Goal: Task Accomplishment & Management: Use online tool/utility

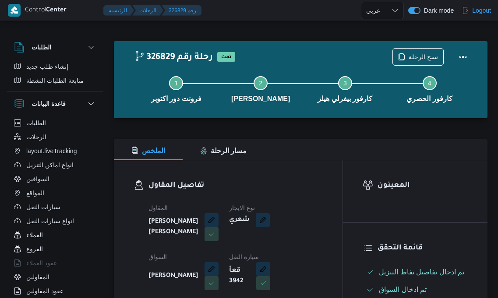
select select "ar"
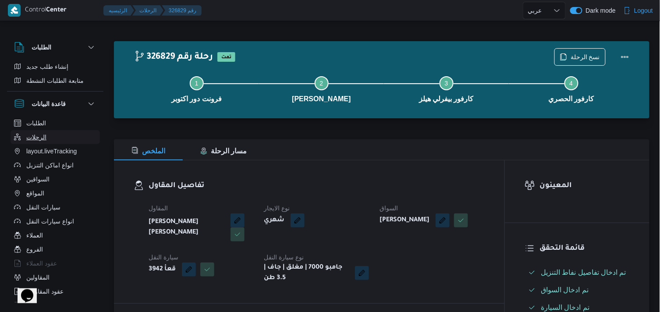
click at [85, 133] on button "الرحلات" at bounding box center [55, 137] width 89 height 14
select select "ar"
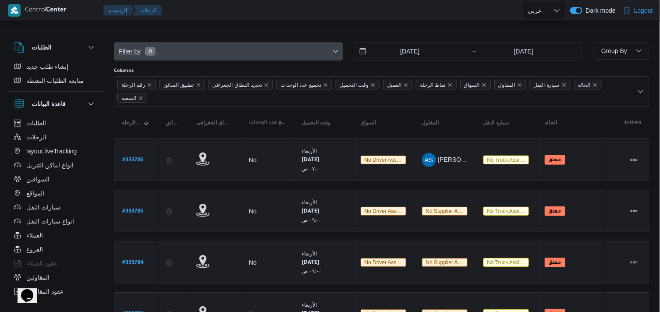
click at [172, 47] on span "Filter by 0" at bounding box center [228, 51] width 228 height 18
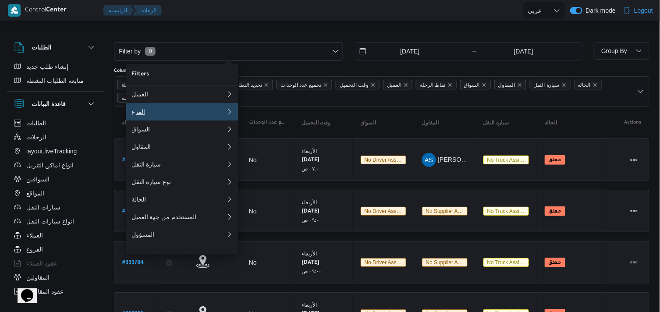
click at [163, 113] on div "الفرع" at bounding box center [178, 111] width 95 height 7
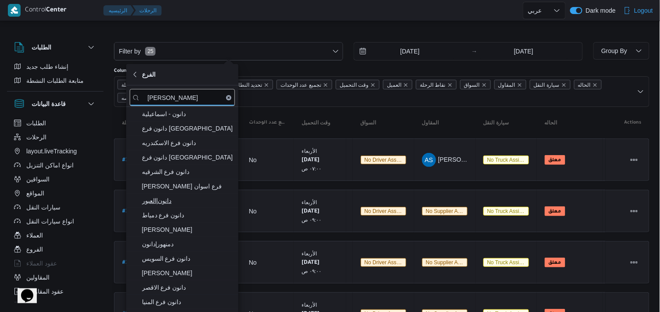
type input "دانون"
click at [183, 203] on span "دانون|العبور" at bounding box center [187, 200] width 91 height 11
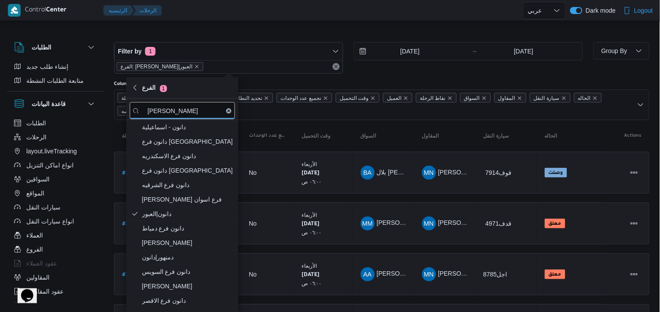
click at [466, 50] on div "20/8/2025" at bounding box center [411, 51] width 115 height 18
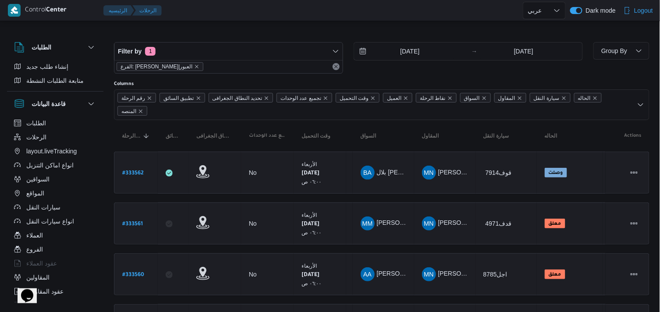
click at [439, 41] on div "Filter by 1 الفرع: دانون|العبور 20/8/2025 → 27/8/2025" at bounding box center [348, 58] width 479 height 42
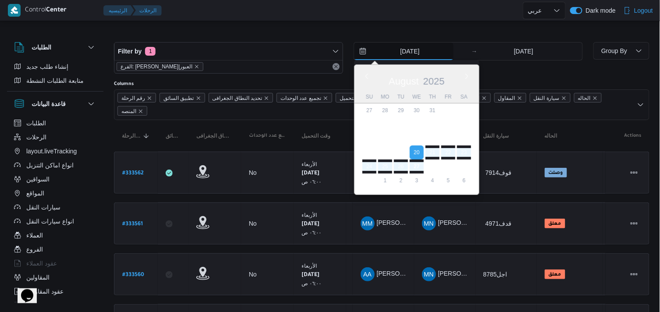
click at [436, 50] on input "20/8/2025" at bounding box center [403, 51] width 99 height 18
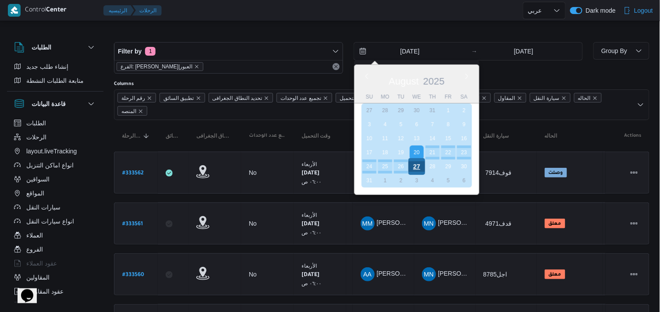
click at [417, 166] on div "27" at bounding box center [416, 166] width 17 height 17
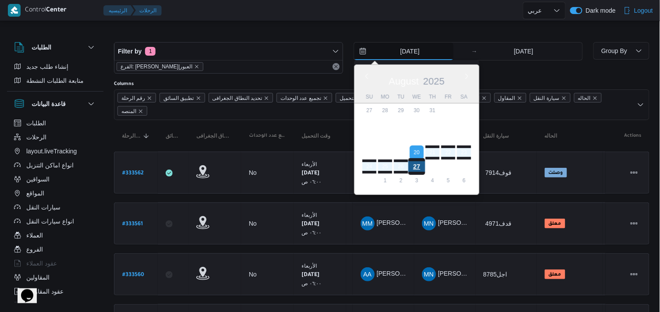
type input "27/8/2025"
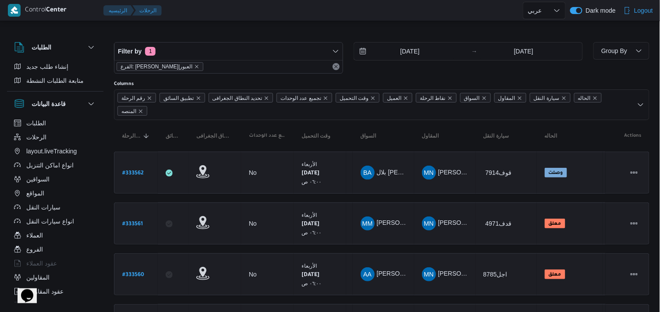
click at [238, 37] on div "Filter by 1 الفرع: دانون|العبور 27/8/2025 → 27/8/2025" at bounding box center [348, 58] width 479 height 42
click at [498, 53] on span "Group By" at bounding box center [621, 51] width 49 height 18
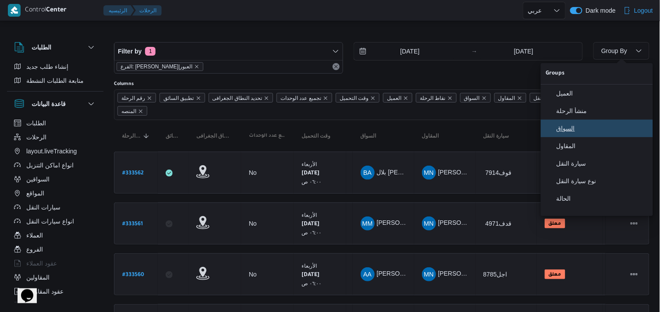
click at [498, 132] on span "السواق" at bounding box center [601, 128] width 91 height 7
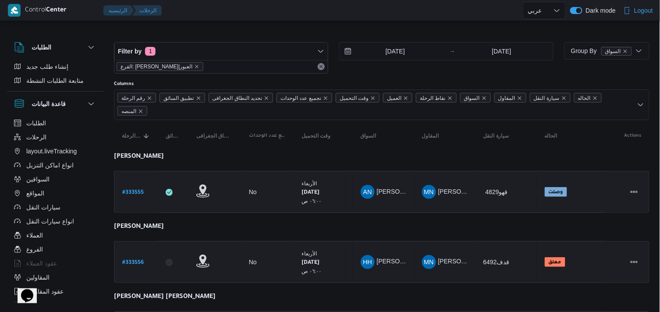
click at [255, 41] on div "Filter by 1 الفرع: دانون|العبور 27/8/2025 → 27/8/2025" at bounding box center [334, 58] width 450 height 42
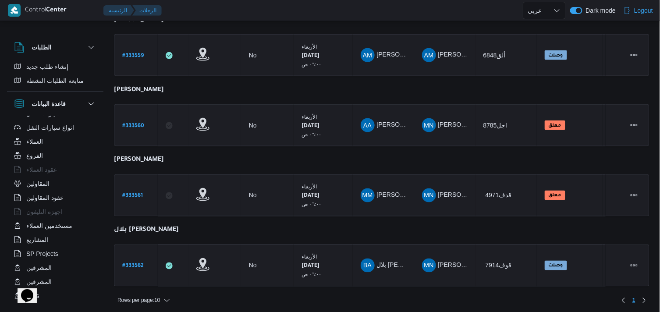
scroll to position [347, 0]
click at [162, 295] on span "Rows per page : 10" at bounding box center [144, 300] width 60 height 11
click at [147, 278] on span "20 rows" at bounding box center [155, 274] width 28 height 7
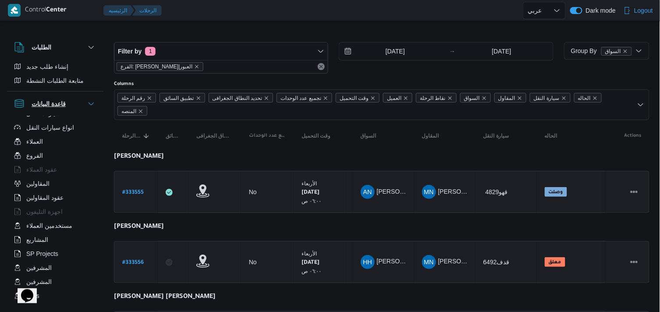
click at [68, 100] on div "قاعدة البيانات" at bounding box center [40, 104] width 59 height 18
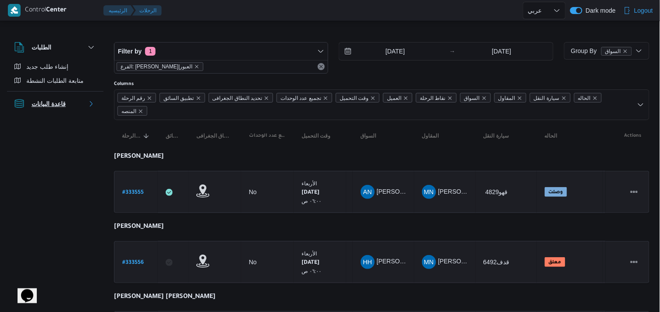
click at [68, 100] on div "قاعدة البيانات" at bounding box center [40, 104] width 59 height 18
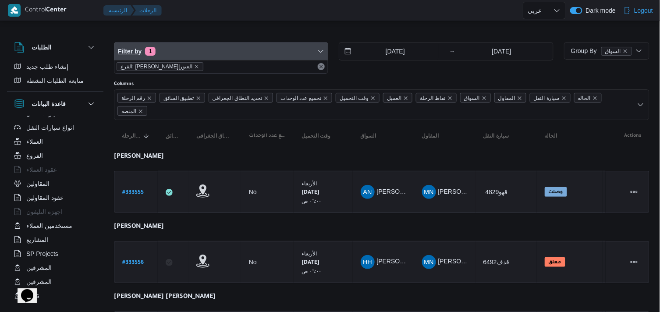
click at [170, 57] on span "Filter by 1" at bounding box center [220, 51] width 213 height 18
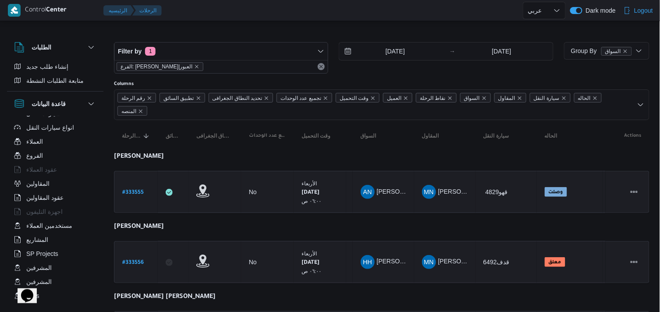
click at [184, 28] on div at bounding box center [381, 35] width 535 height 14
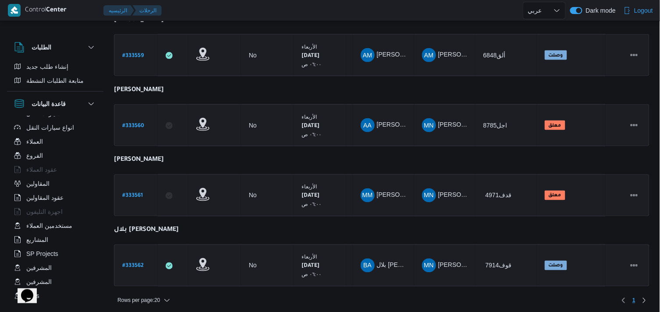
scroll to position [347, 0]
click at [163, 295] on span "Rows per page : 20" at bounding box center [144, 300] width 60 height 11
click at [147, 259] on span "10 rows" at bounding box center [156, 257] width 28 height 7
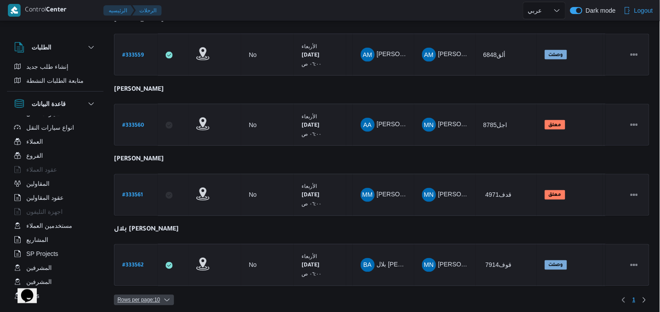
click at [149, 298] on span "Rows per page : 10" at bounding box center [138, 300] width 42 height 11
click at [145, 283] on button "20 rows" at bounding box center [149, 275] width 49 height 18
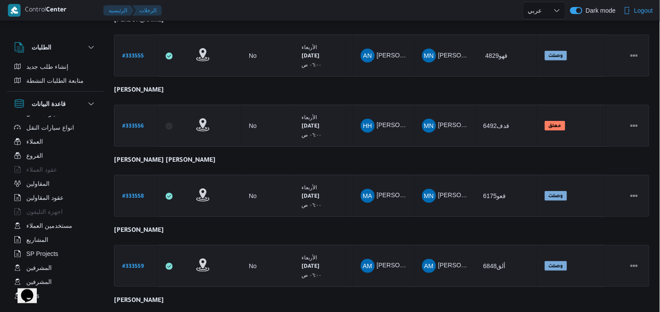
scroll to position [152, 0]
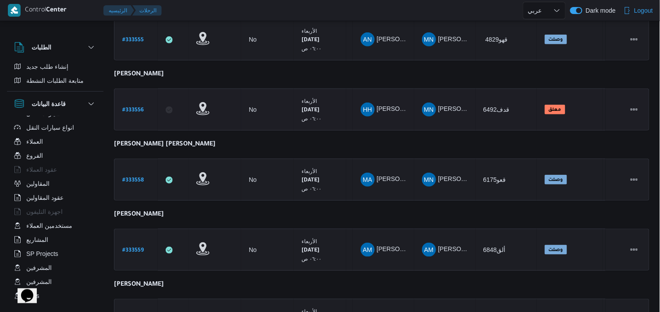
click at [142, 107] on b "# 333556" at bounding box center [132, 110] width 21 height 6
select select "ar"
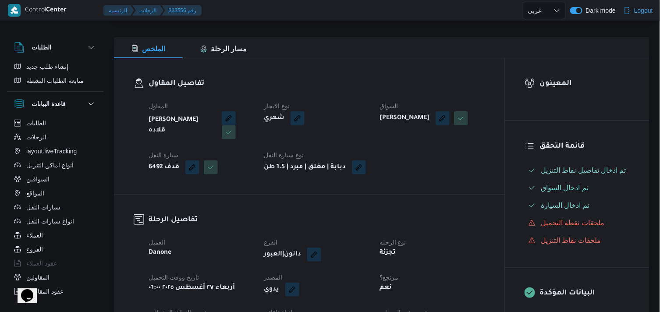
scroll to position [7, 0]
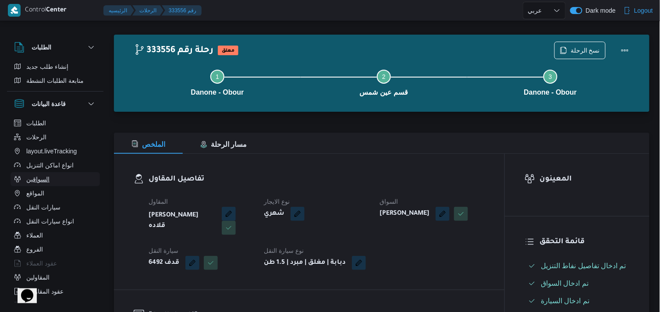
click at [41, 182] on span "السواقين" at bounding box center [37, 179] width 23 height 11
select select "ar"
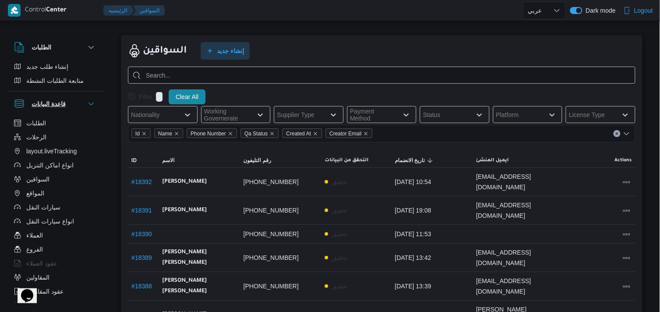
click at [49, 103] on h3 "قاعدة البيانات" at bounding box center [49, 104] width 34 height 11
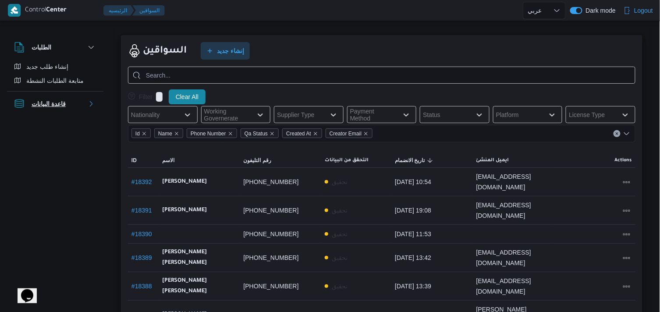
click at [56, 104] on h3 "قاعدة البيانات" at bounding box center [49, 104] width 34 height 11
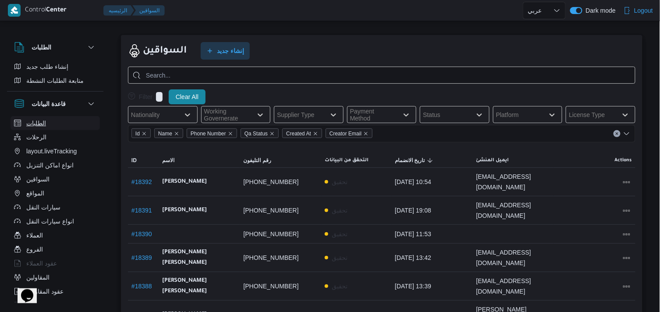
click at [52, 124] on button "الطلبات" at bounding box center [55, 123] width 89 height 14
select select "ar"
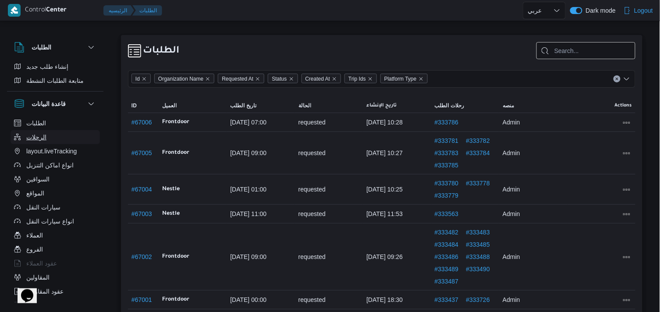
click at [50, 137] on button "الرحلات" at bounding box center [55, 137] width 89 height 14
select select "ar"
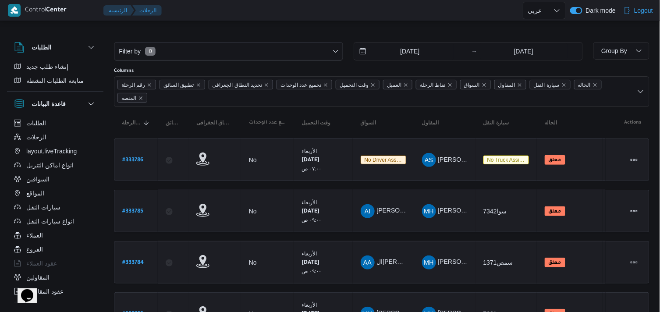
click at [371, 41] on div "Filter by 0 20/8/2025 → 27/8/2025" at bounding box center [348, 51] width 479 height 29
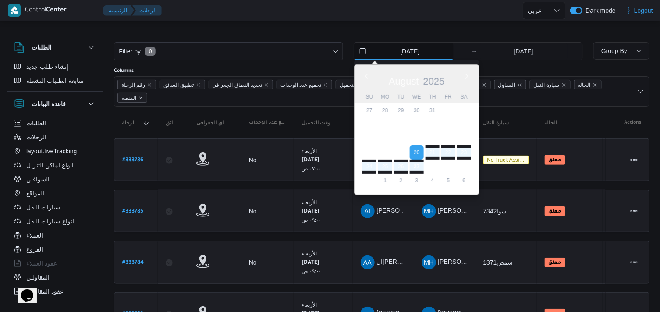
click at [373, 44] on input "20/8/2025" at bounding box center [403, 51] width 99 height 18
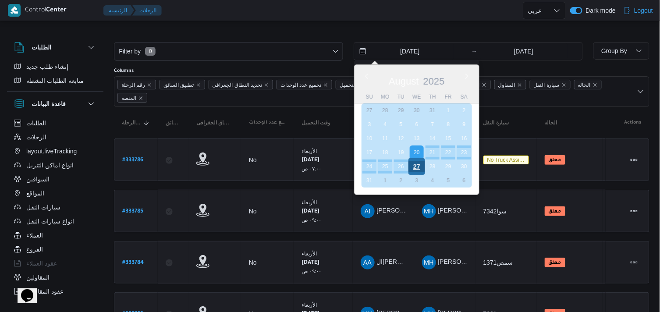
click at [413, 166] on div "27" at bounding box center [416, 166] width 17 height 17
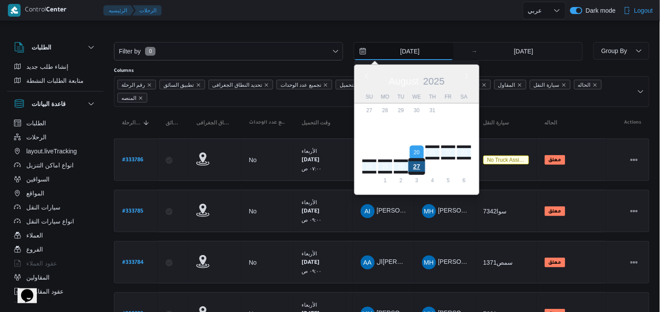
type input "27/8/2025"
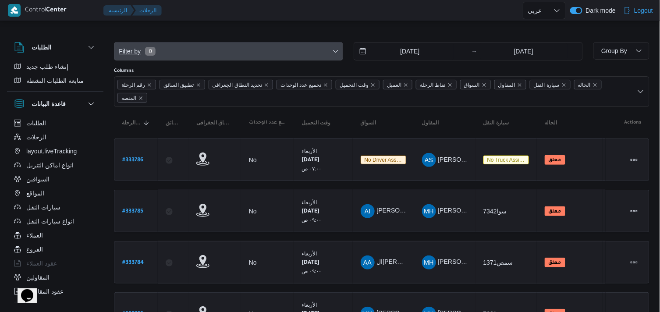
click at [264, 42] on span "Filter by 0" at bounding box center [228, 51] width 228 height 18
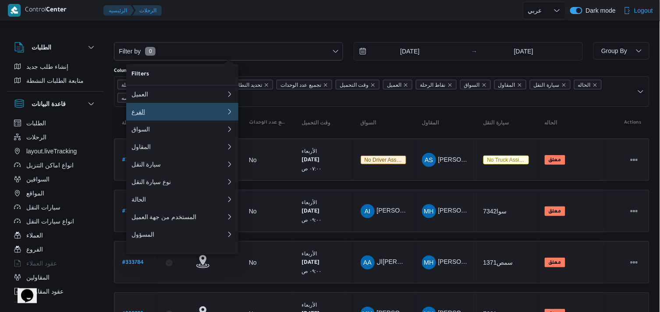
click at [194, 120] on button "الفرع" at bounding box center [182, 112] width 112 height 18
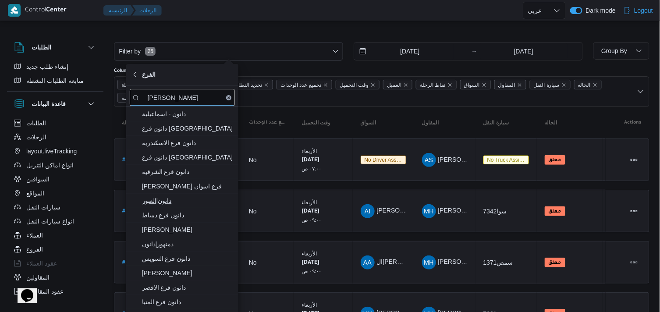
type input "دانون"
click at [170, 202] on span "دانون|العبور" at bounding box center [187, 200] width 91 height 11
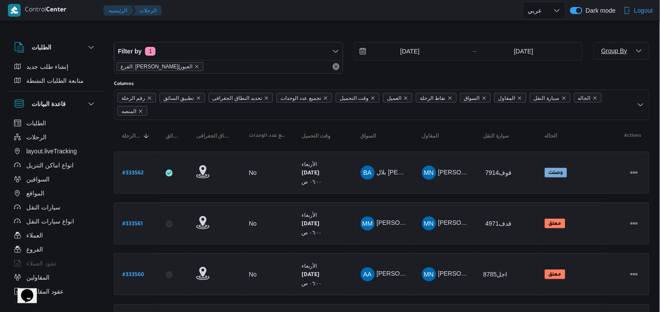
click at [498, 50] on span "Group By" at bounding box center [614, 50] width 26 height 7
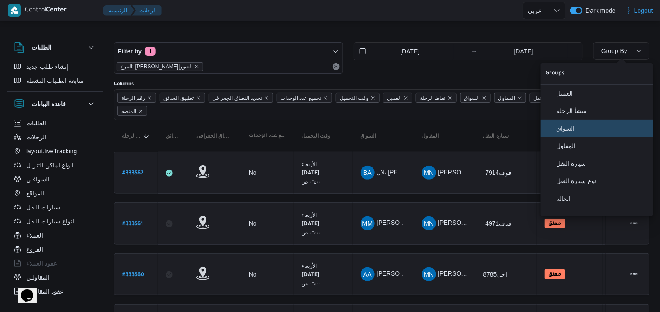
click at [498, 137] on button "السواق" at bounding box center [597, 129] width 112 height 18
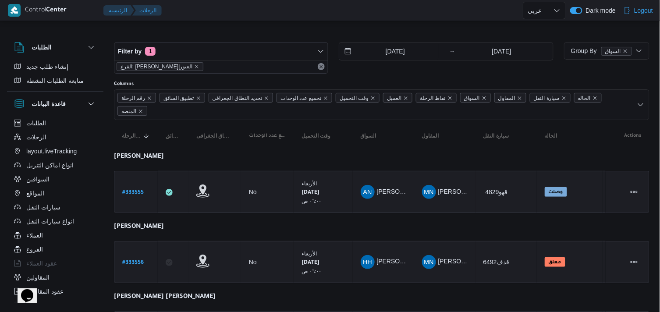
click at [498, 34] on div at bounding box center [381, 35] width 535 height 14
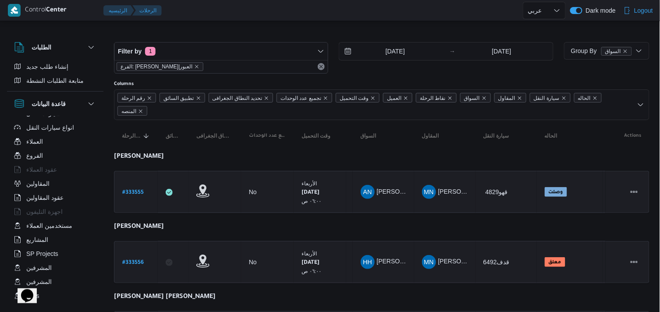
drag, startPoint x: 495, startPoint y: 6, endPoint x: 483, endPoint y: 9, distance: 12.2
select select "ar"
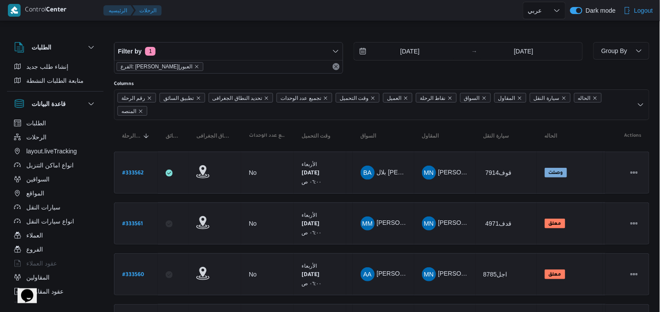
select select "ar"
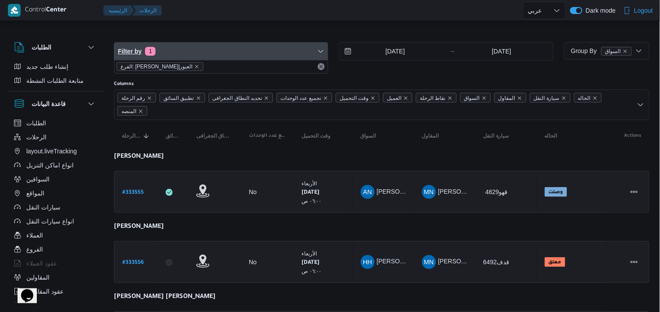
click at [165, 49] on span "Filter by 1" at bounding box center [220, 51] width 213 height 18
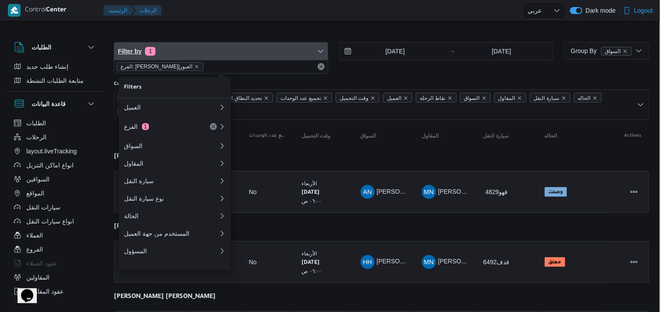
click at [165, 49] on span "Filter by 1" at bounding box center [220, 51] width 213 height 18
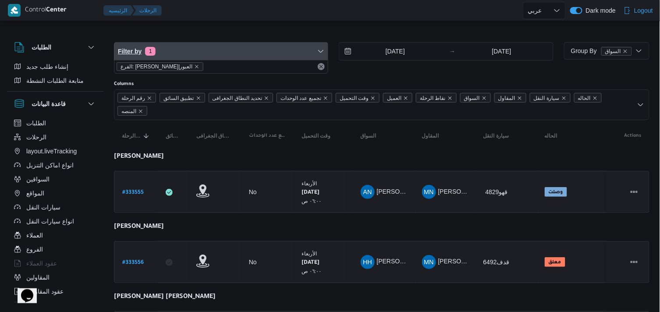
click at [194, 53] on span "Filter by 1" at bounding box center [220, 51] width 213 height 18
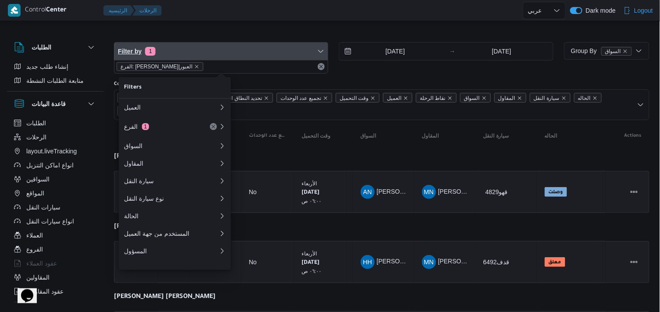
click at [191, 49] on span "Filter by 1" at bounding box center [220, 51] width 213 height 18
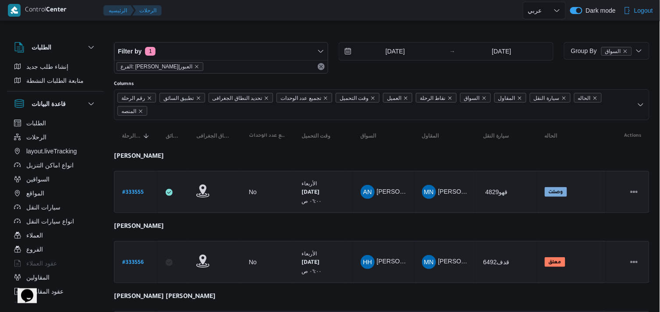
click at [488, 31] on div at bounding box center [381, 35] width 535 height 14
click at [474, 35] on div at bounding box center [381, 35] width 535 height 14
click at [498, 79] on div at bounding box center [381, 77] width 535 height 7
click at [353, 20] on div at bounding box center [343, 10] width 357 height 21
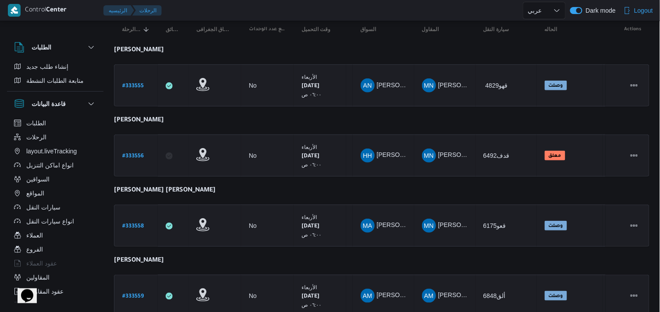
scroll to position [49, 0]
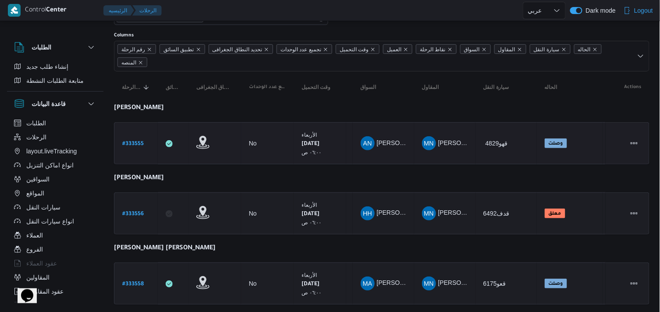
click at [142, 145] on b "# 333555" at bounding box center [132, 144] width 21 height 6
select select "ar"
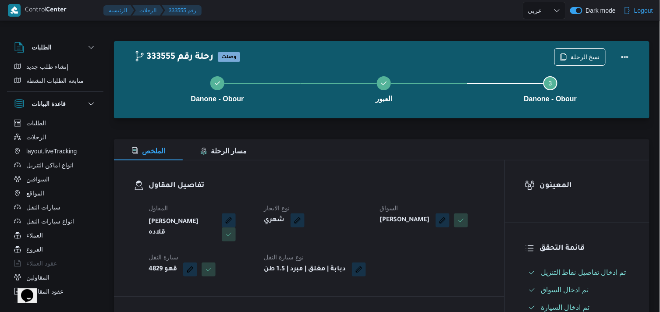
drag, startPoint x: 651, startPoint y: 53, endPoint x: 660, endPoint y: 60, distance: 12.2
click at [498, 60] on html "Control Center الرئيسيه الرحلات 333555 رقم English عربي Dark mode Logout الطلبا…" at bounding box center [330, 156] width 660 height 312
click at [498, 51] on span "نسخ الرحلة" at bounding box center [580, 56] width 50 height 17
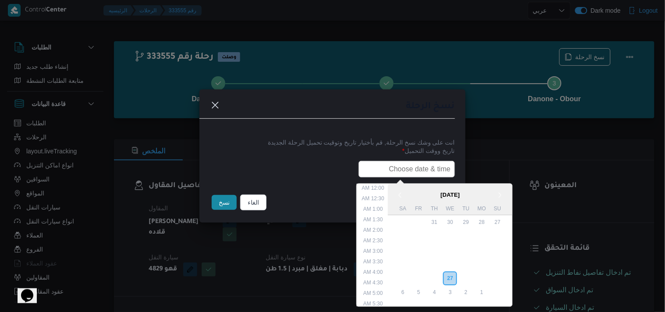
click at [383, 161] on input "text" at bounding box center [406, 169] width 96 height 17
click at [434, 270] on div "28" at bounding box center [434, 278] width 17 height 17
click at [357, 211] on div "12:00 AM 12:30 AM 1:00 AM 1:30 AM 2:00 AM 2:30 AM 3:00 AM 3:30 AM 4:00 AM 4:30 …" at bounding box center [373, 245] width 32 height 123
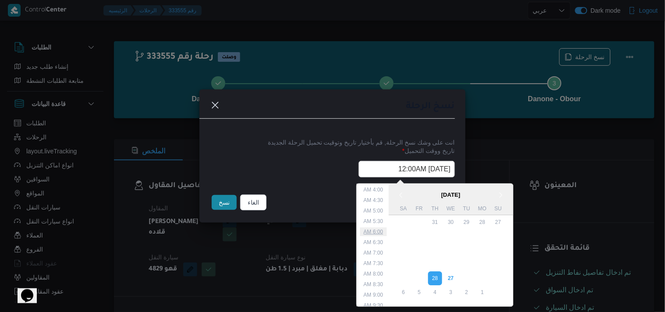
click at [380, 230] on li "6:00 AM" at bounding box center [373, 232] width 27 height 9
type input "28/08/2025 6:00AM"
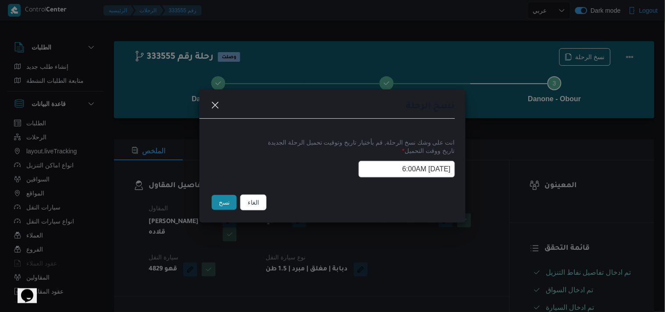
click at [375, 173] on input "28/08/2025 6:00AM" at bounding box center [406, 169] width 96 height 17
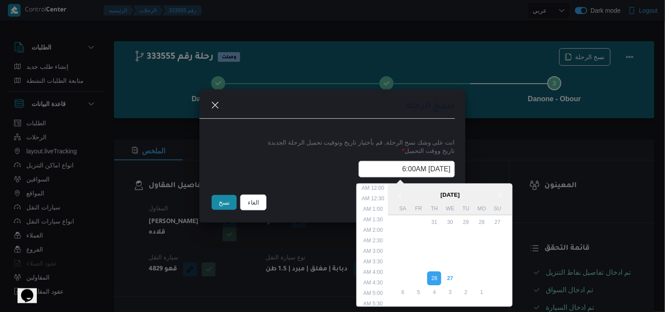
click at [375, 173] on input "28/08/2025 6:00AM" at bounding box center [406, 169] width 96 height 17
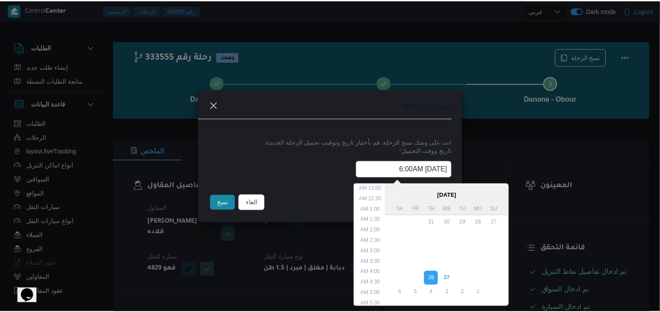
scroll to position [71, 0]
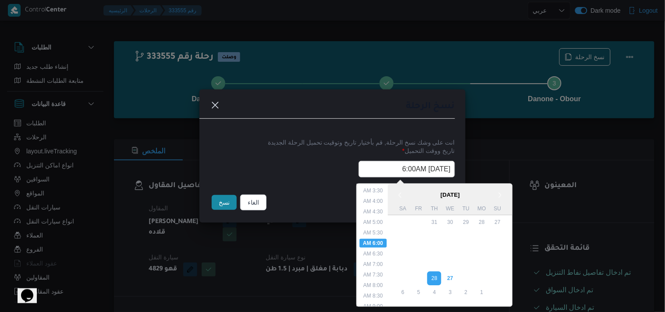
click at [375, 173] on input "28/08/2025 6:00AM" at bounding box center [406, 169] width 96 height 17
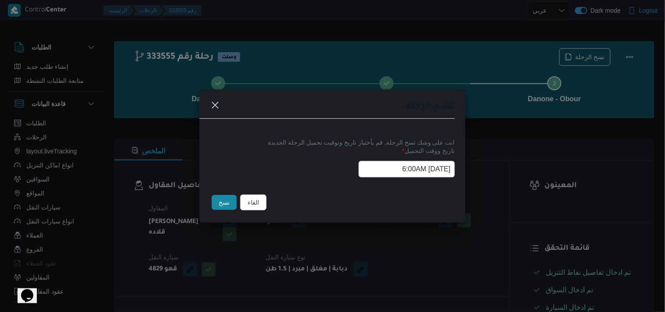
click at [230, 206] on button "نسخ" at bounding box center [224, 202] width 25 height 15
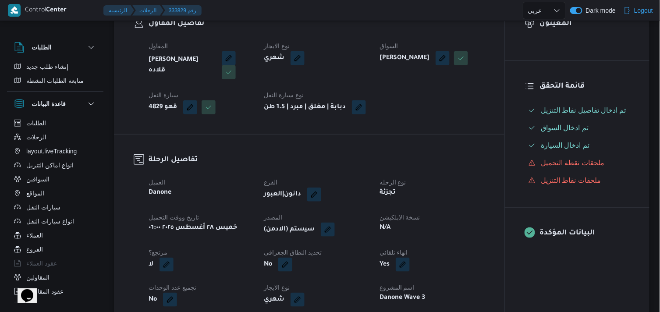
scroll to position [155, 0]
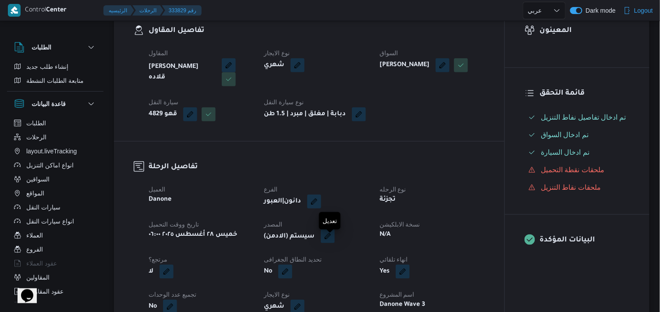
click at [327, 242] on button "button" at bounding box center [328, 236] width 14 height 14
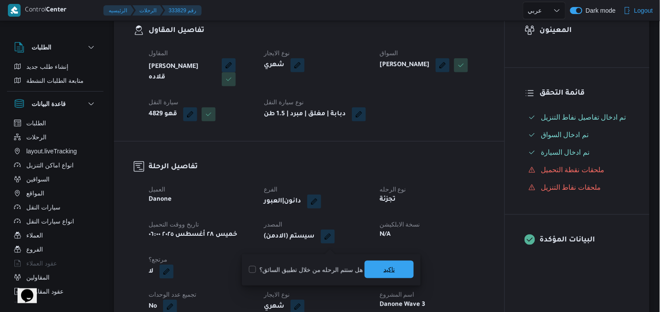
click at [375, 264] on span "تاكيد" at bounding box center [388, 270] width 49 height 18
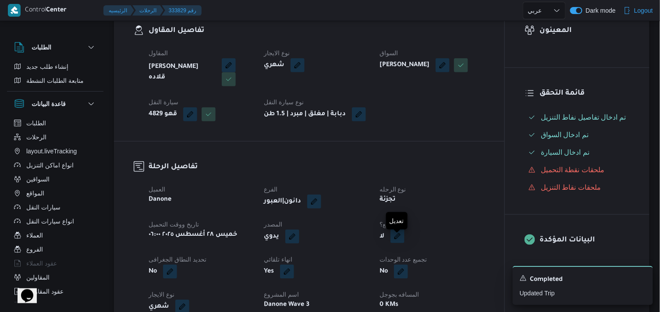
click at [393, 243] on button "button" at bounding box center [397, 236] width 14 height 14
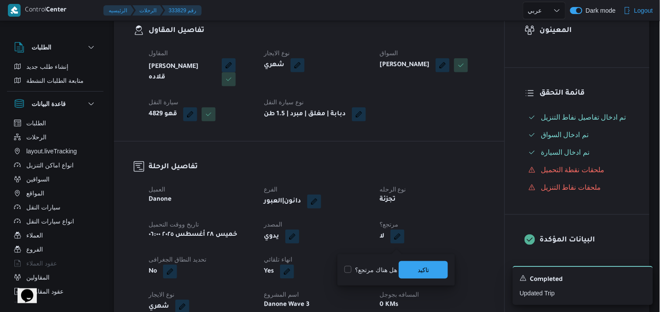
click at [378, 269] on label "هل هناك مرتجع؟" at bounding box center [370, 270] width 53 height 11
checkbox input "true"
click at [407, 269] on span "تاكيد" at bounding box center [423, 270] width 49 height 18
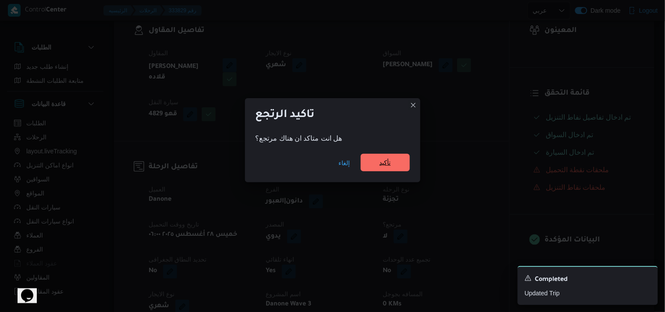
click at [377, 171] on span "تأكيد" at bounding box center [385, 163] width 49 height 18
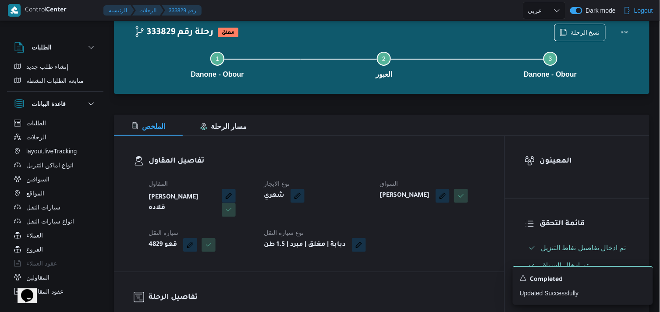
scroll to position [20, 0]
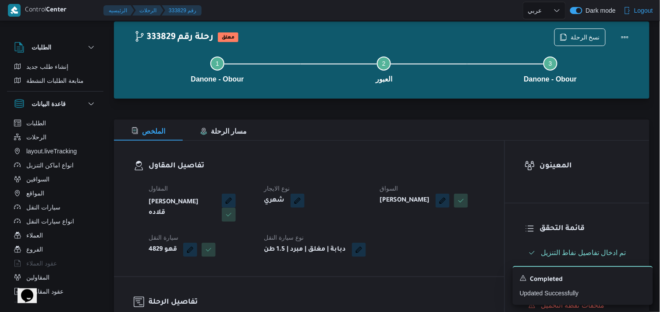
select select "ar"
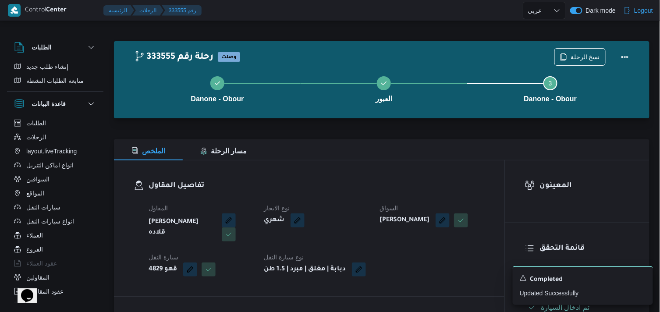
select select "ar"
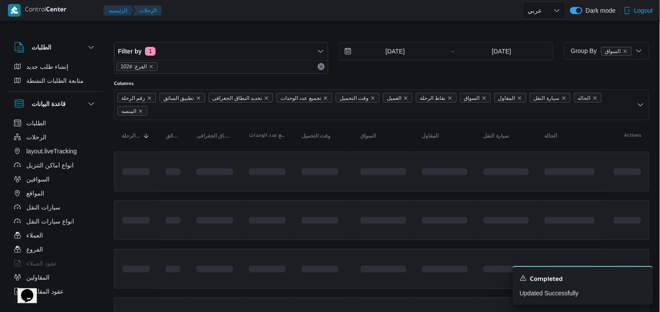
scroll to position [49, 0]
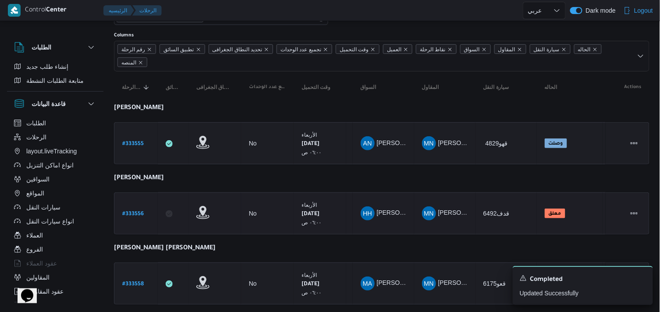
click at [125, 211] on b "# 333556" at bounding box center [132, 214] width 21 height 6
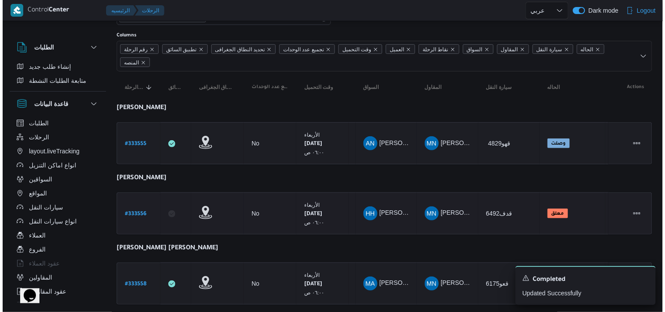
scroll to position [24, 0]
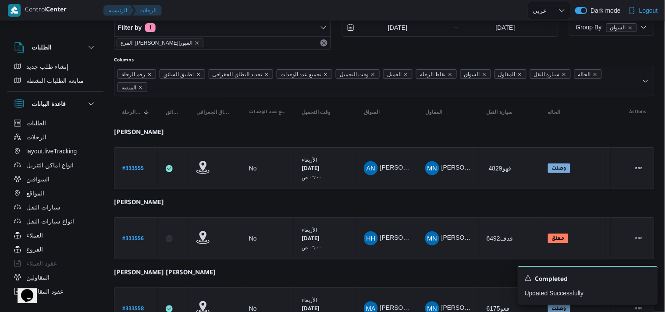
select select "ar"
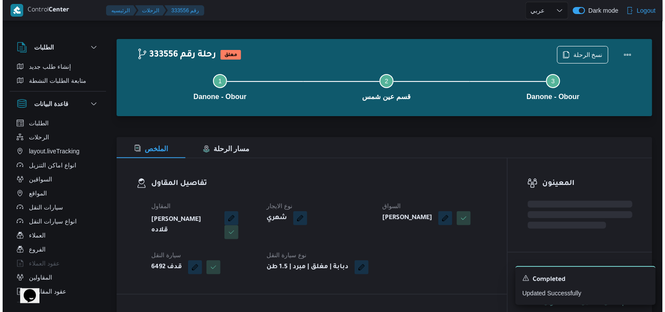
scroll to position [0, 0]
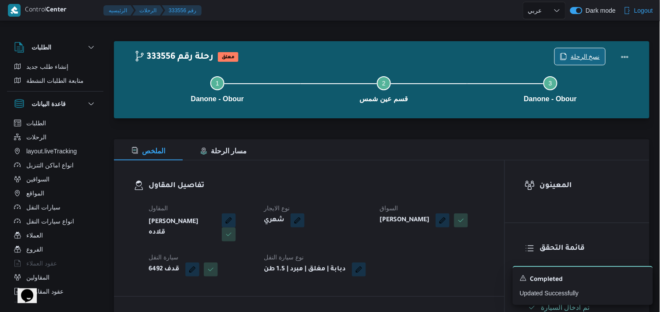
click at [498, 53] on span "نسخ الرحلة" at bounding box center [584, 56] width 29 height 11
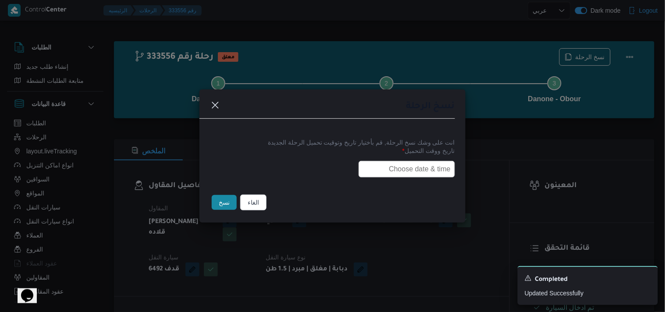
click at [425, 163] on input "text" at bounding box center [406, 169] width 96 height 17
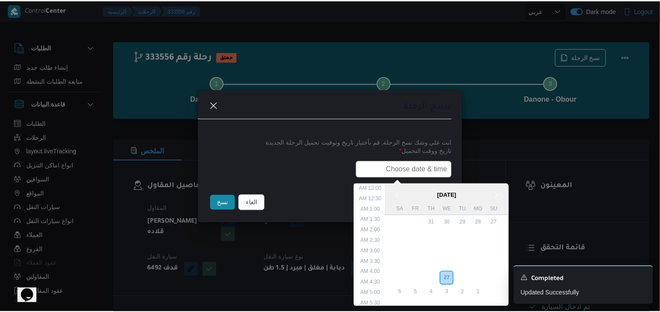
scroll to position [186, 0]
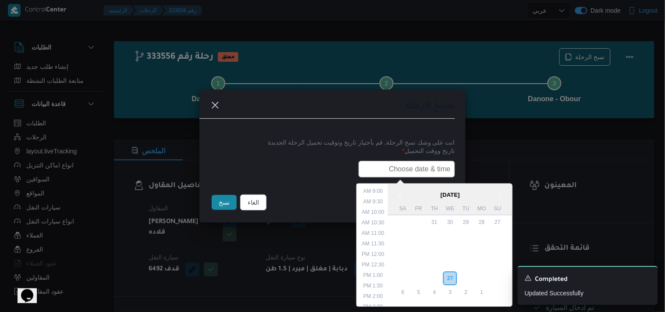
click at [403, 164] on input "text" at bounding box center [406, 169] width 96 height 17
paste input "28/08/2025 6:00AM"
type input "28/08/2025 6:00AM"
click at [226, 209] on button "نسخ" at bounding box center [224, 202] width 25 height 15
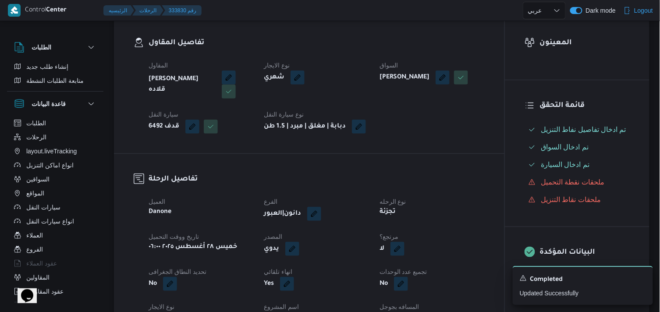
scroll to position [146, 0]
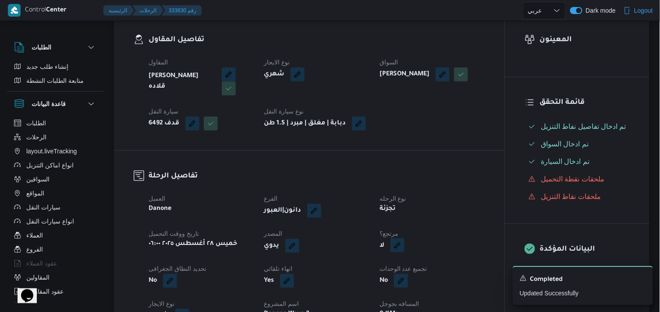
click at [396, 252] on button "button" at bounding box center [397, 245] width 14 height 14
click at [368, 277] on label "هل هناك مرتجع؟" at bounding box center [370, 279] width 53 height 11
checkbox input "true"
click at [427, 281] on span "تاكيد" at bounding box center [422, 278] width 11 height 11
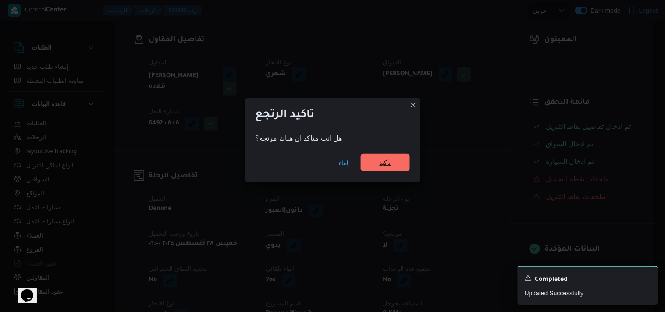
click at [366, 161] on span "تأكيد" at bounding box center [385, 163] width 49 height 18
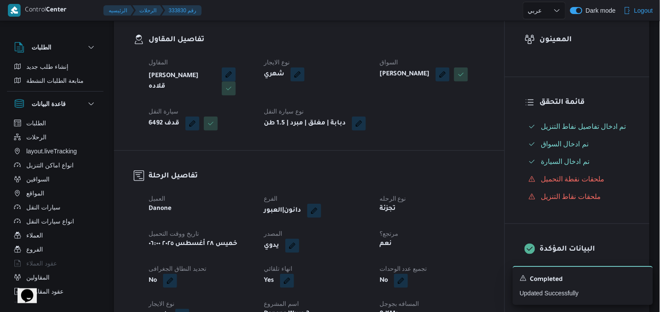
scroll to position [0, 0]
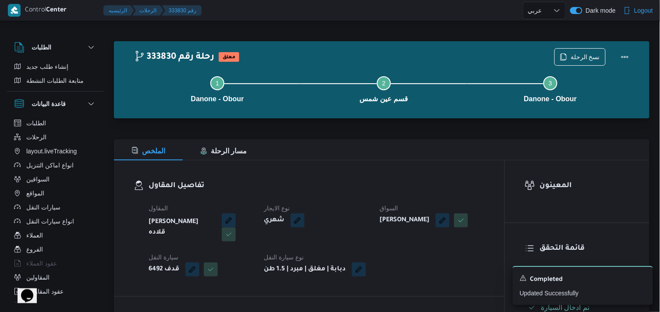
select select "ar"
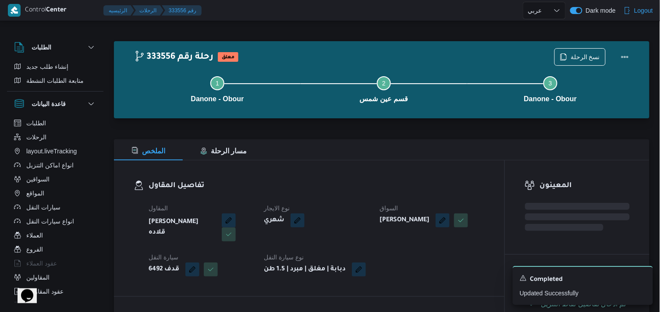
select select "ar"
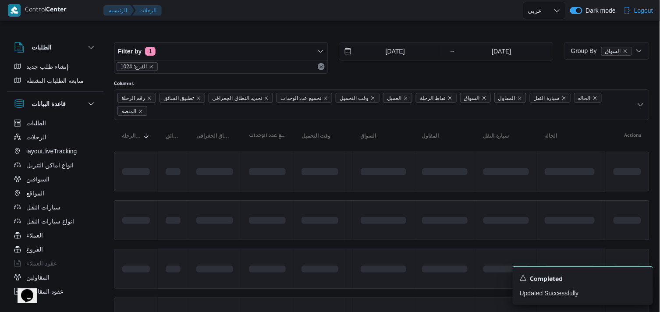
scroll to position [49, 0]
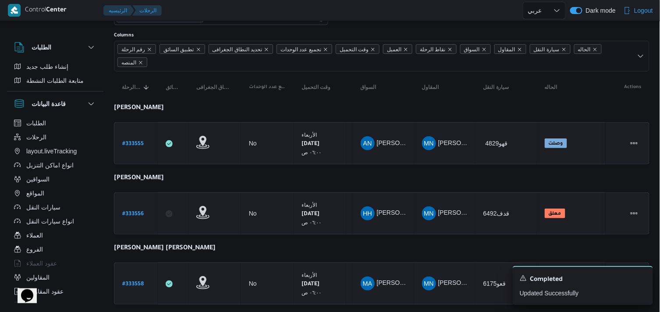
click at [129, 283] on b "# 333558" at bounding box center [132, 284] width 21 height 6
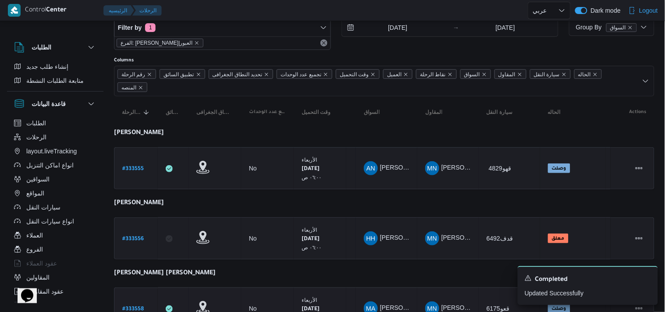
select select "ar"
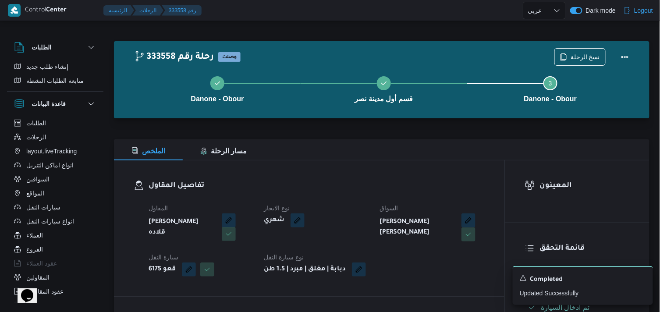
scroll to position [49, 0]
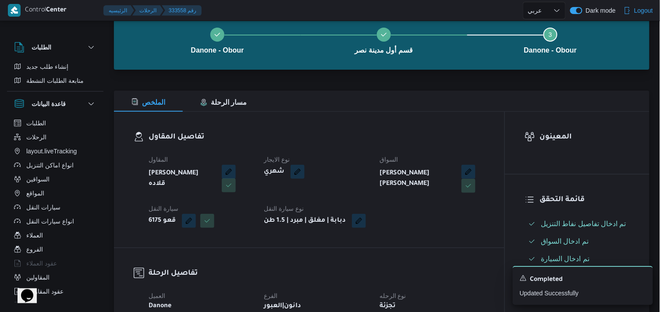
select select "ar"
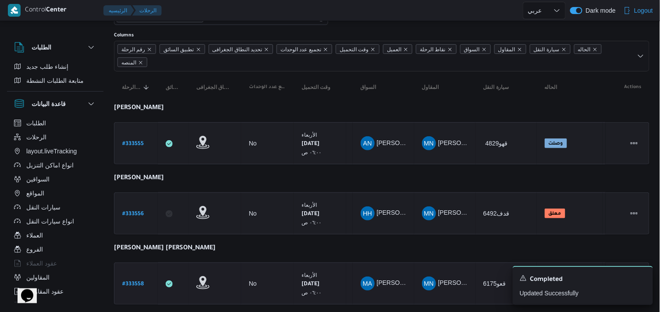
click at [138, 281] on b "# 333558" at bounding box center [132, 284] width 21 height 6
select select "ar"
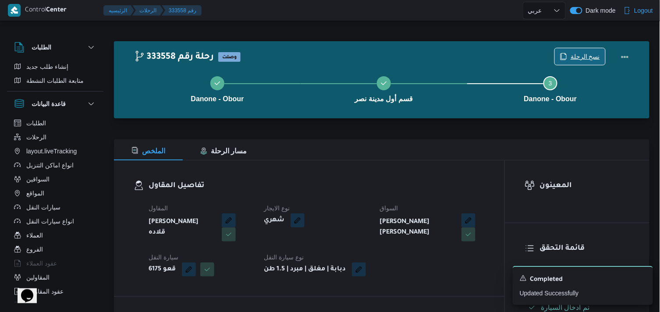
click at [498, 53] on span "نسخ الرحلة" at bounding box center [584, 56] width 29 height 11
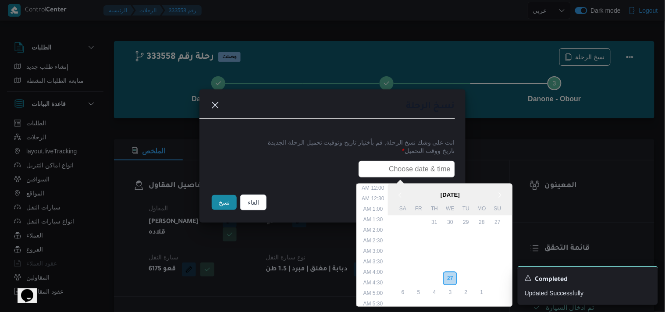
click at [419, 165] on input "text" at bounding box center [406, 169] width 96 height 17
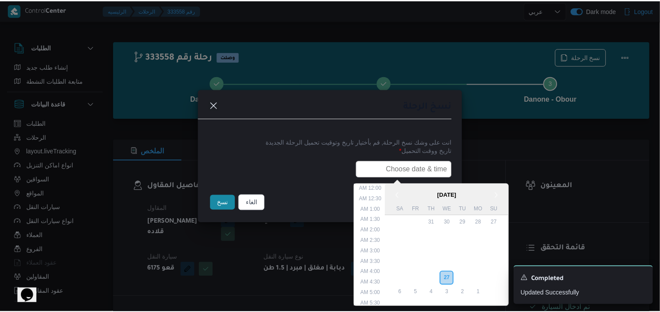
scroll to position [186, 0]
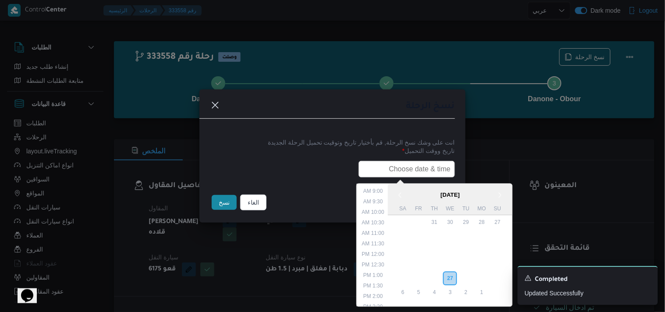
type input "28/08/2025 6:00AM"
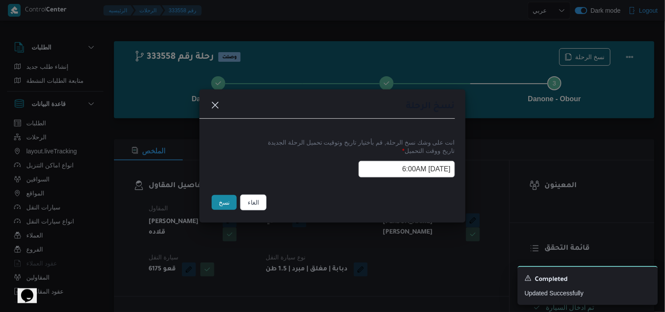
click at [229, 206] on button "نسخ" at bounding box center [224, 202] width 25 height 15
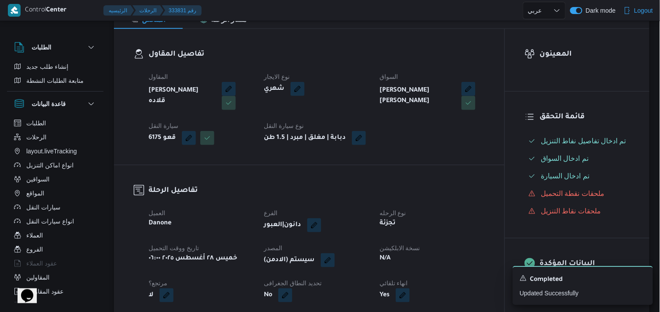
scroll to position [146, 0]
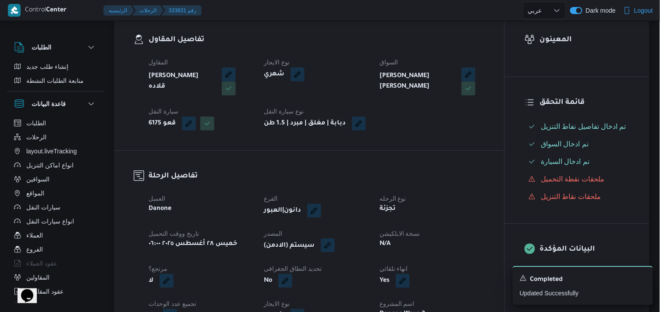
click at [330, 252] on button "button" at bounding box center [328, 245] width 14 height 14
click at [367, 273] on span "تاكيد" at bounding box center [388, 279] width 49 height 18
click at [394, 252] on button "button" at bounding box center [397, 245] width 14 height 14
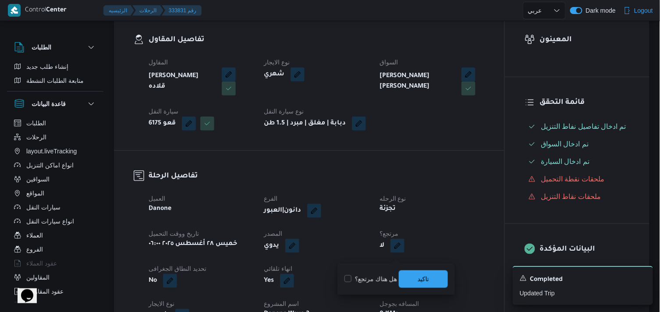
click at [387, 278] on label "هل هناك مرتجع؟" at bounding box center [370, 279] width 53 height 11
checkbox input "true"
click at [407, 277] on span "تاكيد" at bounding box center [423, 279] width 49 height 18
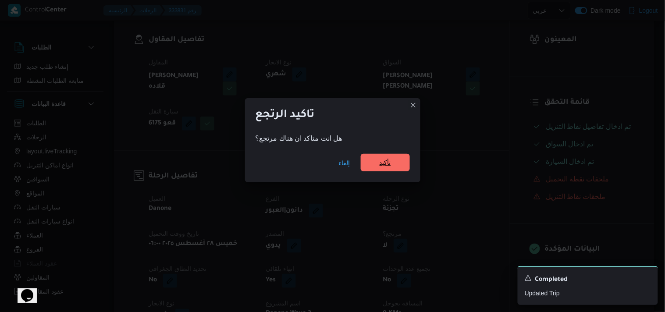
click at [391, 168] on span "تأكيد" at bounding box center [385, 163] width 49 height 18
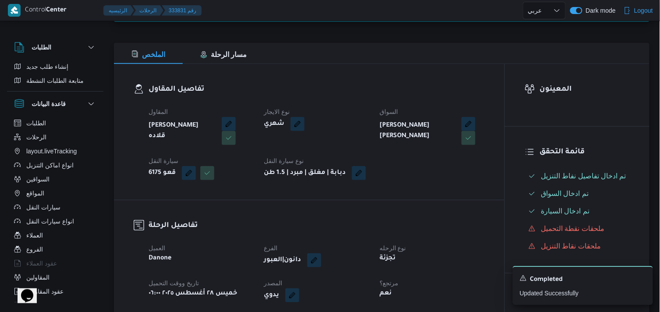
scroll to position [0, 0]
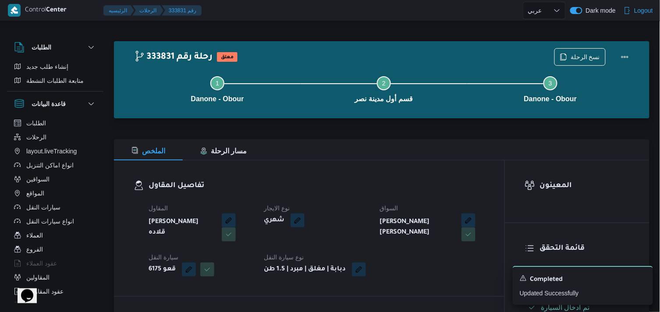
select select "ar"
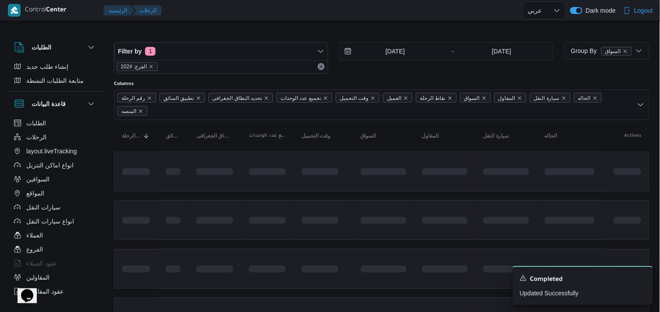
scroll to position [49, 0]
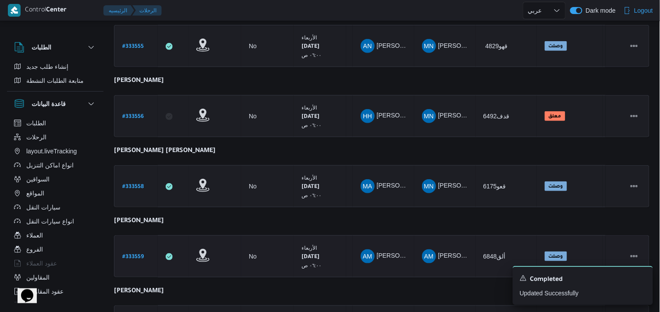
click at [138, 255] on b "# 333559" at bounding box center [132, 257] width 21 height 6
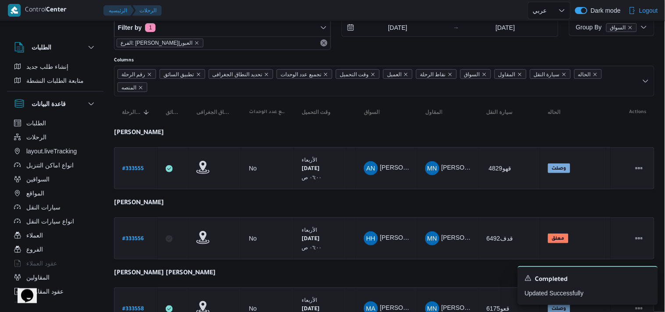
select select "ar"
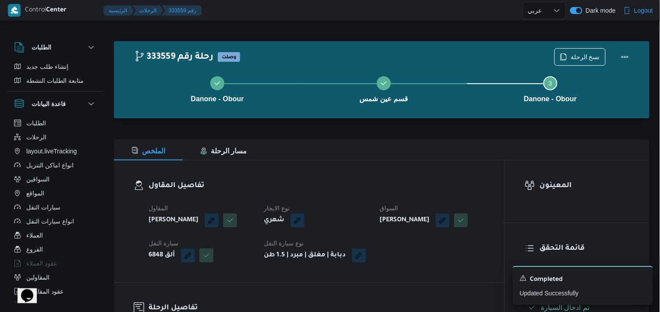
click at [498, 61] on div "Danone - Obour قسم عين شمس Step 3 is incomplete 3 Danone - Obour" at bounding box center [384, 88] width 510 height 56
click at [498, 56] on icon "button" at bounding box center [563, 56] width 5 height 6
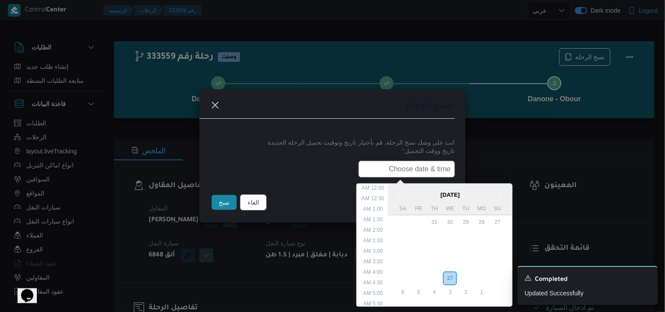
click at [395, 170] on input "text" at bounding box center [406, 169] width 96 height 17
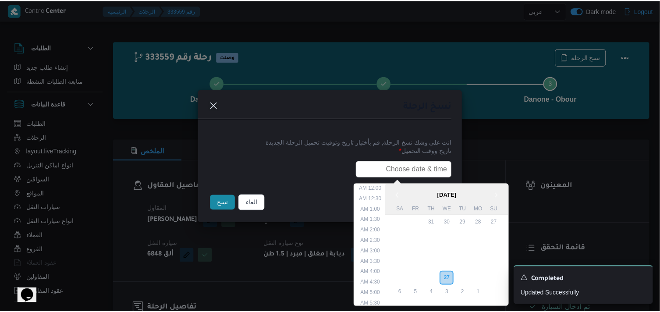
scroll to position [186, 0]
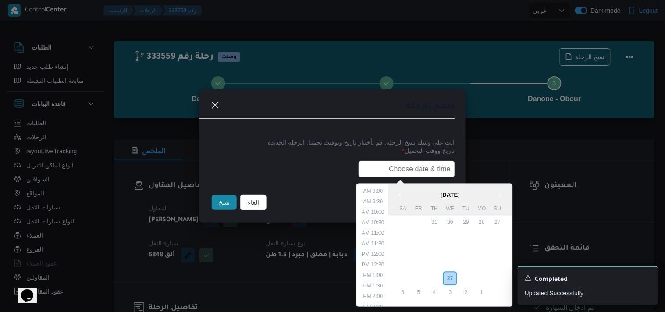
type input "28/08/2025 6:00AM"
click at [226, 205] on button "نسخ" at bounding box center [224, 202] width 25 height 15
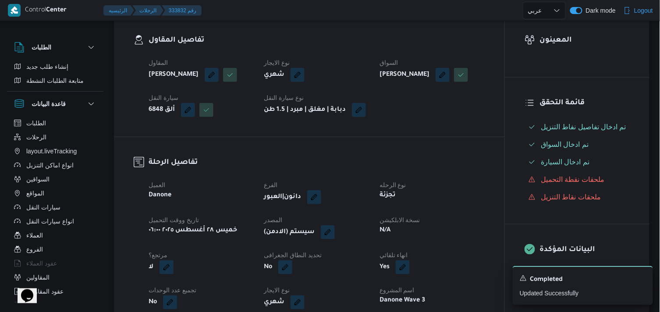
scroll to position [146, 0]
click at [334, 238] on button "button" at bounding box center [328, 231] width 14 height 14
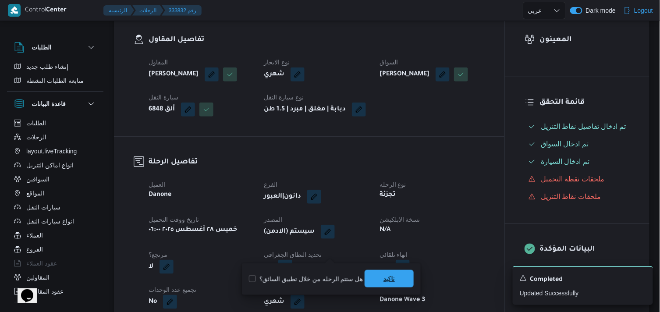
click at [376, 277] on span "تاكيد" at bounding box center [388, 279] width 49 height 18
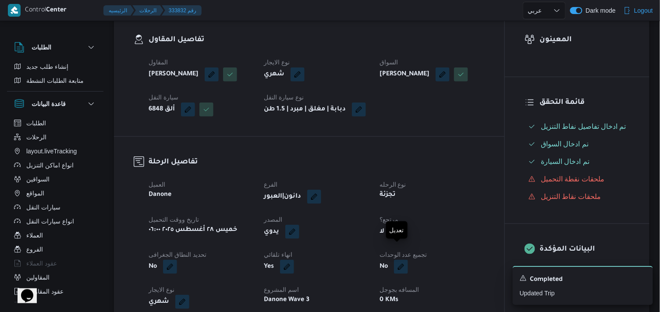
click at [401, 238] on button "button" at bounding box center [397, 231] width 14 height 14
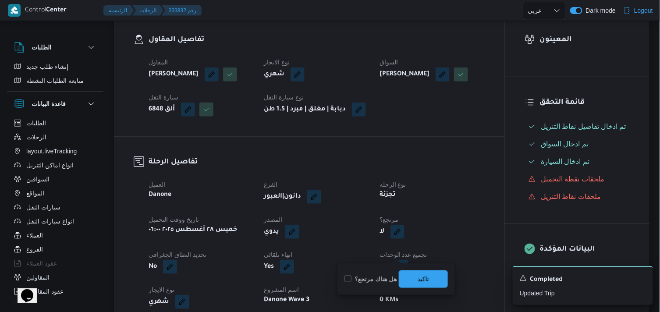
click at [382, 277] on label "هل هناك مرتجع؟" at bounding box center [370, 279] width 53 height 11
click at [394, 275] on label "هل هناك مرتجع؟" at bounding box center [370, 279] width 53 height 11
click at [388, 274] on label "هل هناك مرتجع؟" at bounding box center [370, 279] width 53 height 11
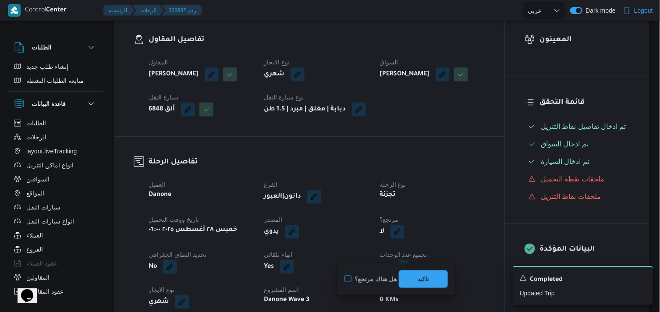
checkbox input "true"
click at [401, 279] on span "تاكيد" at bounding box center [423, 279] width 49 height 18
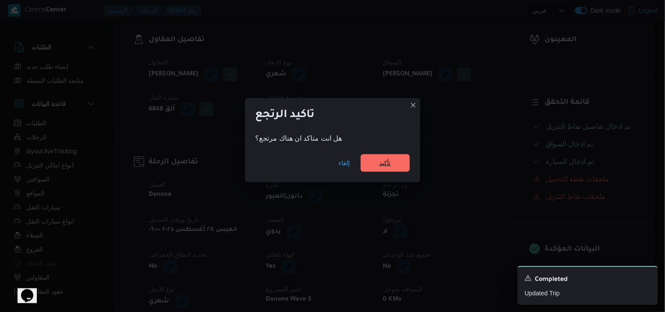
click at [372, 164] on span "تأكيد" at bounding box center [385, 163] width 49 height 18
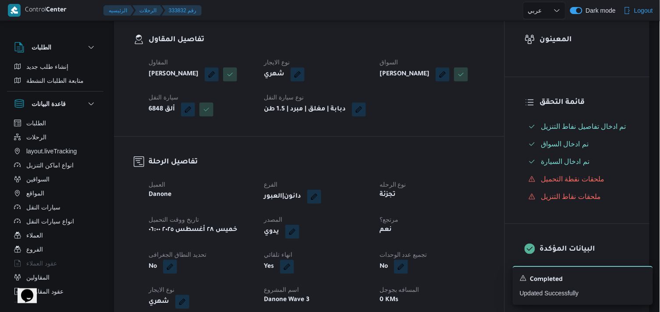
scroll to position [0, 0]
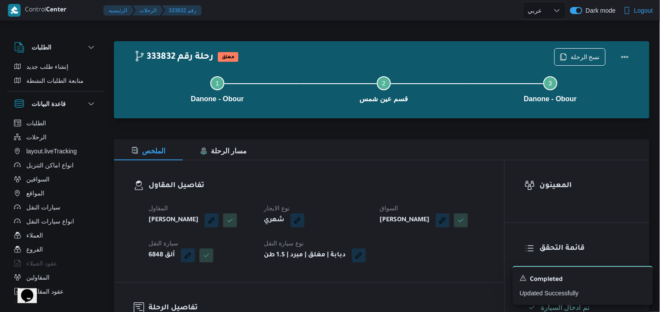
select select "ar"
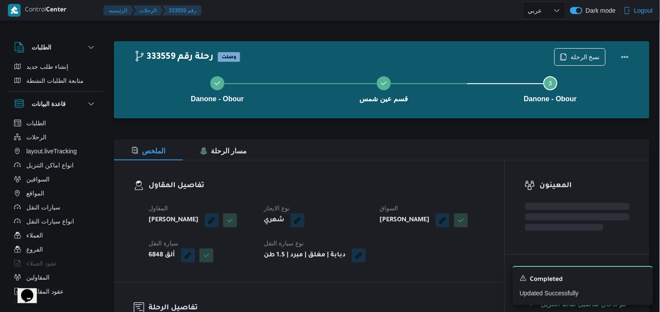
select select "ar"
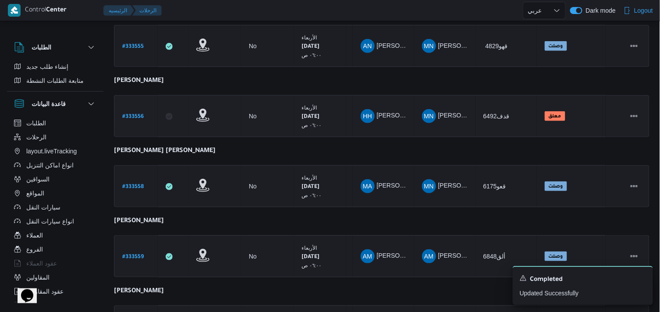
scroll to position [165, 0]
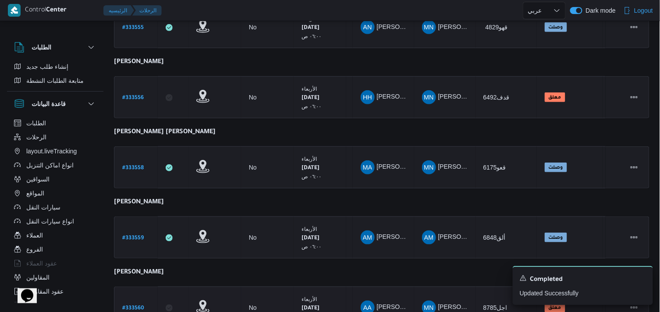
click at [132, 298] on b "# 333560" at bounding box center [133, 308] width 22 height 6
select select "ar"
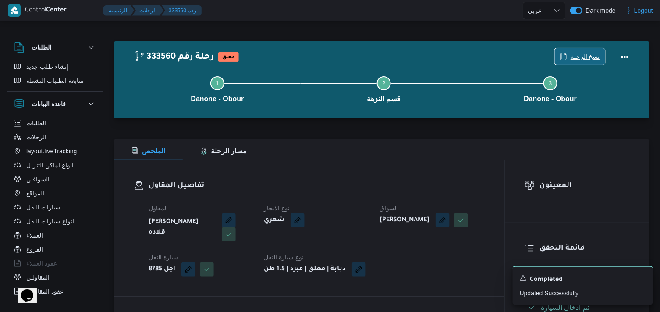
click at [498, 51] on span "نسخ الرحلة" at bounding box center [580, 56] width 50 height 17
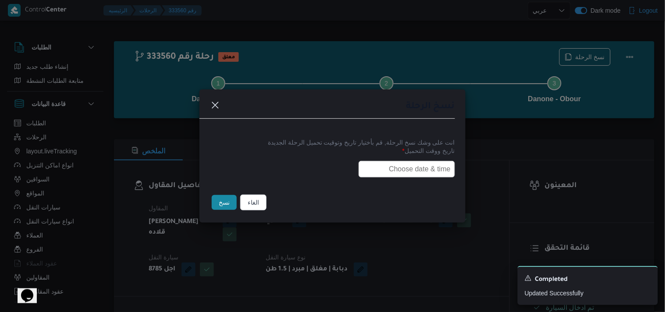
click at [421, 161] on input "text" at bounding box center [406, 169] width 96 height 17
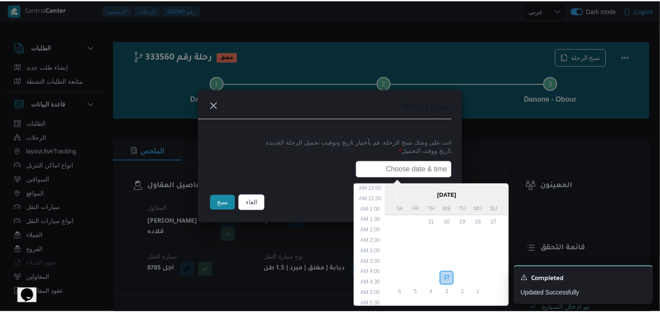
scroll to position [186, 0]
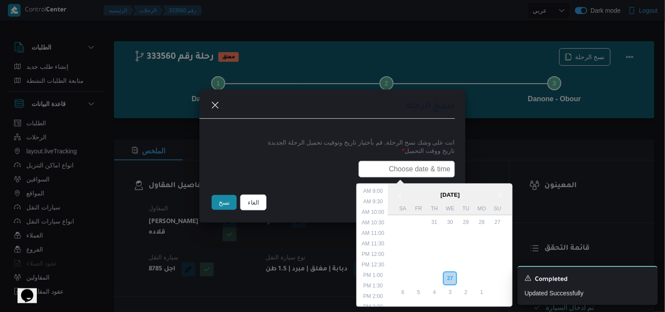
type input "28/08/2025 6:00AM"
click at [231, 202] on button "نسخ" at bounding box center [224, 202] width 25 height 15
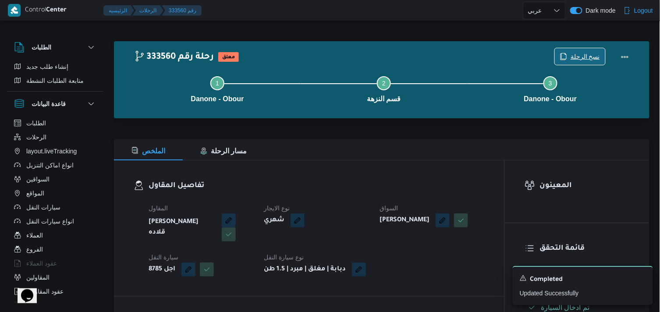
click at [498, 50] on span "نسخ الرحلة" at bounding box center [580, 56] width 50 height 17
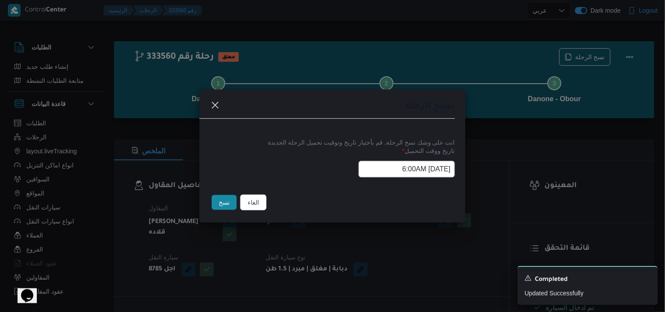
click at [221, 204] on button "نسخ" at bounding box center [224, 202] width 25 height 15
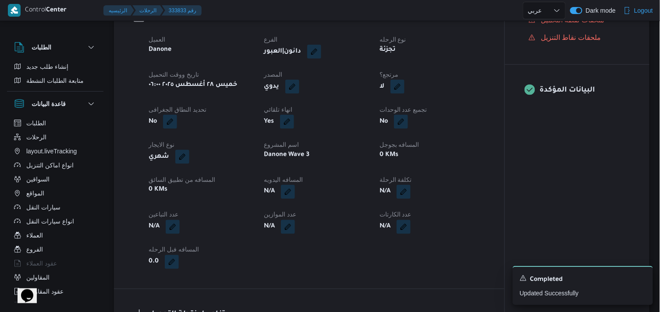
scroll to position [287, 0]
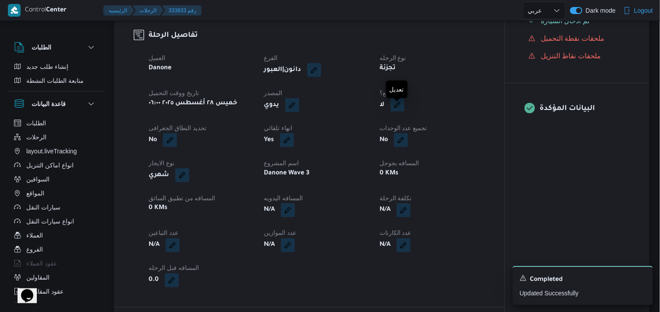
click at [392, 110] on button "button" at bounding box center [397, 105] width 14 height 14
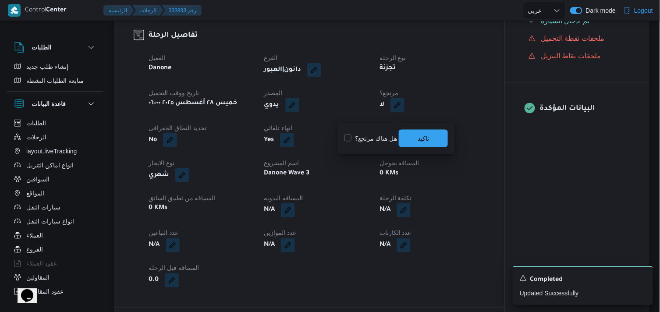
click at [377, 137] on label "هل هناك مرتجع؟" at bounding box center [370, 138] width 53 height 11
checkbox input "true"
click at [415, 133] on span "تاكيد" at bounding box center [423, 138] width 49 height 18
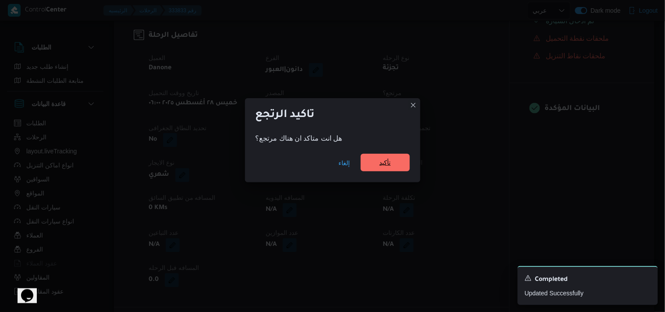
click at [371, 162] on span "تأكيد" at bounding box center [385, 163] width 49 height 18
click at [371, 162] on div "العميل Danone الفرع دانون|العبور نوع الرحله تجزئة تاريخ ووقت التحميل خميس ٢٨ أغ…" at bounding box center [316, 169] width 347 height 245
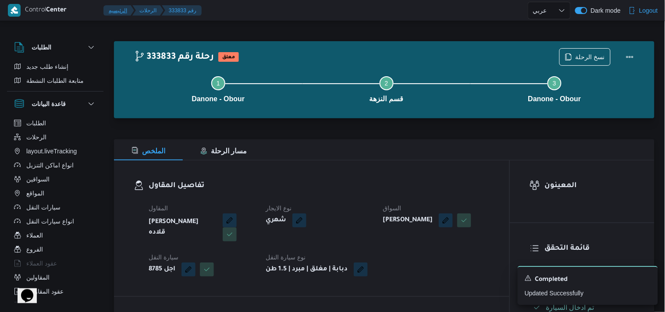
select select "ar"
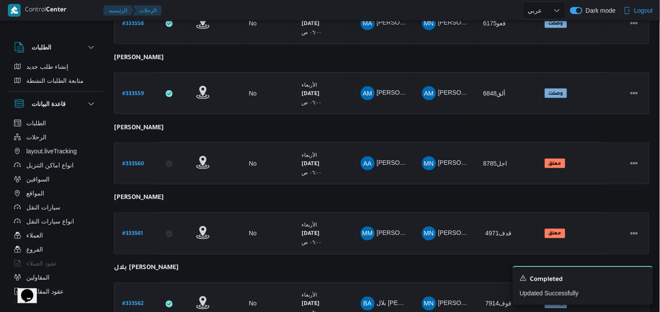
scroll to position [301, 0]
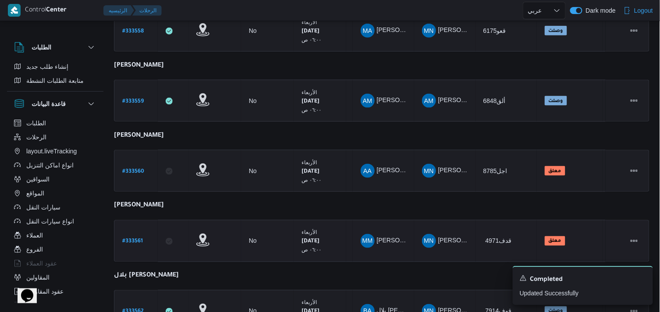
click at [137, 239] on b "# 333561" at bounding box center [132, 242] width 21 height 6
select select "ar"
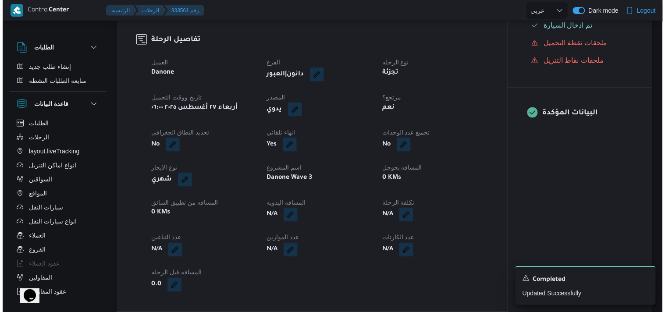
scroll to position [29, 0]
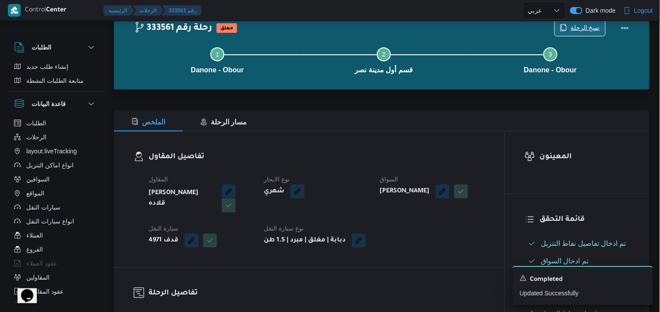
click at [498, 27] on span "نسخ الرحلة" at bounding box center [584, 27] width 29 height 11
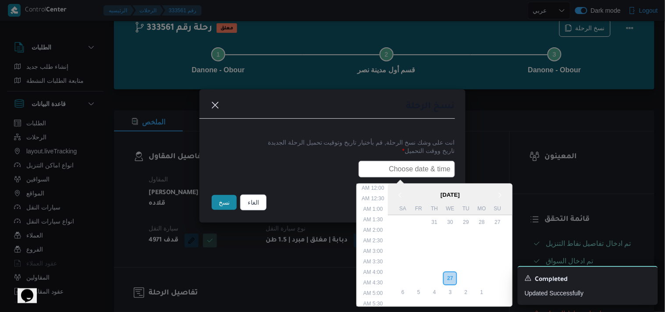
click at [402, 173] on input "text" at bounding box center [406, 169] width 96 height 17
type input "28/08/2025 6:00AM"
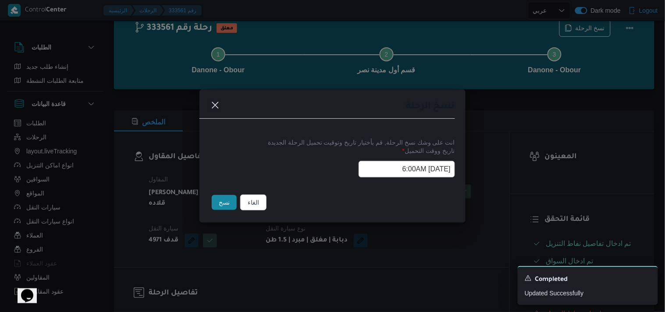
click at [224, 208] on button "نسخ" at bounding box center [224, 202] width 25 height 15
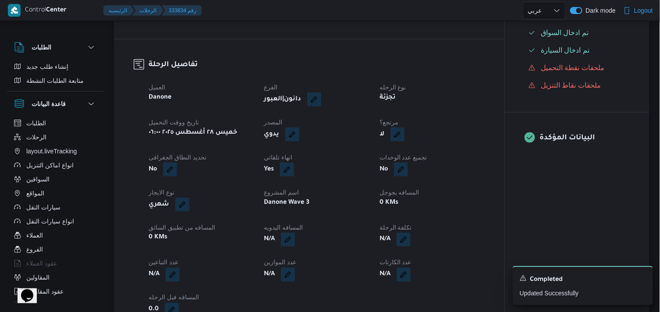
scroll to position [266, 0]
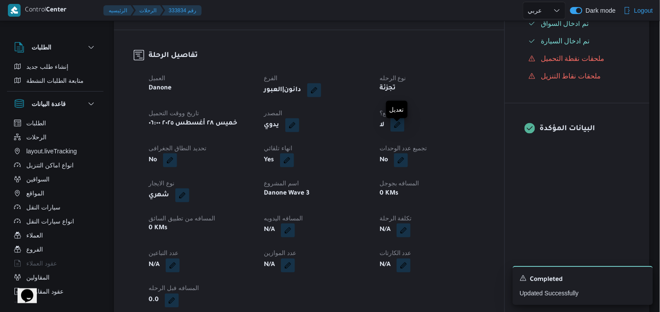
click at [395, 128] on button "button" at bounding box center [397, 125] width 14 height 14
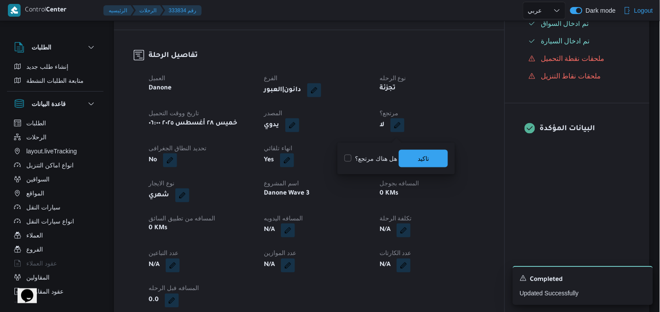
click at [376, 159] on label "هل هناك مرتجع؟" at bounding box center [370, 158] width 53 height 11
checkbox input "false"
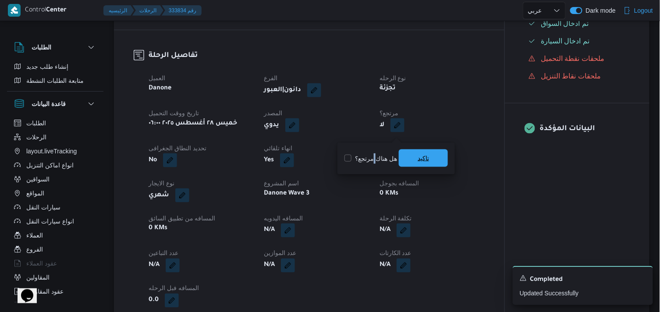
click at [417, 159] on span "تاكيد" at bounding box center [423, 158] width 49 height 18
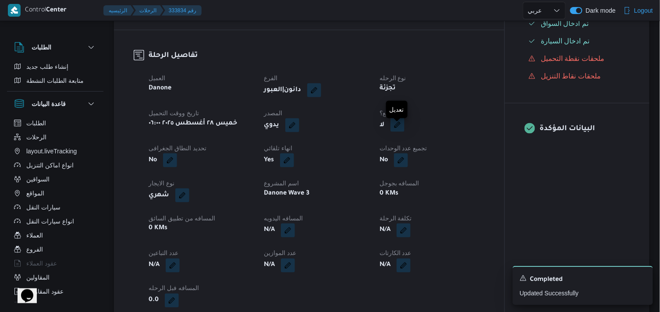
click at [401, 132] on button "button" at bounding box center [397, 125] width 14 height 14
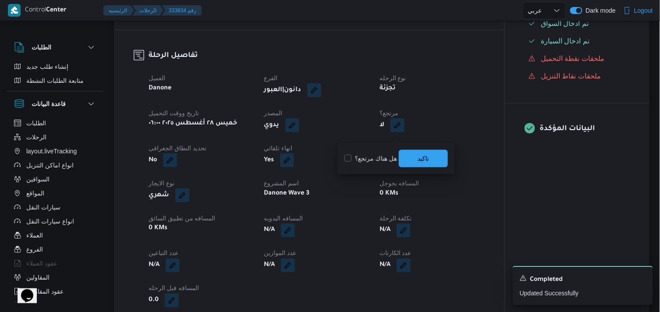
click at [370, 155] on label "هل هناك مرتجع؟" at bounding box center [370, 158] width 53 height 11
checkbox input "true"
click at [410, 159] on span "تاكيد" at bounding box center [423, 158] width 49 height 18
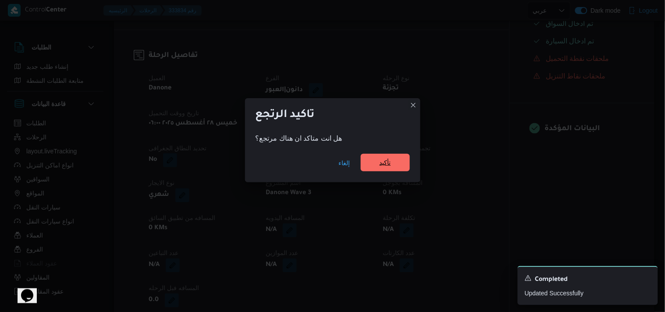
click at [382, 164] on span "تأكيد" at bounding box center [384, 162] width 11 height 11
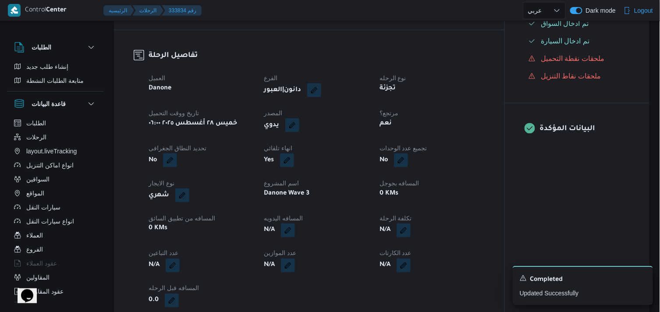
drag, startPoint x: 659, startPoint y: 90, endPoint x: 663, endPoint y: 85, distance: 6.6
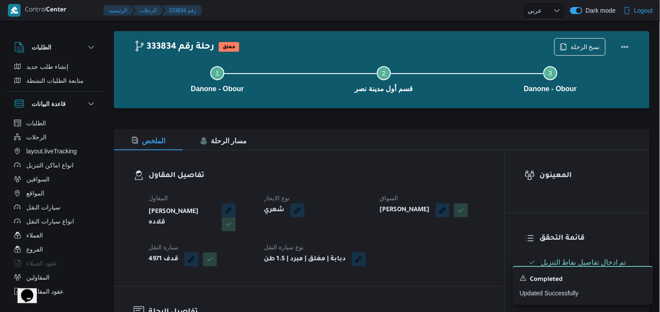
scroll to position [0, 0]
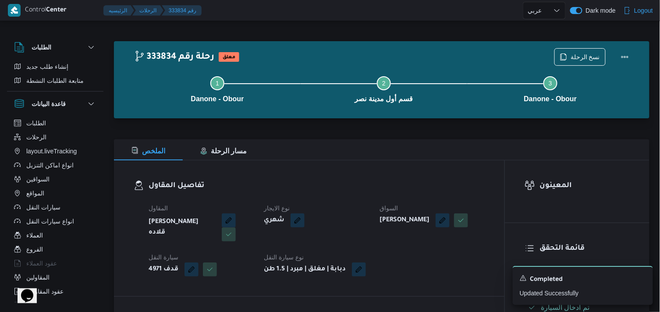
scroll to position [24, 0]
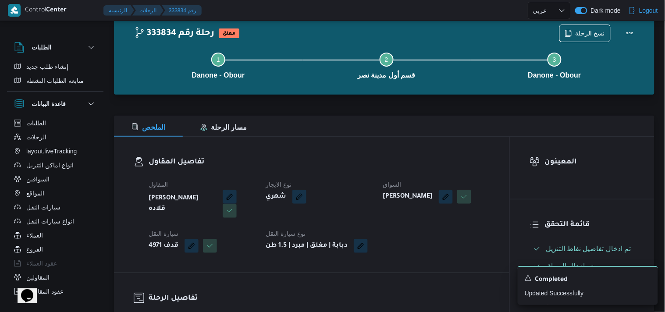
select select "ar"
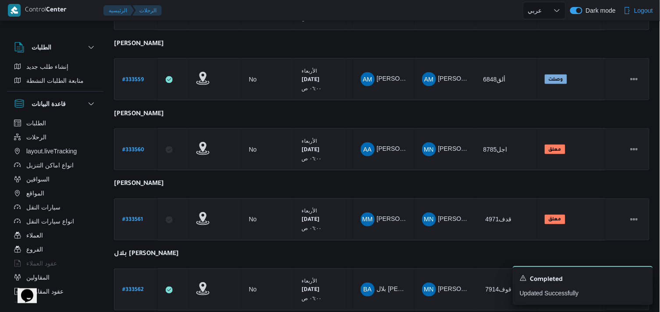
scroll to position [347, 0]
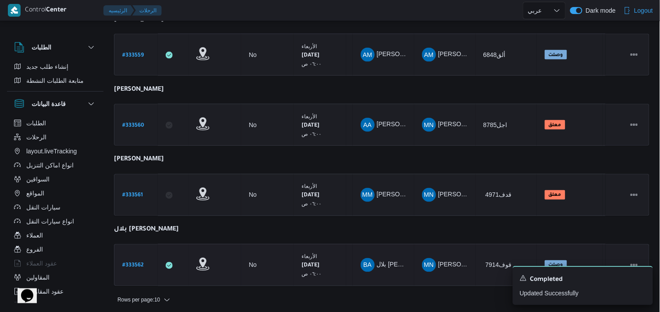
click at [133, 266] on link "# 333562" at bounding box center [132, 265] width 21 height 12
select select "ar"
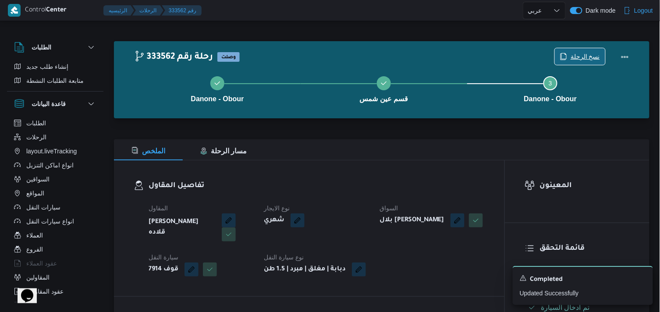
click at [498, 57] on span "نسخ الرحلة" at bounding box center [584, 56] width 29 height 11
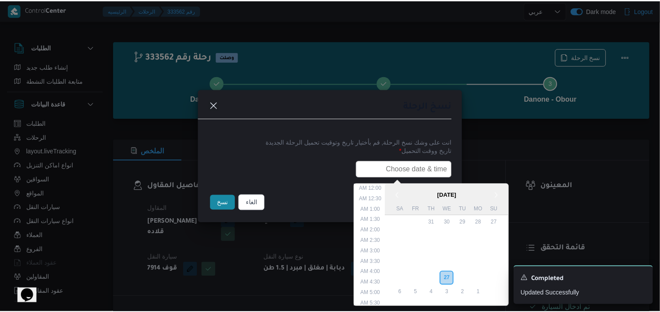
scroll to position [186, 0]
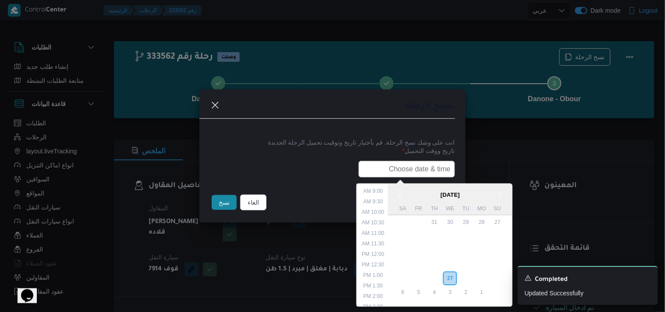
click at [390, 165] on input "text" at bounding box center [406, 169] width 96 height 17
type input "28/08/2025 6:00AM"
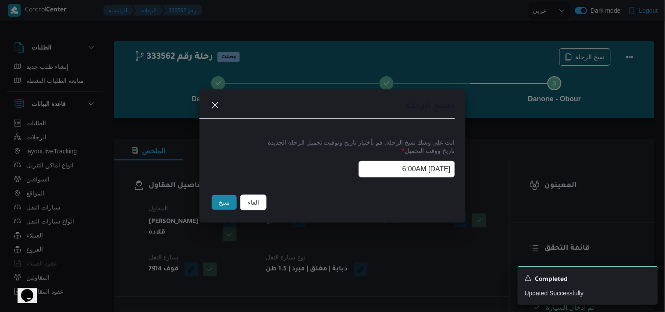
click at [224, 204] on button "نسخ" at bounding box center [224, 202] width 25 height 15
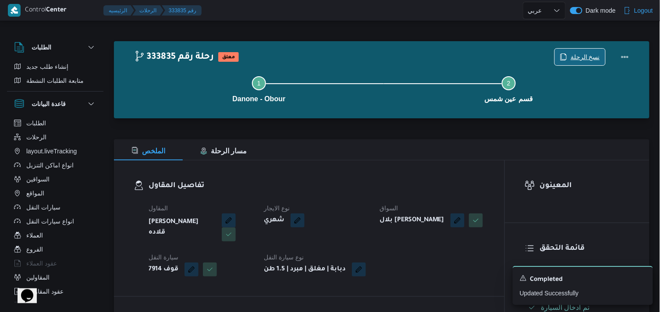
scroll to position [272, 0]
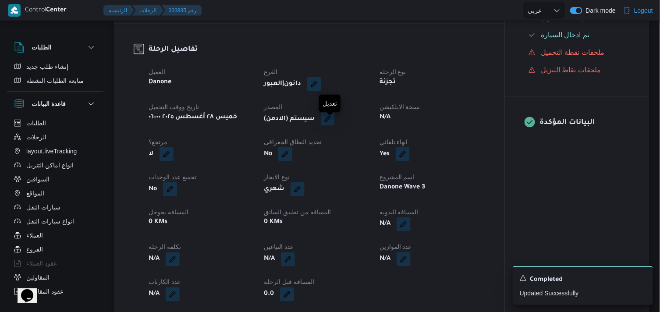
click at [331, 124] on button "button" at bounding box center [328, 119] width 14 height 14
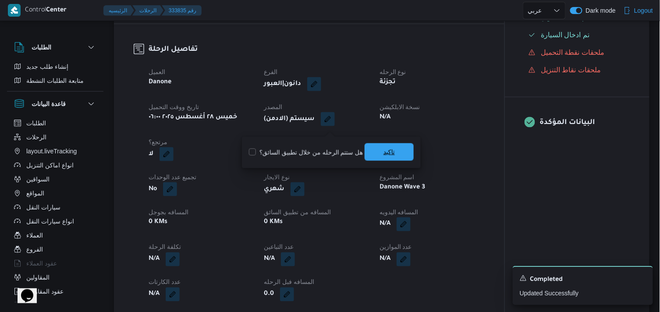
click at [374, 150] on span "تاكيد" at bounding box center [388, 152] width 49 height 18
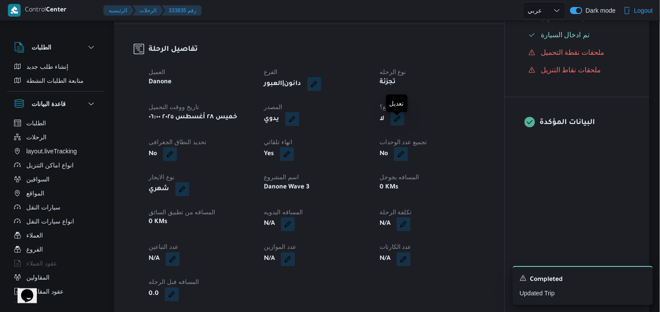
click at [393, 124] on button "button" at bounding box center [397, 119] width 14 height 14
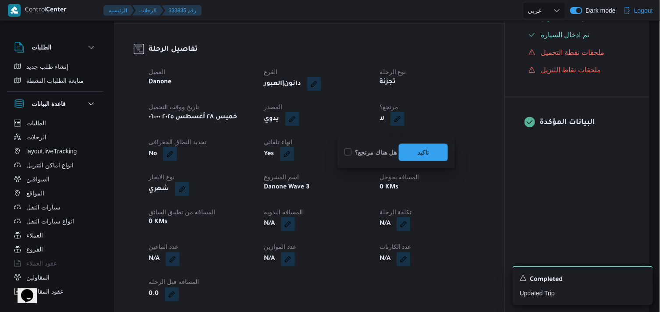
click at [378, 151] on label "هل هناك مرتجع؟" at bounding box center [370, 152] width 53 height 11
checkbox input "true"
click at [405, 147] on span "تاكيد" at bounding box center [423, 152] width 49 height 18
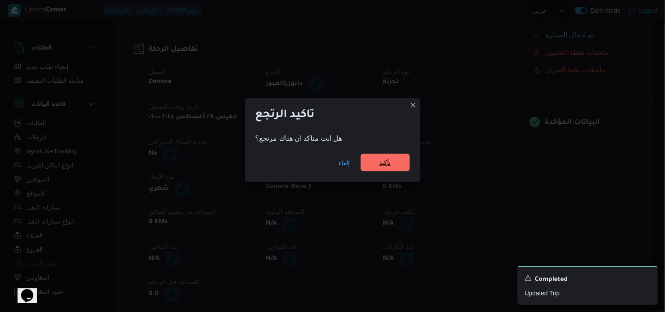
click at [393, 160] on span "تأكيد" at bounding box center [385, 163] width 49 height 18
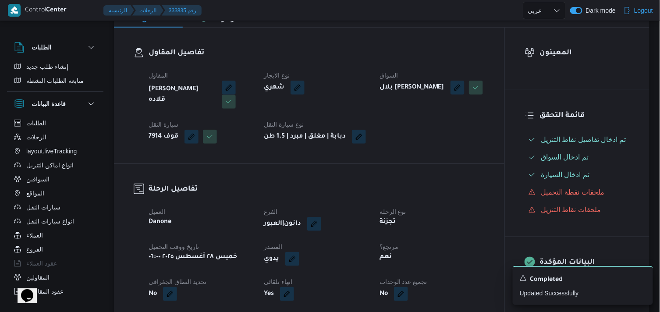
scroll to position [0, 0]
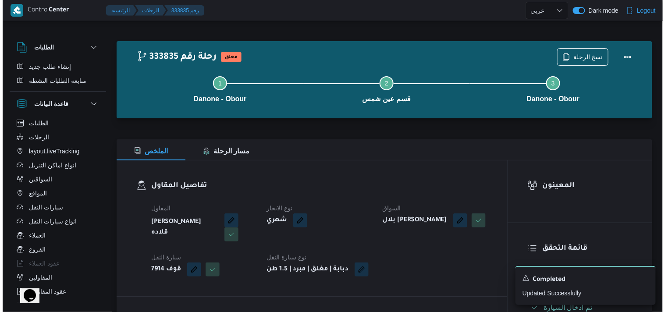
select select "ar"
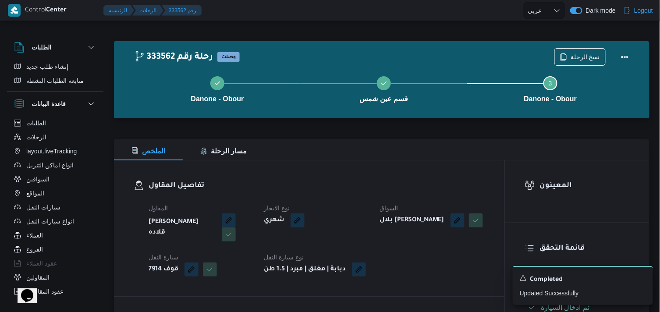
select select "ar"
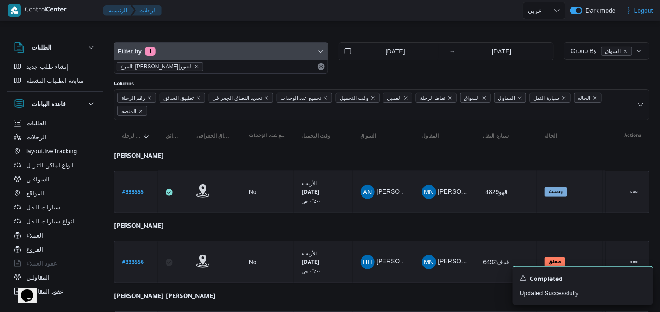
click at [185, 47] on span "Filter by 1" at bounding box center [220, 51] width 213 height 18
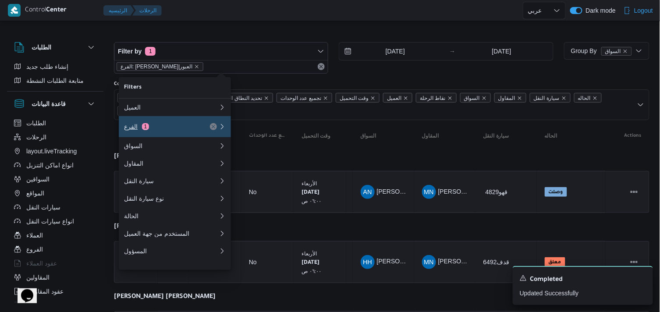
click at [185, 120] on button "الفرع 1" at bounding box center [175, 126] width 112 height 21
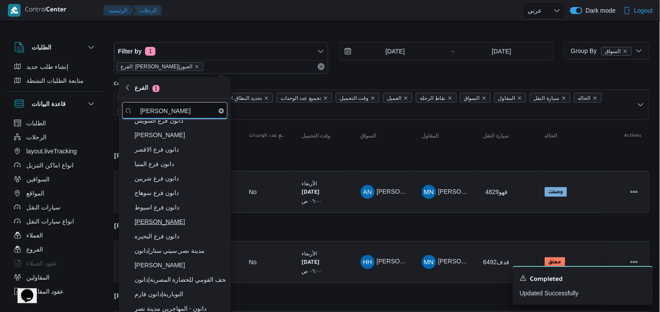
scroll to position [49, 0]
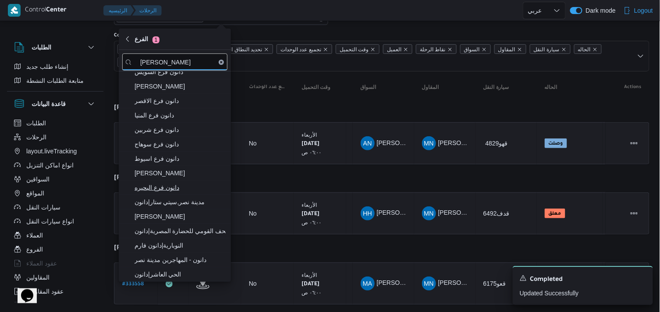
type input "دانون"
click at [179, 185] on span "دانون فرع البحيره" at bounding box center [179, 187] width 91 height 11
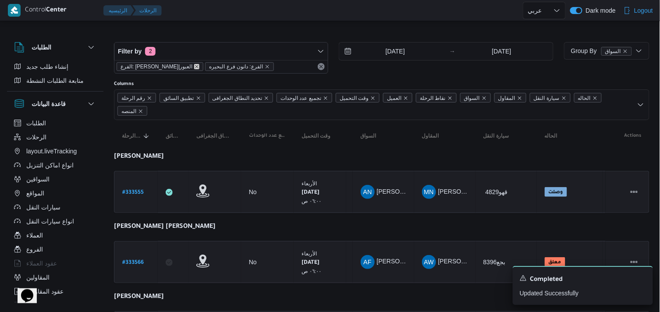
click at [194, 68] on icon "remove selected entity" at bounding box center [196, 66] width 5 height 5
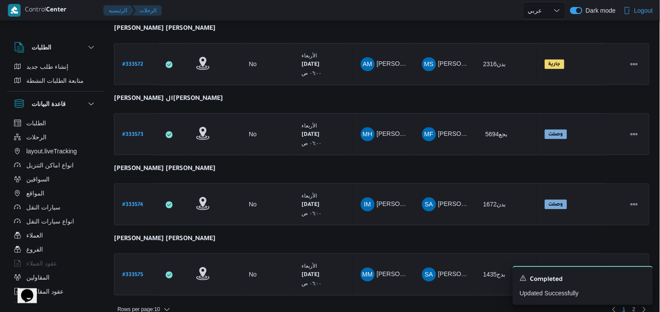
scroll to position [555, 0]
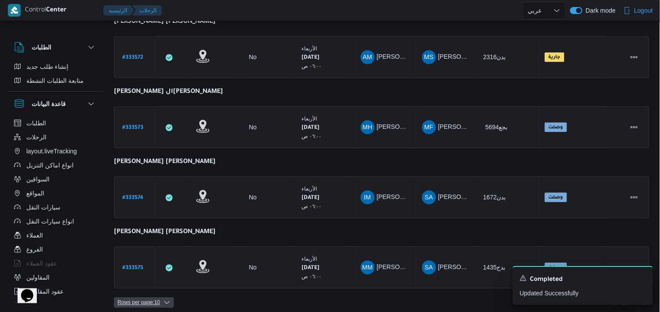
click at [134, 298] on span "Rows per page : 10" at bounding box center [138, 302] width 42 height 11
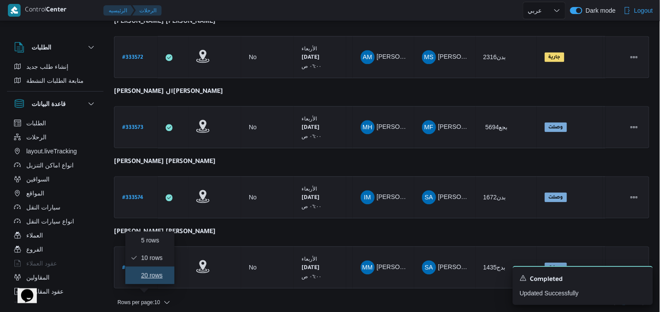
click at [159, 282] on button "20 rows" at bounding box center [149, 275] width 49 height 18
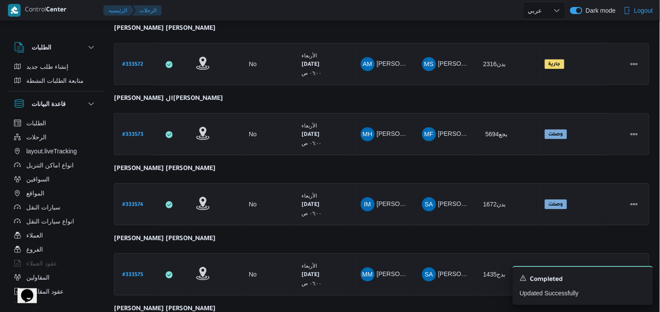
scroll to position [764, 0]
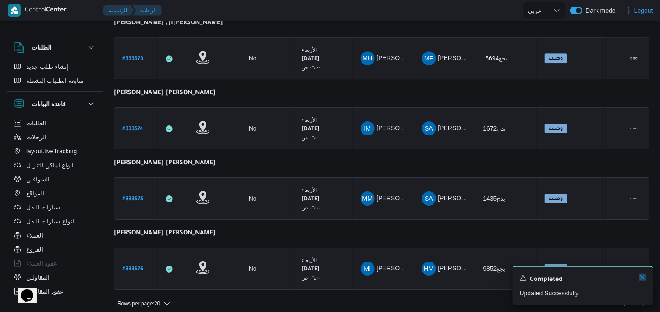
click at [498, 275] on icon "Dismiss toast" at bounding box center [642, 277] width 7 height 7
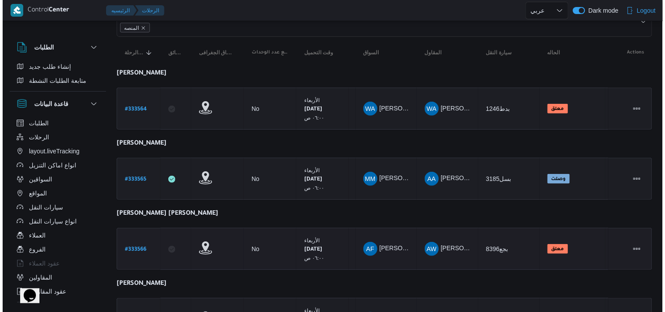
scroll to position [0, 0]
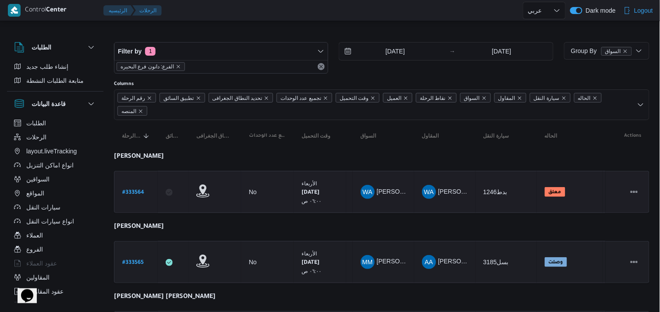
click at [127, 190] on b "# 333564" at bounding box center [133, 193] width 22 height 6
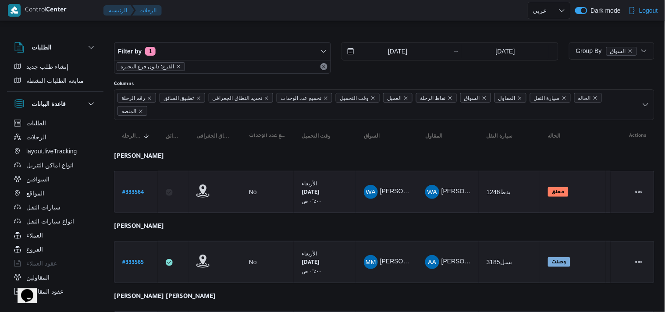
select select "ar"
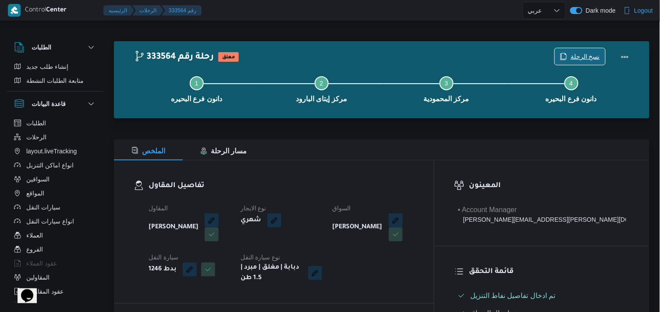
click at [498, 59] on span "نسخ الرحلة" at bounding box center [584, 56] width 29 height 11
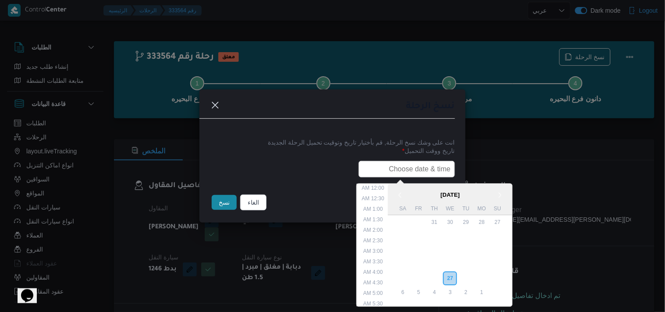
drag, startPoint x: 434, startPoint y: 159, endPoint x: 422, endPoint y: 167, distance: 14.4
click at [434, 161] on input "text" at bounding box center [406, 169] width 96 height 17
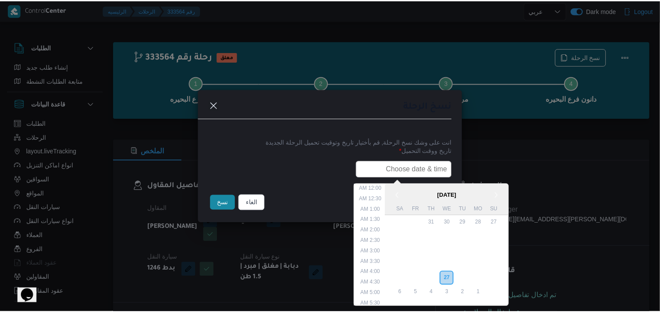
scroll to position [186, 0]
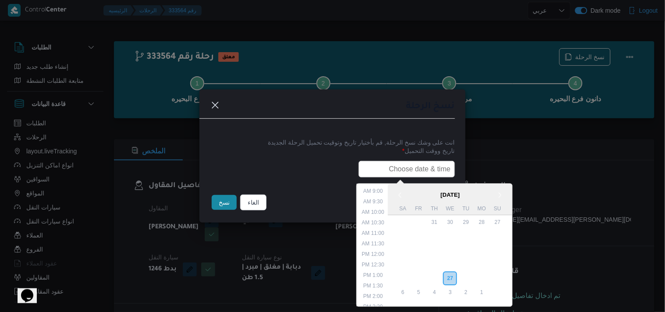
type input "28/08/2025 6:00AM"
click at [226, 209] on button "نسخ" at bounding box center [224, 202] width 25 height 15
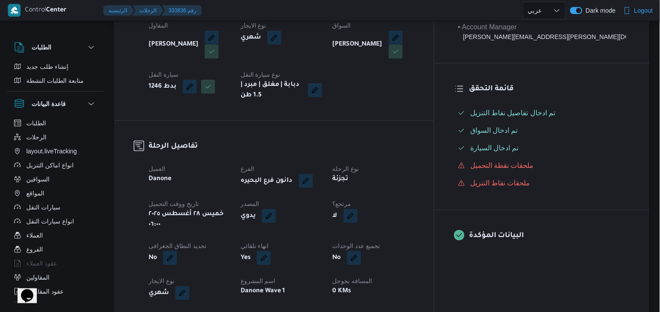
scroll to position [195, 0]
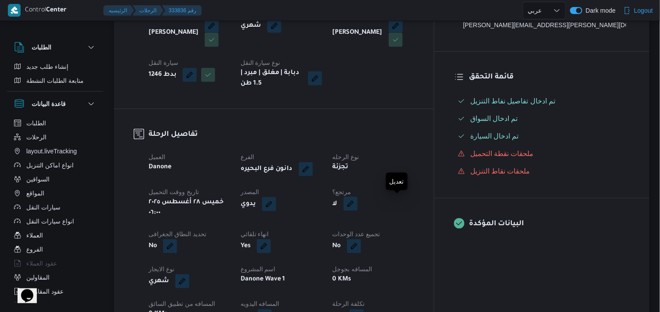
click at [357, 204] on button "button" at bounding box center [350, 204] width 14 height 14
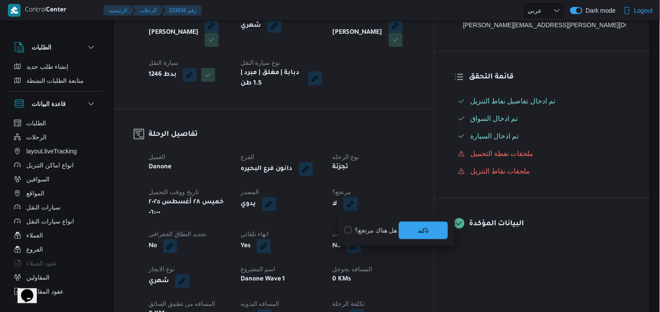
click at [381, 226] on label "هل هناك مرتجع؟" at bounding box center [370, 230] width 53 height 11
checkbox input "true"
click at [436, 230] on span "تاكيد" at bounding box center [423, 230] width 49 height 18
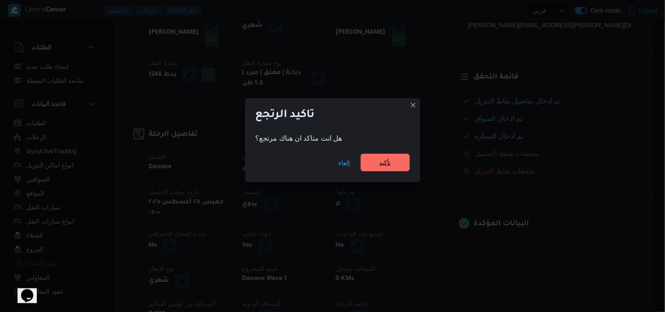
click at [381, 168] on span "تأكيد" at bounding box center [385, 163] width 49 height 18
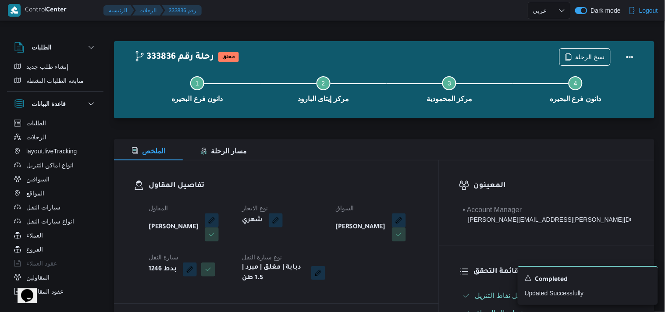
select select "ar"
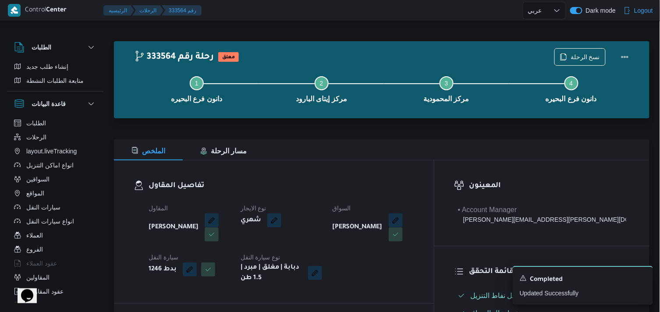
select select "ar"
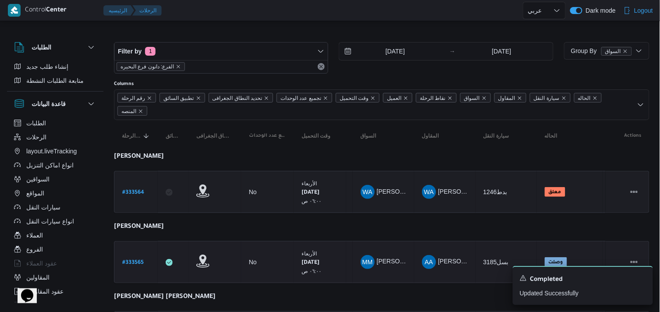
click at [141, 262] on b "# 333565" at bounding box center [132, 263] width 21 height 6
select select "ar"
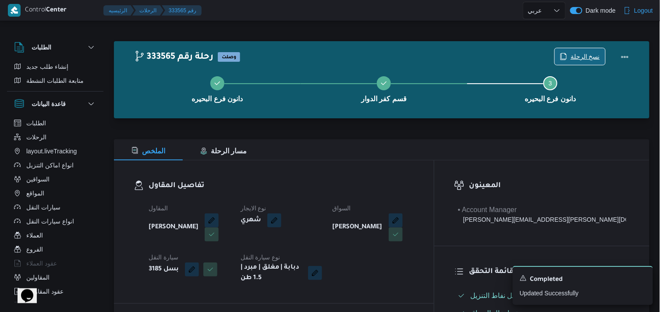
click at [498, 57] on icon "button" at bounding box center [563, 56] width 7 height 7
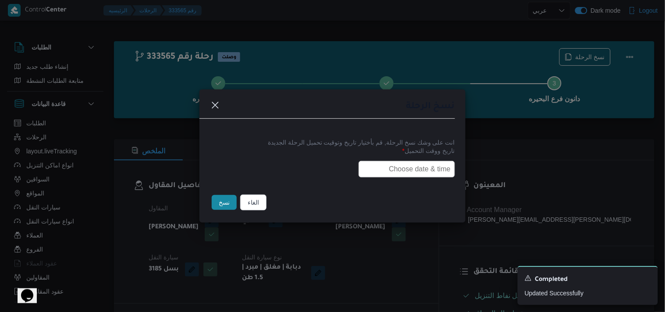
click at [405, 164] on input "text" at bounding box center [406, 169] width 96 height 17
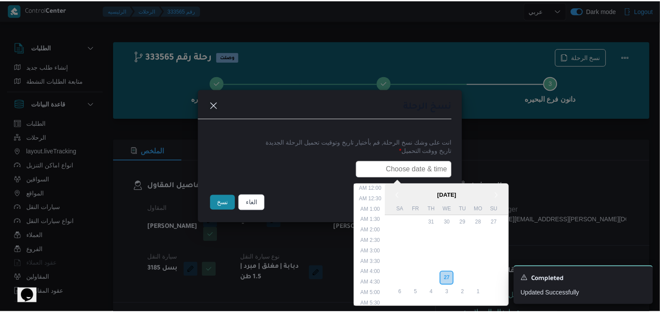
scroll to position [186, 0]
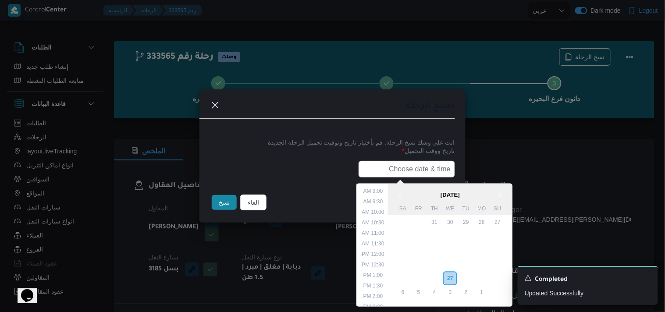
type input "28/08/2025 6:00AM"
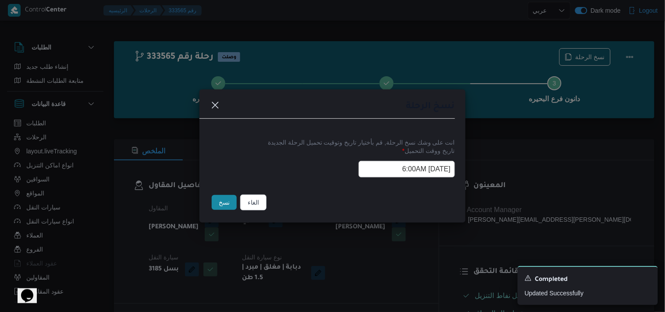
click at [230, 198] on button "نسخ" at bounding box center [224, 202] width 25 height 15
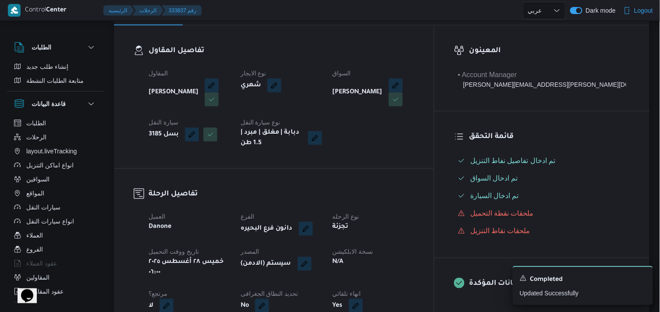
scroll to position [146, 0]
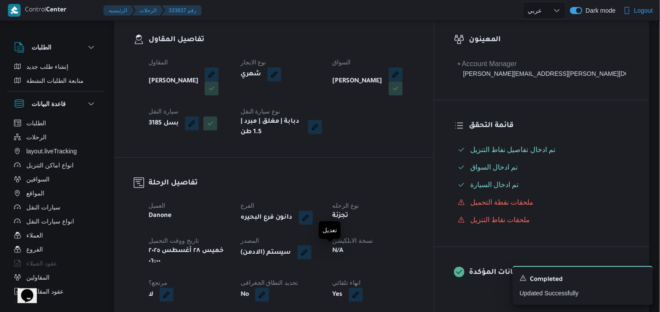
click at [311, 253] on button "button" at bounding box center [304, 252] width 14 height 14
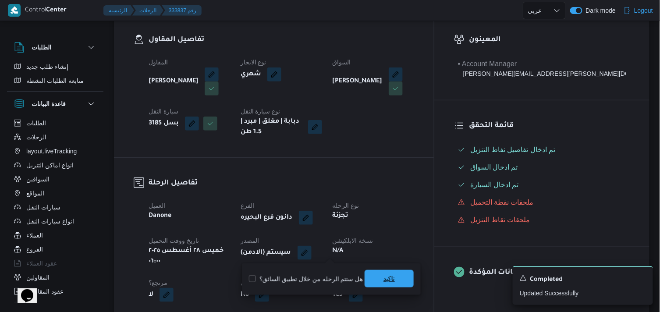
click at [391, 282] on span "تاكيد" at bounding box center [388, 278] width 11 height 11
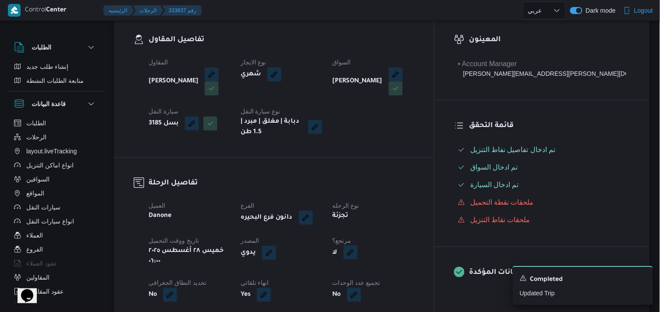
click at [357, 251] on button "button" at bounding box center [350, 252] width 14 height 14
click at [380, 278] on label "هل هناك مرتجع؟" at bounding box center [370, 279] width 53 height 11
checkbox input "true"
click at [410, 279] on span "تاكيد" at bounding box center [423, 279] width 49 height 18
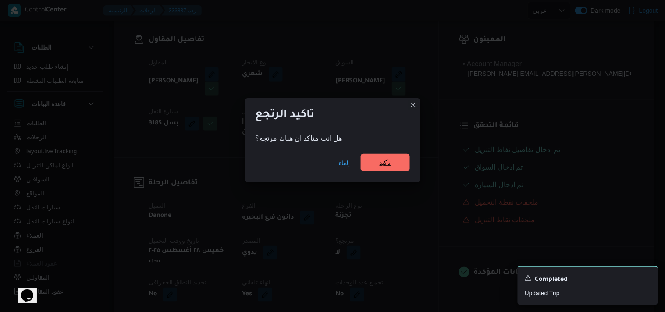
click at [384, 161] on span "تأكيد" at bounding box center [384, 162] width 11 height 11
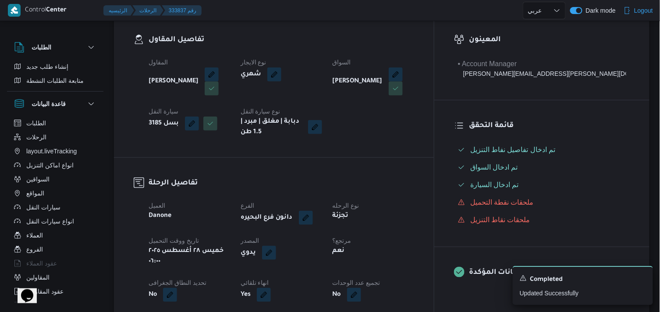
scroll to position [0, 0]
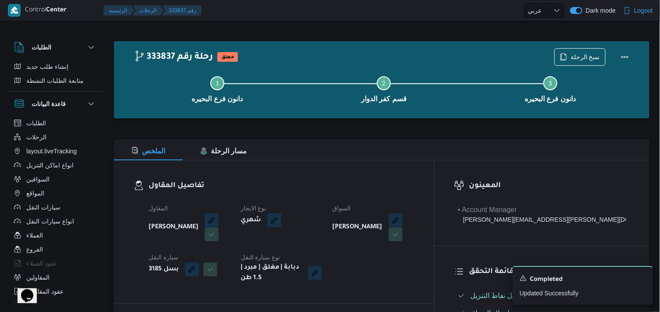
select select "ar"
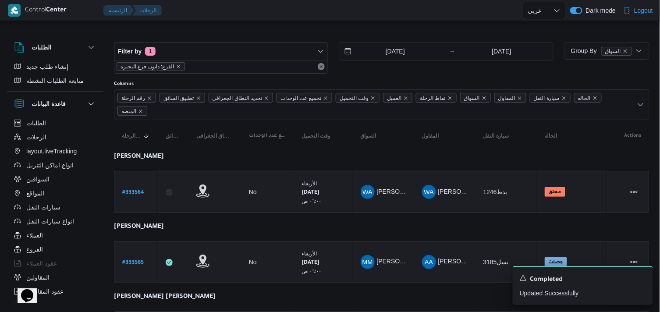
scroll to position [97, 0]
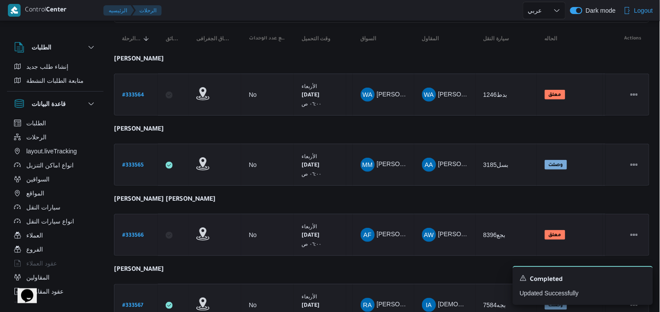
click at [141, 238] on link "# 333566" at bounding box center [132, 235] width 21 height 12
select select "ar"
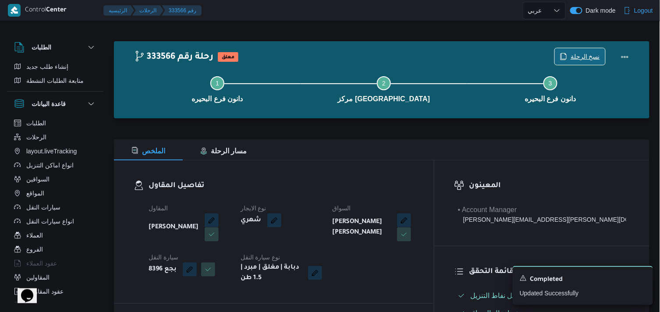
click at [498, 48] on button "نسخ الرحلة" at bounding box center [579, 57] width 51 height 18
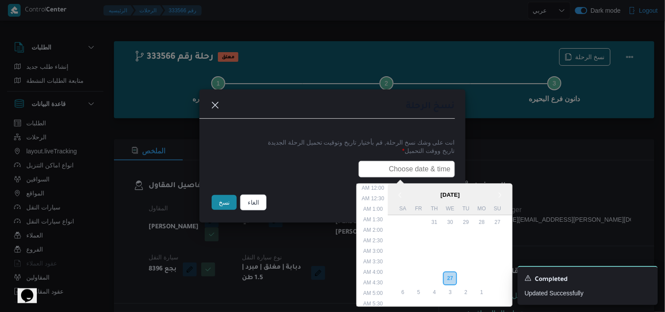
click at [432, 168] on input "text" at bounding box center [406, 169] width 96 height 17
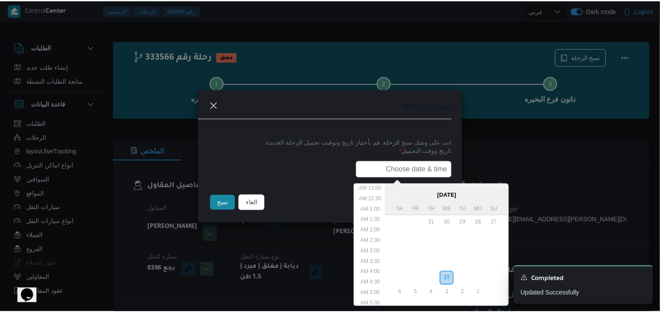
scroll to position [186, 0]
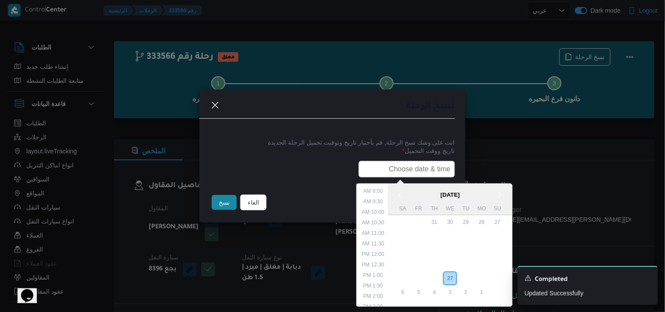
type input "28/08/2025 6:00AM"
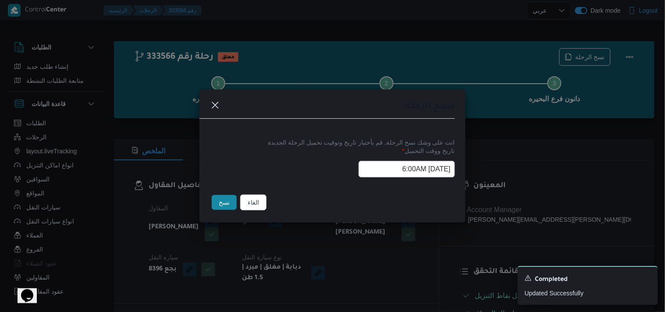
click at [231, 206] on button "نسخ" at bounding box center [224, 202] width 25 height 15
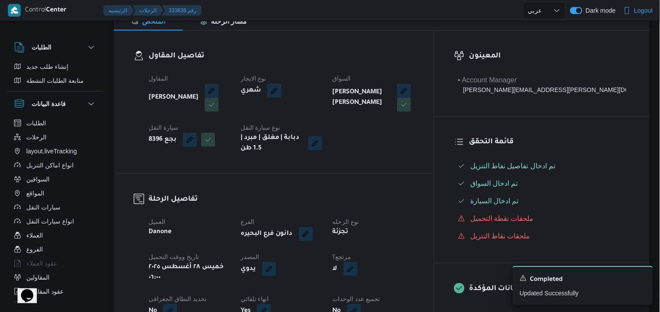
scroll to position [146, 0]
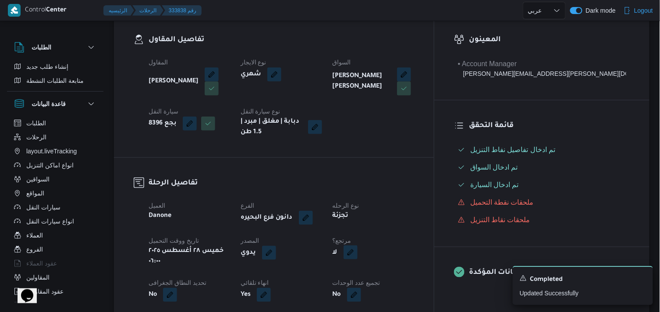
click at [357, 253] on button "button" at bounding box center [350, 252] width 14 height 14
click at [376, 279] on label "هل هناك مرتجع؟" at bounding box center [370, 279] width 53 height 11
checkbox input "true"
click at [415, 277] on span "تاكيد" at bounding box center [423, 279] width 49 height 18
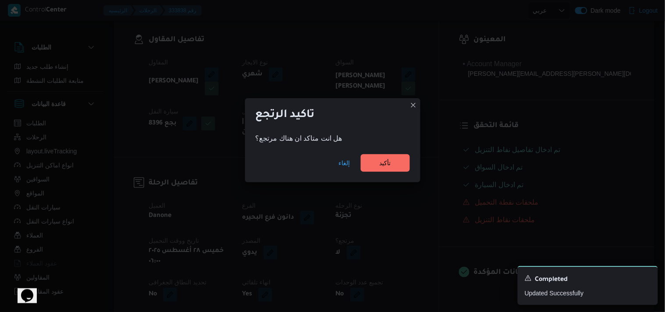
click at [374, 148] on div "إلغاء تأكيد" at bounding box center [332, 164] width 175 height 35
click at [374, 156] on span "تأكيد" at bounding box center [385, 163] width 49 height 18
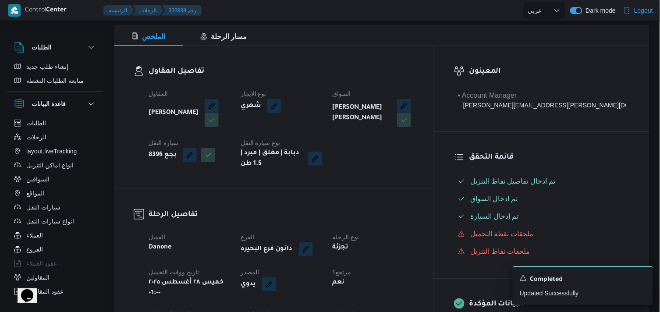
scroll to position [97, 0]
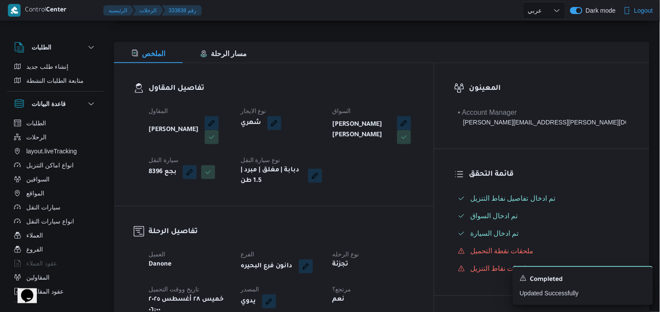
select select "ar"
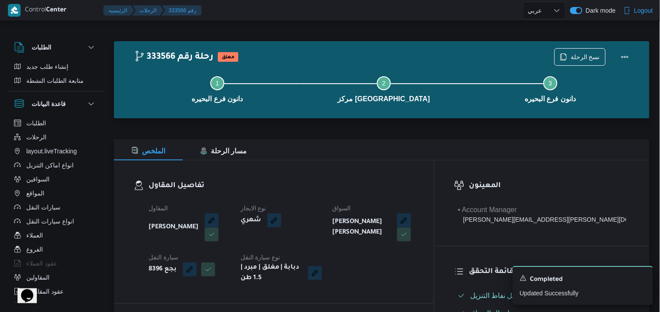
select select "ar"
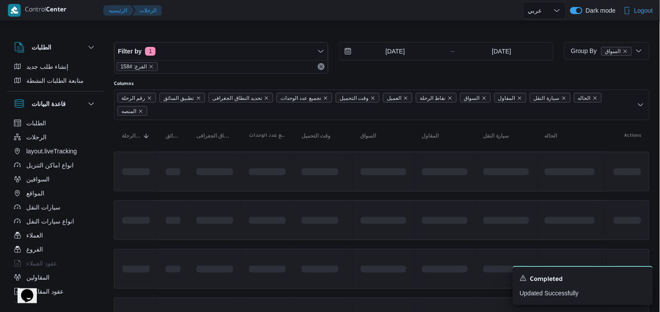
scroll to position [97, 0]
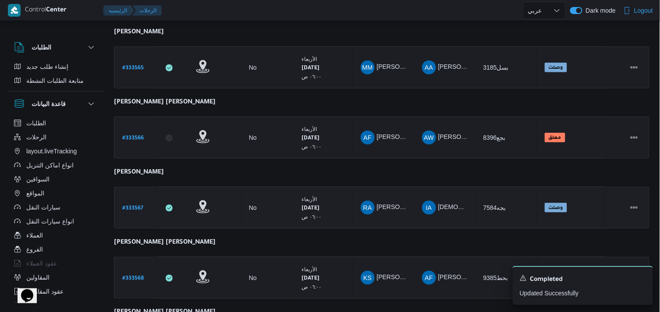
click at [136, 207] on b "# 333567" at bounding box center [132, 208] width 21 height 6
select select "ar"
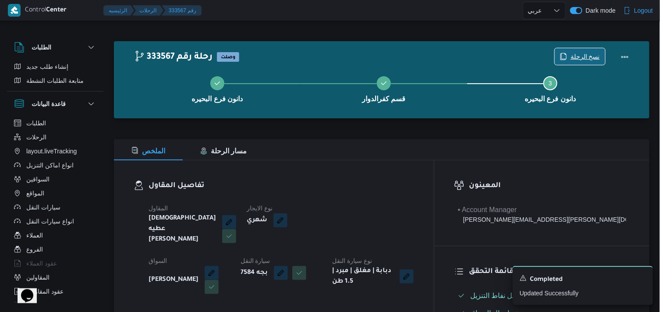
click at [498, 49] on span "نسخ الرحلة" at bounding box center [580, 56] width 50 height 17
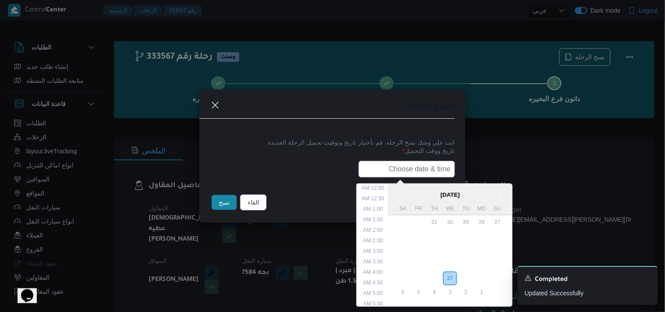
click at [427, 164] on input "text" at bounding box center [406, 169] width 96 height 17
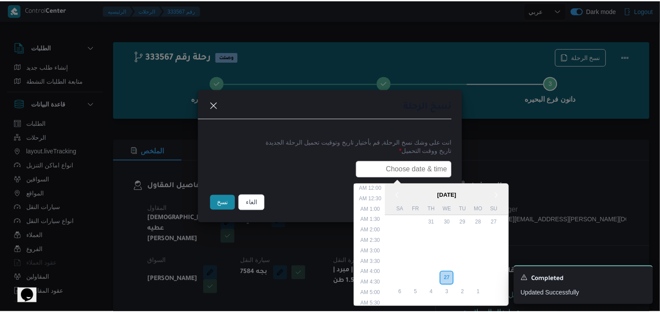
scroll to position [186, 0]
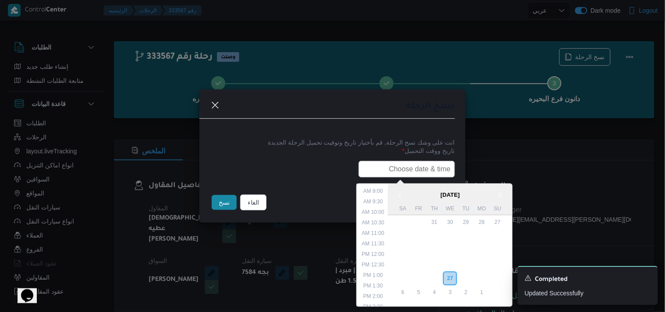
type input "28/08/2025 6:00AM"
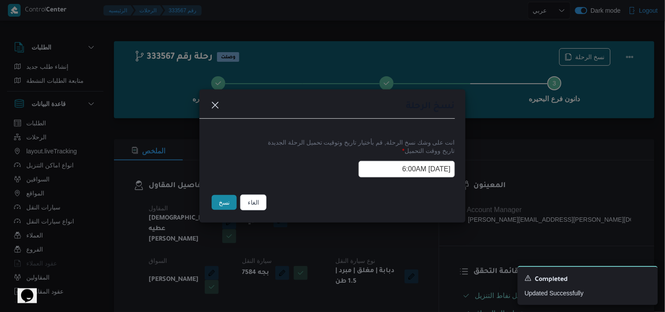
click at [231, 204] on button "نسخ" at bounding box center [224, 202] width 25 height 15
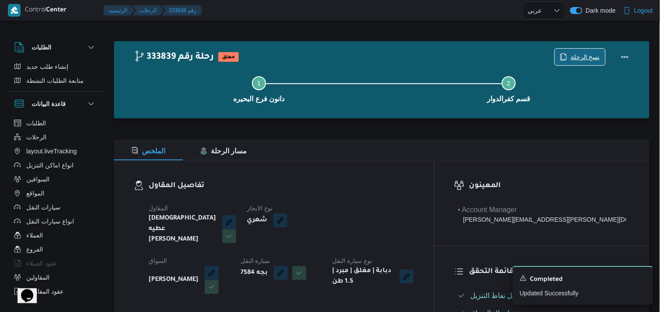
scroll to position [146, 0]
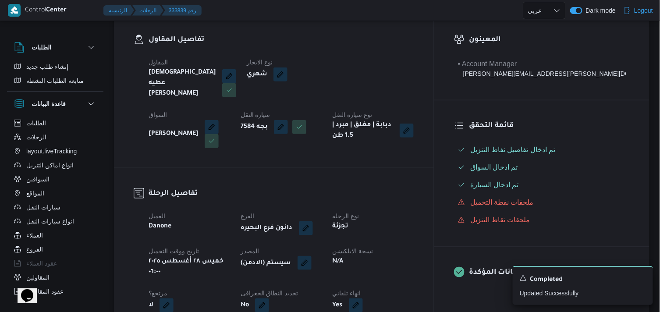
click at [311, 256] on button "button" at bounding box center [304, 263] width 14 height 14
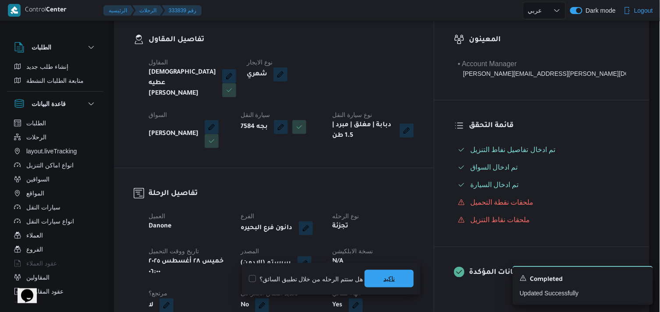
click at [373, 274] on span "تاكيد" at bounding box center [388, 279] width 49 height 18
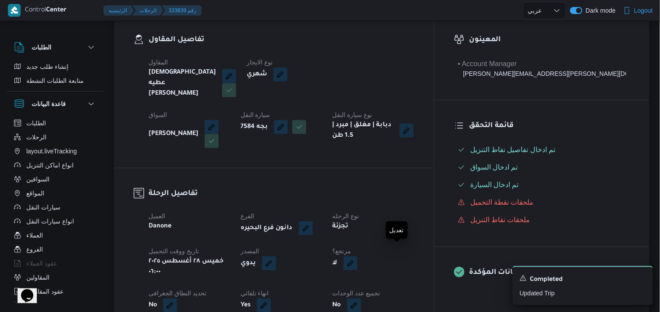
click at [357, 258] on button "button" at bounding box center [350, 263] width 14 height 14
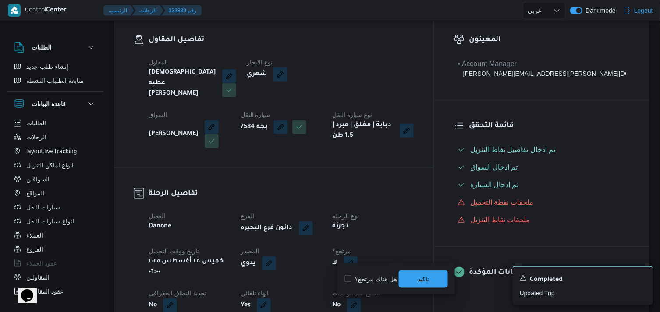
click at [388, 277] on label "هل هناك مرتجع؟" at bounding box center [370, 279] width 53 height 11
checkbox input "true"
click at [405, 277] on span "تاكيد" at bounding box center [423, 279] width 49 height 18
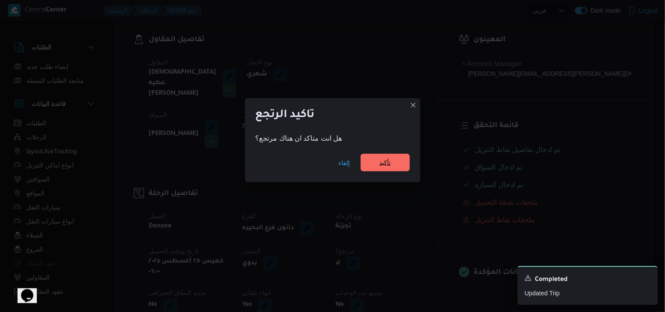
click at [382, 163] on span "تأكيد" at bounding box center [384, 162] width 11 height 11
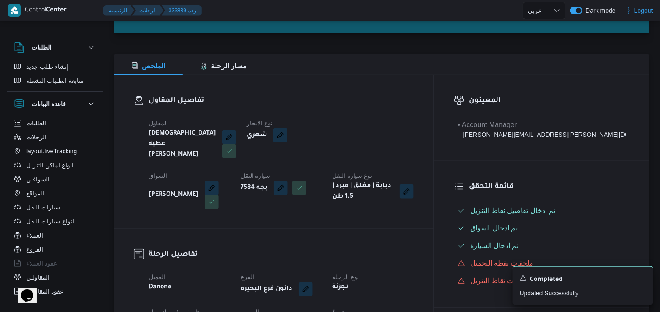
scroll to position [0, 0]
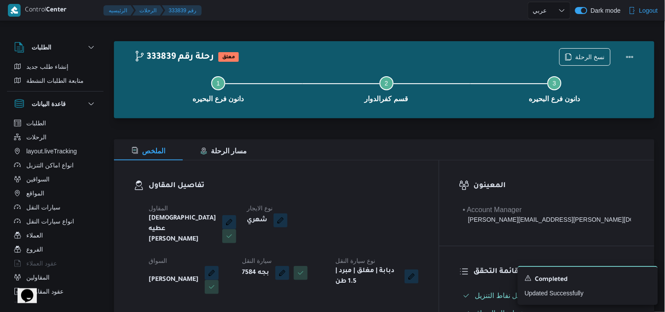
select select "ar"
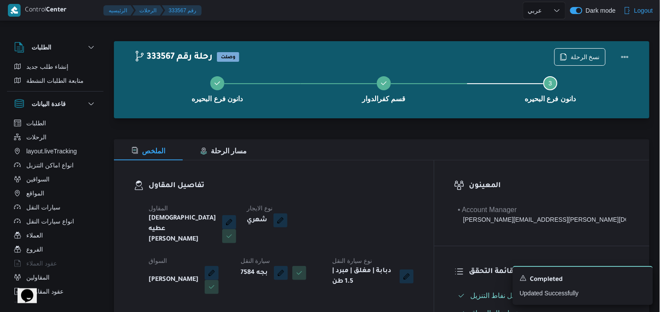
select select "ar"
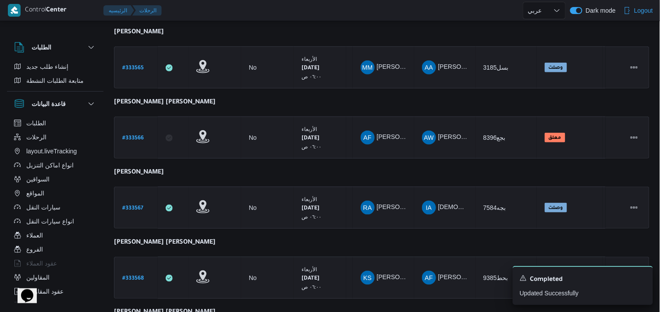
scroll to position [234, 0]
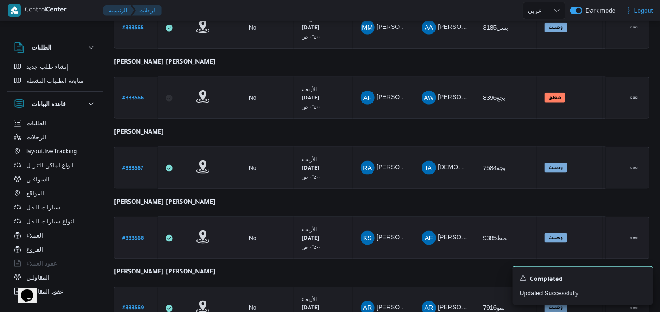
click at [132, 236] on b "# 333568" at bounding box center [132, 239] width 21 height 6
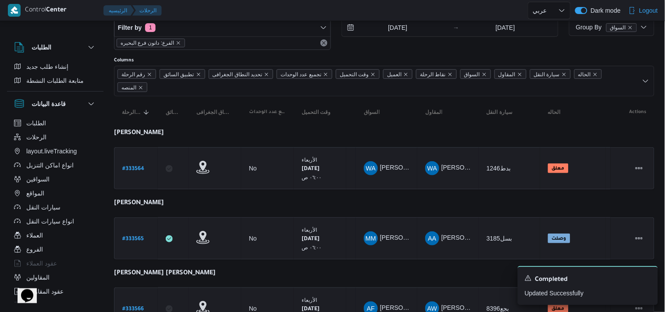
select select "ar"
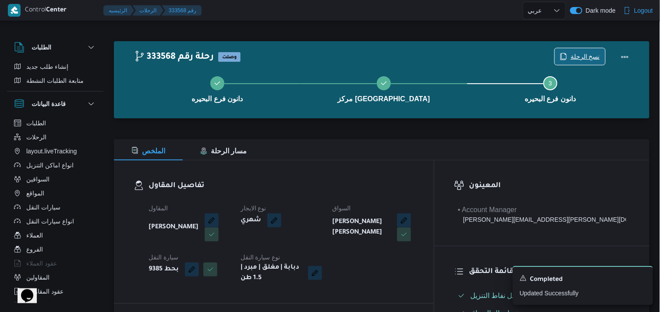
click at [498, 60] on span "نسخ الرحلة" at bounding box center [580, 56] width 50 height 17
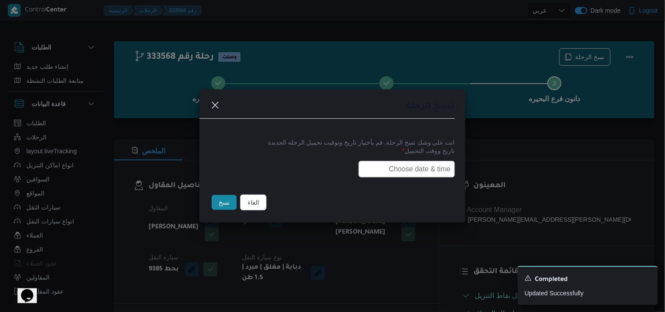
click at [440, 161] on input "text" at bounding box center [406, 169] width 96 height 17
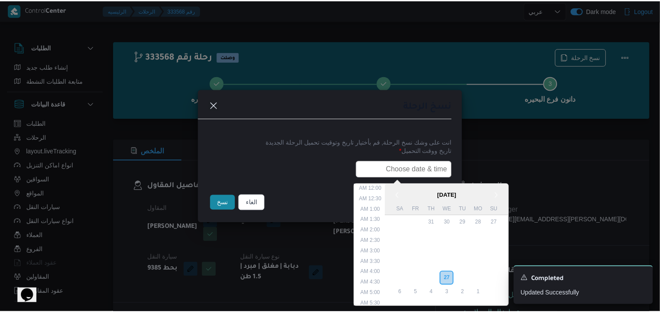
scroll to position [186, 0]
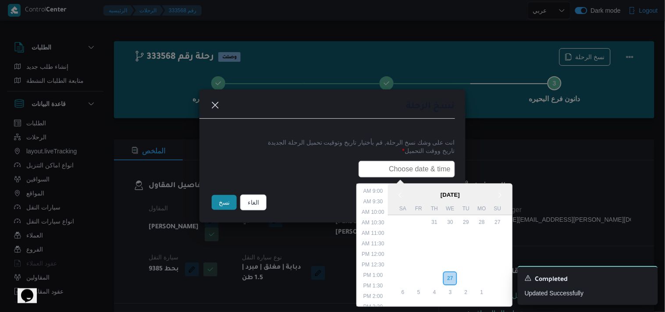
type input "28/08/2025 6:00AM"
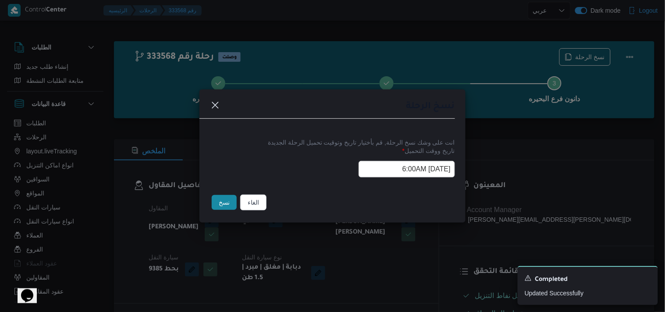
click at [217, 207] on button "نسخ" at bounding box center [224, 202] width 25 height 15
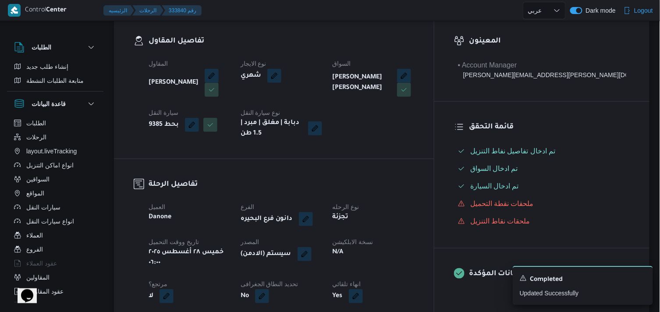
scroll to position [146, 0]
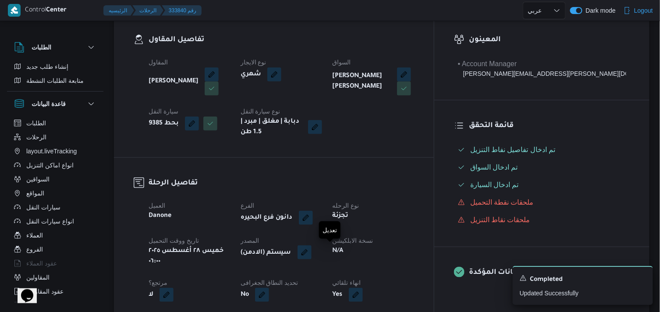
click at [311, 252] on button "button" at bounding box center [304, 252] width 14 height 14
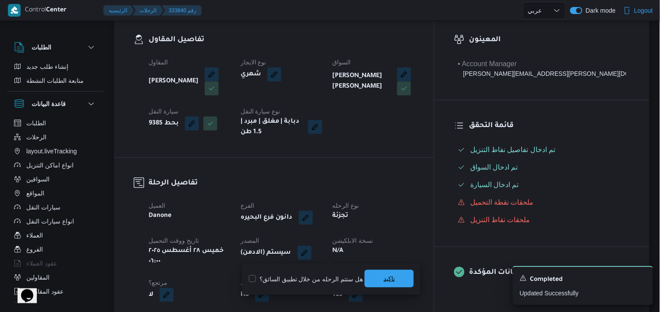
click at [382, 286] on span "تاكيد" at bounding box center [388, 279] width 49 height 18
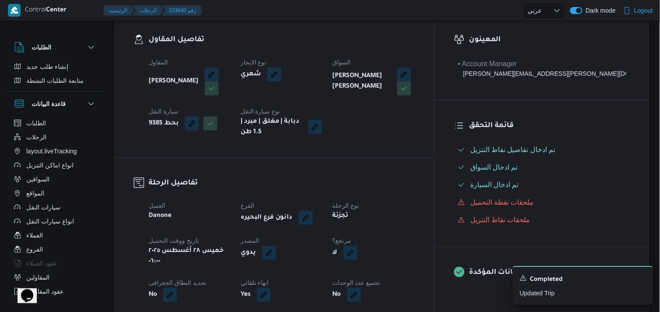
click at [357, 249] on button "button" at bounding box center [350, 253] width 14 height 14
click at [377, 280] on label "هل هناك مرتجع؟" at bounding box center [370, 279] width 53 height 11
checkbox input "true"
click at [412, 273] on span "تاكيد" at bounding box center [423, 279] width 49 height 18
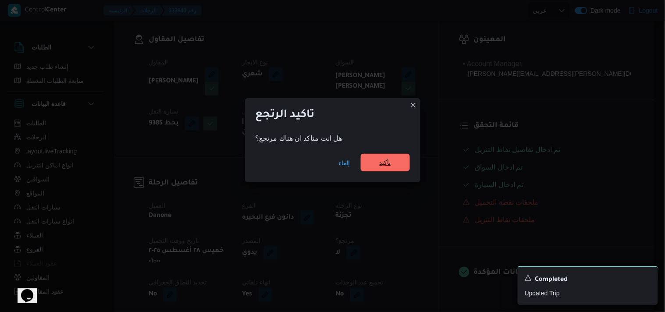
click at [393, 169] on span "تأكيد" at bounding box center [385, 163] width 49 height 18
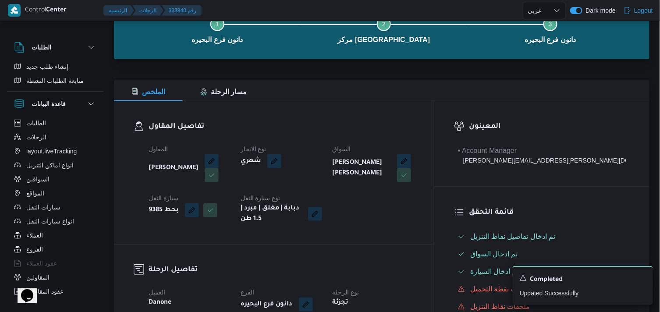
scroll to position [0, 0]
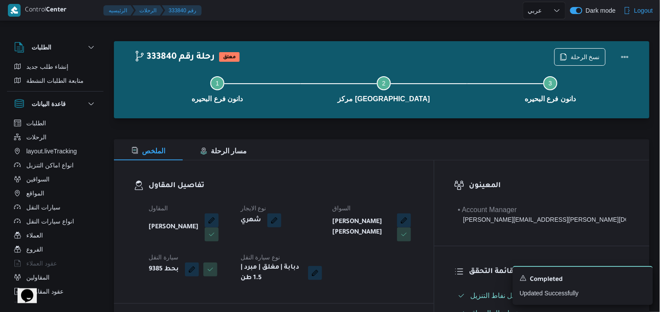
select select "ar"
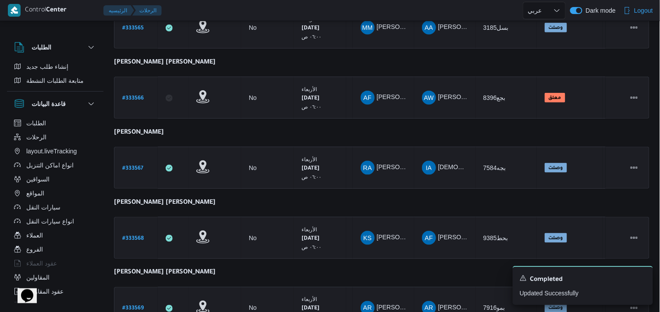
scroll to position [274, 0]
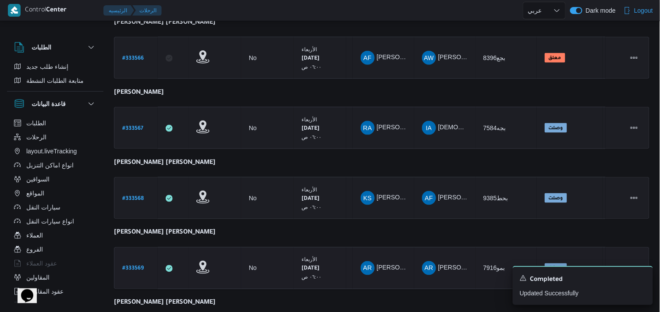
click at [134, 269] on b "# 333569" at bounding box center [132, 269] width 21 height 6
select select "ar"
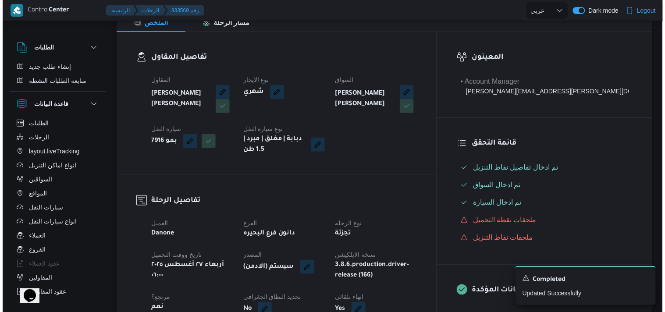
scroll to position [31, 0]
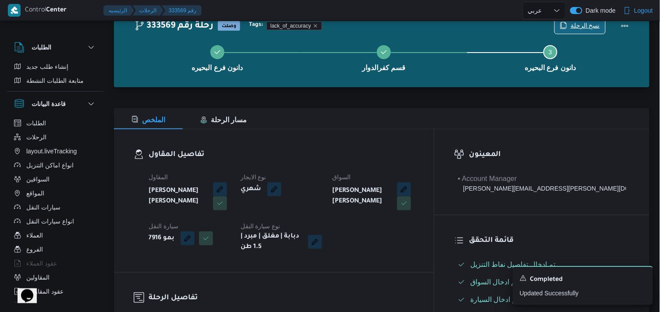
click at [498, 25] on span "نسخ الرحلة" at bounding box center [584, 25] width 29 height 11
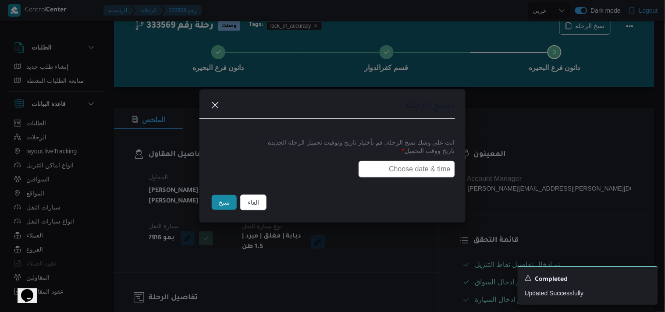
click at [375, 167] on input "text" at bounding box center [406, 169] width 96 height 17
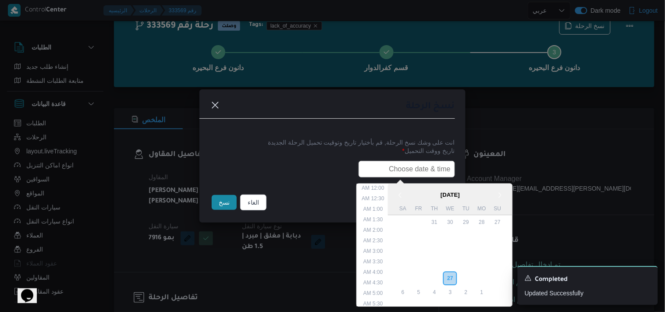
scroll to position [186, 0]
type input "28/08/2025 6:00AM"
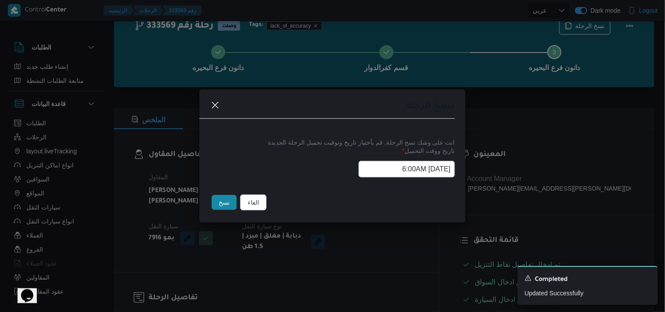
click at [219, 205] on button "نسخ" at bounding box center [224, 202] width 25 height 15
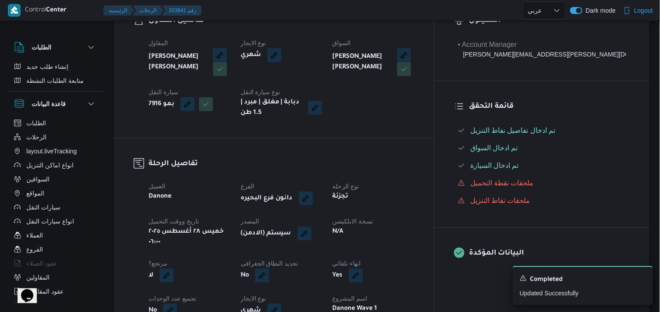
scroll to position [170, 0]
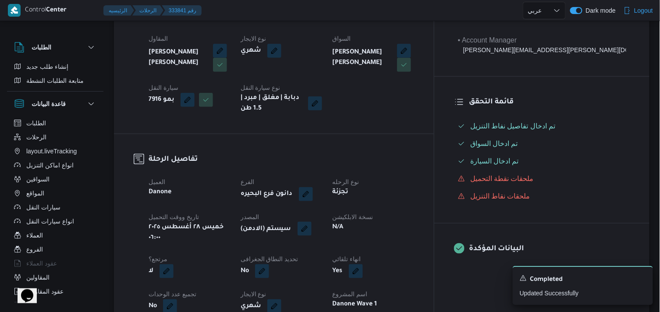
click at [311, 233] on button "button" at bounding box center [304, 229] width 14 height 14
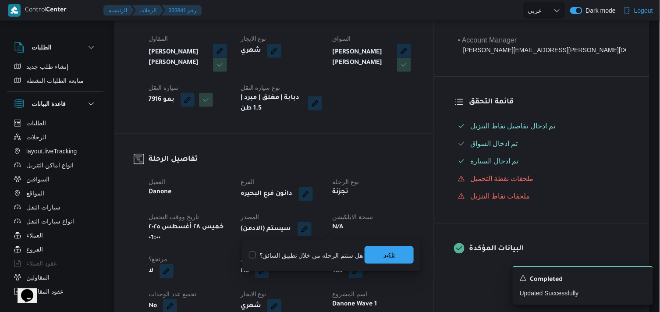
click at [373, 257] on span "تاكيد" at bounding box center [388, 255] width 49 height 18
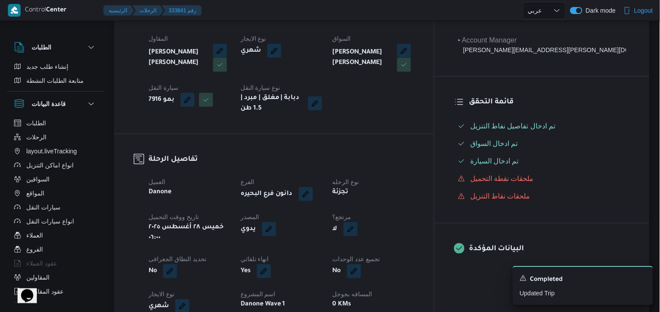
click at [357, 231] on button "button" at bounding box center [350, 229] width 14 height 14
click at [390, 251] on label "هل هناك مرتجع؟" at bounding box center [370, 255] width 53 height 11
checkbox input "true"
click at [404, 250] on span "تاكيد" at bounding box center [423, 255] width 49 height 18
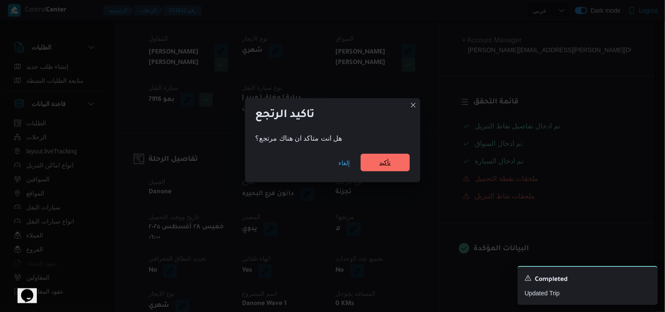
click at [388, 160] on span "تأكيد" at bounding box center [384, 162] width 11 height 11
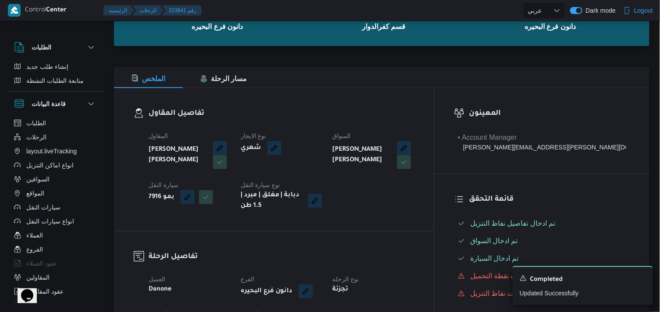
select select "ar"
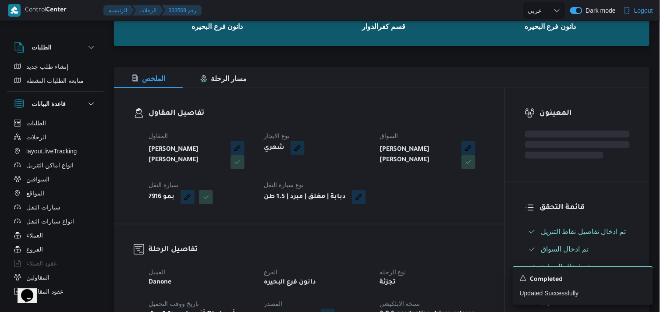
select select "ar"
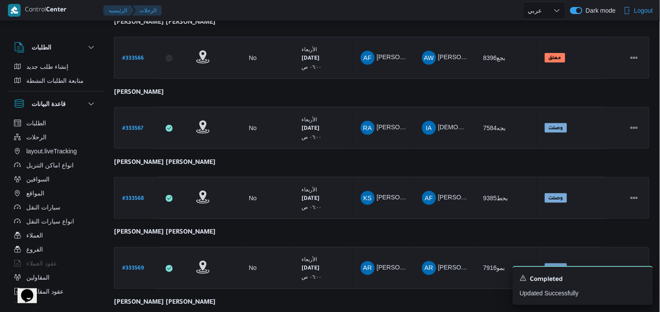
scroll to position [333, 0]
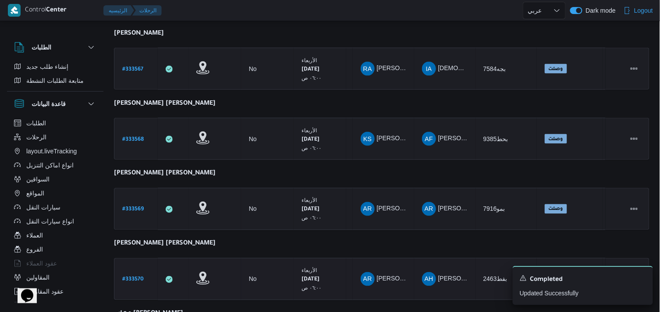
click at [131, 277] on b "# 333570" at bounding box center [132, 280] width 21 height 6
select select "ar"
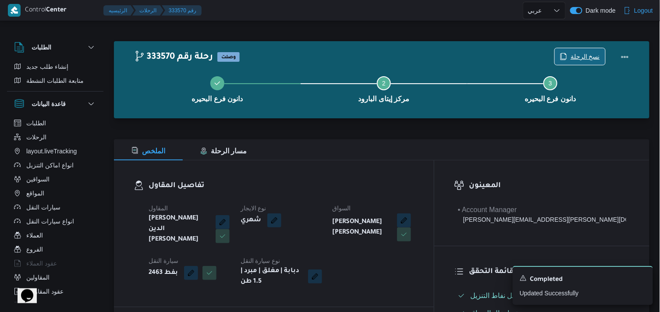
click at [498, 58] on span "نسخ الرحلة" at bounding box center [584, 56] width 29 height 11
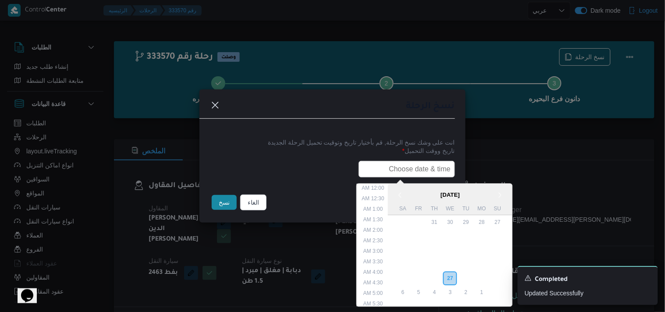
click at [396, 173] on input "text" at bounding box center [406, 169] width 96 height 17
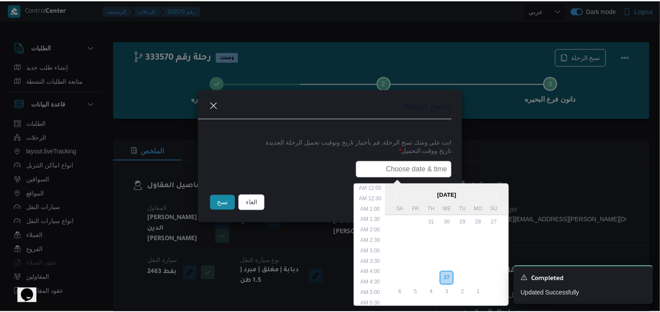
scroll to position [186, 0]
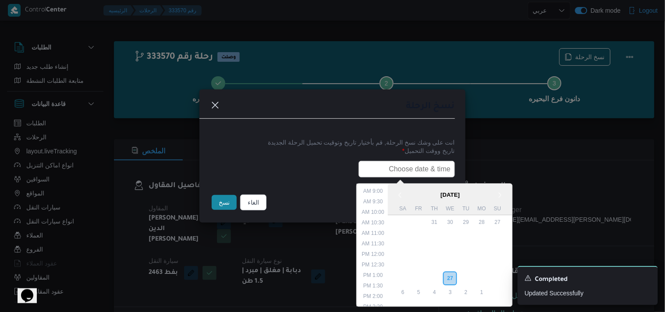
type input "28/08/2025 6:00AM"
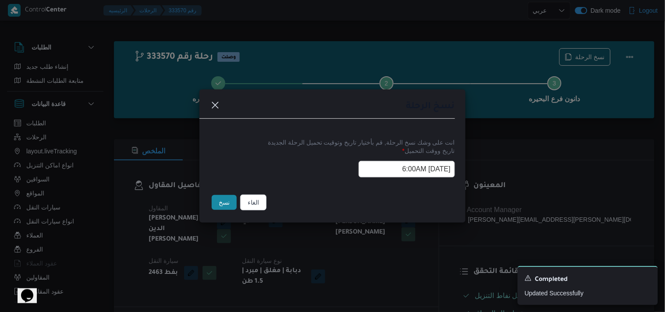
click at [216, 197] on button "نسخ" at bounding box center [224, 202] width 25 height 15
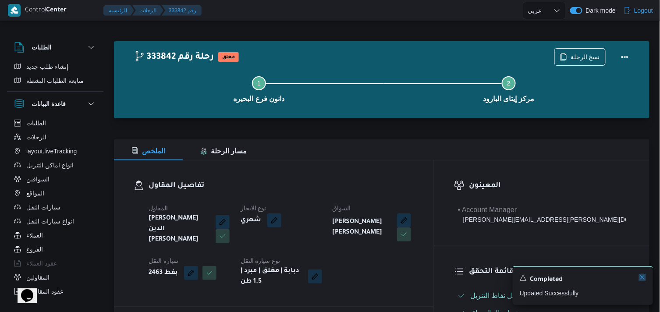
click at [498, 275] on icon "Dismiss toast" at bounding box center [642, 277] width 7 height 7
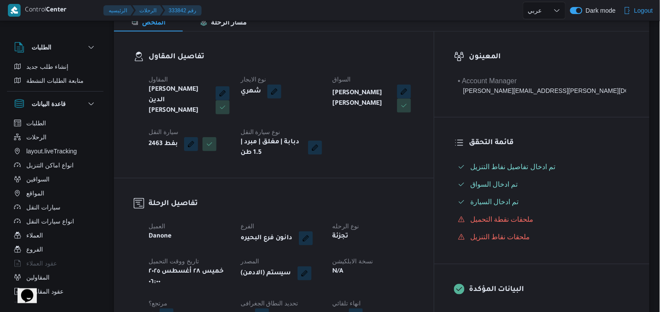
scroll to position [146, 0]
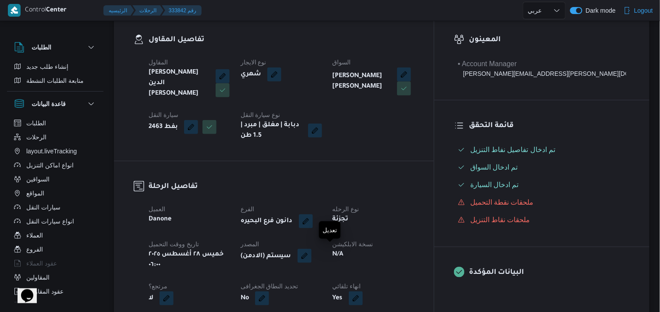
click at [311, 255] on button "button" at bounding box center [304, 256] width 14 height 14
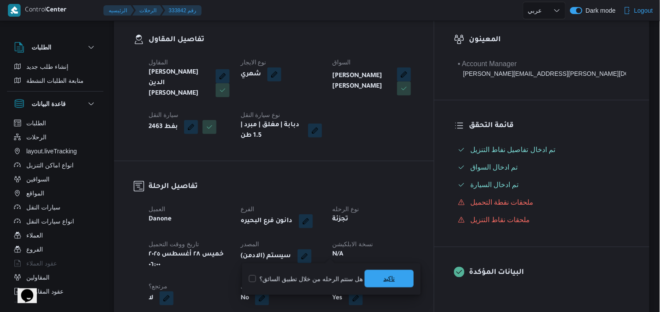
click at [377, 277] on span "تاكيد" at bounding box center [388, 279] width 49 height 18
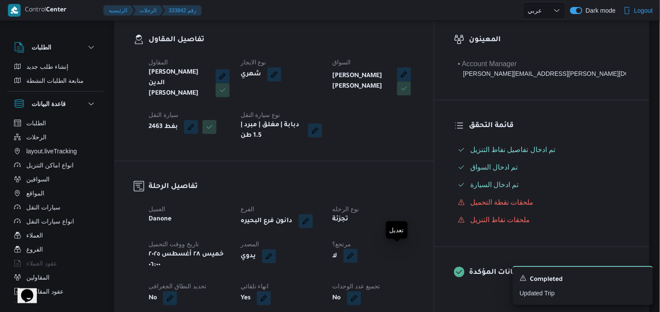
click at [357, 251] on button "button" at bounding box center [350, 256] width 14 height 14
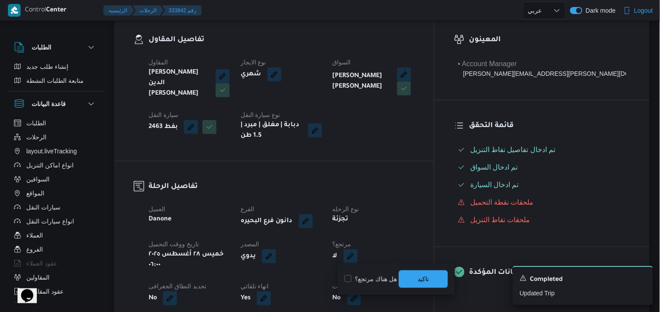
click at [376, 277] on label "هل هناك مرتجع؟" at bounding box center [370, 279] width 53 height 11
checkbox input "true"
click at [410, 274] on span "تاكيد" at bounding box center [423, 279] width 49 height 18
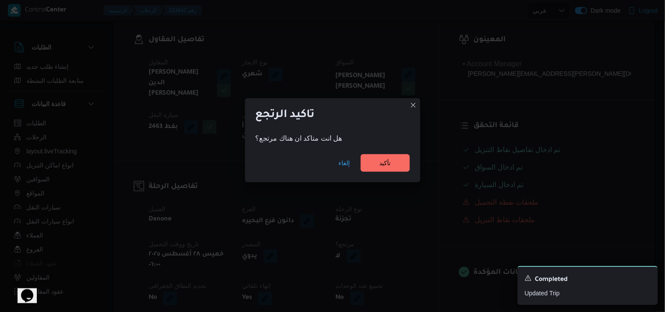
click at [387, 172] on div "إلغاء تأكيد" at bounding box center [332, 164] width 175 height 35
click at [390, 161] on span "تأكيد" at bounding box center [384, 162] width 11 height 11
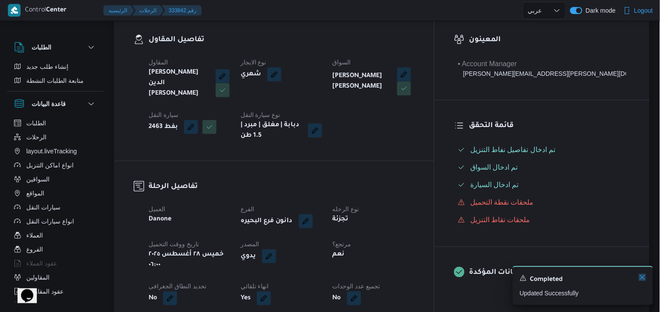
click at [498, 281] on icon "Dismiss toast" at bounding box center [642, 277] width 7 height 7
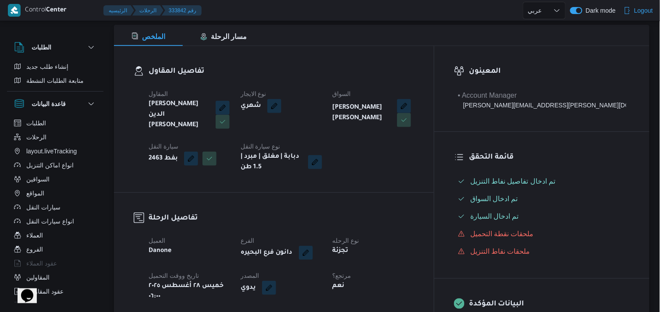
scroll to position [97, 0]
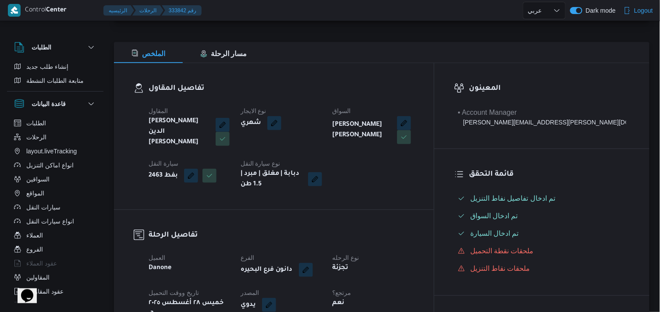
select select "ar"
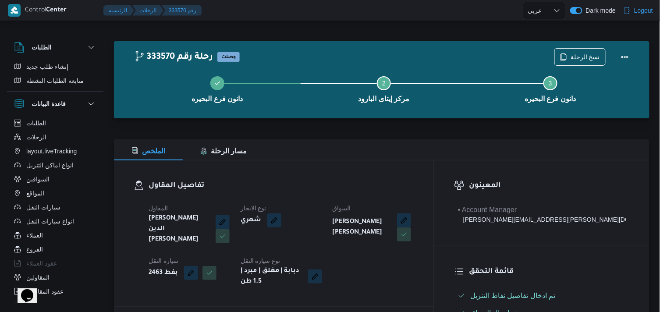
select select "ar"
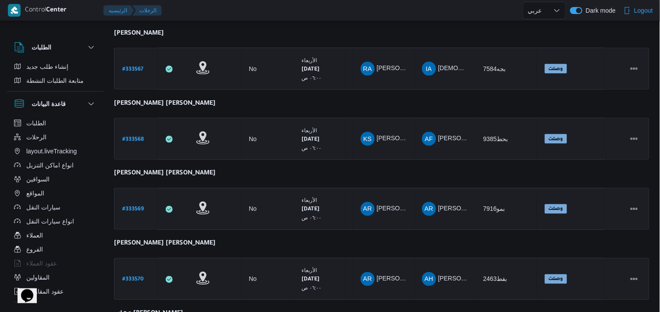
scroll to position [415, 0]
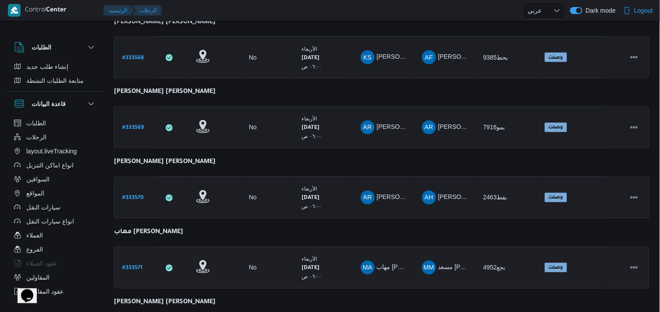
click at [138, 266] on b "# 333571" at bounding box center [132, 268] width 20 height 6
select select "ar"
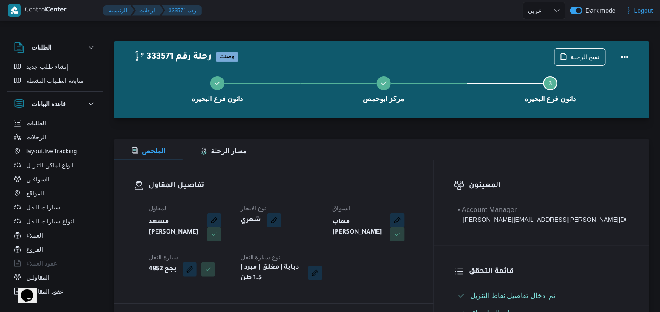
click at [498, 42] on div "333571 رحلة رقم وصلت نسخ الرحلة دانون فرع البحيره مركز ابوحمص Step 3 is incompl…" at bounding box center [381, 79] width 535 height 77
click at [498, 51] on span "نسخ الرحلة" at bounding box center [580, 56] width 50 height 17
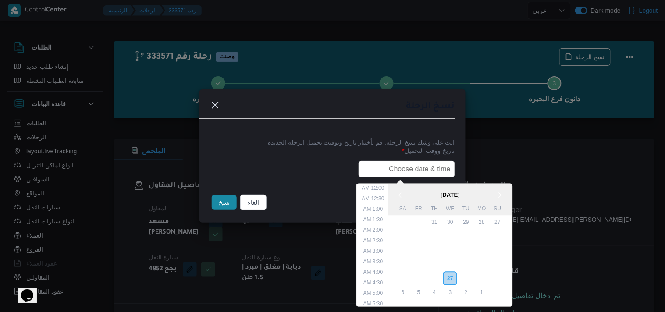
drag, startPoint x: 406, startPoint y: 169, endPoint x: 393, endPoint y: 177, distance: 15.0
click at [406, 169] on input "text" at bounding box center [406, 169] width 96 height 17
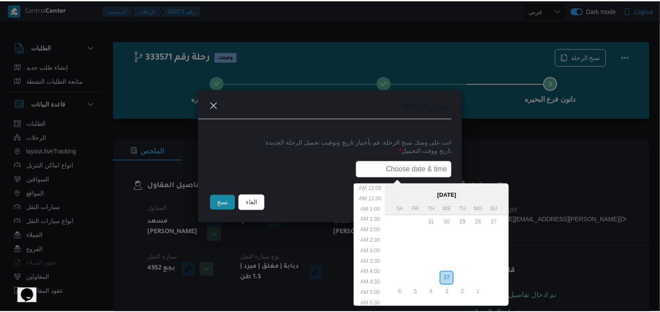
scroll to position [186, 0]
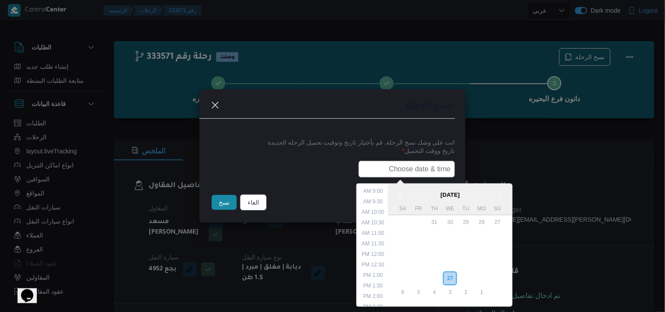
type input "28/08/2025 6:00AM"
click at [226, 206] on button "نسخ" at bounding box center [224, 202] width 25 height 15
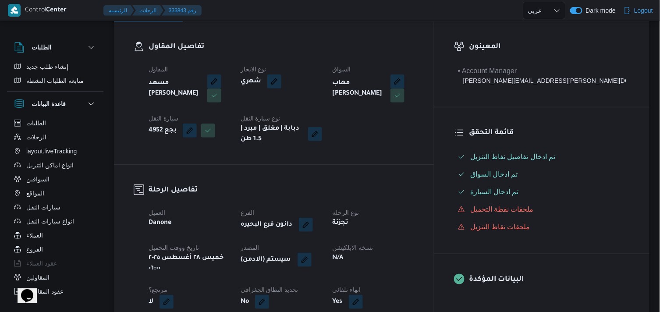
scroll to position [195, 0]
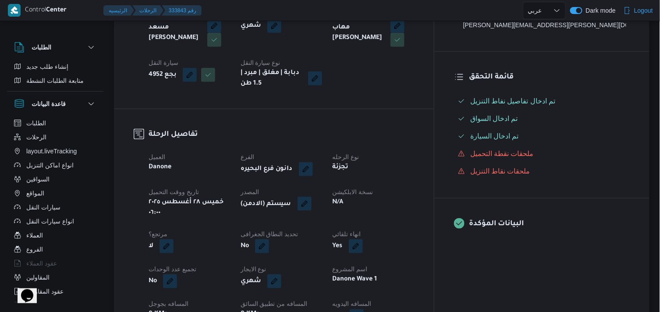
click at [311, 200] on button "button" at bounding box center [304, 204] width 14 height 14
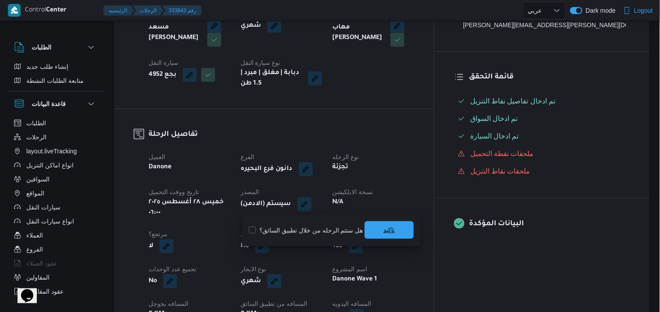
click at [392, 228] on span "تاكيد" at bounding box center [388, 230] width 11 height 11
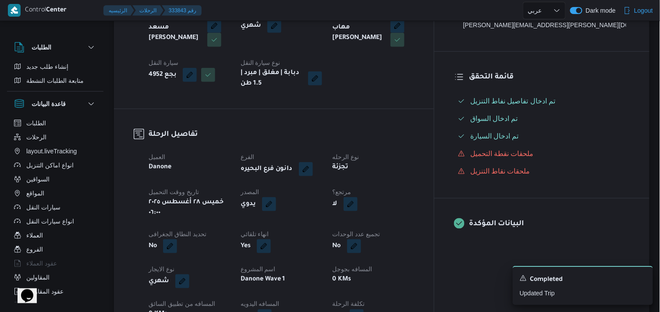
click at [357, 207] on button "button" at bounding box center [350, 204] width 14 height 14
click at [382, 225] on label "هل هناك مرتجع؟" at bounding box center [370, 230] width 53 height 11
checkbox input "true"
click at [406, 238] on div "تاكيد" at bounding box center [423, 231] width 49 height 18
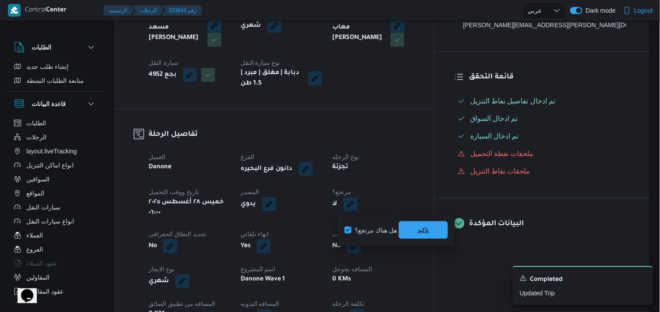
click at [406, 238] on div "تاكيد" at bounding box center [423, 231] width 49 height 18
click at [415, 234] on span "تاكيد" at bounding box center [423, 230] width 49 height 18
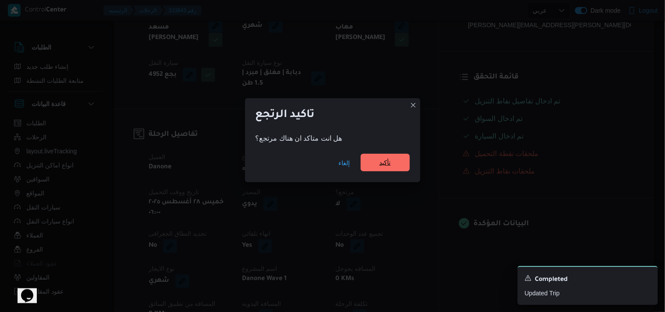
click at [391, 156] on span "تأكيد" at bounding box center [385, 163] width 49 height 18
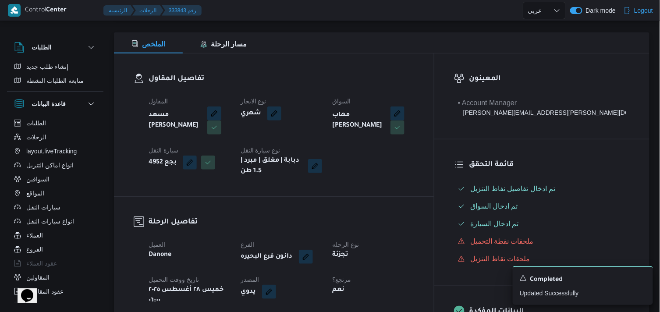
scroll to position [0, 0]
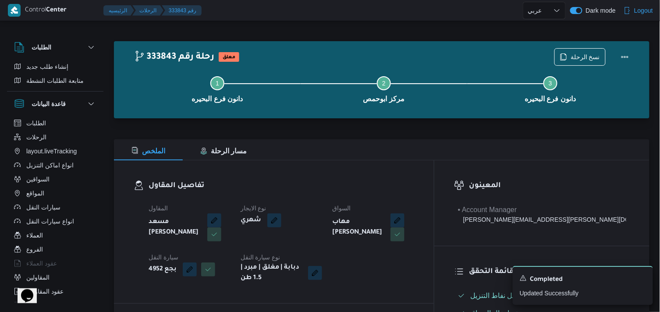
select select "ar"
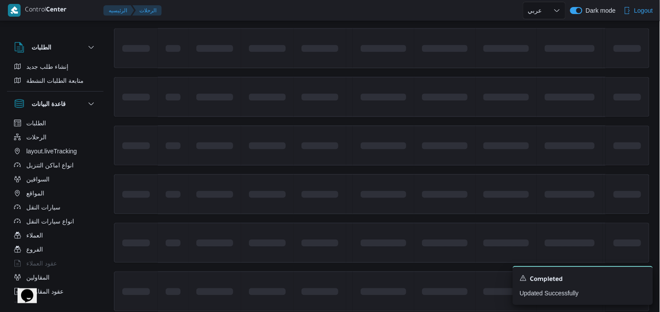
scroll to position [537, 0]
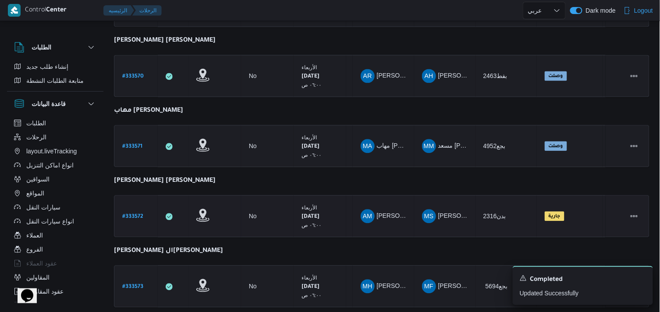
click at [128, 210] on link "# 333572" at bounding box center [132, 216] width 21 height 12
select select "ar"
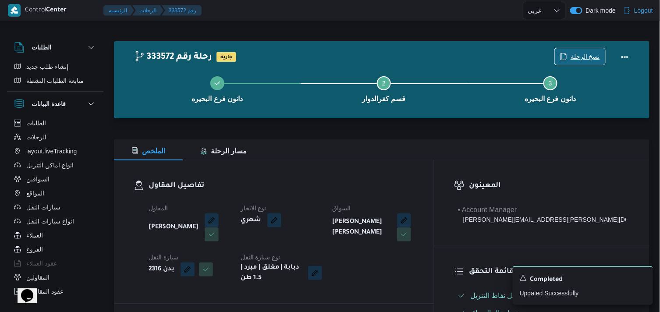
click at [498, 57] on span "نسخ الرحلة" at bounding box center [584, 56] width 29 height 11
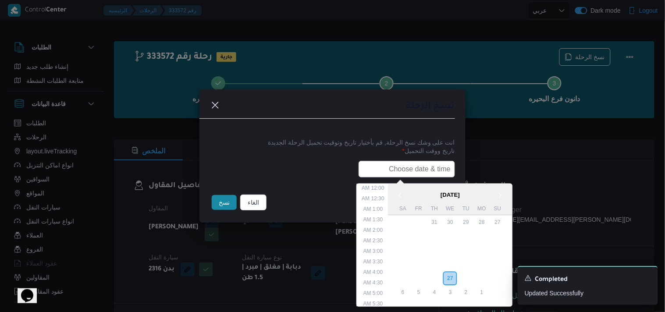
click at [423, 173] on input "text" at bounding box center [406, 169] width 96 height 17
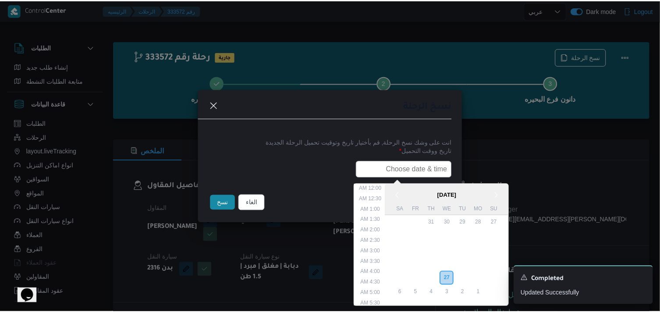
scroll to position [186, 0]
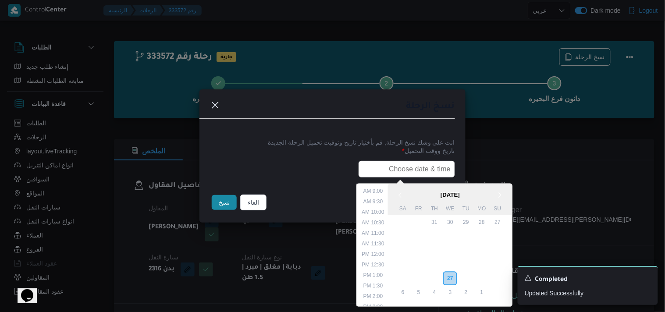
type input "28/08/2025 6:00AM"
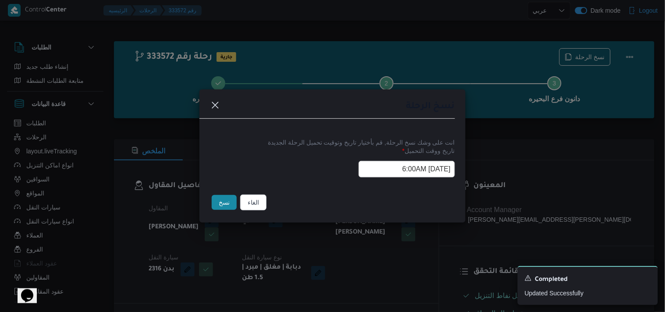
click at [228, 201] on button "نسخ" at bounding box center [224, 202] width 25 height 15
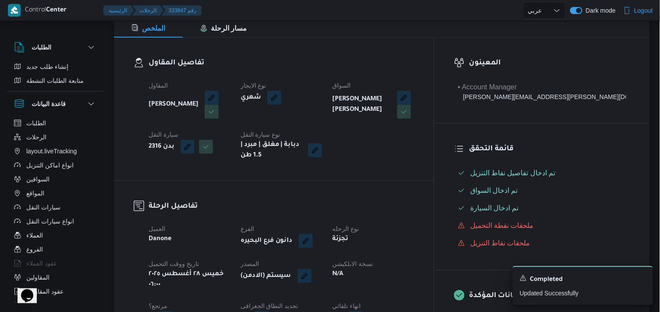
scroll to position [146, 0]
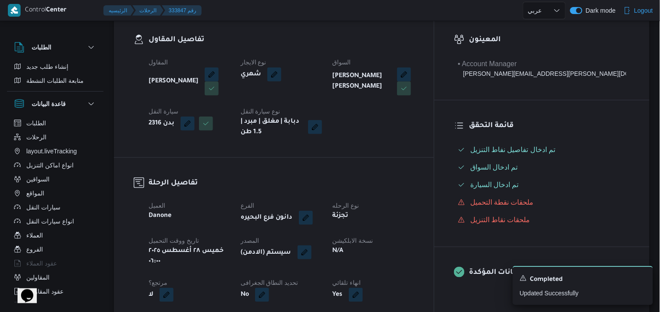
click at [311, 255] on button "button" at bounding box center [304, 252] width 14 height 14
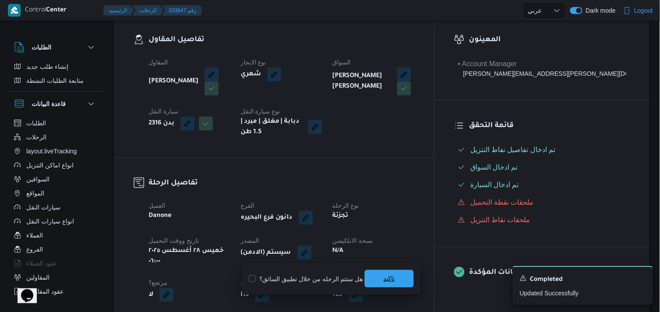
click at [371, 286] on span "تاكيد" at bounding box center [388, 279] width 49 height 18
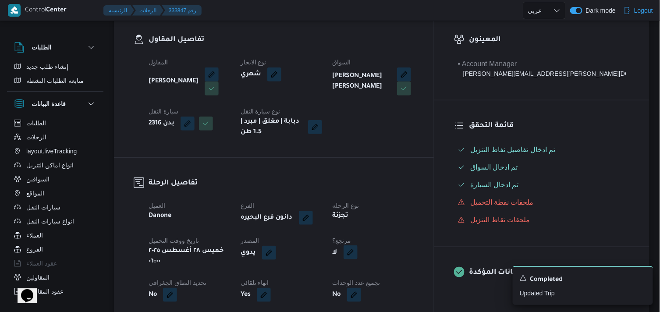
click at [357, 250] on button "button" at bounding box center [350, 252] width 14 height 14
click at [388, 277] on label "هل هناك مرتجع؟" at bounding box center [370, 279] width 53 height 11
checkbox input "true"
click at [405, 279] on span "تاكيد" at bounding box center [423, 279] width 49 height 18
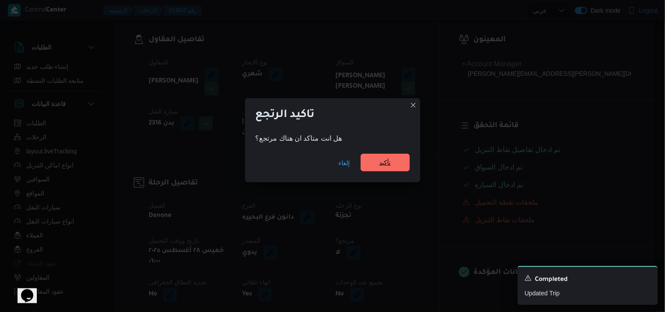
click at [369, 156] on span "تأكيد" at bounding box center [385, 163] width 49 height 18
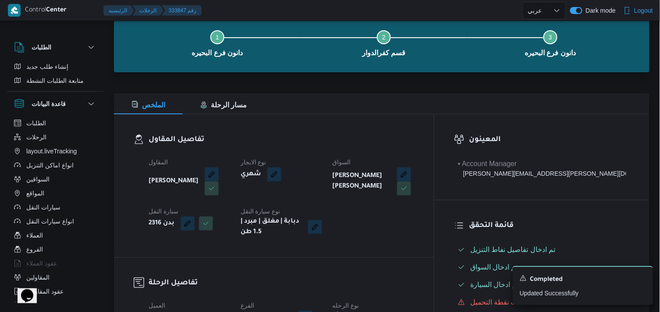
scroll to position [0, 0]
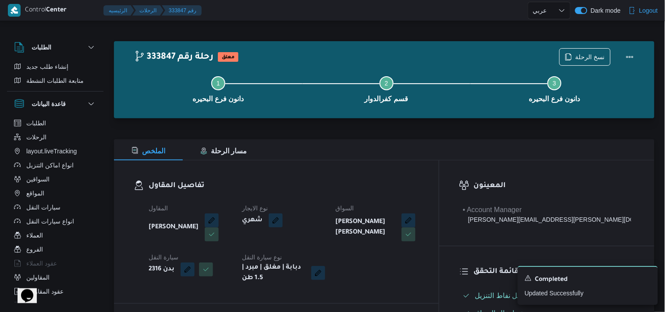
select select "ar"
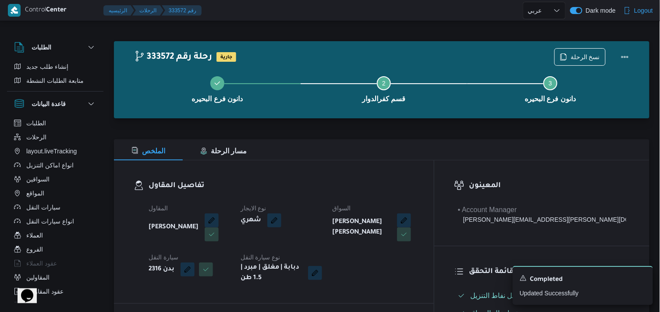
select select "ar"
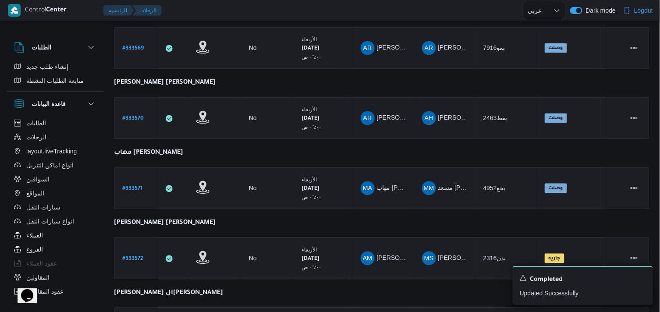
scroll to position [658, 0]
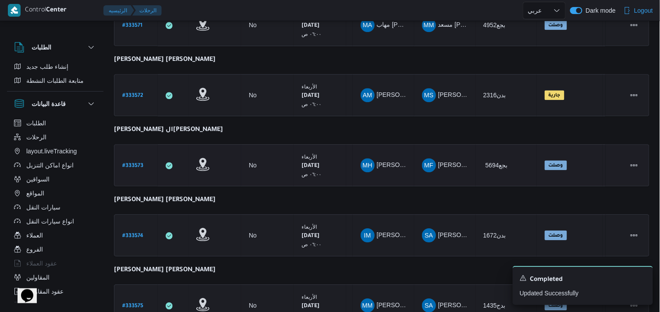
click at [129, 163] on b "# 333573" at bounding box center [132, 166] width 21 height 6
select select "ar"
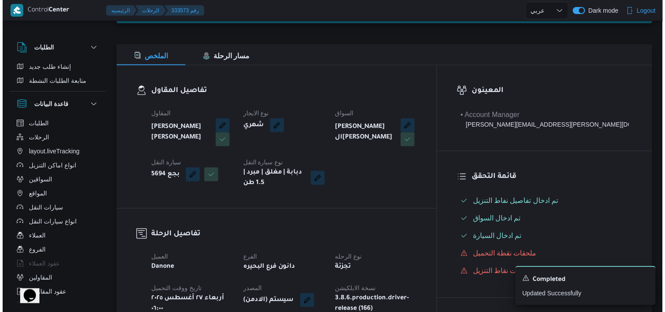
scroll to position [25, 0]
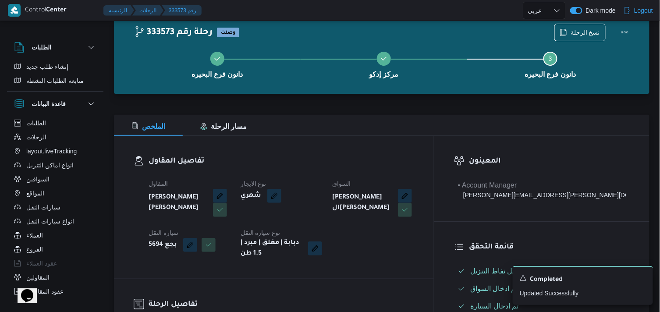
click at [498, 39] on div "دانون فرع البحيره مركز إدكو Step 3 is incomplete 3 دانون فرع البحيره" at bounding box center [384, 64] width 510 height 56
click at [498, 33] on icon "button" at bounding box center [563, 31] width 7 height 7
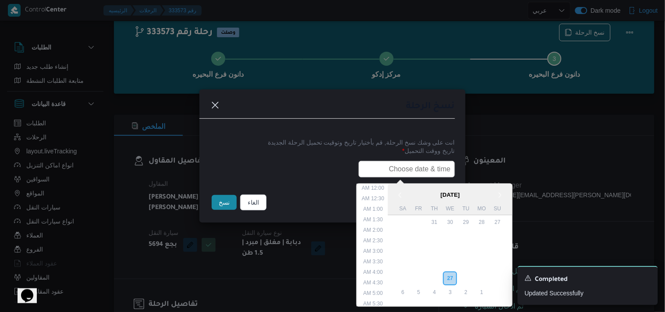
click at [414, 169] on input "text" at bounding box center [406, 169] width 96 height 17
type input "28/08/2025 6:00AM"
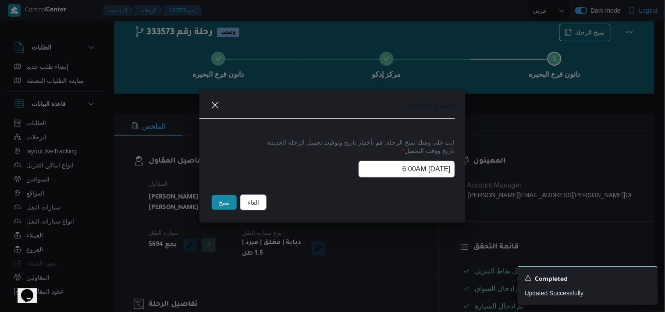
click at [226, 206] on button "نسخ" at bounding box center [224, 202] width 25 height 15
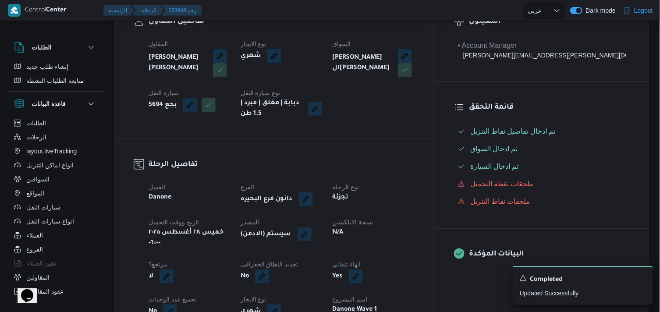
scroll to position [195, 0]
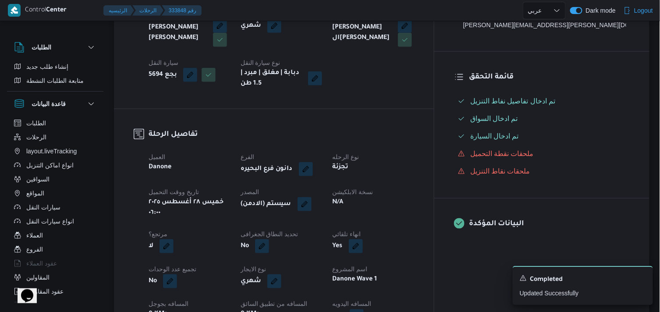
click at [311, 206] on span at bounding box center [302, 204] width 18 height 14
click at [323, 202] on div "(سيستم (الادمن" at bounding box center [281, 204] width 83 height 16
click at [311, 202] on span at bounding box center [302, 204] width 18 height 14
click at [311, 202] on button "button" at bounding box center [304, 204] width 14 height 14
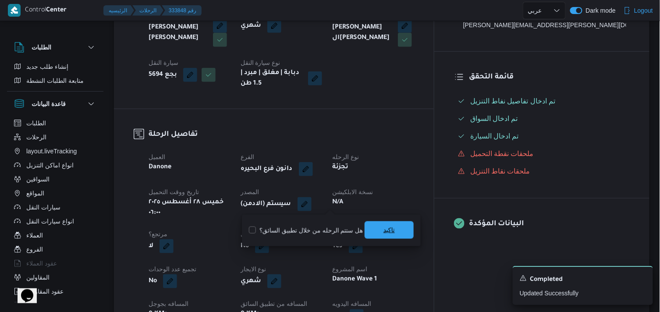
click at [382, 224] on span "تاكيد" at bounding box center [388, 230] width 49 height 18
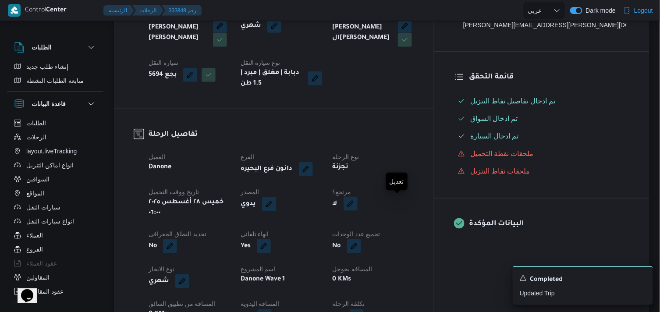
click at [357, 198] on button "button" at bounding box center [350, 204] width 14 height 14
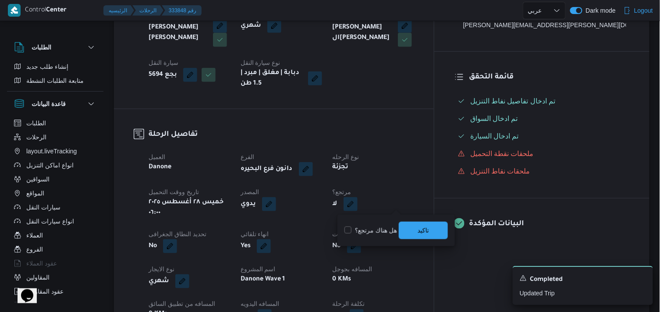
click at [378, 228] on label "هل هناك مرتجع؟" at bounding box center [370, 230] width 53 height 11
checkbox input "true"
click at [399, 226] on span "تاكيد" at bounding box center [423, 230] width 49 height 18
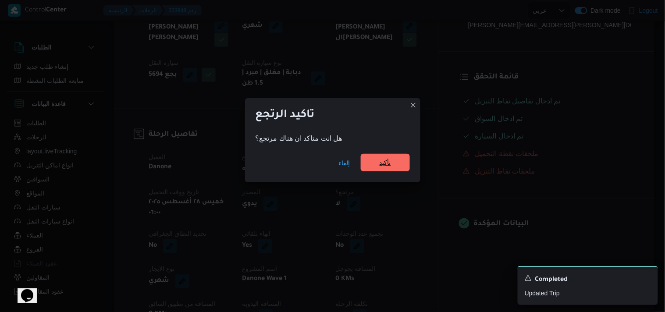
click at [365, 155] on span "تأكيد" at bounding box center [385, 163] width 49 height 18
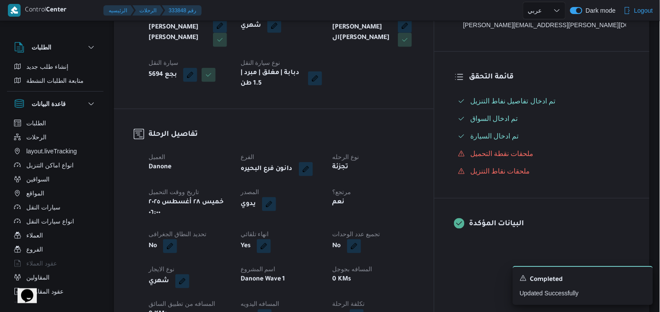
scroll to position [0, 0]
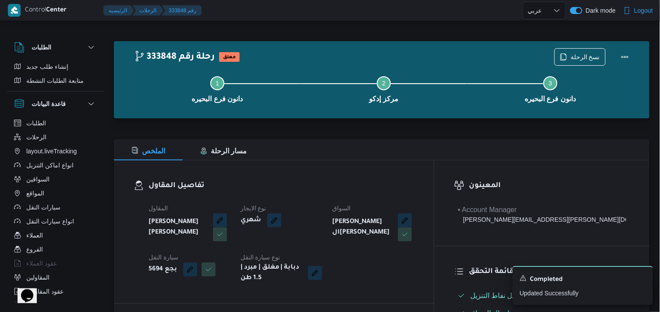
select select "ar"
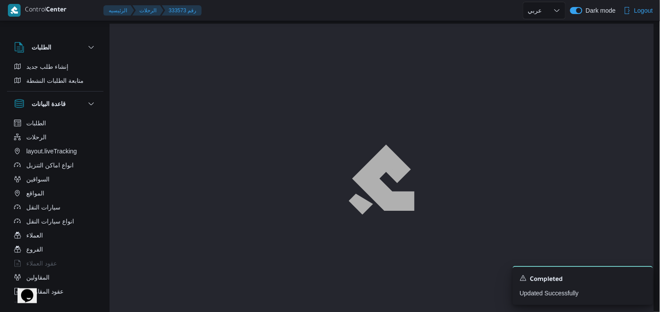
scroll to position [24, 0]
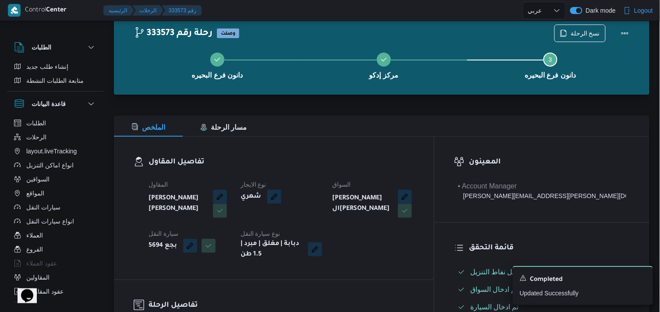
drag, startPoint x: 264, startPoint y: 93, endPoint x: 257, endPoint y: 99, distance: 8.4
select select "ar"
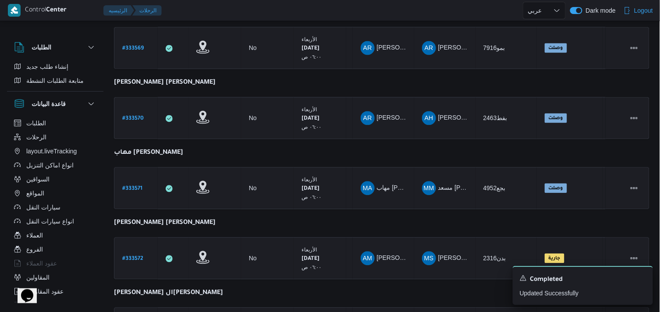
scroll to position [658, 0]
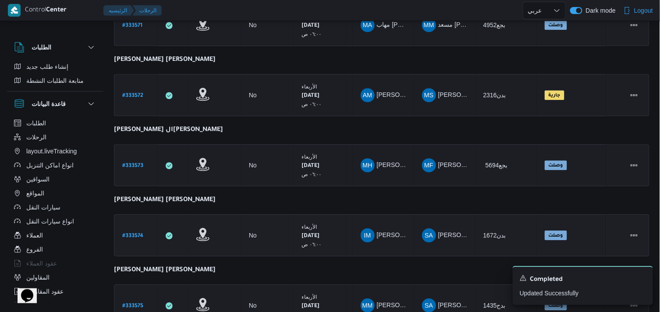
click at [133, 233] on b "# 333574" at bounding box center [132, 236] width 21 height 6
select select "ar"
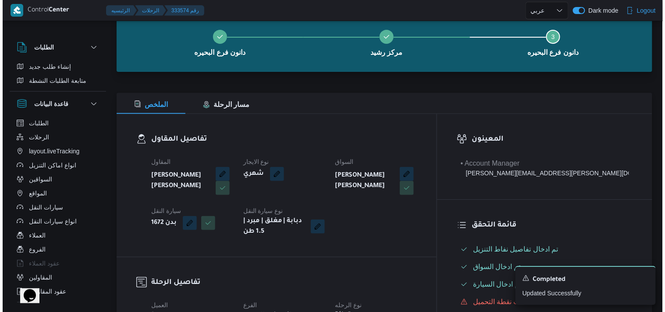
scroll to position [25, 0]
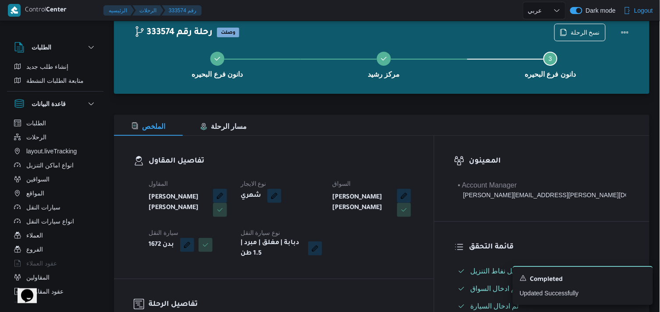
click at [498, 36] on div "دانون فرع البحيره مركز رشيد Step 3 is incomplete 3 دانون فرع البحيره" at bounding box center [384, 64] width 510 height 56
click at [498, 28] on span "نسخ الرحلة" at bounding box center [584, 32] width 29 height 11
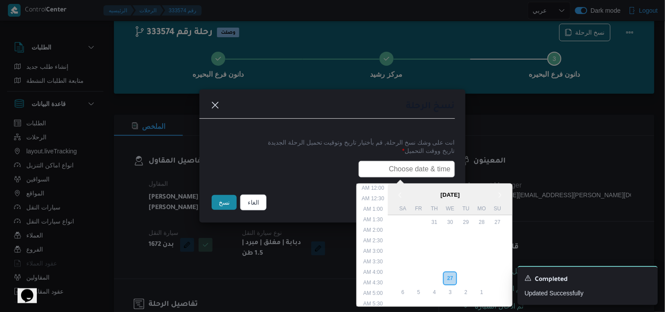
click at [403, 161] on input "text" at bounding box center [406, 169] width 96 height 17
type input "28/08/2025 6:00AM"
click at [230, 209] on button "نسخ" at bounding box center [224, 202] width 25 height 15
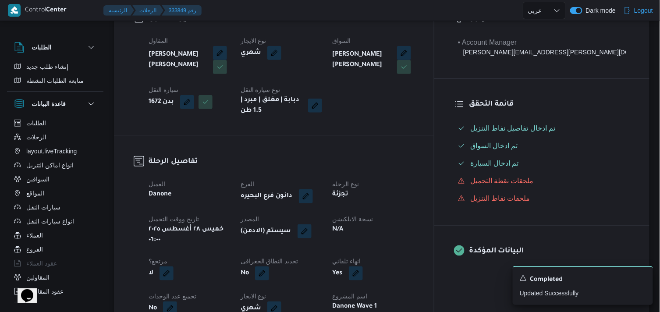
scroll to position [170, 0]
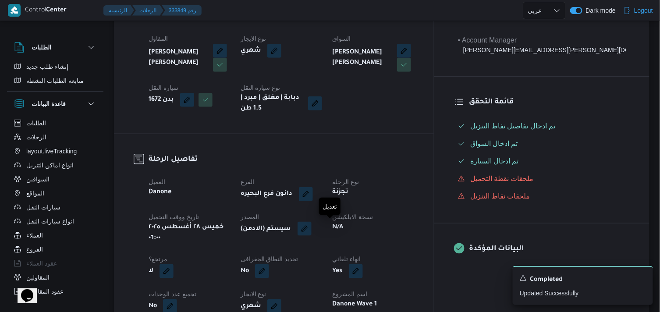
click at [311, 229] on button "button" at bounding box center [304, 229] width 14 height 14
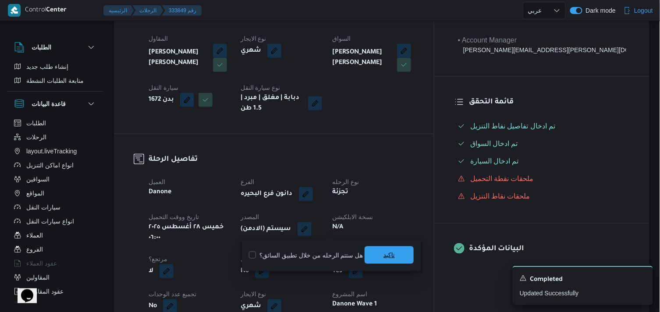
click at [388, 248] on span "تاكيد" at bounding box center [388, 255] width 49 height 18
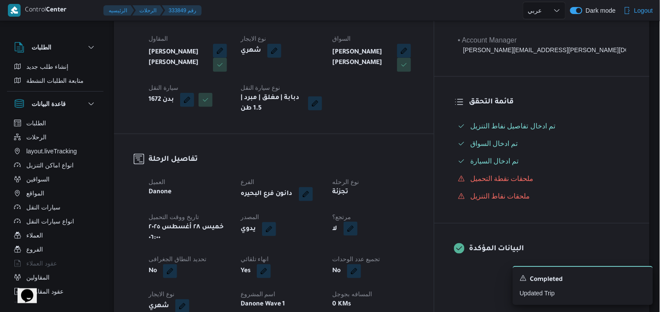
click at [357, 232] on button "button" at bounding box center [350, 229] width 14 height 14
click at [383, 252] on label "هل هناك مرتجع؟" at bounding box center [370, 255] width 53 height 11
checkbox input "true"
click at [418, 250] on span "تاكيد" at bounding box center [422, 255] width 11 height 11
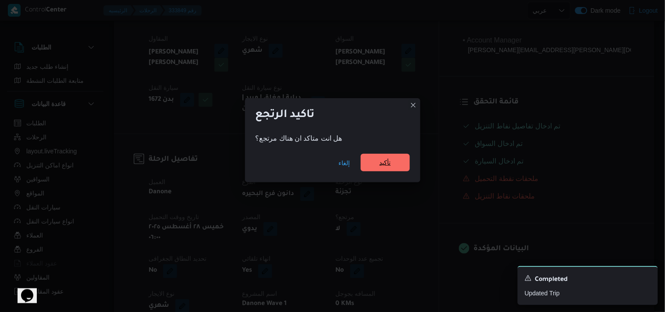
click at [387, 167] on span "تأكيد" at bounding box center [384, 162] width 11 height 11
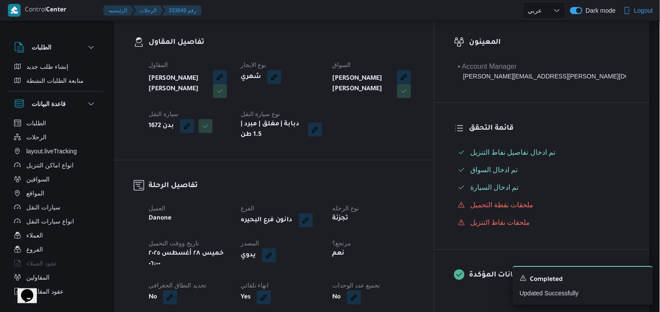
scroll to position [146, 0]
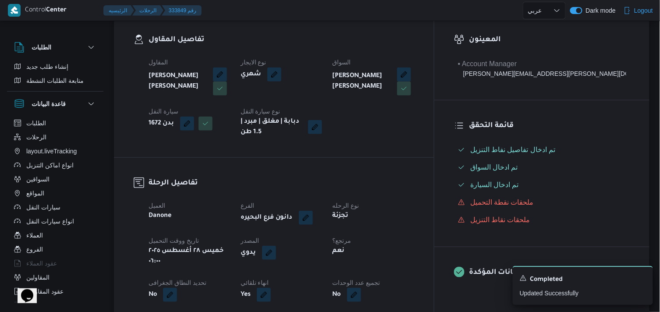
select select "ar"
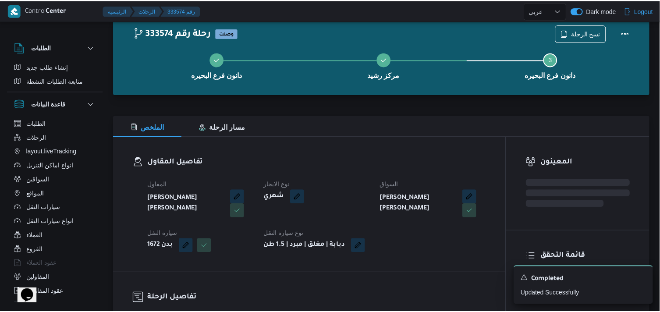
scroll to position [146, 0]
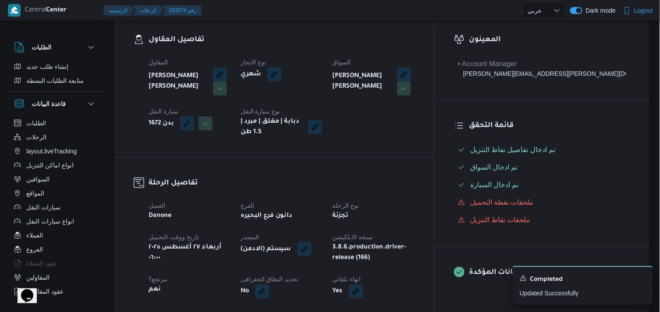
select select "ar"
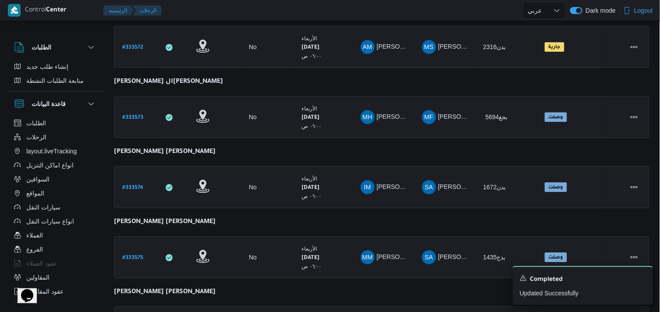
scroll to position [764, 0]
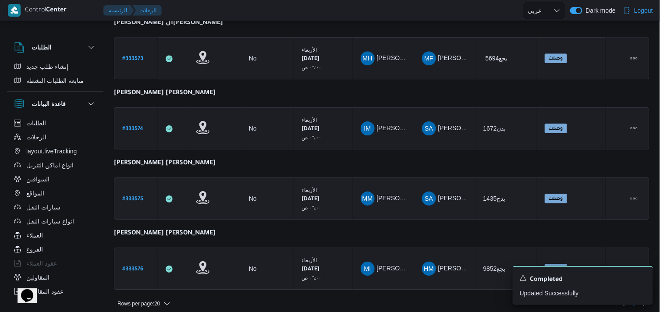
click at [135, 196] on b "# 333575" at bounding box center [132, 199] width 21 height 6
select select "ar"
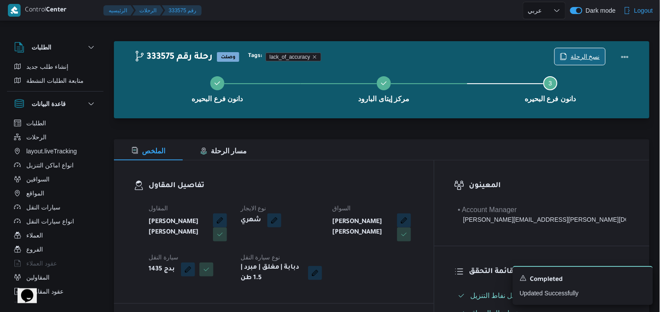
click at [498, 61] on span "نسخ الرحلة" at bounding box center [580, 56] width 50 height 17
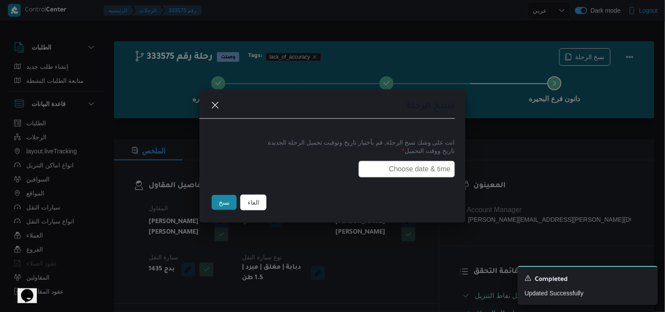
click at [401, 170] on input "text" at bounding box center [406, 169] width 96 height 17
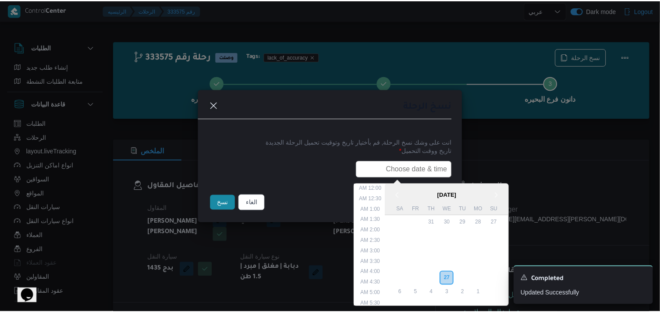
scroll to position [186, 0]
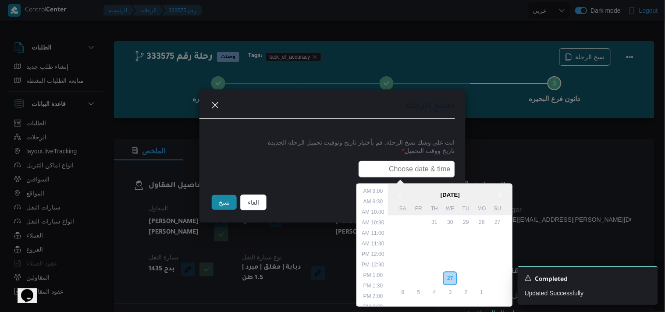
type input "28/08/2025 6:00AM"
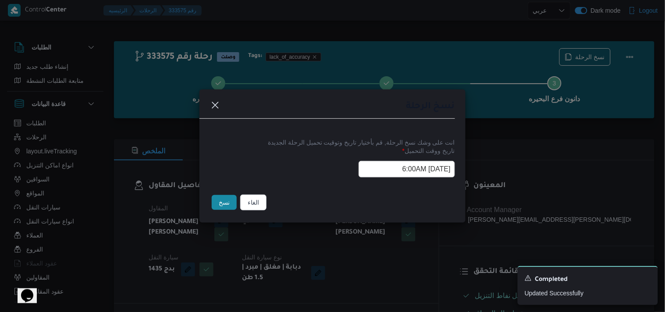
click at [233, 207] on button "نسخ" at bounding box center [224, 202] width 25 height 15
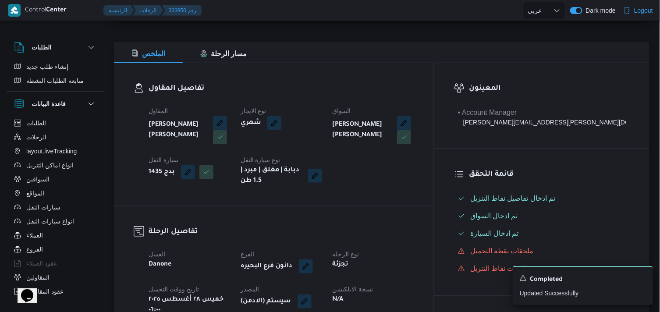
scroll to position [146, 0]
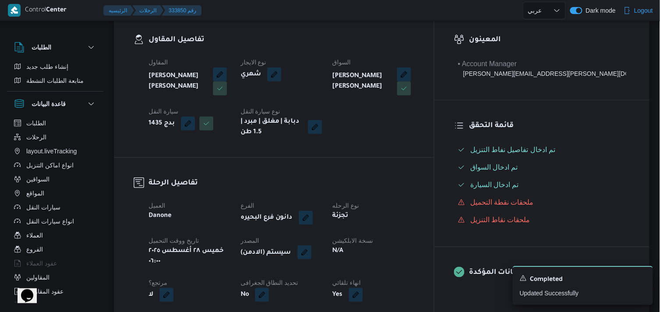
click at [311, 248] on button "button" at bounding box center [304, 252] width 14 height 14
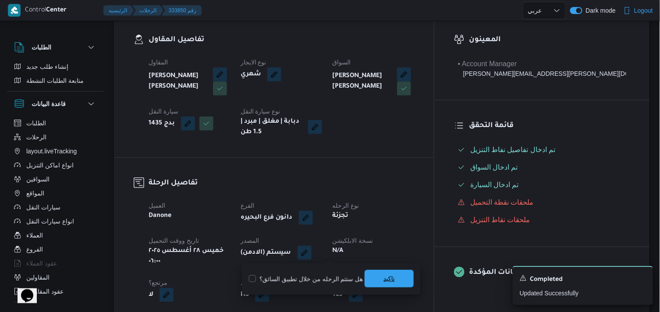
click at [375, 275] on span "تاكيد" at bounding box center [388, 279] width 49 height 18
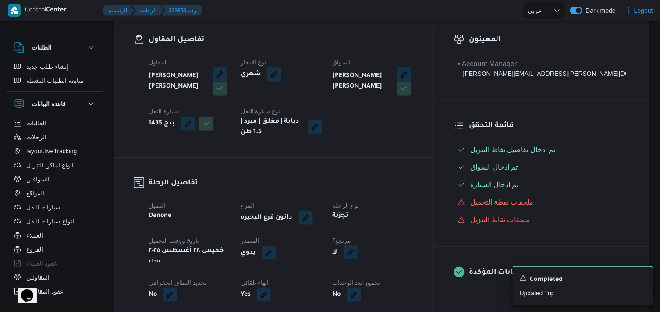
click at [357, 255] on button "button" at bounding box center [350, 252] width 14 height 14
click at [377, 277] on label "هل هناك مرتجع؟" at bounding box center [370, 279] width 53 height 11
click at [351, 281] on label "هل هناك مرتجع؟" at bounding box center [370, 279] width 53 height 11
checkbox input "true"
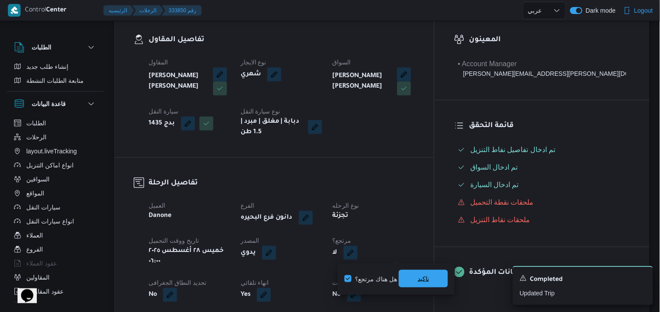
click at [410, 274] on span "تاكيد" at bounding box center [423, 279] width 49 height 18
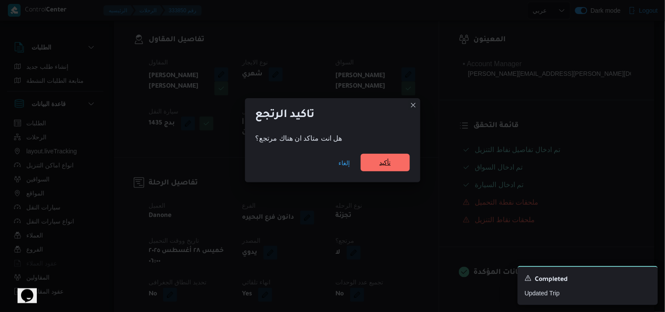
click at [393, 167] on span "تأكيد" at bounding box center [385, 163] width 49 height 18
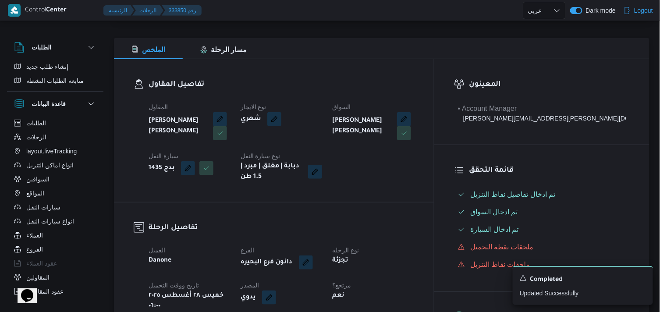
scroll to position [97, 0]
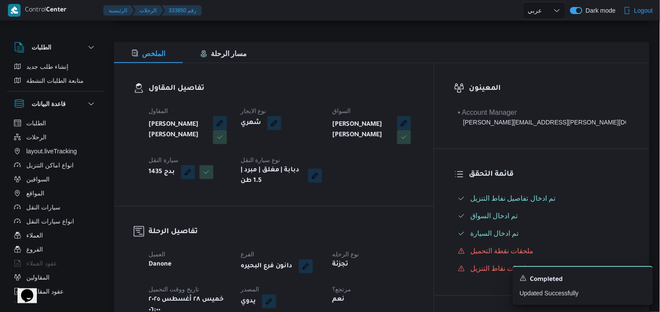
select select "ar"
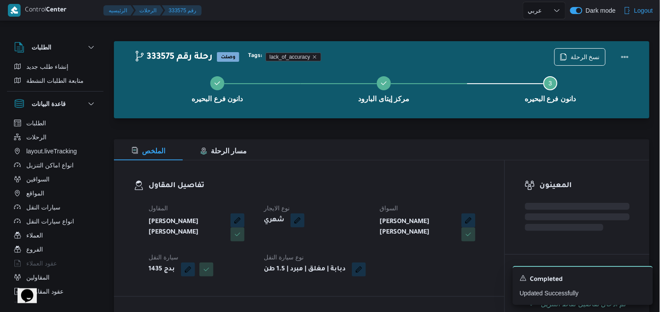
select select "ar"
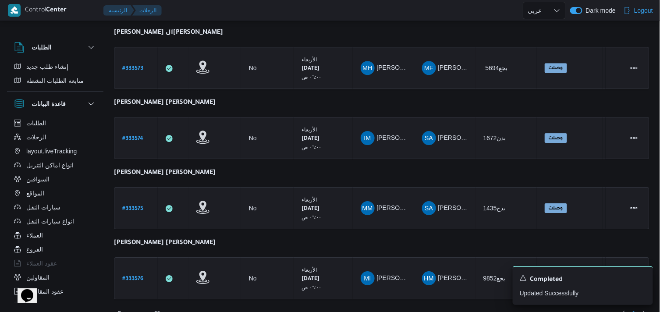
scroll to position [764, 0]
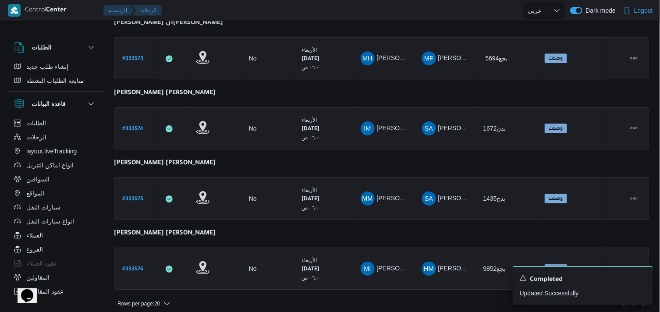
click at [123, 266] on b "# 333576" at bounding box center [132, 269] width 21 height 6
select select "ar"
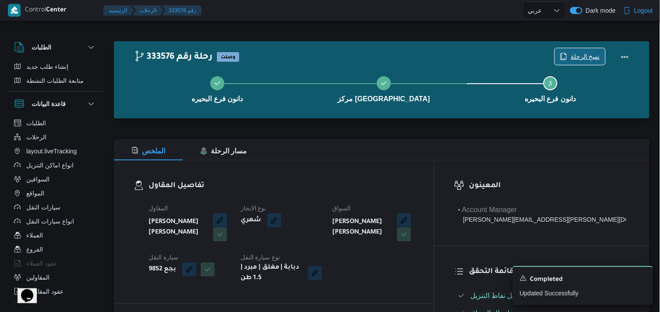
click at [498, 51] on span "نسخ الرحلة" at bounding box center [580, 56] width 50 height 17
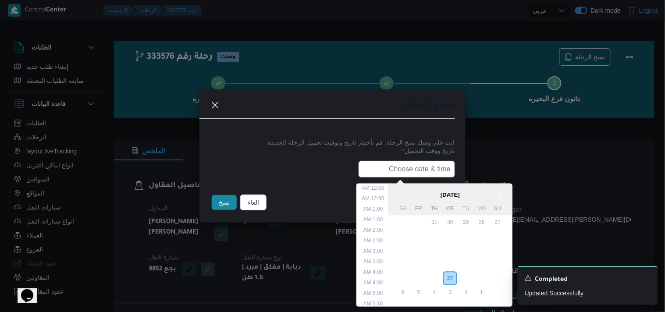
click at [400, 166] on input "text" at bounding box center [406, 169] width 96 height 17
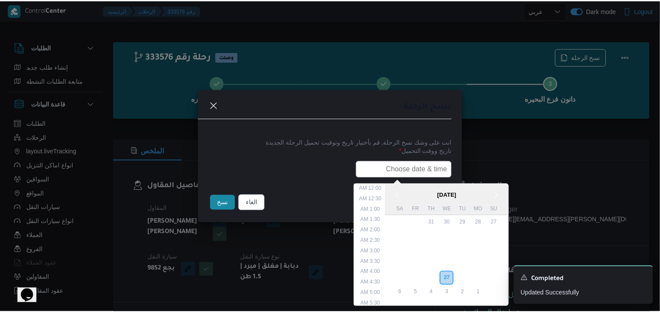
scroll to position [186, 0]
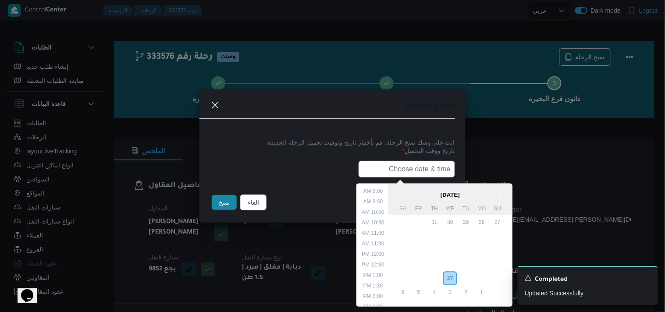
type input "28/08/2025 6:00AM"
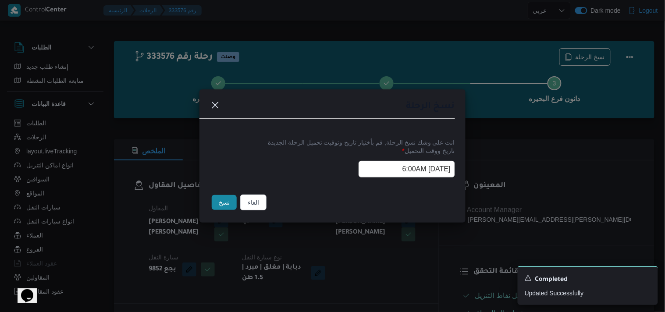
click at [215, 196] on button "نسخ" at bounding box center [224, 202] width 25 height 15
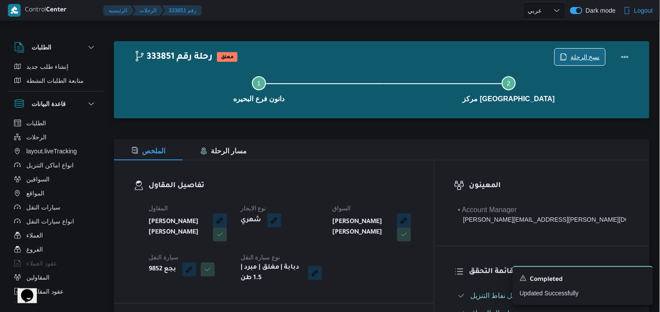
scroll to position [146, 0]
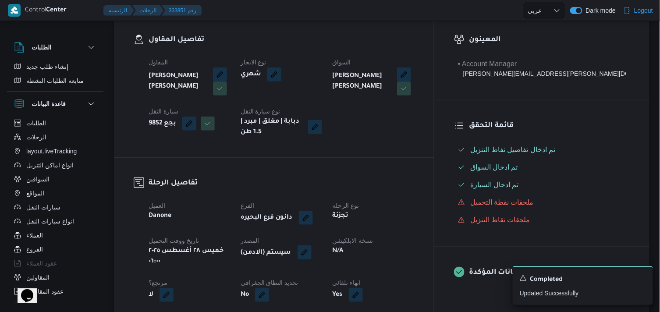
click at [311, 249] on button "button" at bounding box center [304, 252] width 14 height 14
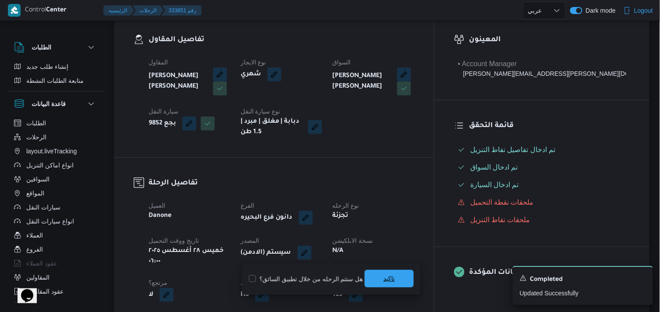
click at [383, 283] on span "تاكيد" at bounding box center [388, 278] width 11 height 11
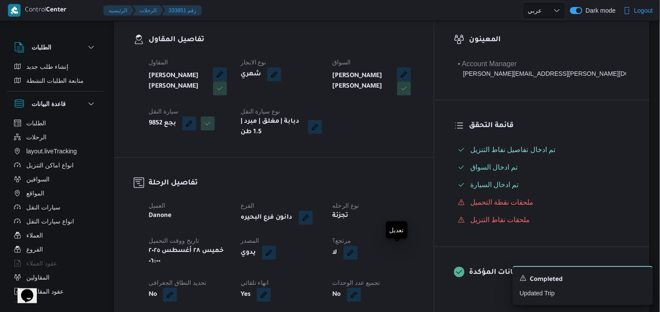
click at [357, 257] on button "button" at bounding box center [350, 253] width 14 height 14
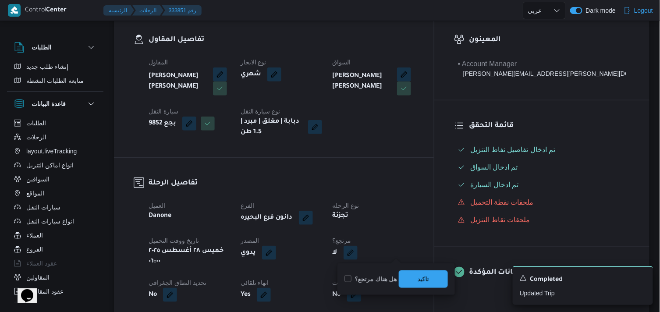
click at [386, 283] on label "هل هناك مرتجع؟" at bounding box center [370, 279] width 53 height 11
checkbox input "true"
click at [414, 274] on span "تاكيد" at bounding box center [423, 279] width 49 height 18
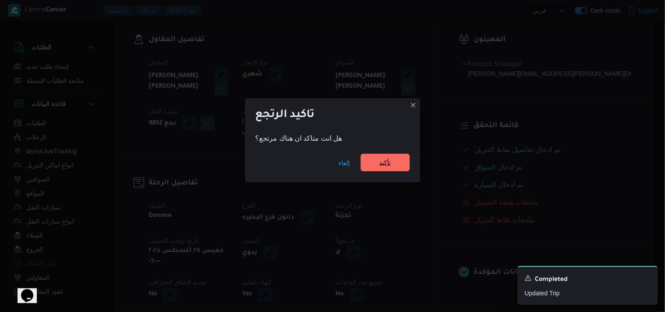
click at [387, 156] on span "تأكيد" at bounding box center [385, 163] width 49 height 18
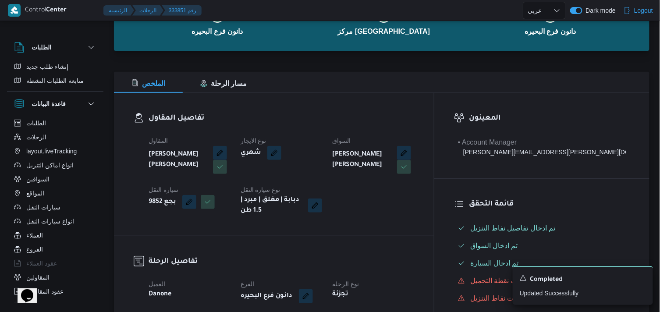
scroll to position [0, 0]
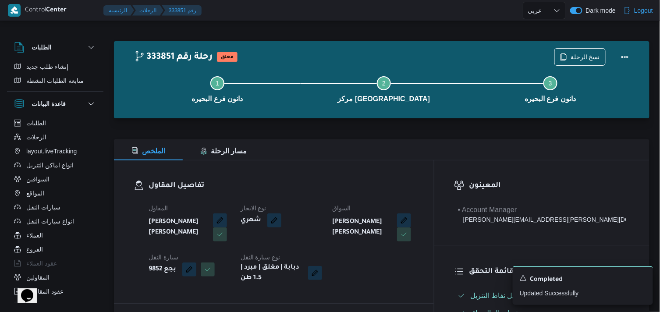
select select "ar"
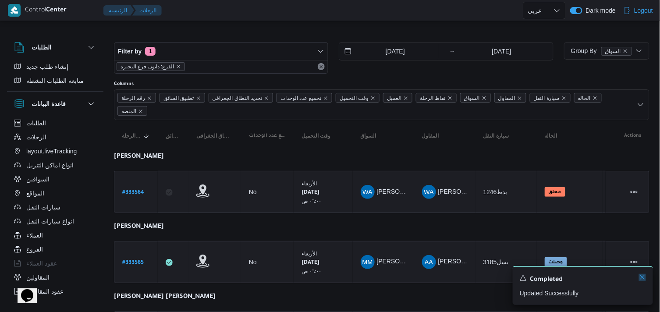
click at [498, 281] on icon "Dismiss toast" at bounding box center [642, 277] width 7 height 7
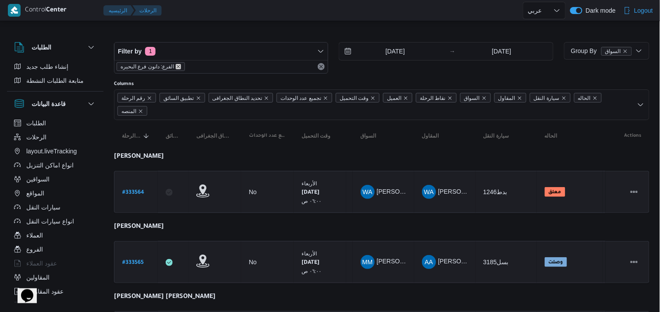
click at [176, 64] on icon "remove selected entity" at bounding box center [178, 66] width 5 height 5
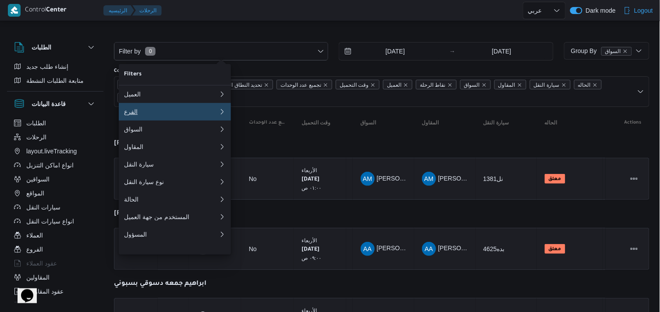
click at [180, 115] on div "الفرع" at bounding box center [169, 111] width 91 height 7
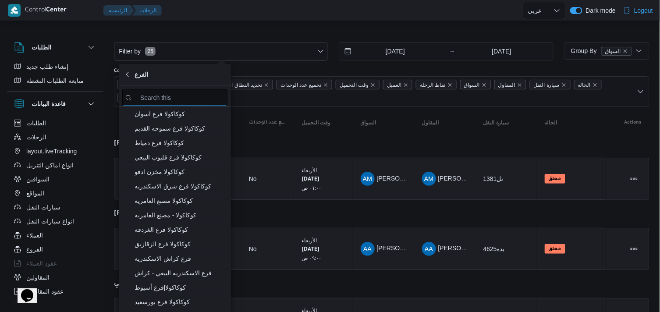
click at [171, 98] on input "search filters" at bounding box center [174, 97] width 105 height 17
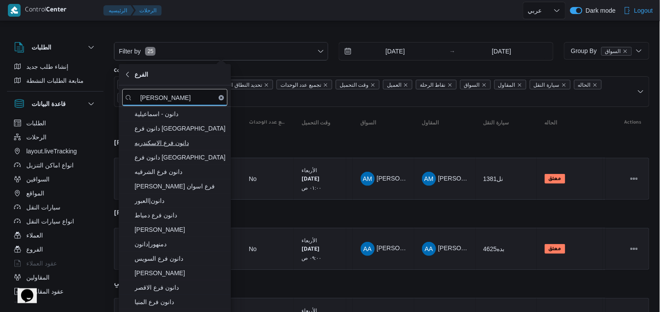
type input "دانون"
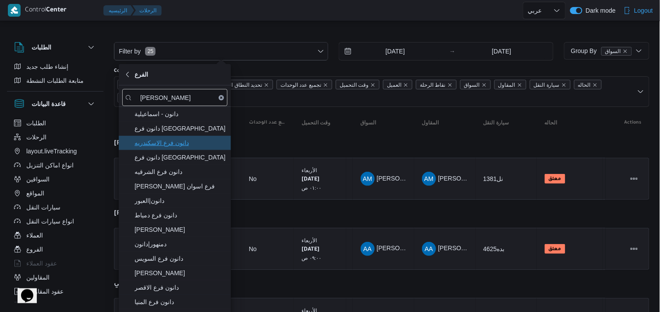
click at [166, 141] on span "دانون فرع الاسكندريه" at bounding box center [179, 143] width 91 height 11
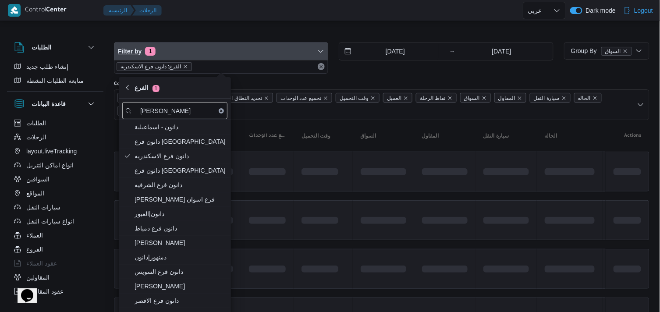
click at [224, 47] on span "Filter by 1" at bounding box center [220, 51] width 213 height 18
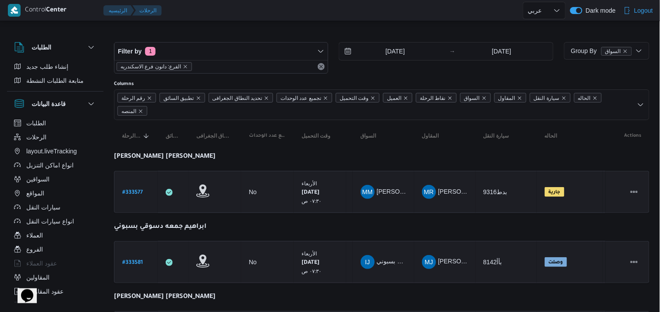
click at [226, 29] on div at bounding box center [381, 35] width 535 height 14
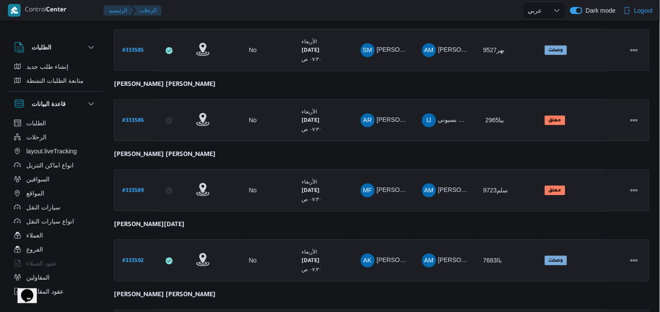
scroll to position [310, 0]
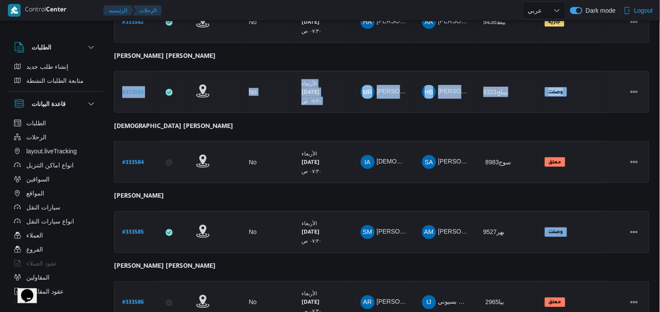
drag, startPoint x: 624, startPoint y: 55, endPoint x: 611, endPoint y: 72, distance: 22.2
click at [498, 72] on table "رقم الرحلة Click to sort in ascending order تطبيق السائق Click to sort in ascen…" at bounding box center [381, 281] width 535 height 943
click at [498, 72] on td "Actions" at bounding box center [627, 92] width 44 height 42
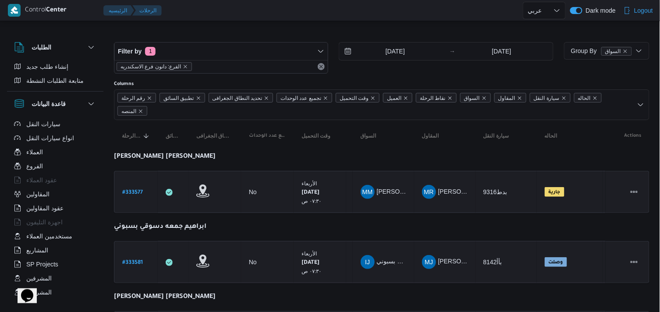
scroll to position [94, 0]
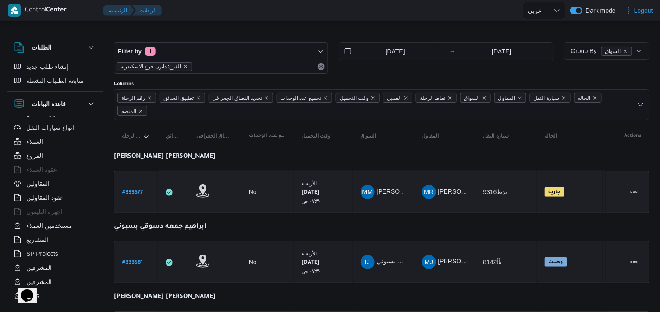
click at [130, 201] on td "رقم الرحلة # 333577" at bounding box center [136, 192] width 44 height 42
click at [94, 44] on icon "button" at bounding box center [91, 47] width 7 height 7
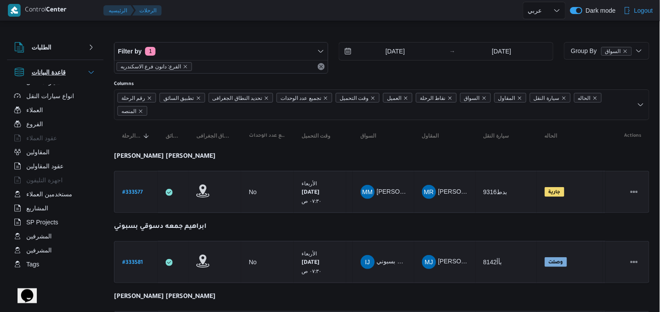
click at [93, 71] on icon "button" at bounding box center [90, 72] width 5 height 3
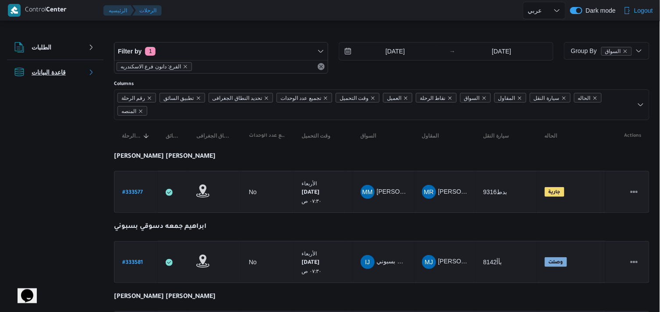
click at [93, 71] on icon "button" at bounding box center [91, 72] width 7 height 7
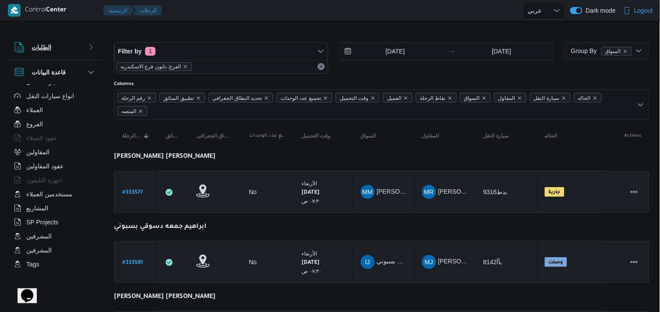
click at [90, 44] on button "الطلبات" at bounding box center [55, 47] width 82 height 11
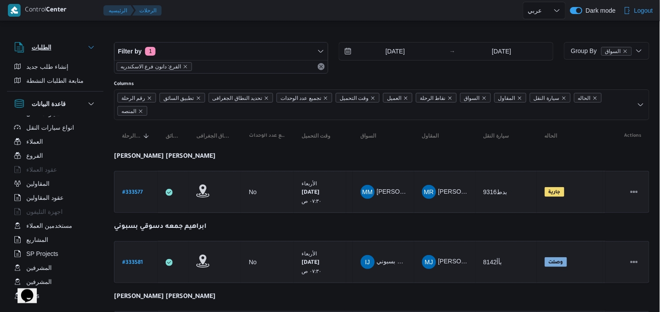
click at [94, 49] on icon "button" at bounding box center [91, 47] width 7 height 7
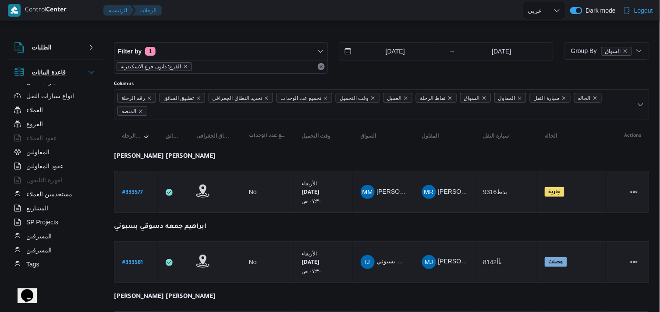
click at [89, 71] on icon "button" at bounding box center [91, 72] width 7 height 7
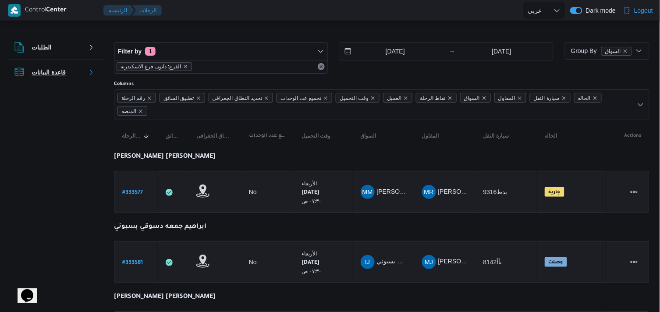
click at [88, 73] on icon "button" at bounding box center [91, 72] width 7 height 7
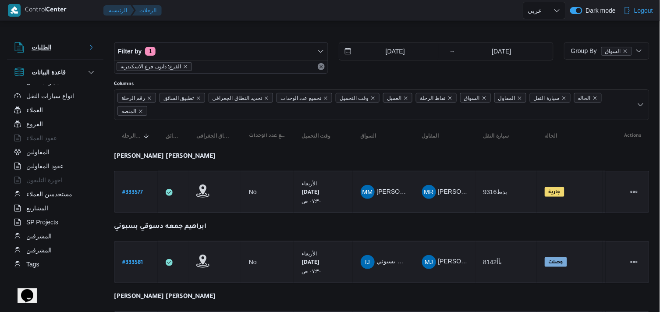
click at [89, 46] on icon "button" at bounding box center [91, 47] width 7 height 7
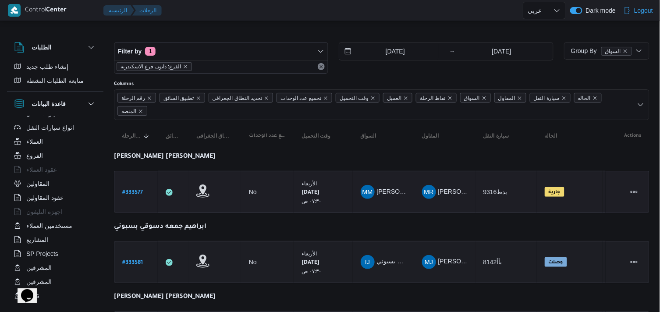
scroll to position [10, 0]
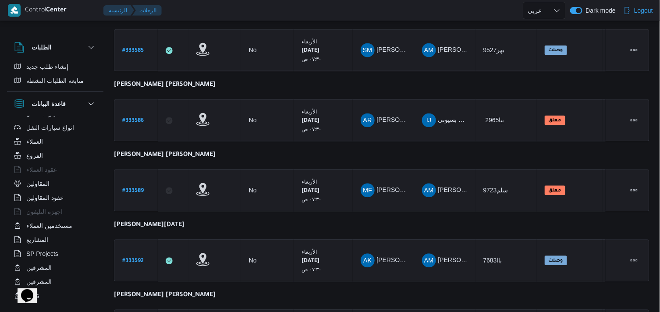
scroll to position [0, 0]
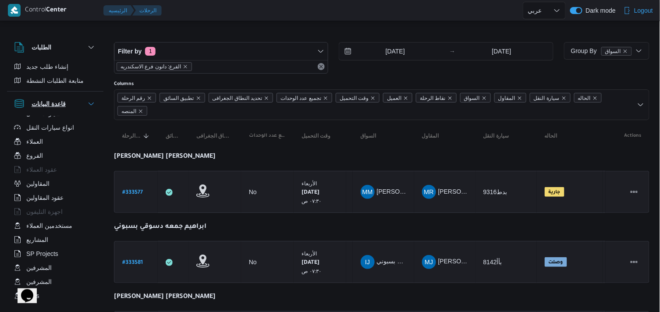
click at [88, 101] on icon "button" at bounding box center [91, 103] width 7 height 7
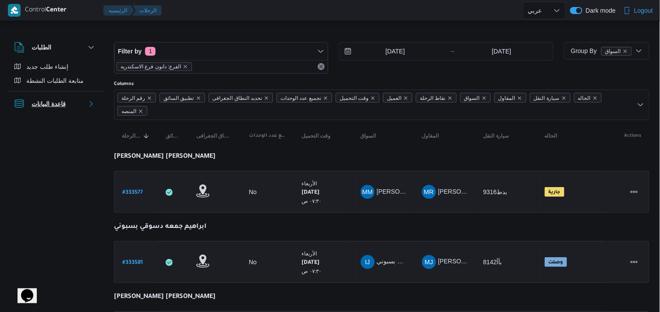
click at [88, 101] on icon "button" at bounding box center [91, 103] width 7 height 7
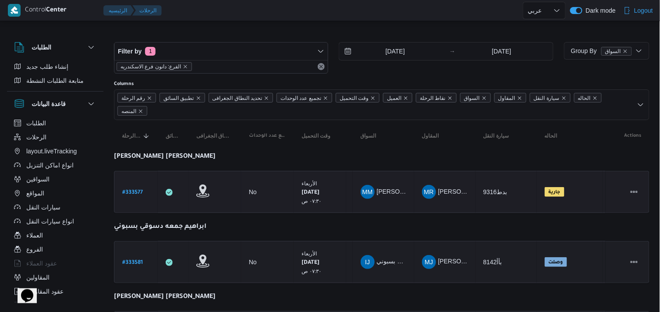
click at [132, 193] on b "# 333577" at bounding box center [132, 193] width 21 height 6
select select "ar"
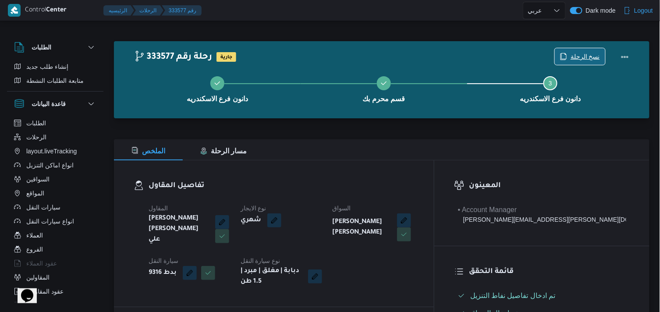
click at [498, 59] on span "نسخ الرحلة" at bounding box center [584, 56] width 29 height 11
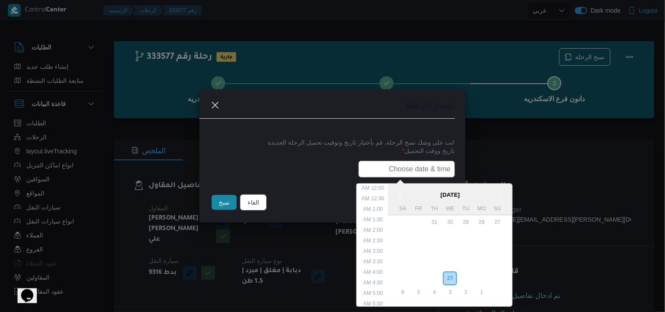
click at [430, 173] on input "text" at bounding box center [406, 169] width 96 height 17
click at [440, 274] on div "28" at bounding box center [434, 278] width 17 height 17
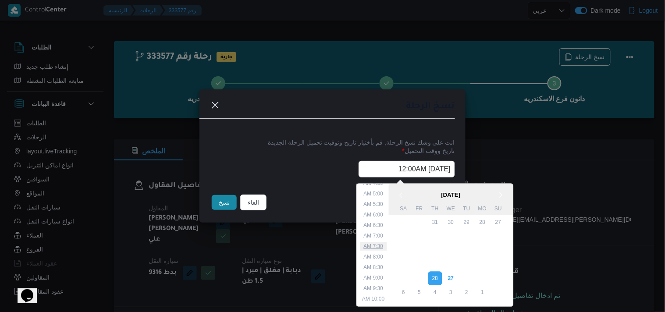
click at [377, 242] on li "7:30 AM" at bounding box center [373, 246] width 27 height 9
type input "28/08/2025 7:30AM"
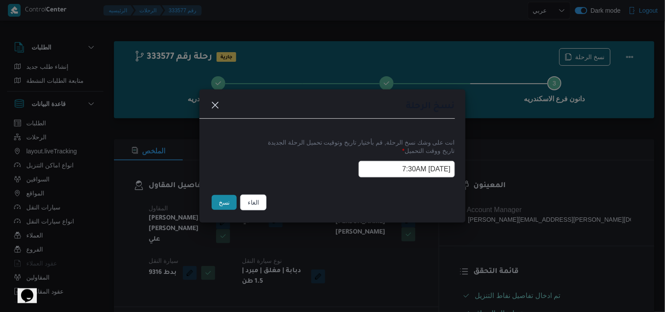
click at [370, 170] on input "28/08/2025 7:30AM" at bounding box center [406, 169] width 96 height 17
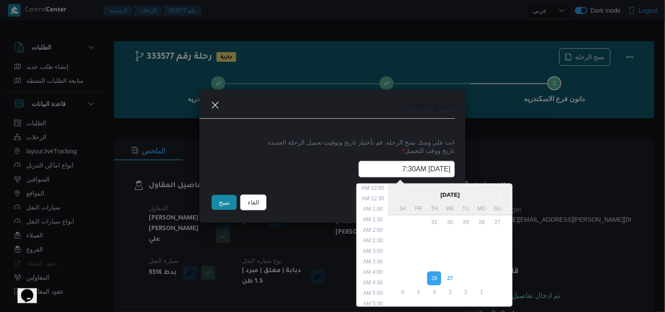
click at [370, 170] on input "28/08/2025 7:30AM" at bounding box center [406, 169] width 96 height 17
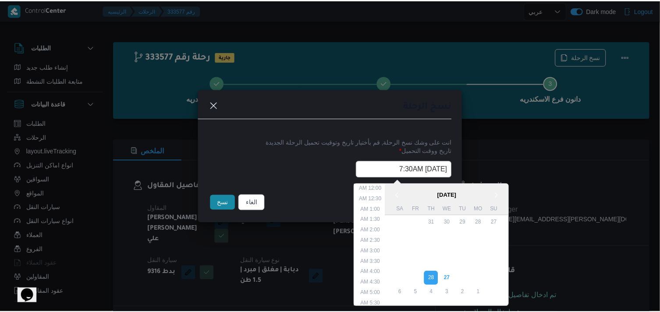
scroll to position [103, 0]
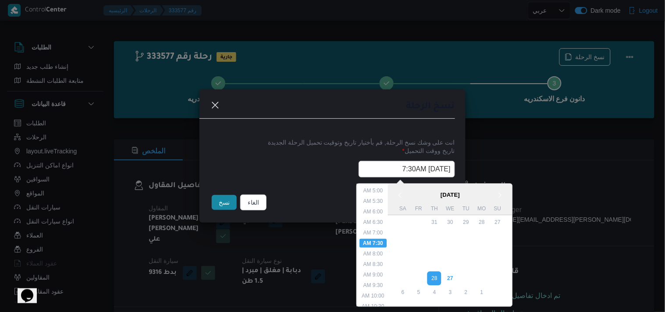
click at [370, 170] on input "28/08/2025 7:30AM" at bounding box center [406, 169] width 96 height 17
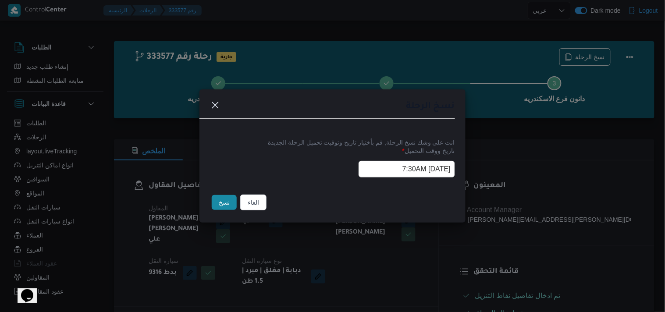
click at [219, 206] on button "نسخ" at bounding box center [224, 202] width 25 height 15
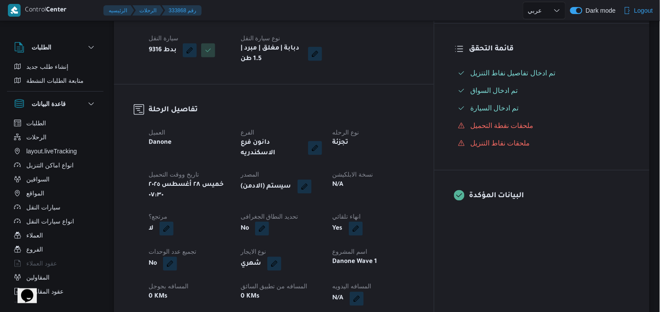
scroll to position [248, 0]
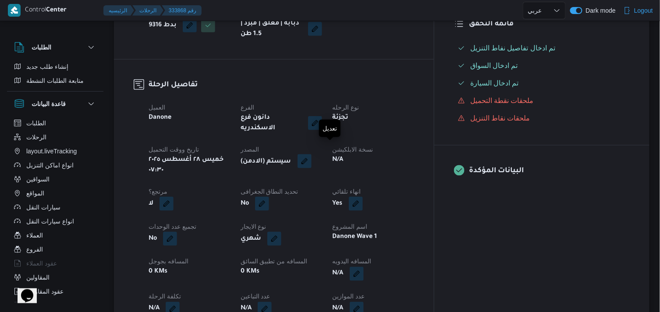
click at [311, 154] on button "button" at bounding box center [304, 161] width 14 height 14
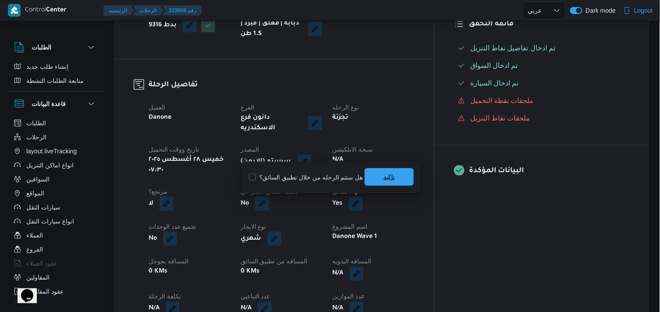
click at [375, 175] on span "تاكيد" at bounding box center [388, 177] width 49 height 18
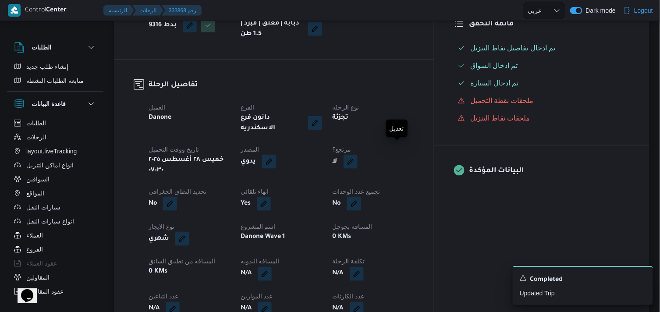
click at [357, 155] on button "button" at bounding box center [350, 162] width 14 height 14
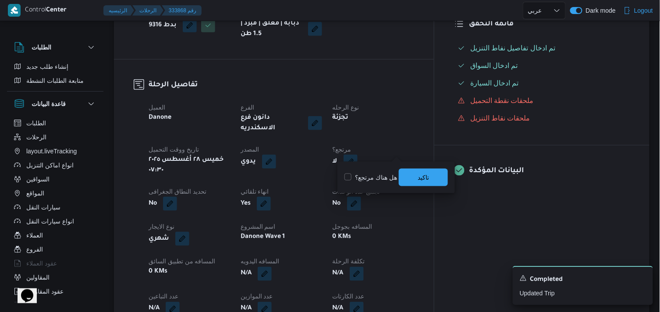
click at [381, 177] on label "هل هناك مرتجع؟" at bounding box center [370, 177] width 53 height 11
checkbox input "true"
click at [417, 183] on span "تاكيد" at bounding box center [423, 177] width 49 height 18
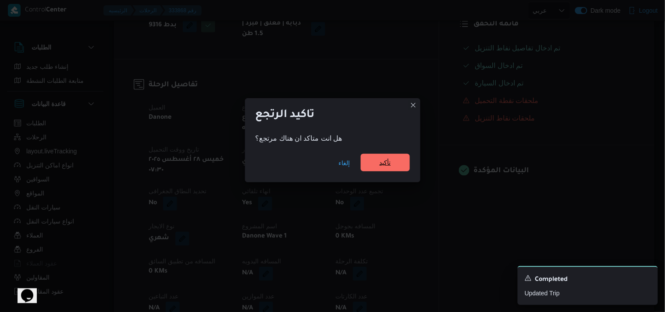
click at [395, 163] on span "تأكيد" at bounding box center [385, 163] width 49 height 18
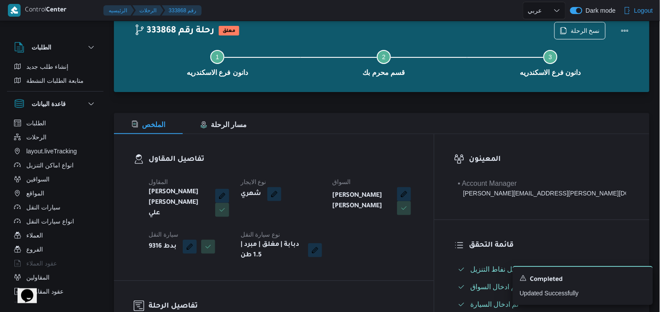
scroll to position [21, 0]
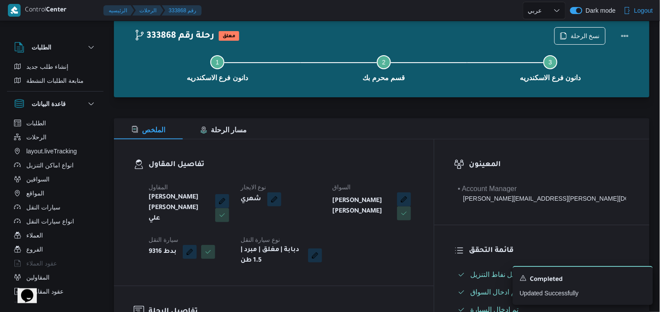
select select "ar"
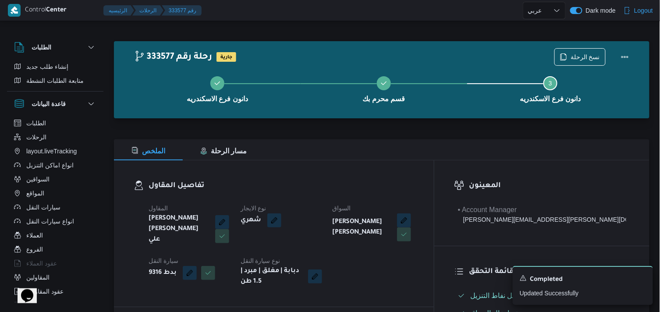
select select "ar"
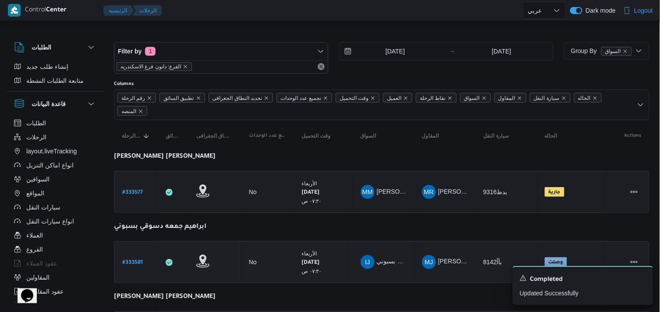
click at [132, 261] on b "# 333581" at bounding box center [132, 263] width 21 height 6
select select "ar"
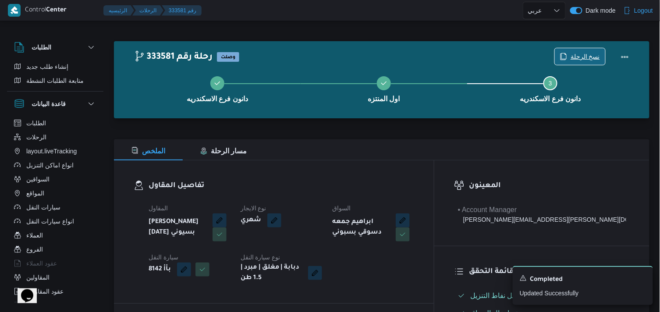
click at [498, 54] on icon "button" at bounding box center [563, 56] width 7 height 7
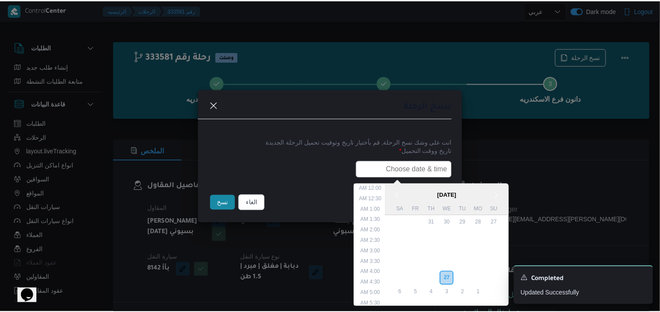
scroll to position [197, 0]
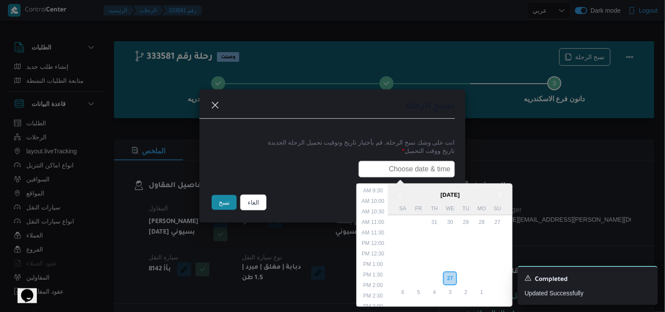
click at [402, 170] on input "text" at bounding box center [406, 169] width 96 height 17
paste input "28/08/2025 7:30AM"
type input "28/08/2025 7:30AM"
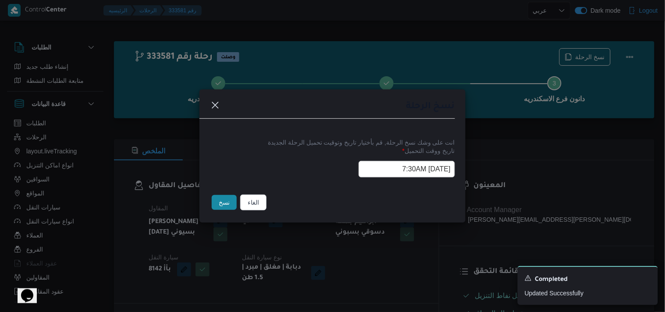
click at [230, 200] on button "نسخ" at bounding box center [224, 202] width 25 height 15
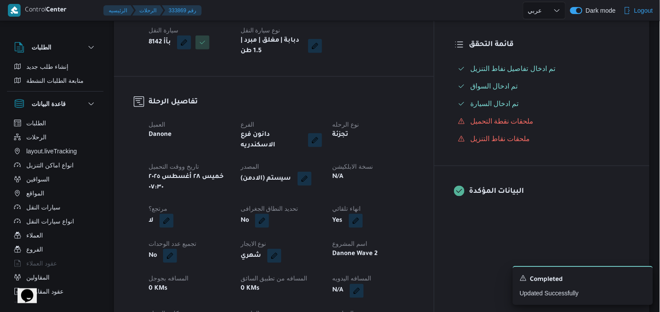
scroll to position [220, 0]
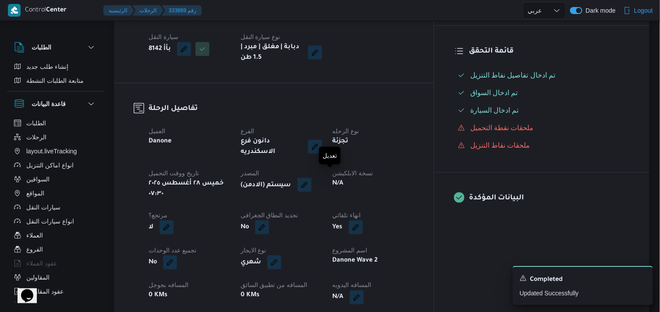
click at [311, 180] on button "button" at bounding box center [304, 185] width 14 height 14
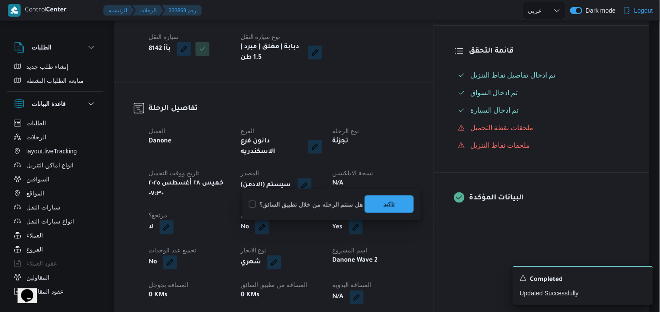
click at [371, 200] on span "تاكيد" at bounding box center [388, 204] width 49 height 18
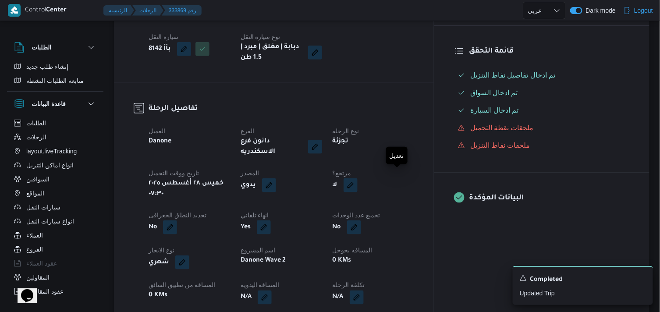
click at [357, 180] on button "button" at bounding box center [350, 185] width 14 height 14
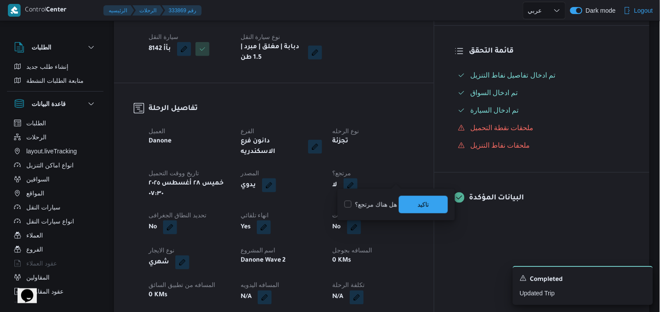
click at [366, 209] on label "هل هناك مرتجع؟" at bounding box center [370, 204] width 53 height 11
checkbox input "true"
click at [420, 198] on span "تاكيد" at bounding box center [423, 204] width 49 height 18
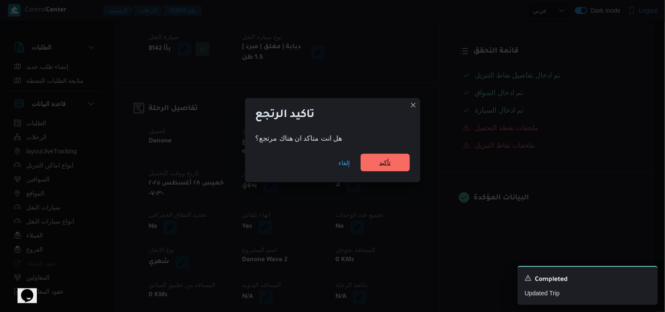
click at [386, 163] on span "تأكيد" at bounding box center [384, 162] width 11 height 11
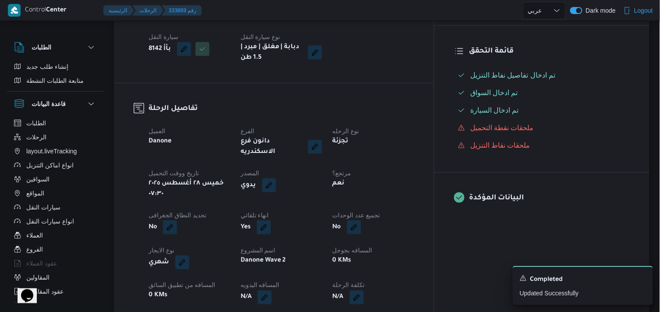
scroll to position [0, 0]
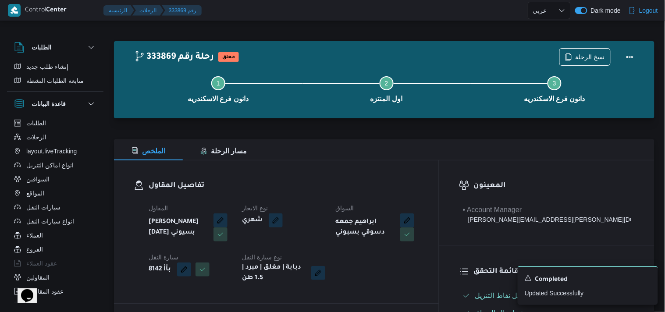
select select "ar"
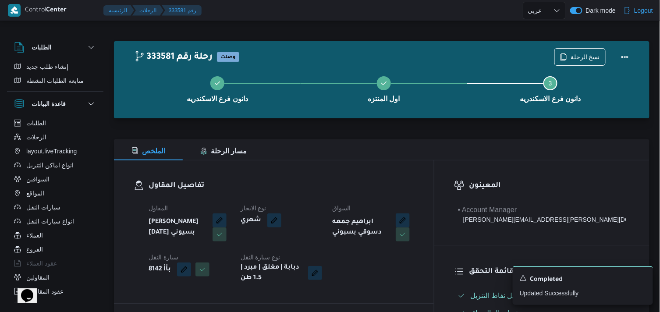
select select "ar"
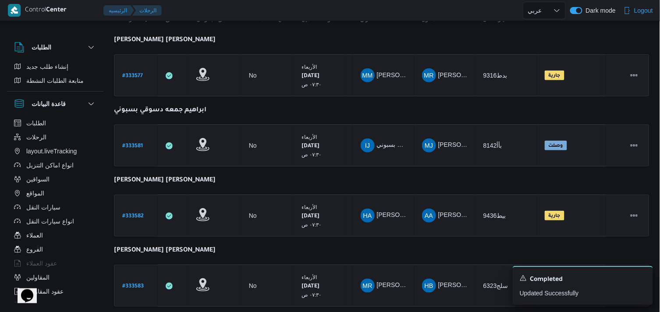
scroll to position [154, 0]
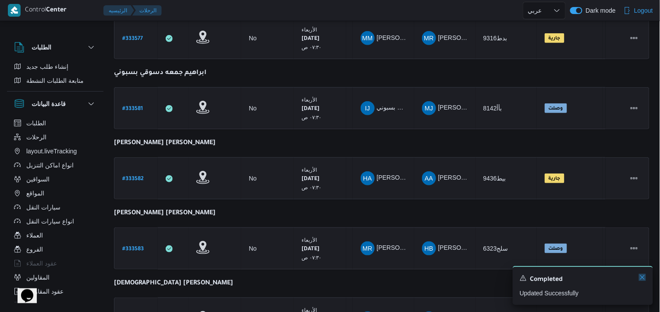
click at [498, 276] on icon "Dismiss toast" at bounding box center [642, 277] width 7 height 7
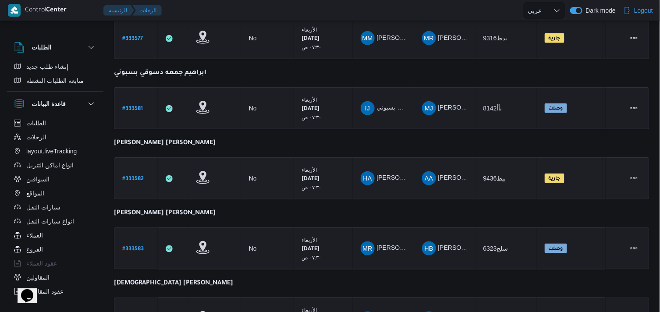
click at [123, 176] on b "# 333582" at bounding box center [132, 179] width 21 height 6
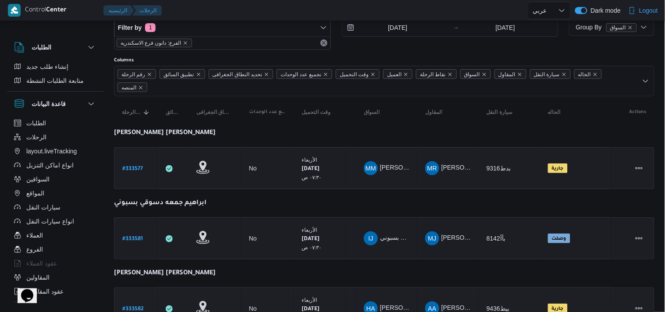
select select "ar"
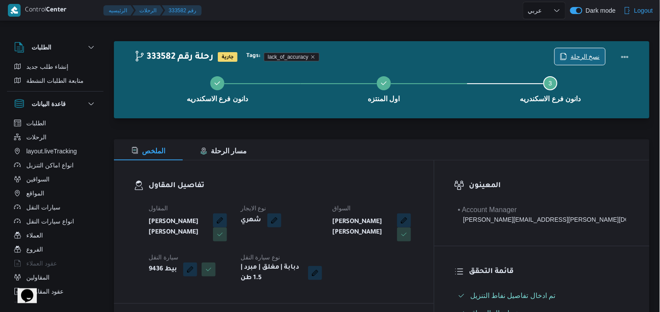
click at [498, 58] on span "نسخ الرحلة" at bounding box center [580, 56] width 50 height 17
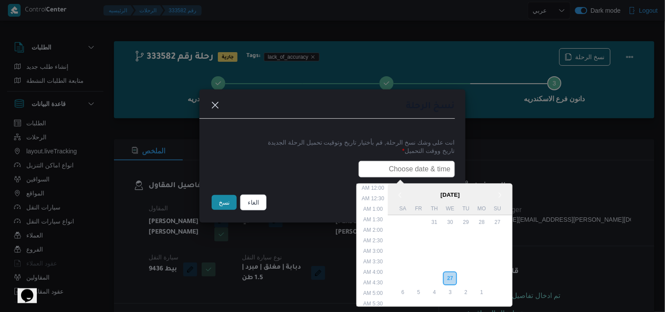
click at [413, 161] on input "text" at bounding box center [406, 169] width 96 height 17
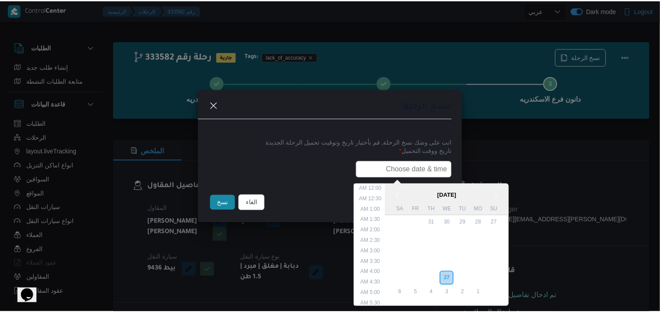
scroll to position [197, 0]
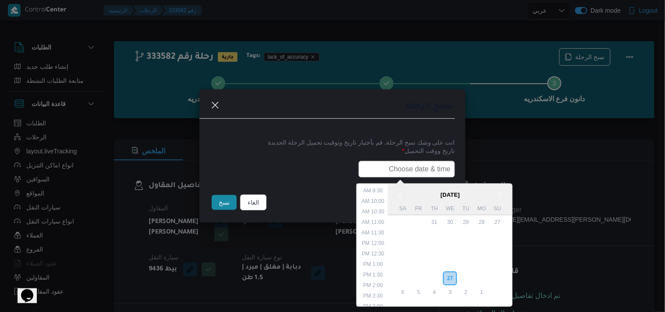
type input "28/08/2025 7:30AM"
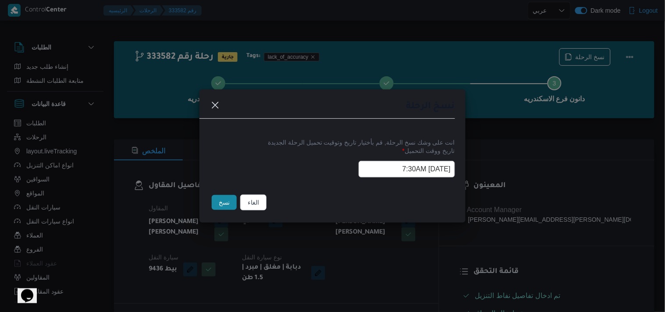
click at [219, 199] on button "نسخ" at bounding box center [224, 202] width 25 height 15
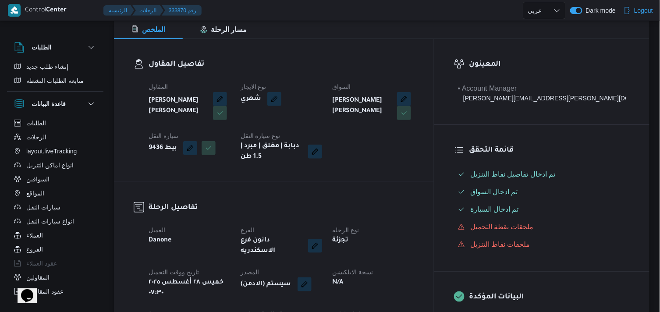
scroll to position [126, 0]
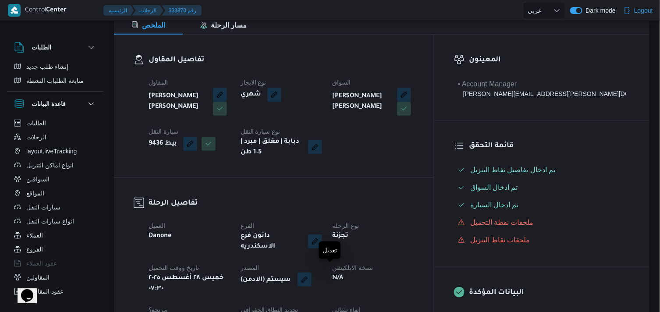
click at [311, 277] on button "button" at bounding box center [304, 279] width 14 height 14
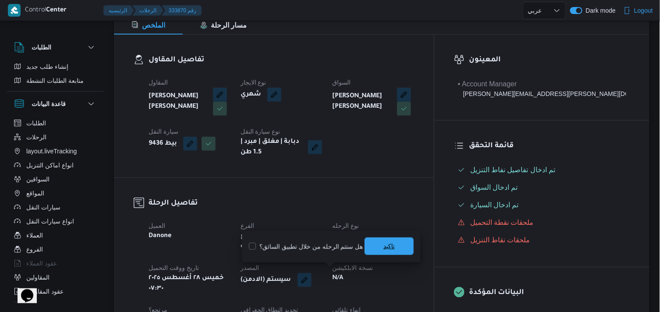
click at [391, 253] on span "تاكيد" at bounding box center [388, 246] width 49 height 18
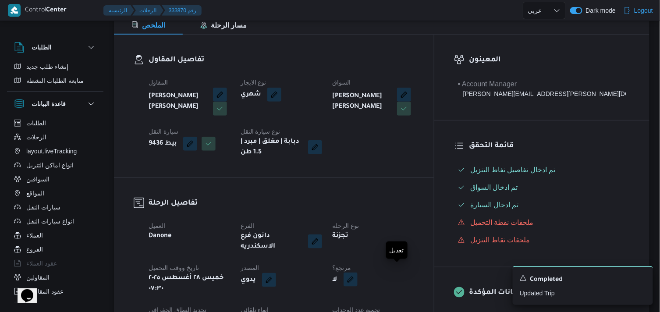
click at [357, 273] on button "button" at bounding box center [350, 279] width 14 height 14
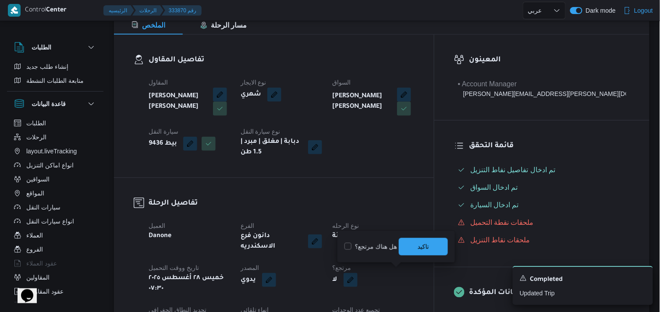
click at [375, 244] on label "هل هناك مرتجع؟" at bounding box center [370, 246] width 53 height 11
checkbox input "true"
click at [412, 243] on span "تاكيد" at bounding box center [423, 246] width 49 height 18
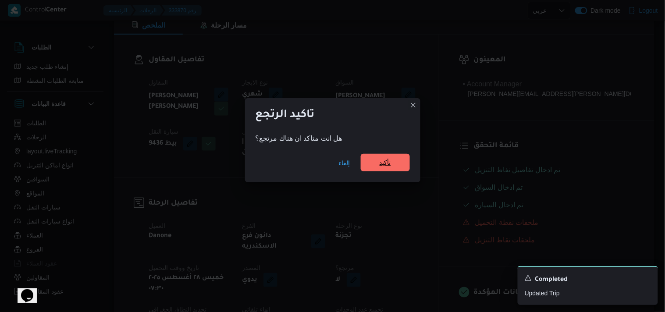
click at [384, 162] on span "تأكيد" at bounding box center [384, 162] width 11 height 11
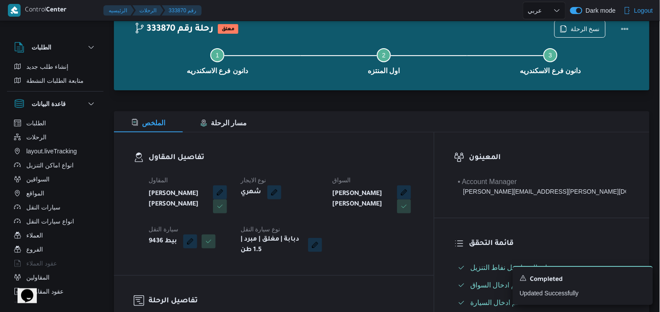
scroll to position [25, 0]
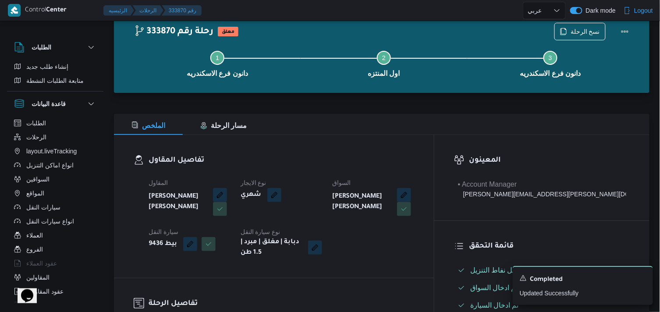
select select "ar"
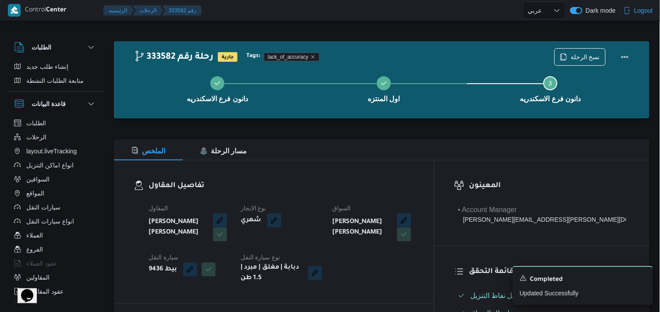
select select "ar"
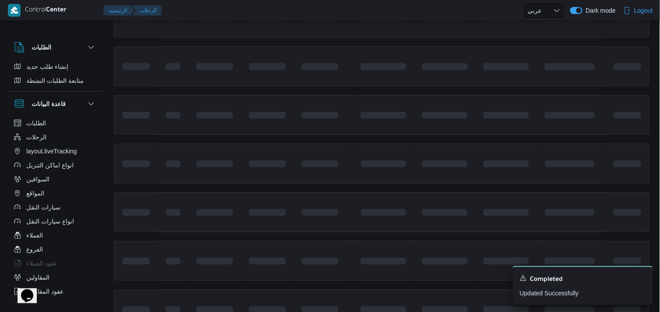
scroll to position [172, 0]
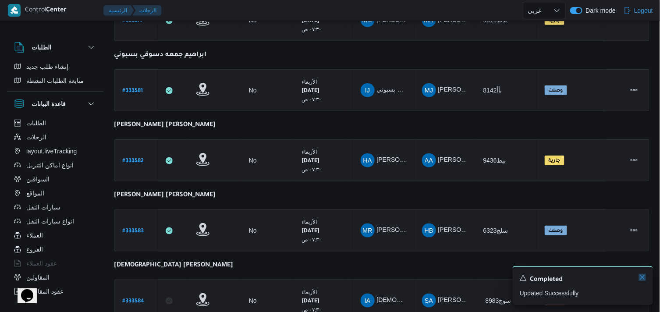
click at [498, 275] on icon "Dismiss toast" at bounding box center [642, 277] width 7 height 7
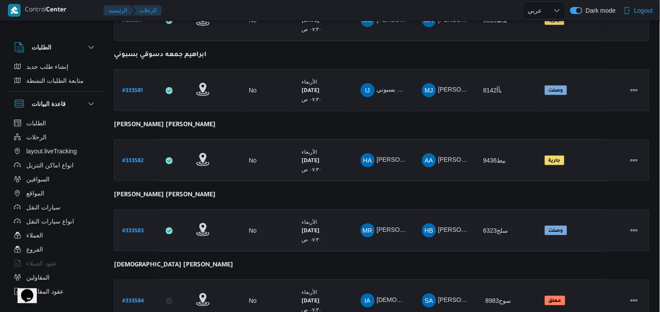
click at [138, 230] on b "# 333583" at bounding box center [132, 231] width 21 height 6
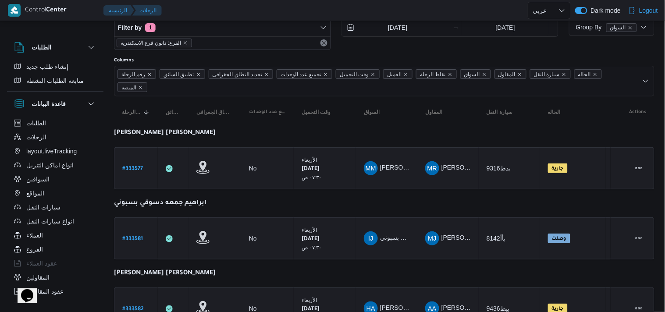
select select "ar"
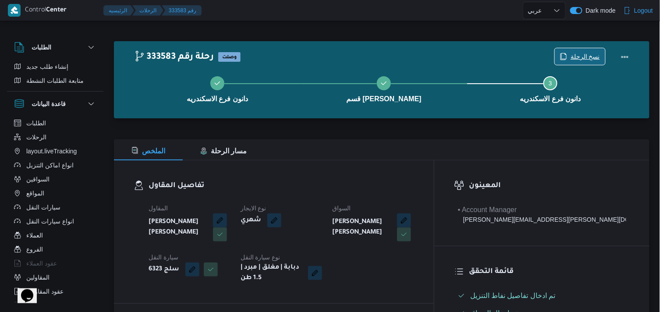
click at [498, 56] on span "نسخ الرحلة" at bounding box center [580, 56] width 50 height 17
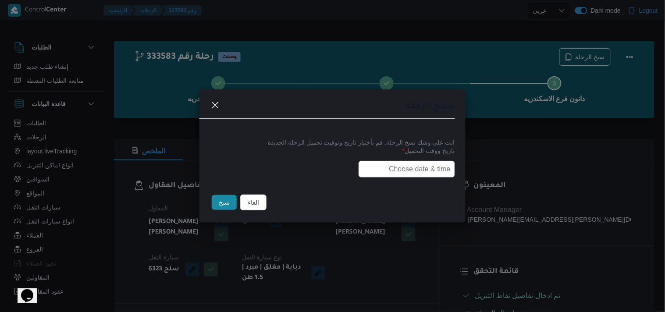
click at [389, 172] on input "text" at bounding box center [406, 169] width 96 height 17
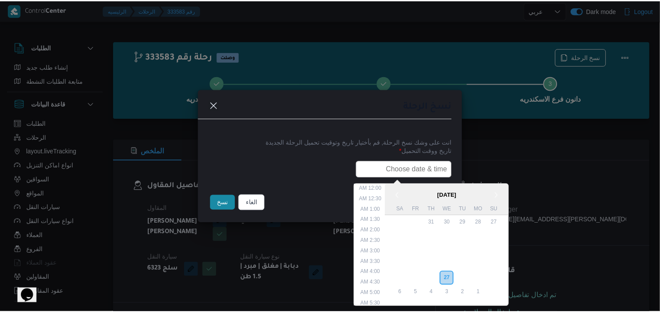
scroll to position [197, 0]
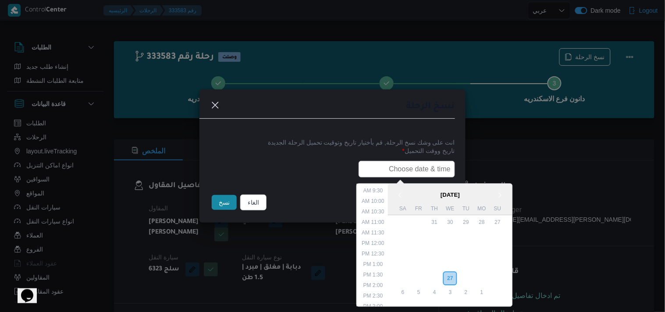
type input "28/08/2025 7:30AM"
click at [226, 206] on button "نسخ" at bounding box center [224, 202] width 25 height 15
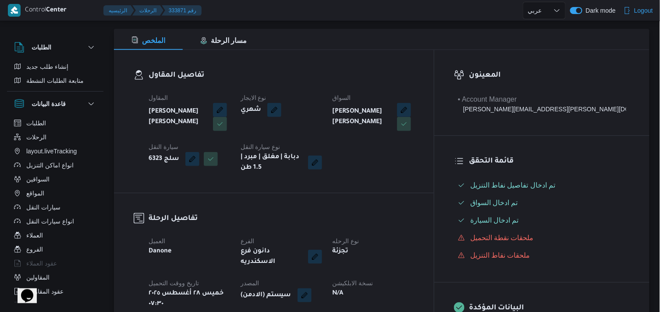
scroll to position [119, 0]
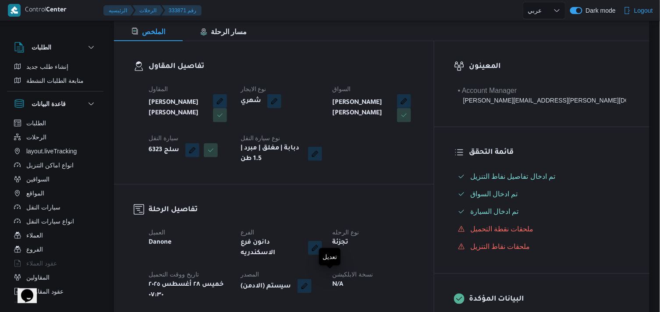
click at [311, 279] on button "button" at bounding box center [304, 286] width 14 height 14
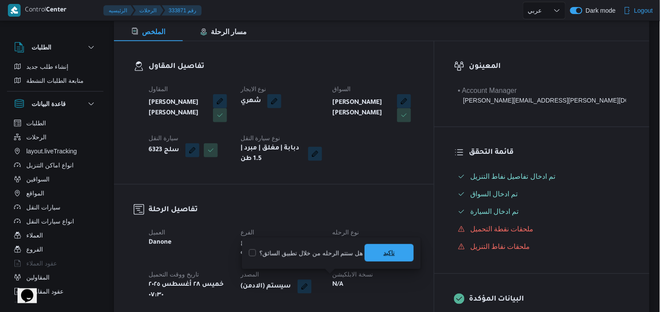
click at [376, 259] on span "تاكيد" at bounding box center [388, 253] width 49 height 18
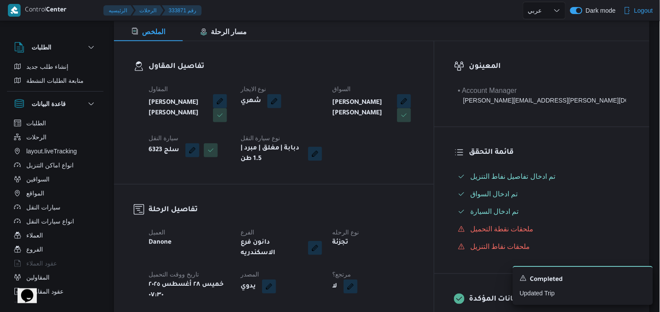
click at [357, 281] on button "button" at bounding box center [350, 286] width 14 height 14
click at [386, 253] on label "هل هناك مرتجع؟" at bounding box center [370, 253] width 53 height 11
checkbox input "true"
click at [406, 250] on span "تاكيد" at bounding box center [423, 253] width 49 height 18
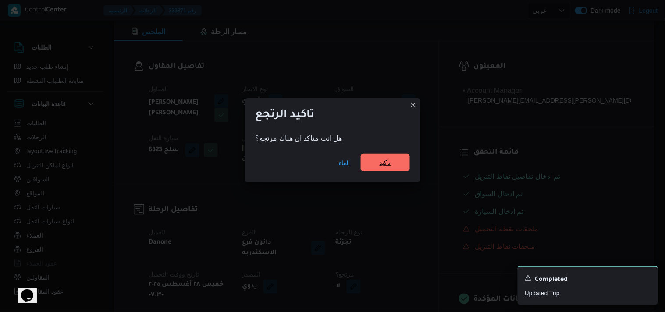
click at [384, 157] on span "تأكيد" at bounding box center [385, 163] width 49 height 18
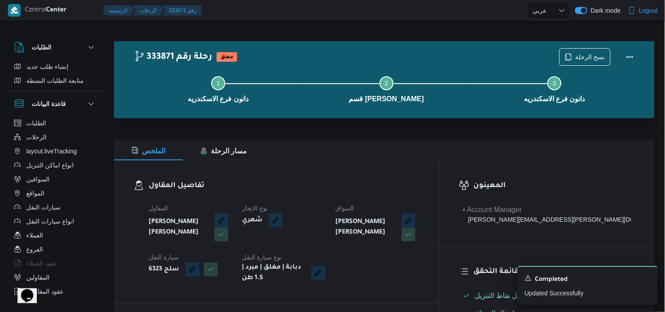
select select "ar"
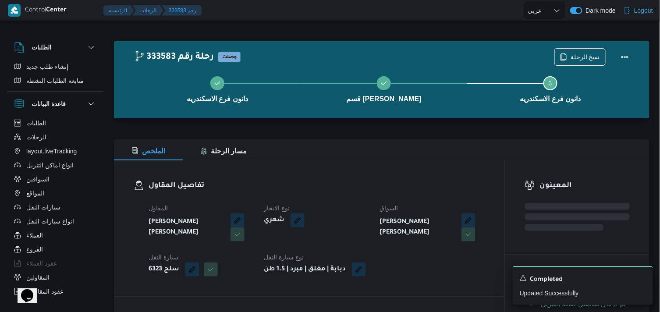
select select "ar"
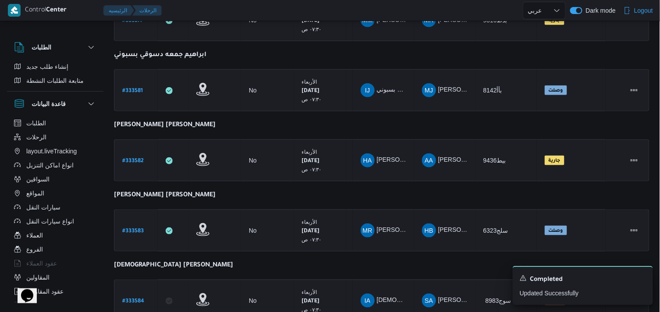
scroll to position [190, 0]
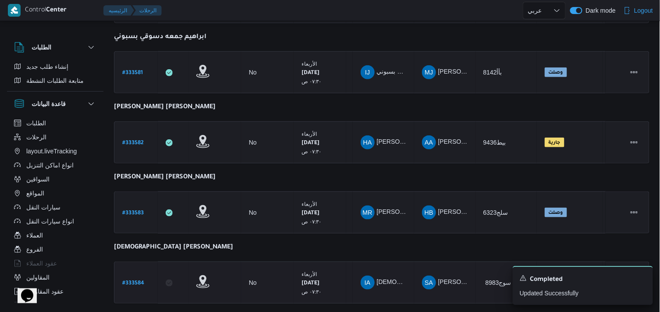
click at [139, 280] on b "# 333584" at bounding box center [133, 283] width 22 height 6
select select "ar"
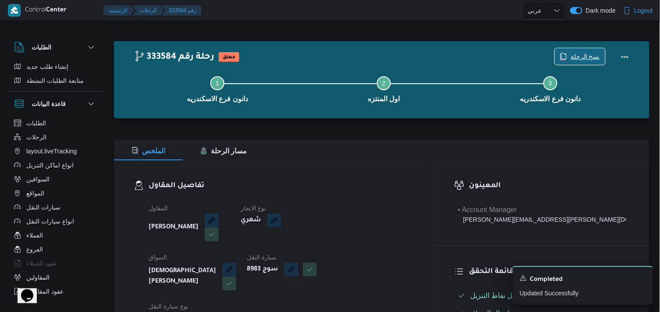
click at [498, 51] on span "نسخ الرحلة" at bounding box center [580, 56] width 50 height 17
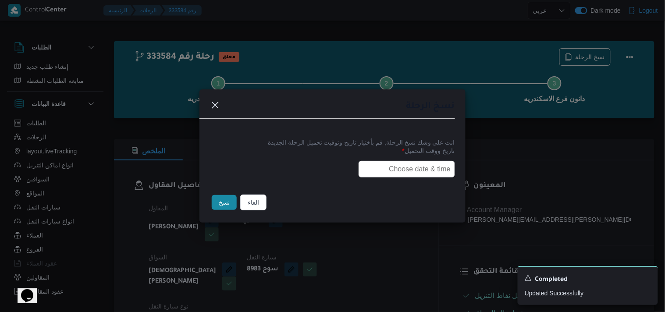
click at [388, 165] on input "text" at bounding box center [406, 169] width 96 height 17
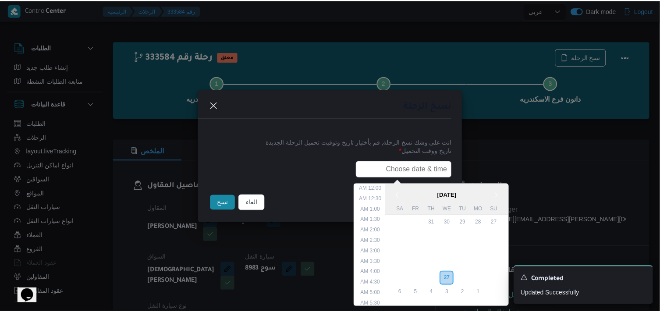
scroll to position [197, 0]
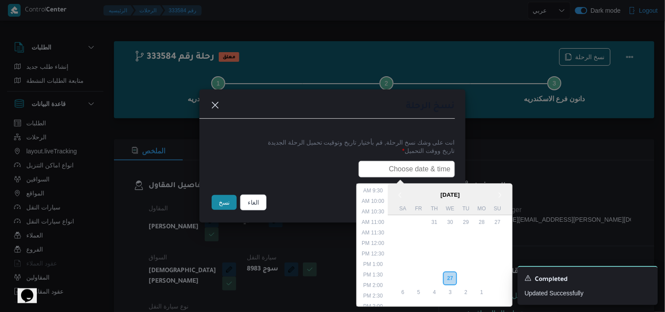
type input "28/08/2025 7:30AM"
click at [223, 205] on button "نسخ" at bounding box center [224, 202] width 25 height 15
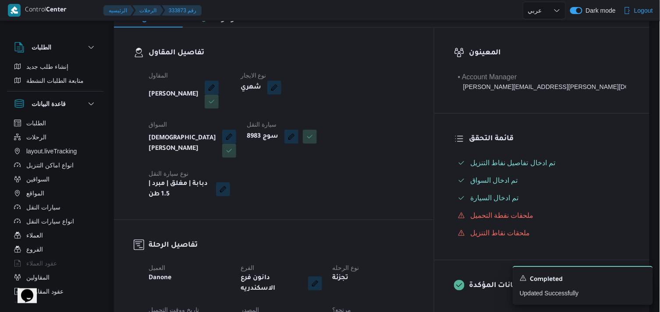
scroll to position [147, 0]
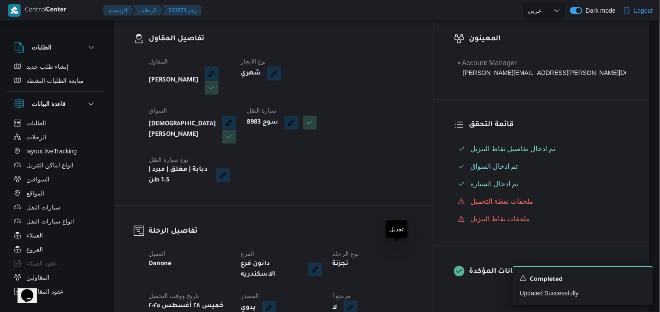
click at [357, 298] on button "button" at bounding box center [350, 308] width 14 height 14
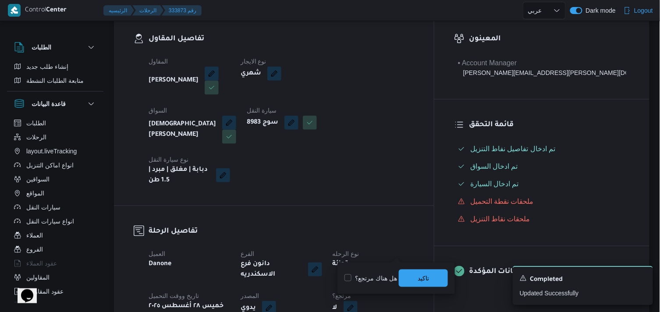
click at [383, 274] on label "هل هناك مرتجع؟" at bounding box center [370, 278] width 53 height 11
checkbox input "true"
click at [418, 276] on span "تاكيد" at bounding box center [422, 277] width 11 height 11
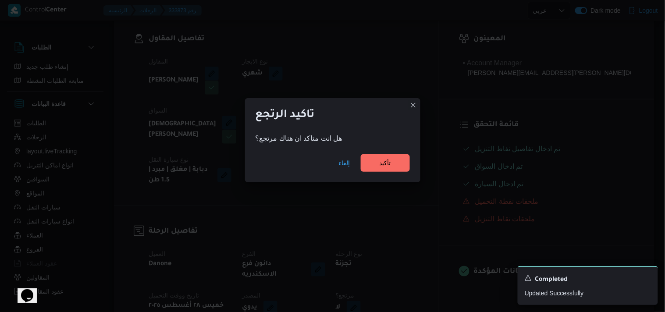
click at [378, 152] on div "إلغاء تأكيد" at bounding box center [332, 164] width 175 height 35
click at [377, 161] on span "تأكيد" at bounding box center [385, 163] width 49 height 18
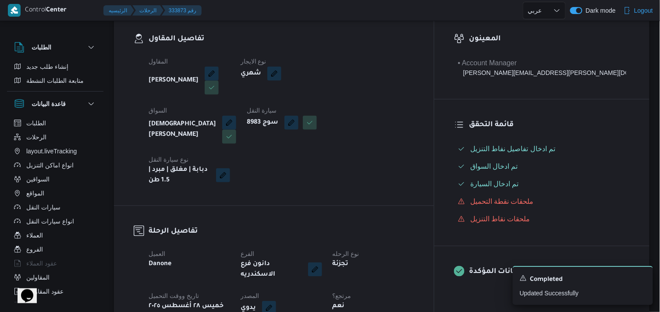
select select "ar"
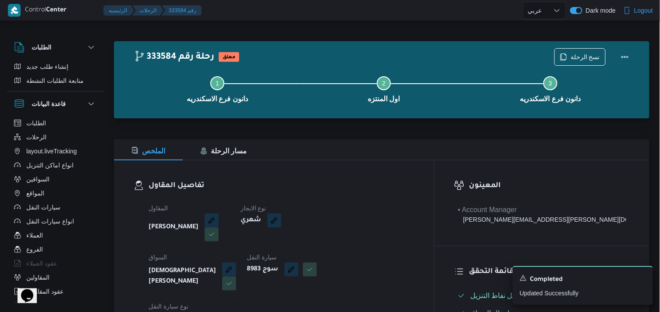
select select "ar"
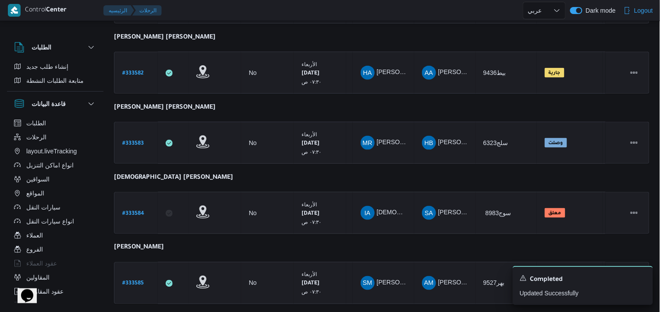
scroll to position [261, 0]
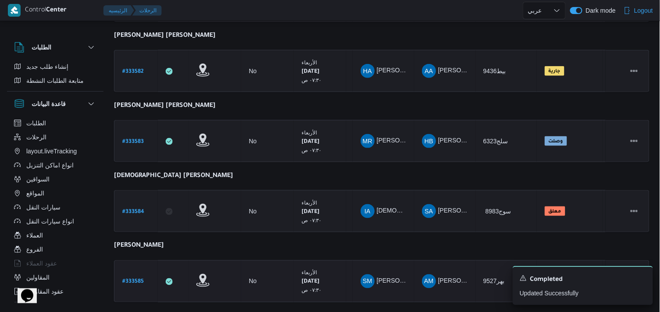
click at [139, 279] on b "# 333585" at bounding box center [132, 282] width 21 height 6
select select "ar"
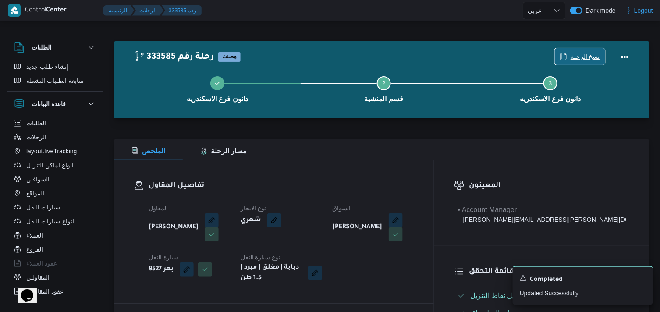
click at [498, 59] on icon "button" at bounding box center [563, 56] width 5 height 6
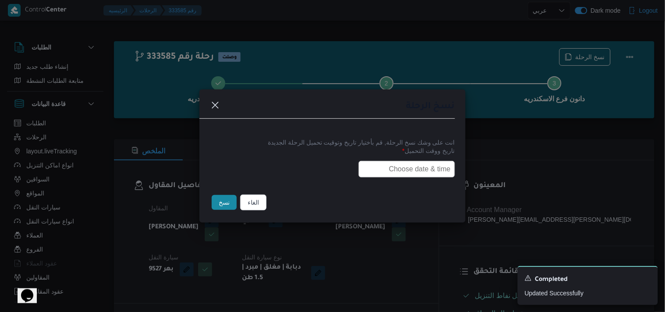
click at [415, 161] on input "text" at bounding box center [406, 169] width 96 height 17
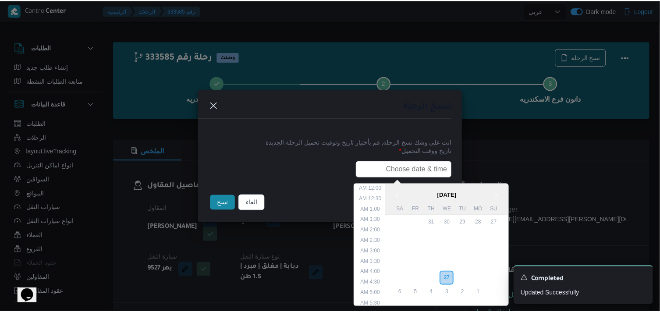
scroll to position [197, 0]
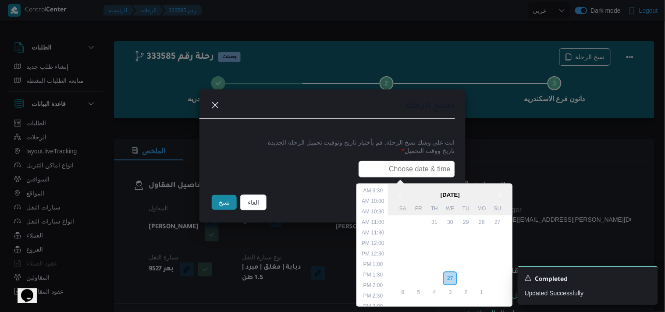
type input "28/08/2025 7:30AM"
click at [226, 199] on button "نسخ" at bounding box center [224, 202] width 25 height 15
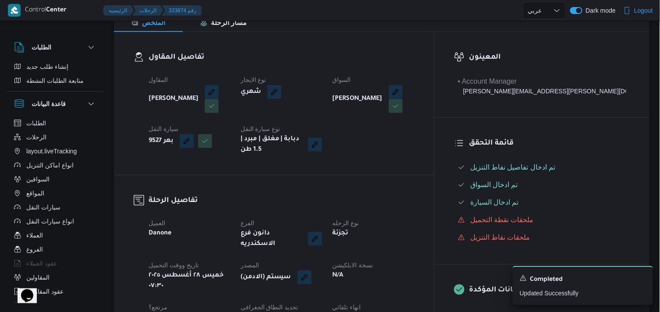
scroll to position [176, 0]
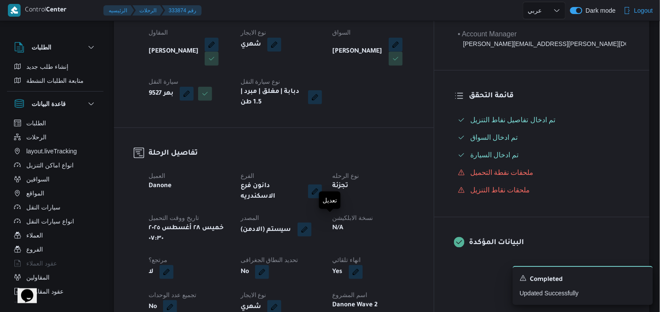
click at [311, 227] on button "button" at bounding box center [304, 230] width 14 height 14
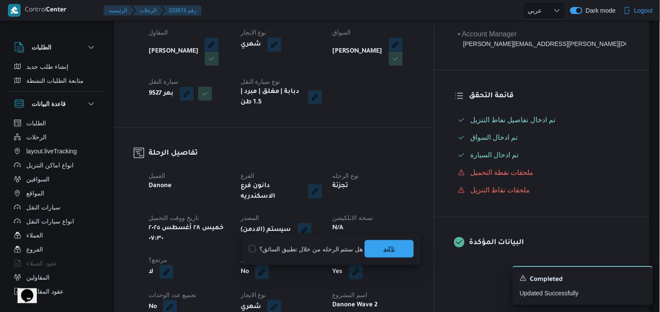
click at [378, 251] on span "تاكيد" at bounding box center [388, 249] width 49 height 18
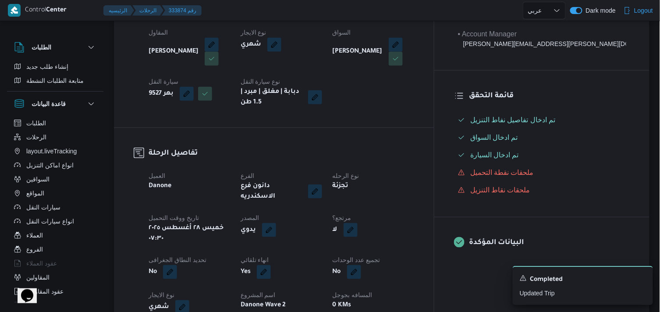
click at [357, 223] on button "button" at bounding box center [350, 230] width 14 height 14
click at [367, 248] on label "هل هناك مرتجع؟" at bounding box center [370, 249] width 53 height 11
checkbox input "true"
click at [406, 242] on span "تاكيد" at bounding box center [423, 249] width 49 height 18
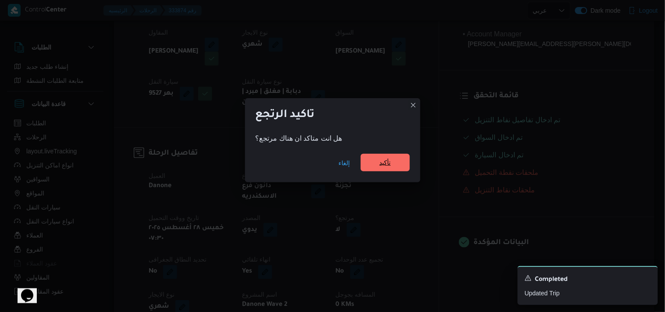
click at [367, 166] on span "تأكيد" at bounding box center [385, 163] width 49 height 18
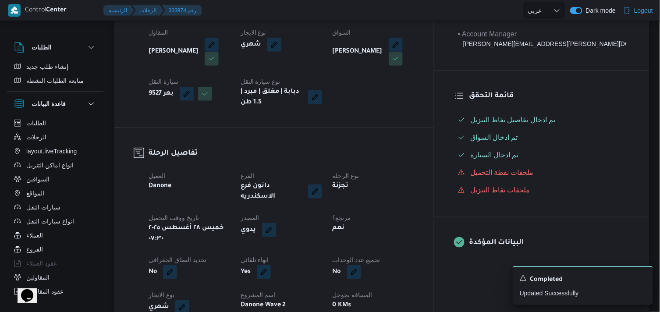
select select "ar"
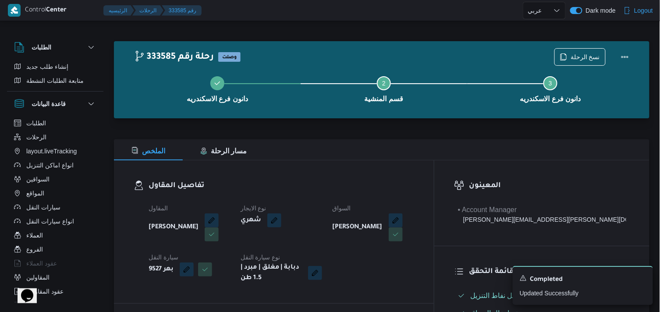
select select "ar"
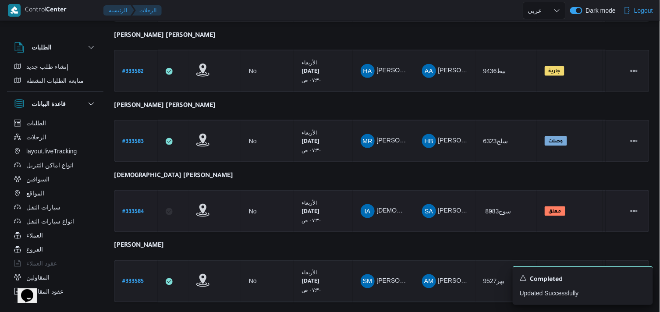
scroll to position [320, 0]
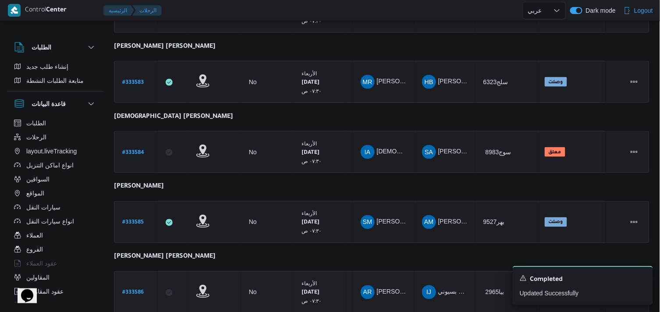
click at [128, 290] on b "# 333586" at bounding box center [132, 293] width 21 height 6
select select "ar"
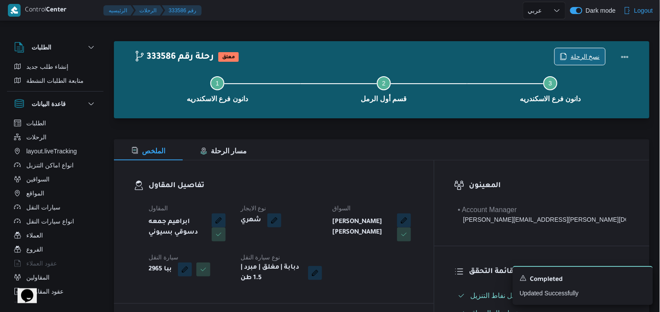
click at [498, 57] on span "نسخ الرحلة" at bounding box center [584, 56] width 29 height 11
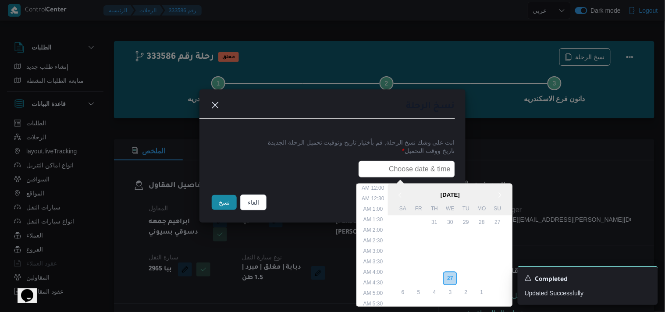
click at [399, 169] on input "text" at bounding box center [406, 169] width 96 height 17
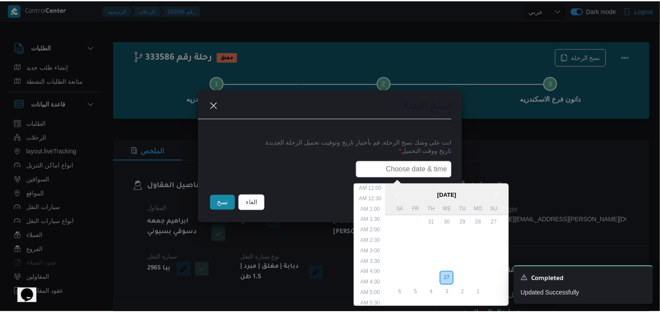
scroll to position [197, 0]
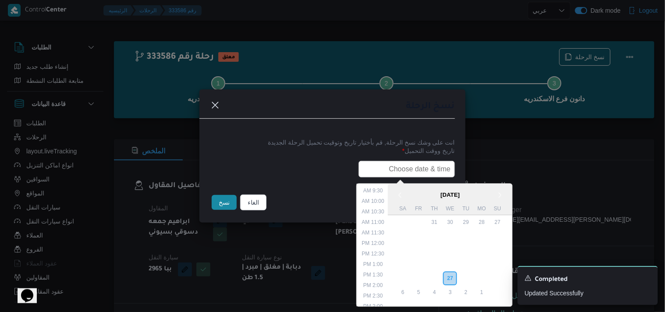
type input "28/08/2025 7:30AM"
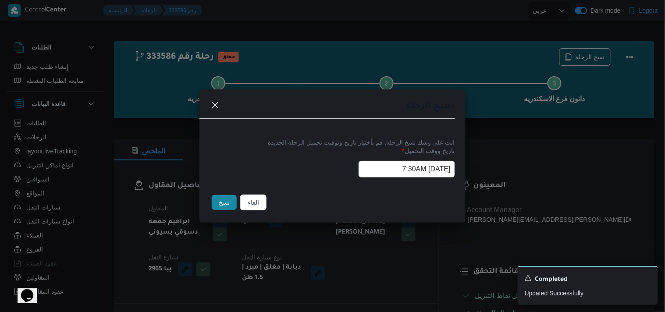
click at [219, 204] on button "نسخ" at bounding box center [224, 202] width 25 height 15
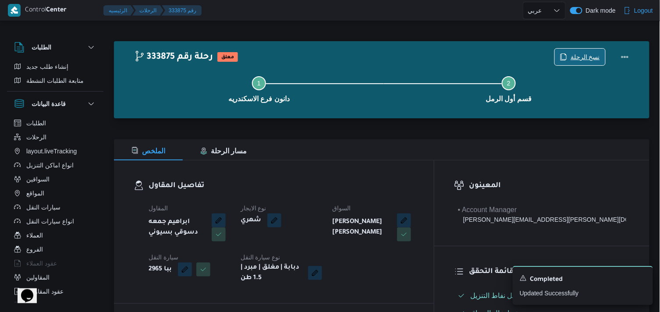
scroll to position [170, 0]
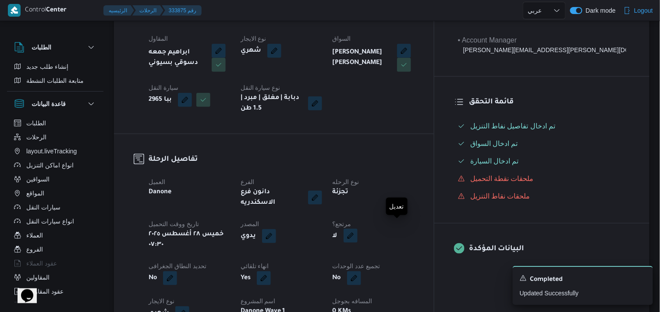
click at [357, 229] on button "button" at bounding box center [350, 236] width 14 height 14
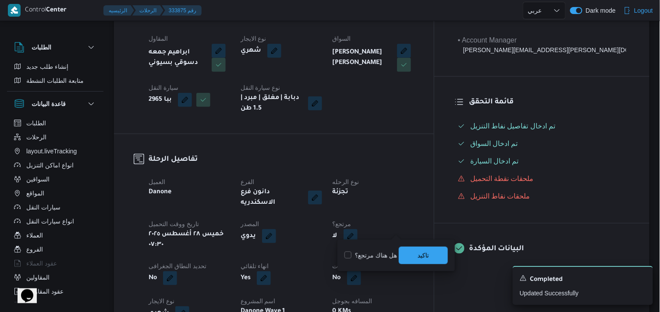
click at [386, 257] on label "هل هناك مرتجع؟" at bounding box center [370, 255] width 53 height 11
checkbox input "true"
click at [408, 253] on span "تاكيد" at bounding box center [423, 255] width 49 height 18
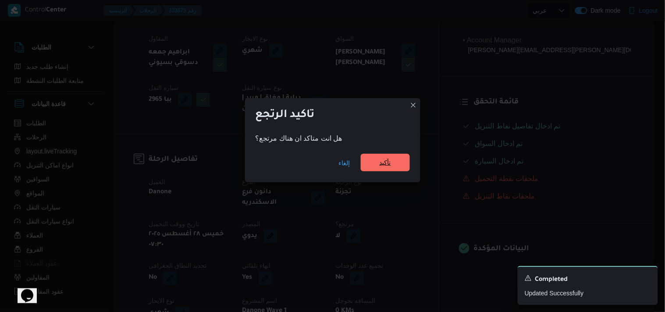
click at [365, 163] on span "تأكيد" at bounding box center [385, 163] width 49 height 18
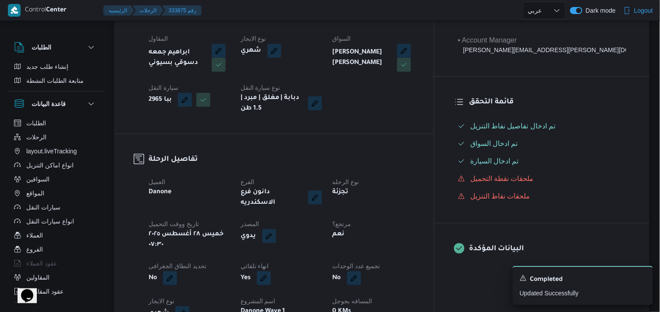
select select "ar"
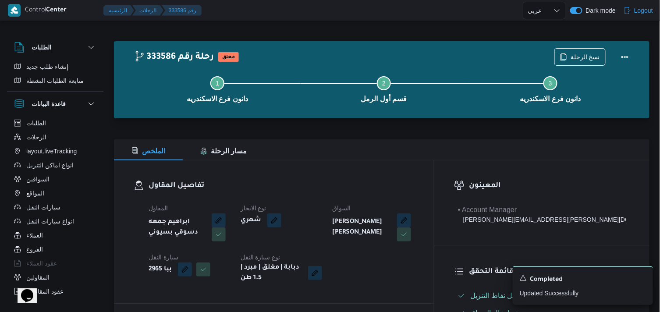
select select "ar"
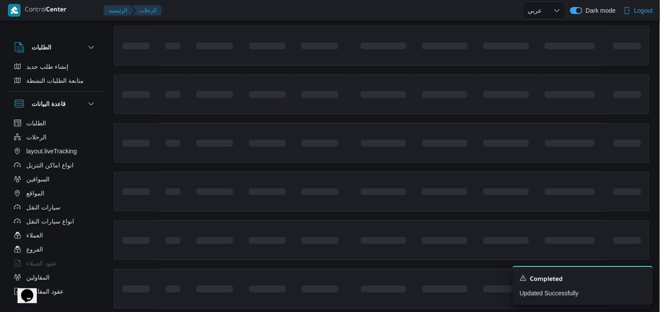
scroll to position [400, 0]
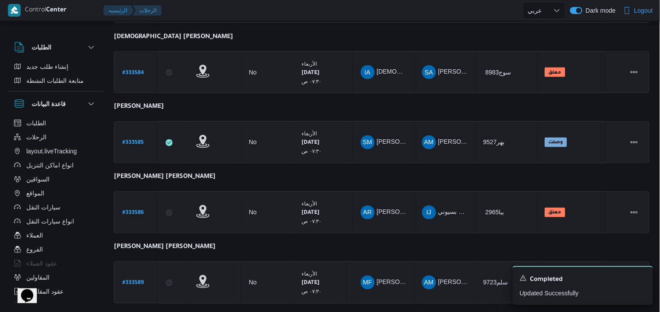
click at [140, 280] on b "# 333589" at bounding box center [132, 283] width 21 height 6
select select "ar"
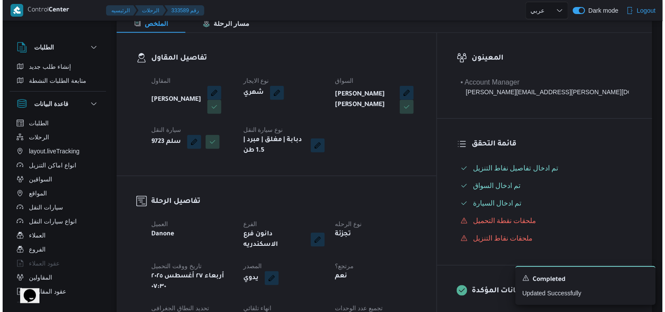
scroll to position [36, 0]
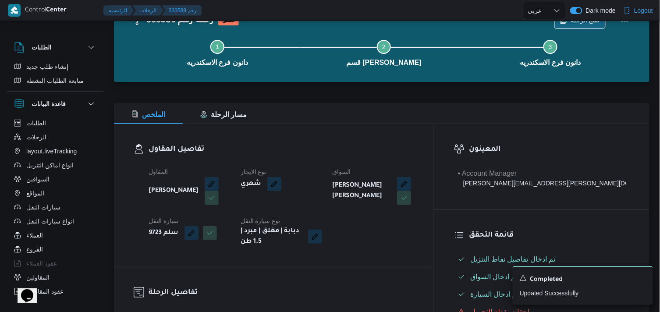
click at [498, 24] on span "نسخ الرحلة" at bounding box center [584, 20] width 29 height 11
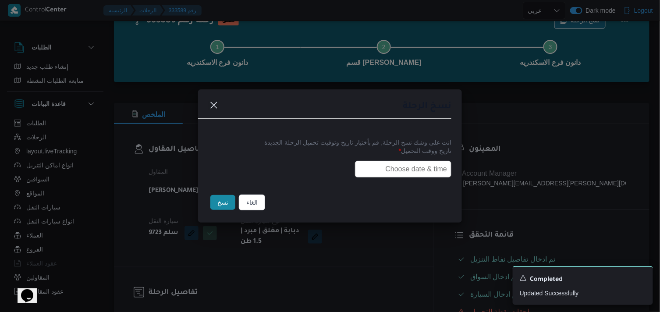
click at [401, 162] on input "text" at bounding box center [406, 169] width 96 height 17
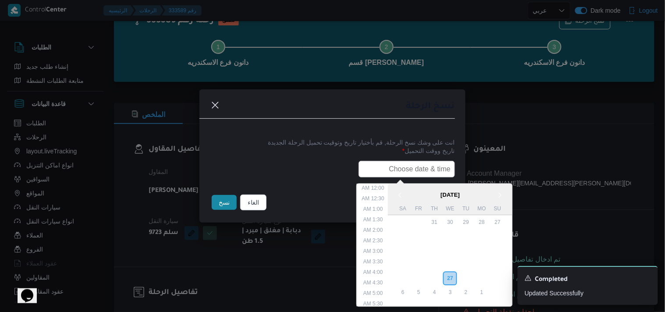
scroll to position [197, 0]
type input "28/08/2025 7:30AM"
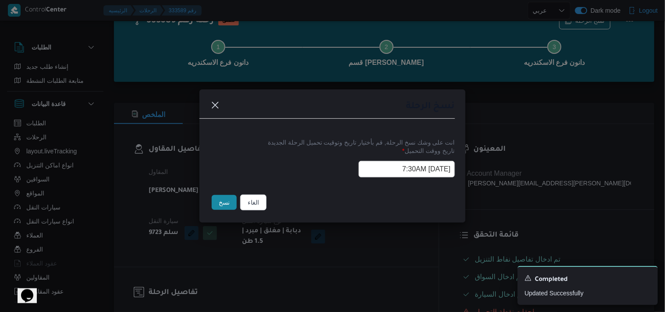
click at [215, 208] on button "نسخ" at bounding box center [224, 202] width 25 height 15
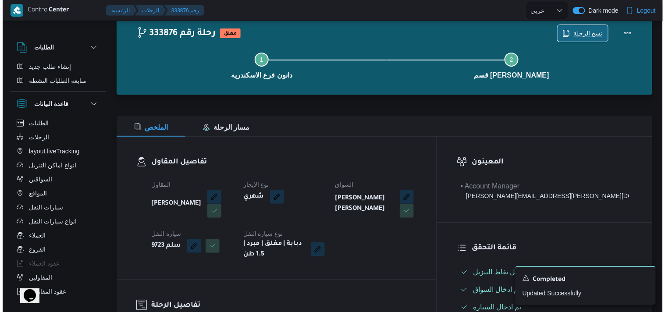
scroll to position [296, 0]
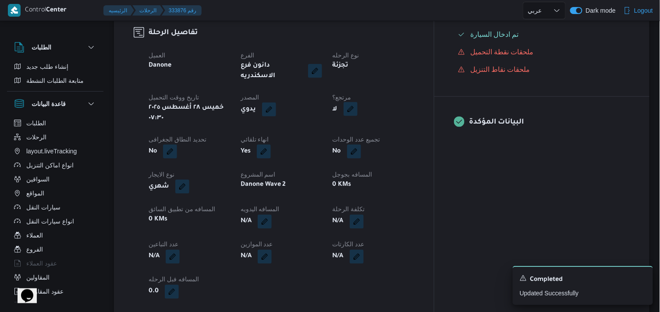
click at [357, 108] on button "button" at bounding box center [350, 109] width 14 height 14
click at [381, 129] on label "هل هناك مرتجع؟" at bounding box center [370, 129] width 53 height 11
checkbox input "true"
click at [425, 127] on span "تاكيد" at bounding box center [422, 128] width 11 height 11
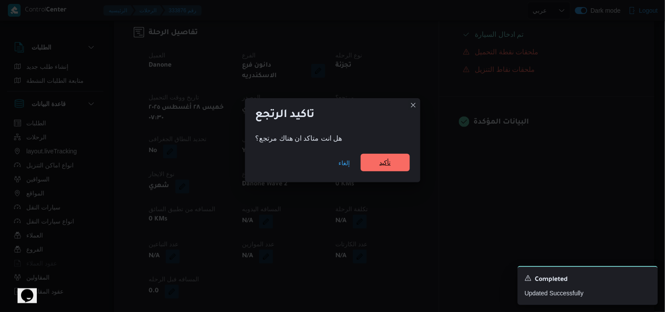
click at [373, 159] on span "تأكيد" at bounding box center [385, 163] width 49 height 18
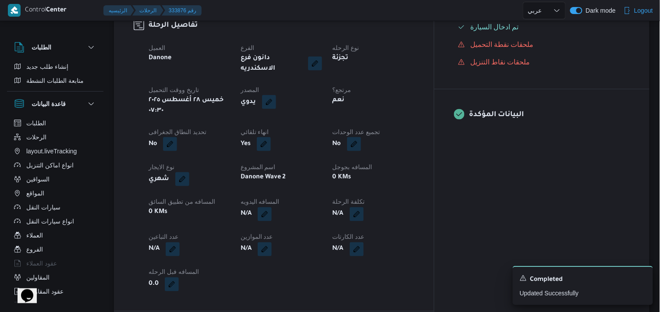
scroll to position [31, 0]
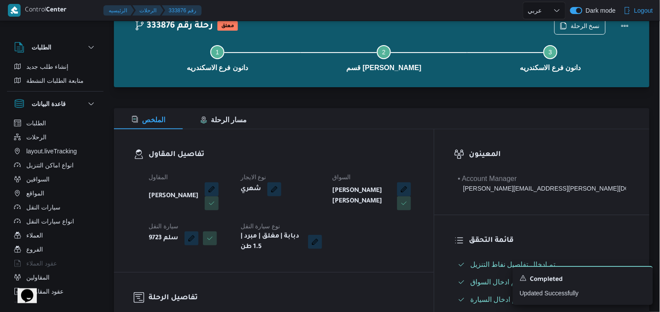
select select "ar"
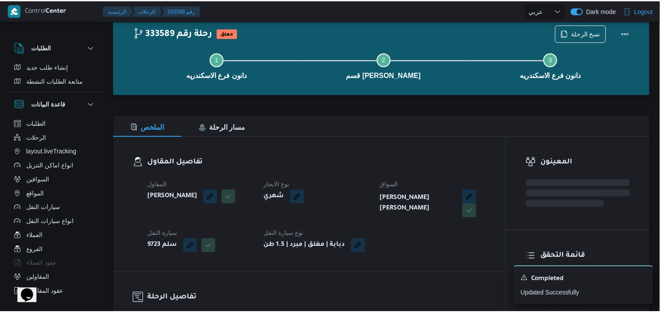
scroll to position [31, 0]
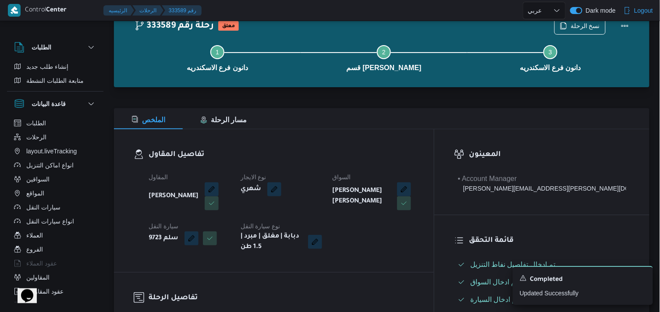
select select "ar"
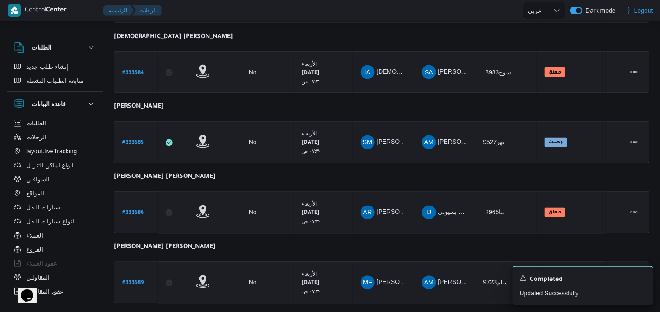
scroll to position [522, 0]
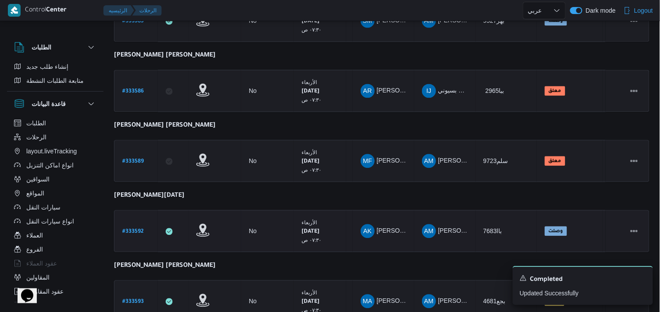
click at [138, 229] on b "# 333592" at bounding box center [132, 232] width 21 height 6
select select "ar"
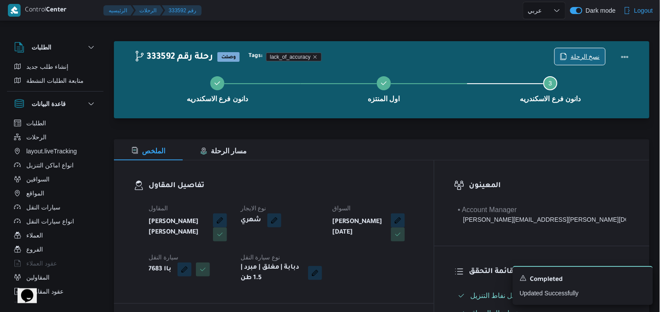
click at [498, 59] on icon "button" at bounding box center [563, 56] width 7 height 7
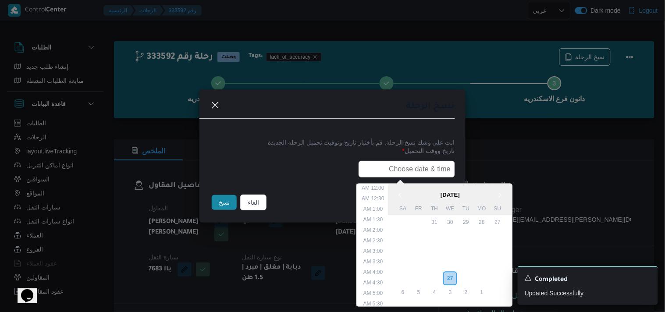
click at [375, 165] on input "text" at bounding box center [406, 169] width 96 height 17
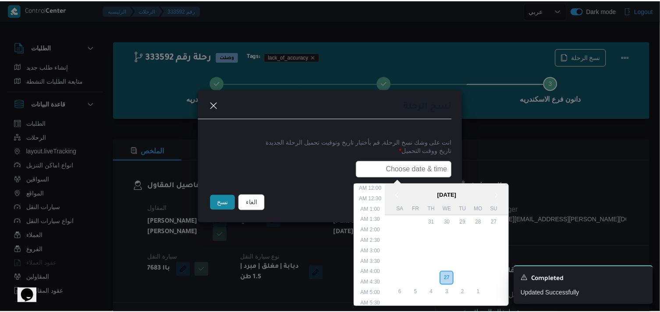
scroll to position [197, 0]
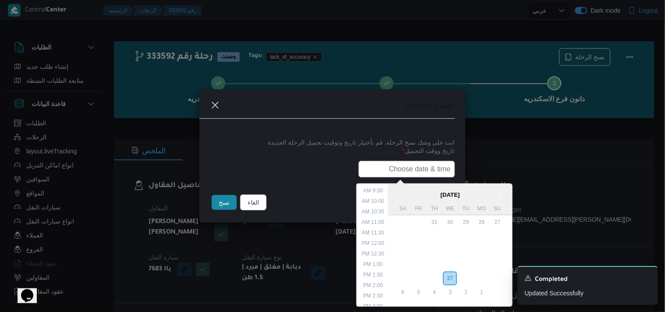
type input "28/08/2025 7:30AM"
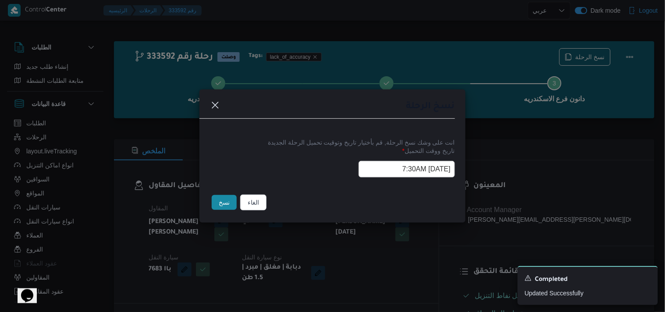
click at [213, 203] on button "نسخ" at bounding box center [224, 202] width 25 height 15
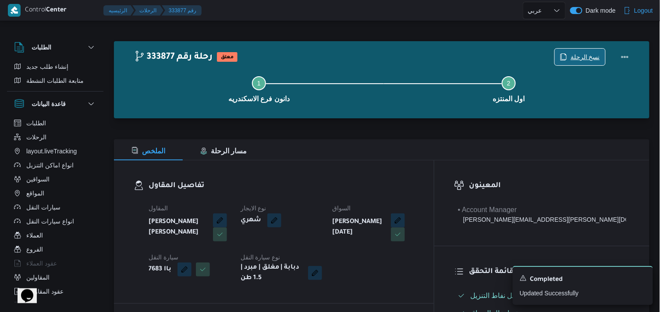
scroll to position [274, 0]
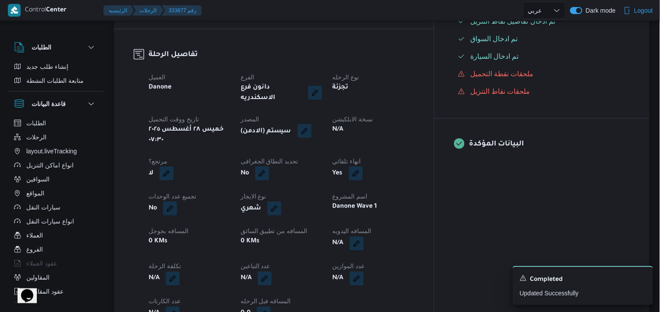
click at [311, 127] on button "button" at bounding box center [304, 131] width 14 height 14
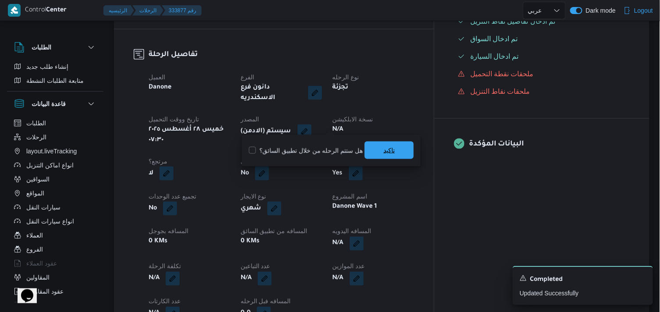
click at [378, 142] on div "تاكيد" at bounding box center [388, 151] width 49 height 18
click at [378, 145] on span "تاكيد" at bounding box center [388, 150] width 49 height 18
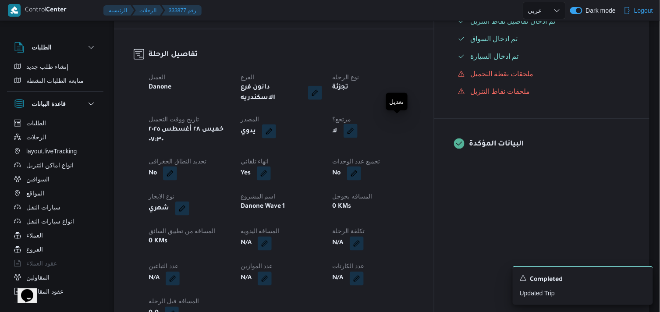
click at [357, 125] on button "button" at bounding box center [350, 131] width 14 height 14
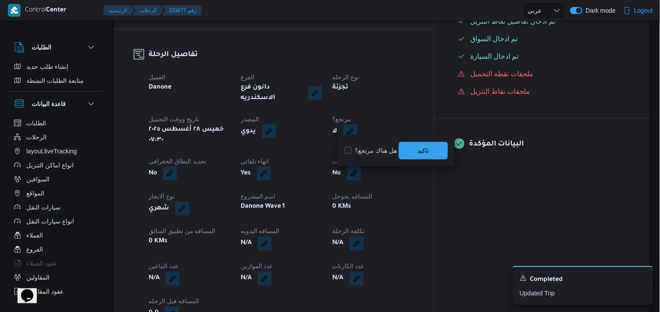
click at [373, 147] on label "هل هناك مرتجع؟" at bounding box center [370, 150] width 53 height 11
checkbox input "true"
click at [421, 154] on span "تاكيد" at bounding box center [422, 150] width 11 height 11
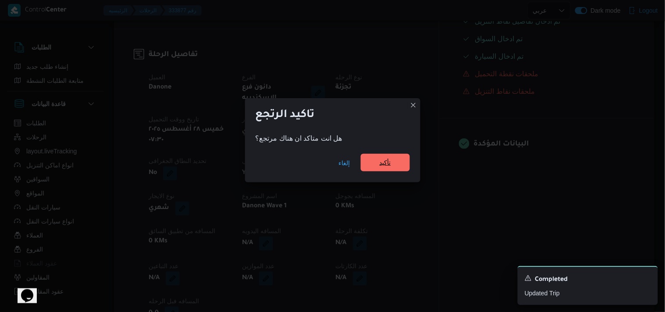
click at [399, 162] on span "تأكيد" at bounding box center [385, 163] width 49 height 18
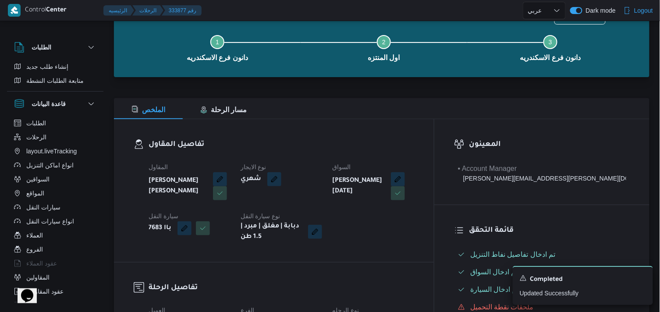
scroll to position [0, 0]
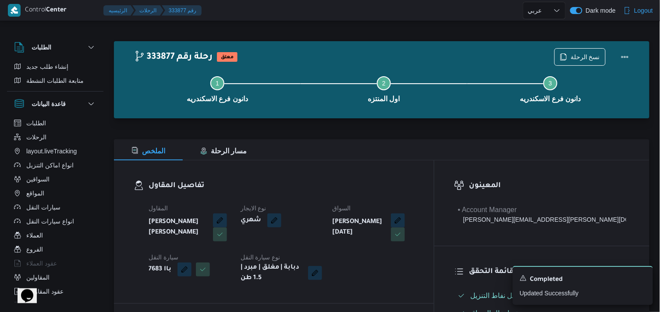
select select "ar"
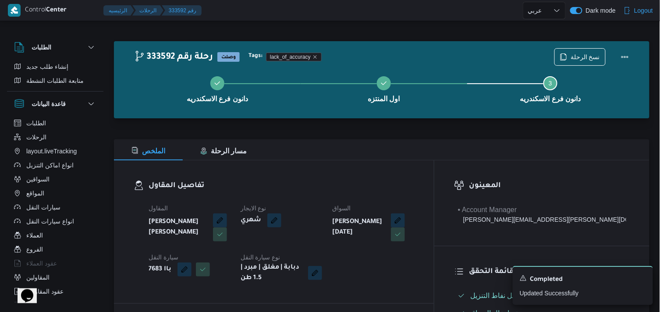
select select "ar"
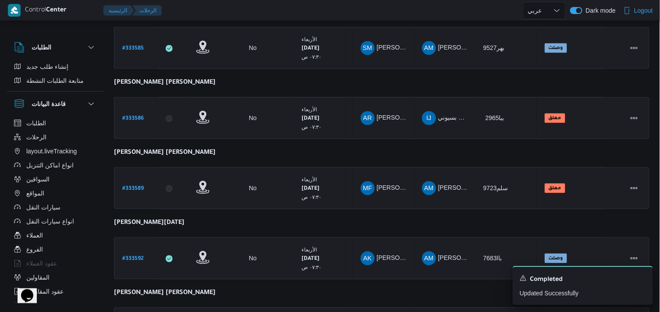
scroll to position [658, 0]
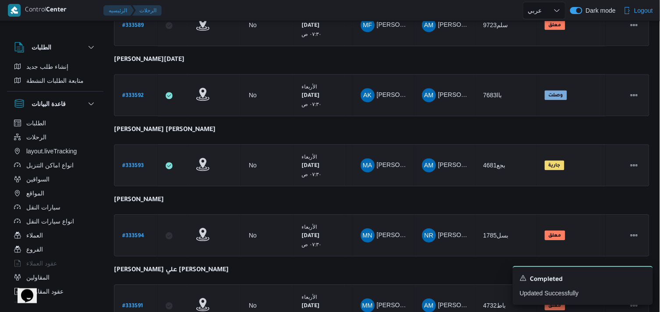
click at [141, 164] on link "# 333593" at bounding box center [132, 165] width 21 height 12
select select "ar"
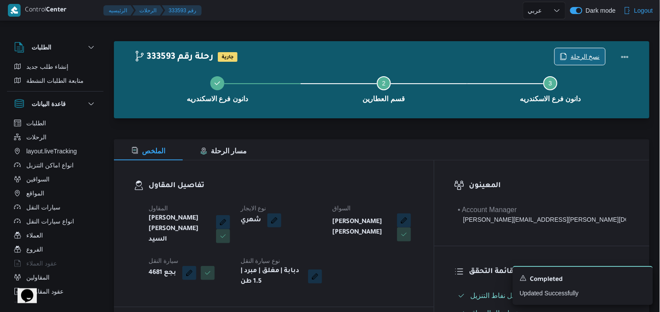
click at [498, 49] on span "نسخ الرحلة" at bounding box center [580, 56] width 50 height 17
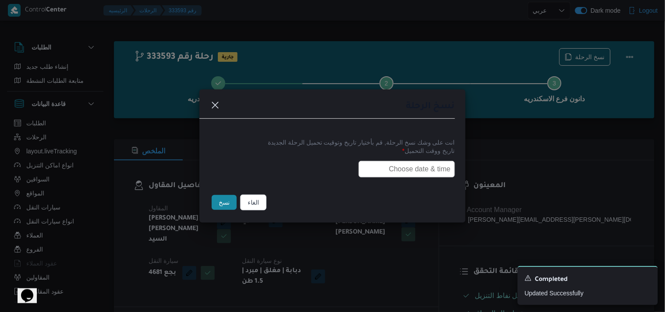
click at [402, 174] on input "text" at bounding box center [406, 169] width 96 height 17
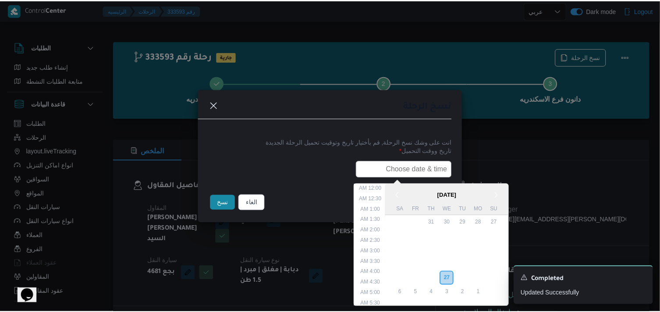
scroll to position [197, 0]
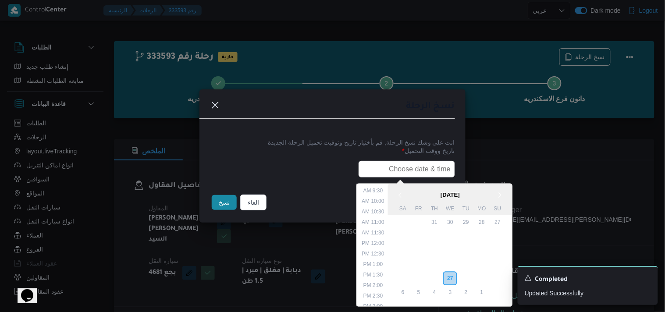
type input "28/08/2025 7:30AM"
click at [217, 200] on button "نسخ" at bounding box center [224, 202] width 25 height 15
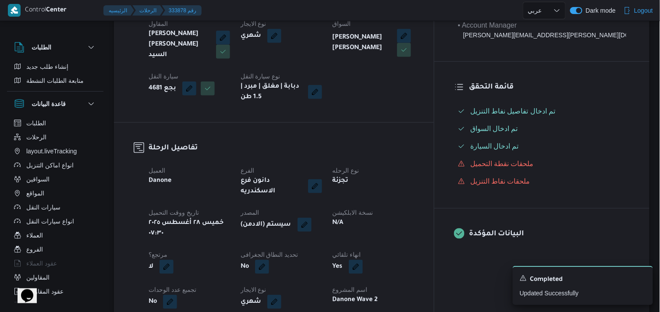
scroll to position [182, 0]
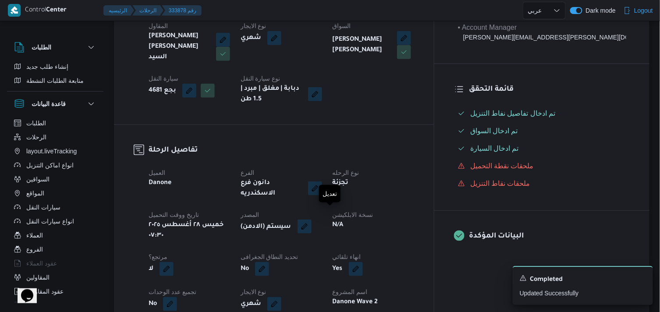
click at [311, 219] on button "button" at bounding box center [304, 226] width 14 height 14
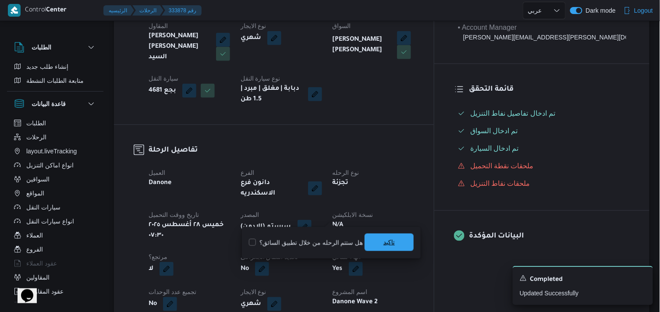
click at [377, 238] on span "تاكيد" at bounding box center [388, 242] width 49 height 18
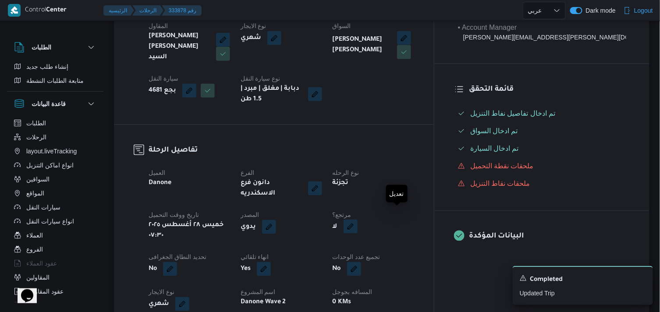
click at [357, 219] on button "button" at bounding box center [350, 226] width 14 height 14
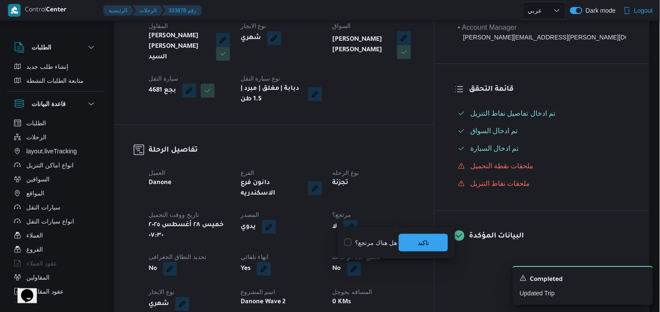
click at [379, 243] on label "هل هناك مرتجع؟" at bounding box center [370, 242] width 53 height 11
checkbox input "true"
click at [410, 238] on span "تاكيد" at bounding box center [423, 242] width 49 height 18
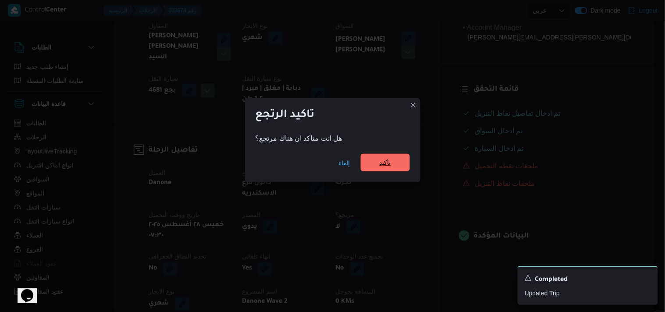
click at [375, 162] on span "تأكيد" at bounding box center [385, 163] width 49 height 18
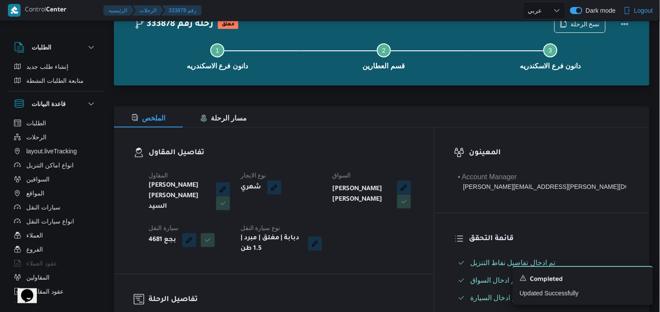
scroll to position [0, 0]
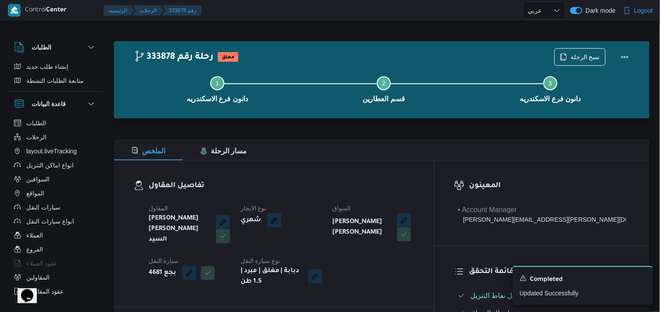
select select "ar"
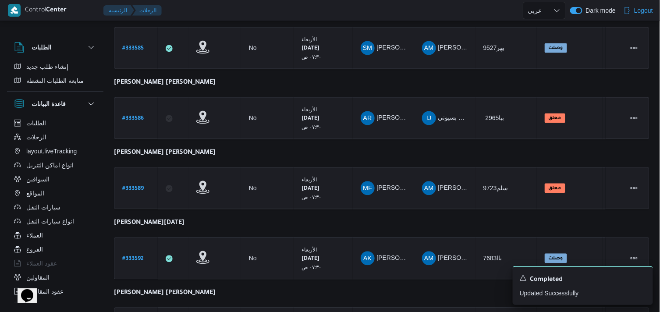
scroll to position [658, 0]
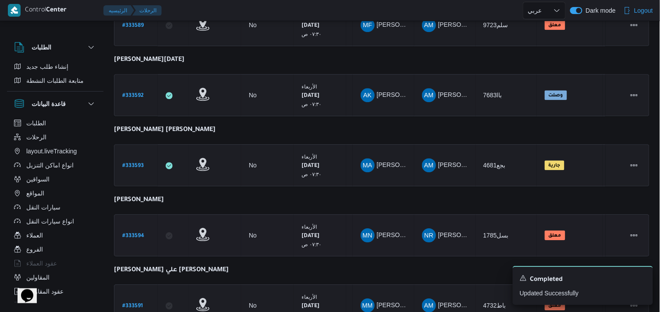
click at [128, 233] on b "# 333594" at bounding box center [133, 236] width 22 height 6
select select "ar"
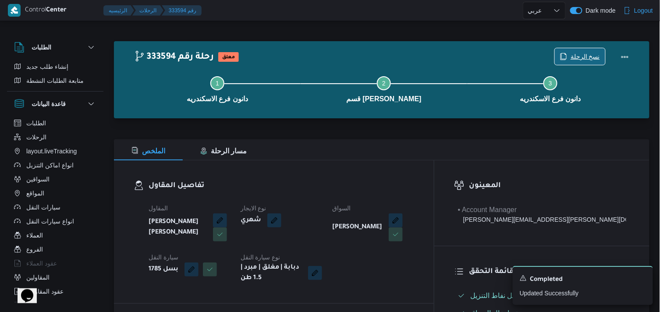
click at [498, 53] on icon "button" at bounding box center [563, 56] width 7 height 7
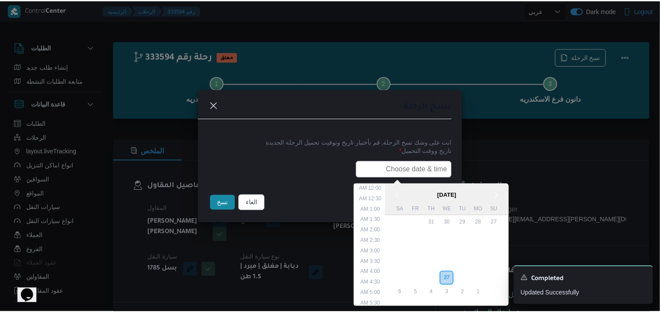
scroll to position [197, 0]
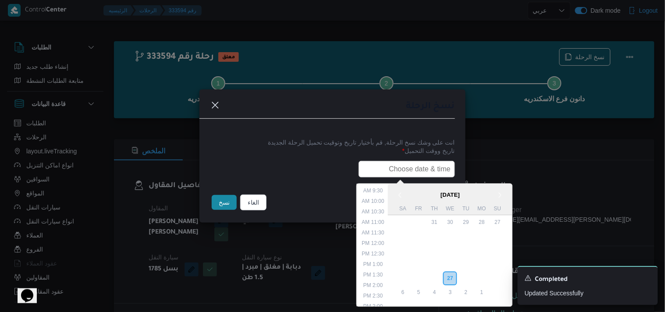
click at [415, 171] on input "text" at bounding box center [406, 169] width 96 height 17
type input "28/08/2025 7:30AM"
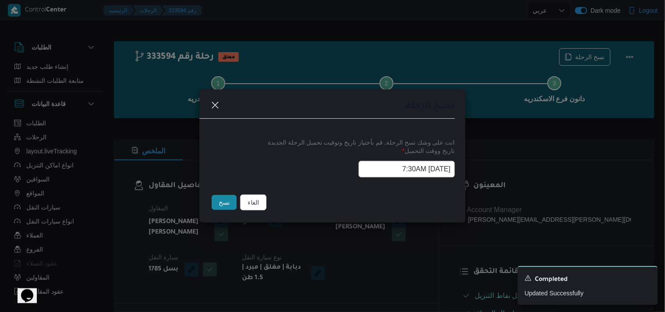
click at [217, 203] on button "نسخ" at bounding box center [224, 202] width 25 height 15
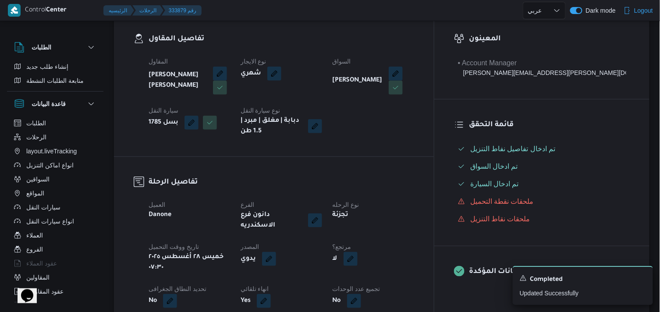
scroll to position [167, 0]
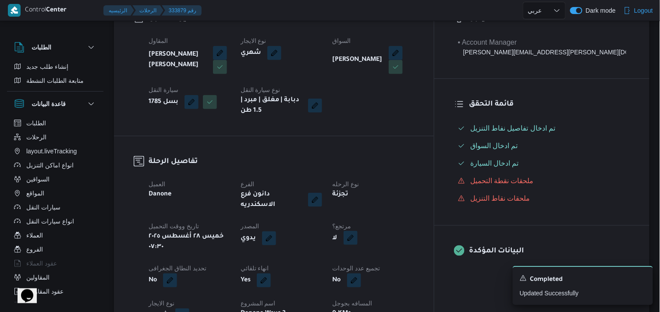
click at [357, 237] on button "button" at bounding box center [350, 238] width 14 height 14
click at [382, 262] on label "هل هناك مرتجع؟" at bounding box center [370, 257] width 53 height 11
checkbox input "true"
click at [414, 262] on span "تاكيد" at bounding box center [423, 257] width 49 height 18
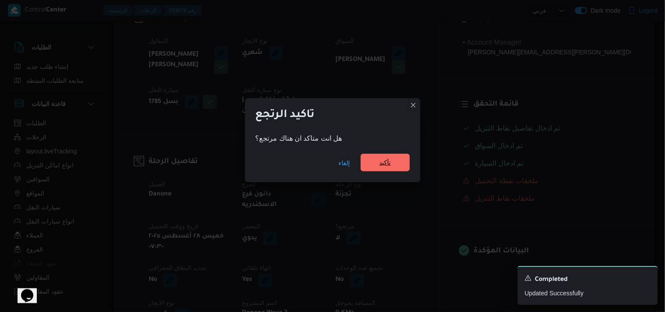
click at [396, 170] on span "تأكيد" at bounding box center [385, 163] width 49 height 18
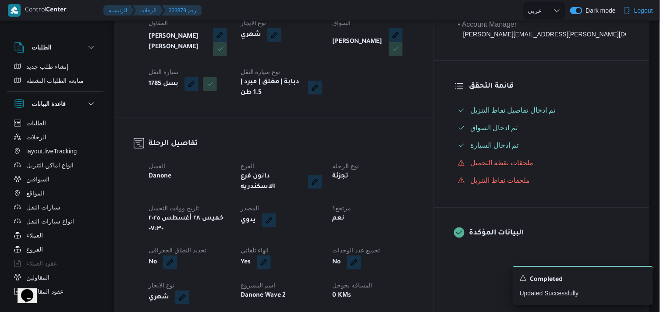
scroll to position [0, 0]
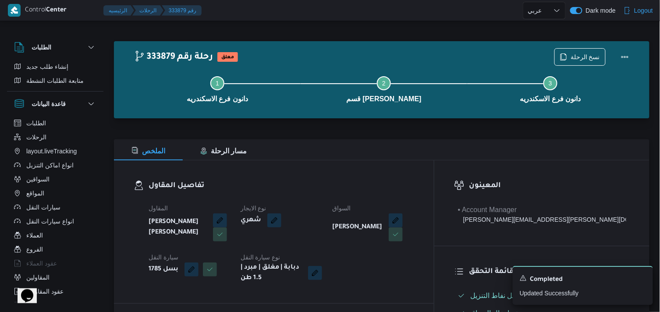
select select "ar"
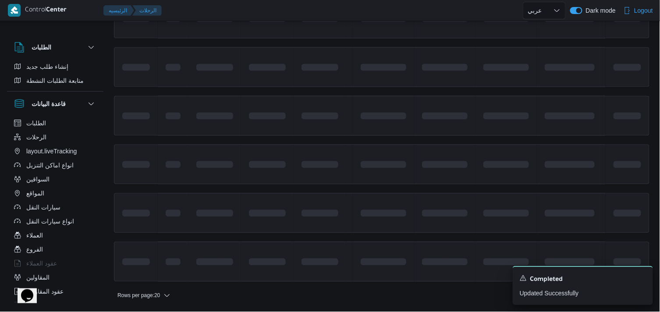
scroll to position [658, 0]
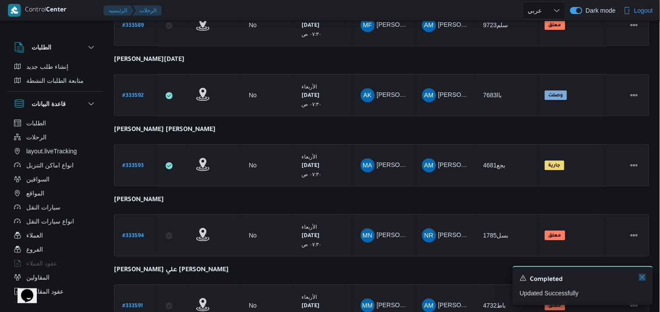
click at [498, 274] on icon "Dismiss toast" at bounding box center [642, 277] width 7 height 7
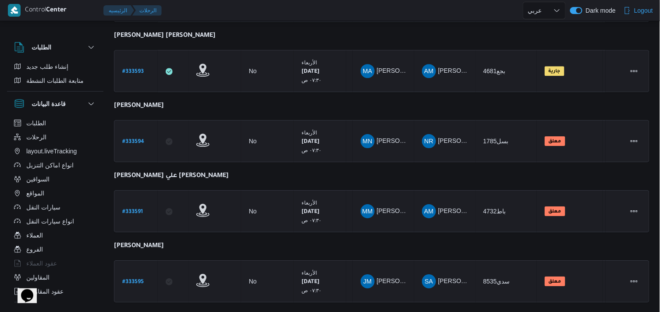
scroll to position [764, 0]
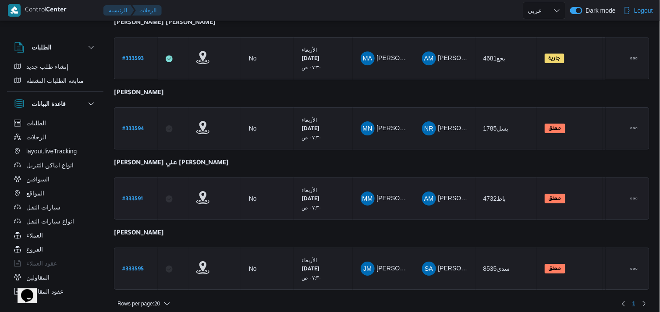
click at [134, 196] on b "# 333591" at bounding box center [132, 199] width 21 height 6
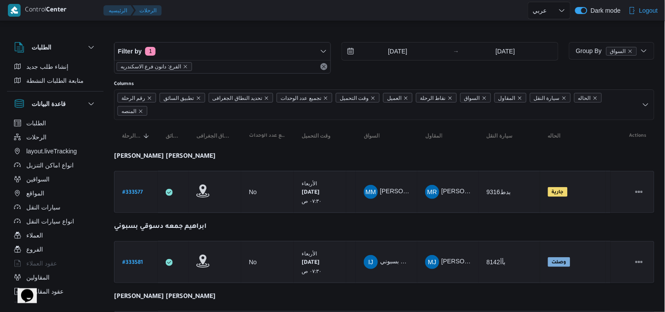
select select "ar"
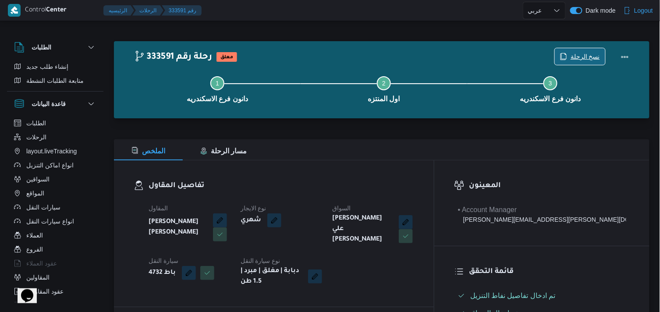
click at [498, 48] on div "نسخ الرحلة" at bounding box center [579, 57] width 51 height 18
click at [498, 58] on span "نسخ الرحلة" at bounding box center [580, 56] width 50 height 17
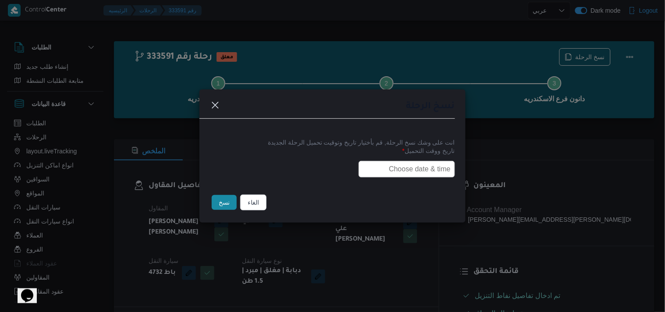
click at [394, 168] on input "text" at bounding box center [406, 169] width 96 height 17
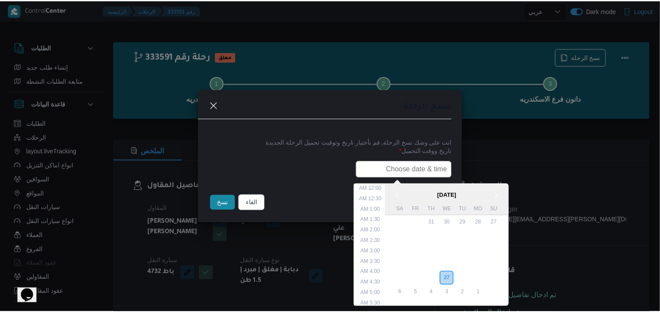
scroll to position [197, 0]
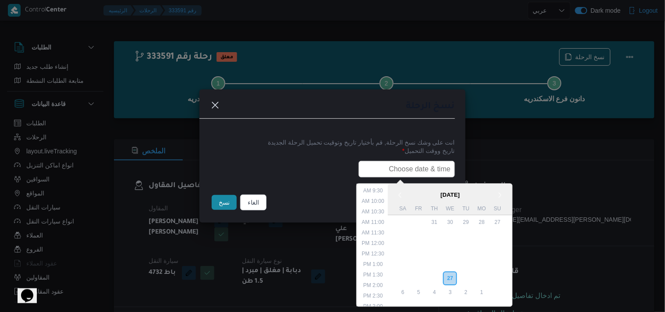
type input "28/08/2025 7:30AM"
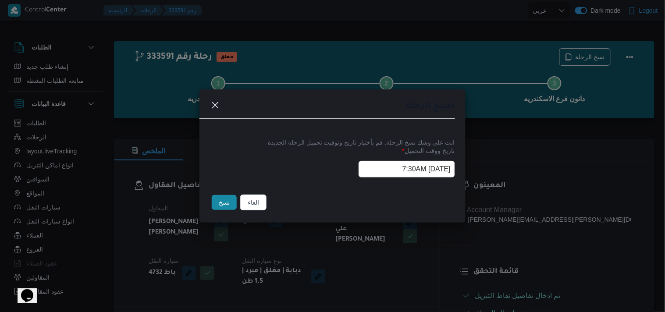
click at [231, 205] on button "نسخ" at bounding box center [224, 202] width 25 height 15
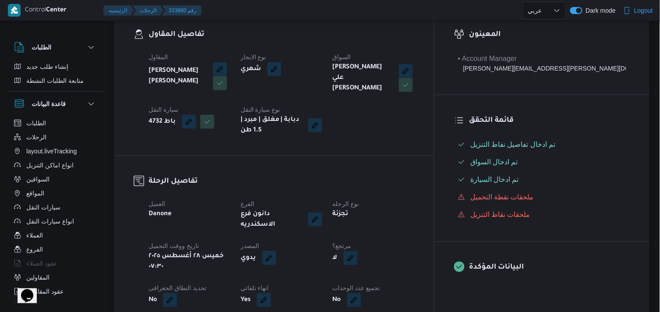
scroll to position [178, 0]
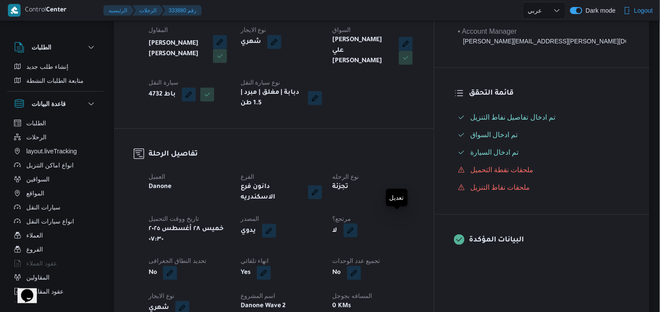
click at [357, 223] on button "button" at bounding box center [350, 230] width 14 height 14
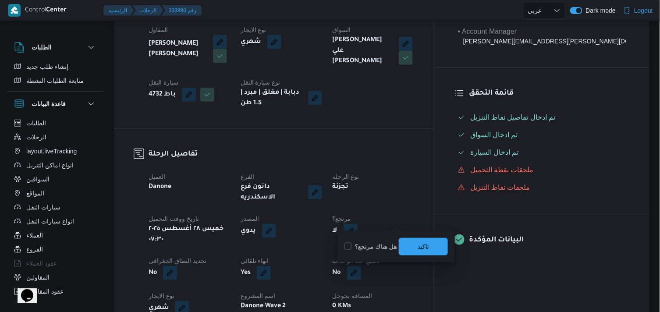
click at [367, 246] on label "هل هناك مرتجع؟" at bounding box center [370, 246] width 53 height 11
checkbox input "true"
click at [419, 241] on span "تاكيد" at bounding box center [422, 246] width 11 height 11
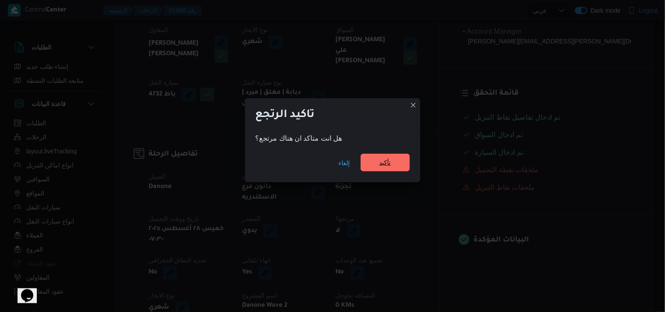
click at [398, 159] on span "تأكيد" at bounding box center [385, 163] width 49 height 18
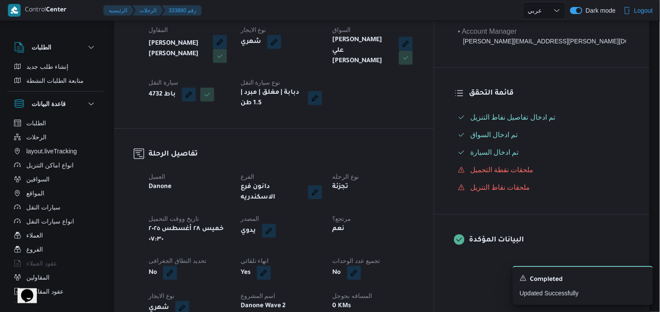
select select "ar"
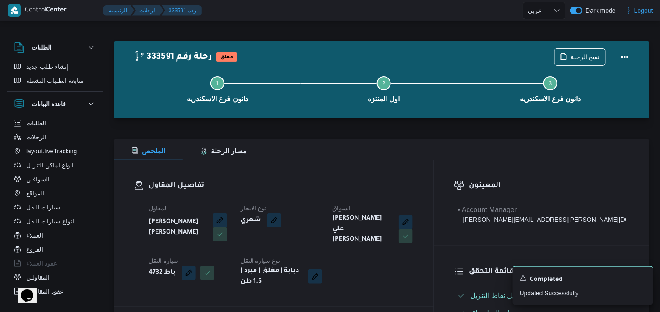
select select "ar"
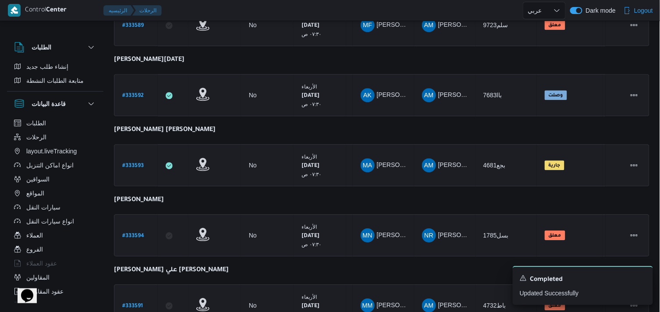
scroll to position [764, 0]
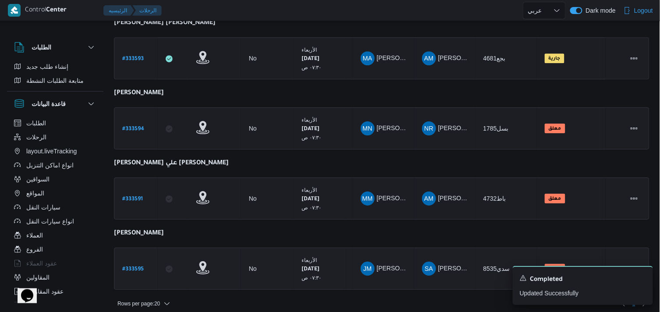
click at [138, 266] on b "# 333595" at bounding box center [132, 269] width 21 height 6
select select "ar"
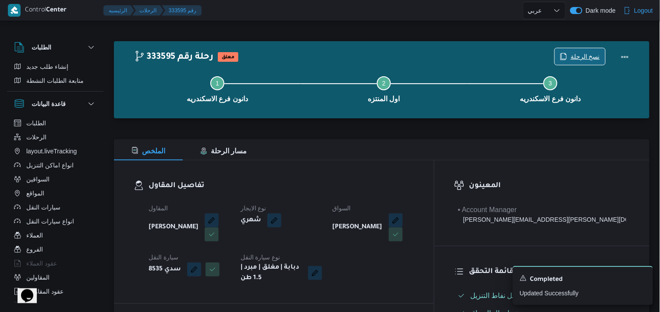
click at [498, 54] on span "نسخ الرحلة" at bounding box center [584, 56] width 29 height 11
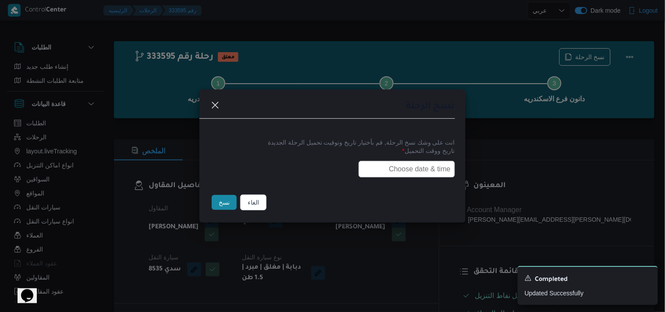
click at [422, 161] on input "text" at bounding box center [406, 169] width 96 height 17
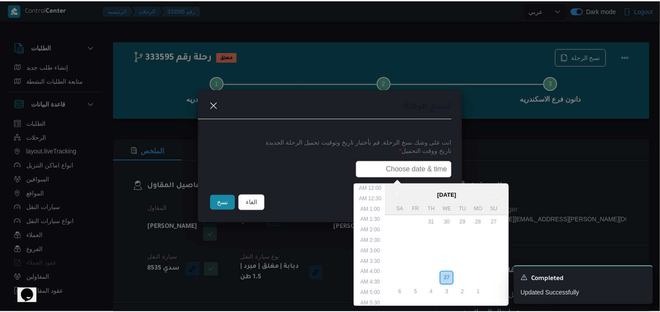
scroll to position [197, 0]
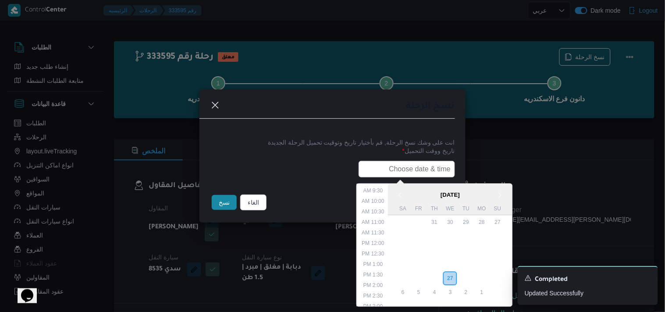
click at [422, 161] on input "text" at bounding box center [406, 169] width 96 height 17
type input "28/08/2025 7:30AM"
click at [223, 202] on button "نسخ" at bounding box center [224, 202] width 25 height 15
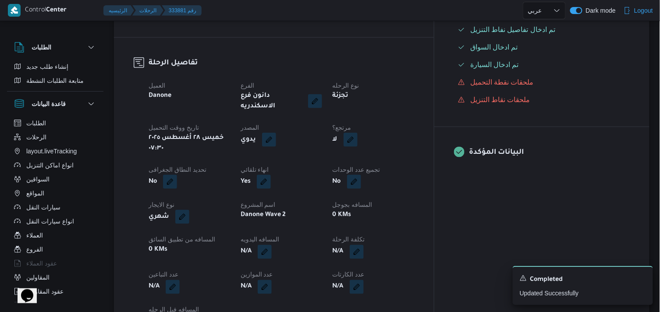
scroll to position [264, 0]
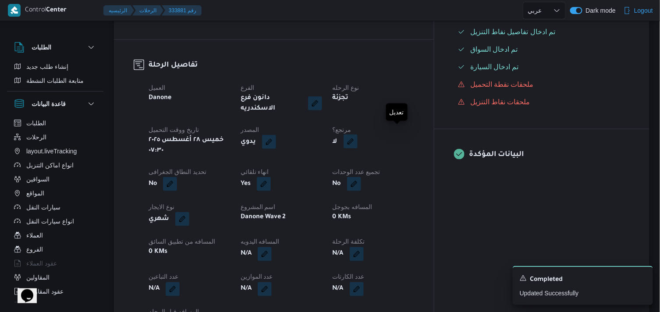
click at [357, 134] on button "button" at bounding box center [350, 141] width 14 height 14
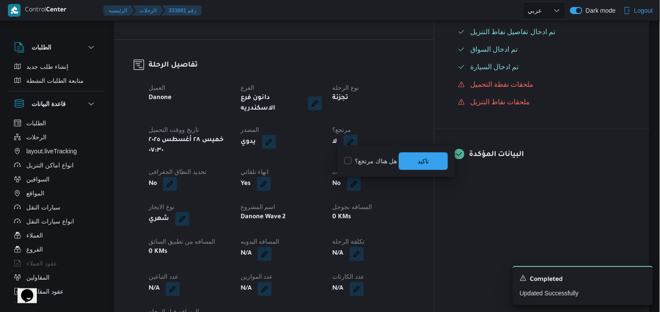
click at [375, 164] on label "هل هناك مرتجع؟" at bounding box center [370, 161] width 53 height 11
checkbox input "true"
click at [417, 158] on span "تاكيد" at bounding box center [423, 161] width 49 height 18
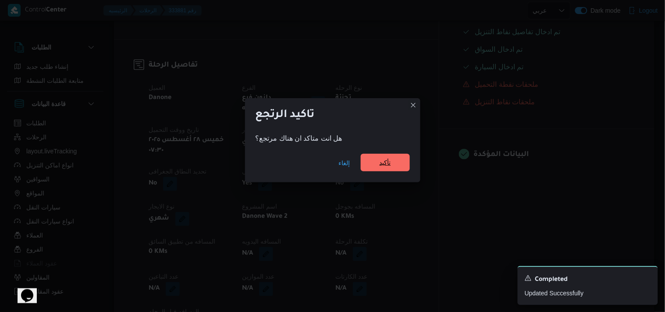
click at [386, 156] on span "تأكيد" at bounding box center [385, 163] width 49 height 18
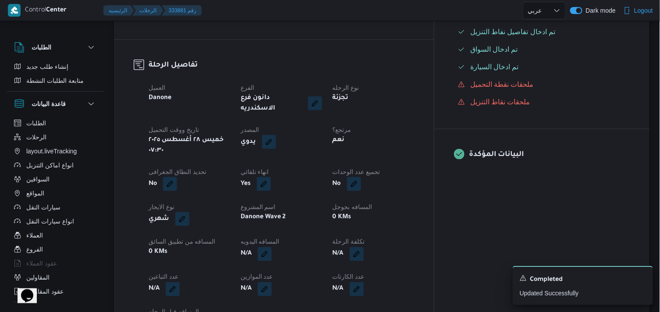
scroll to position [0, 0]
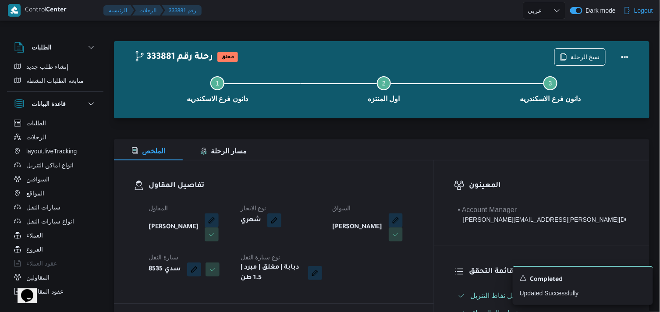
select select "ar"
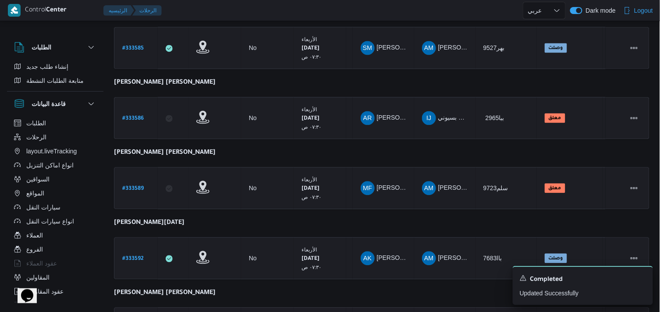
scroll to position [658, 0]
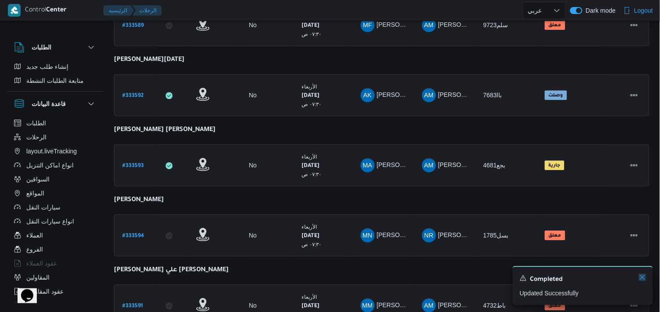
click at [498, 276] on icon "Dismiss toast" at bounding box center [642, 277] width 7 height 7
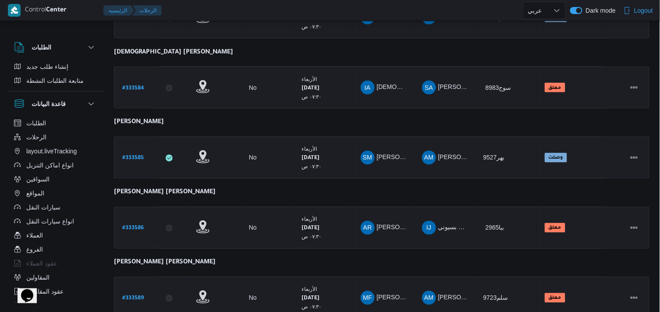
scroll to position [18, 0]
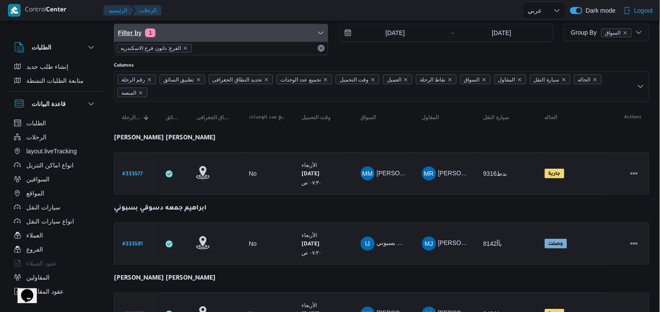
click at [224, 37] on span "Filter by 1" at bounding box center [220, 33] width 213 height 18
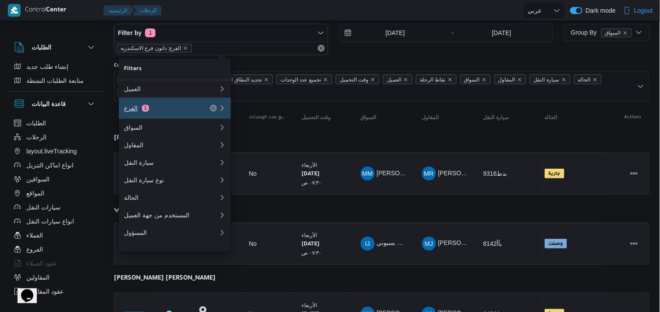
click at [190, 110] on div "الفرع 1" at bounding box center [161, 108] width 74 height 7
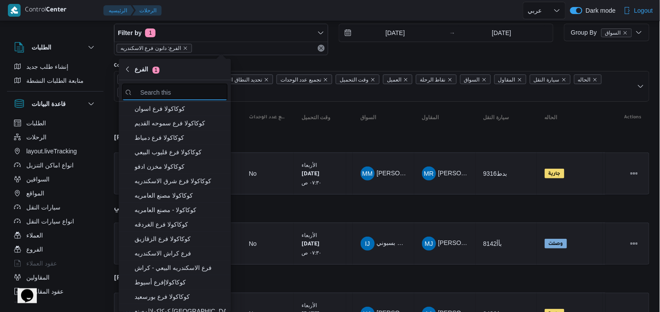
click at [193, 92] on input "search filters" at bounding box center [174, 92] width 105 height 17
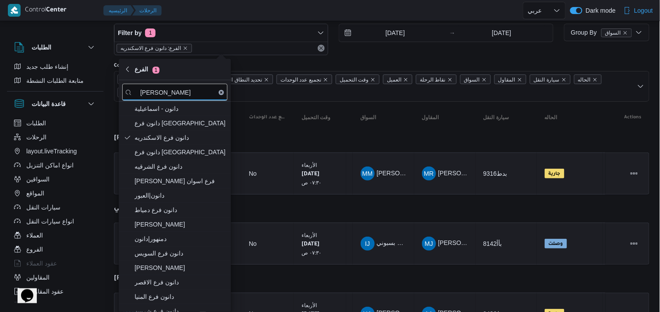
type input "دانون"
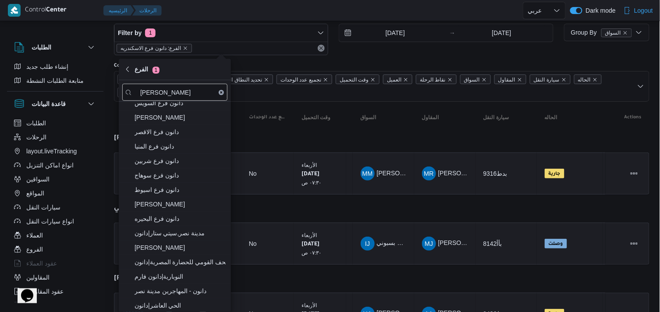
scroll to position [152, 0]
click at [213, 219] on span "دانون فرع البحيره" at bounding box center [179, 217] width 91 height 11
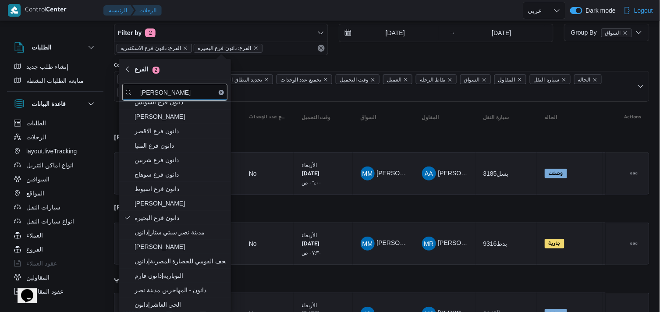
click at [374, 29] on input "27/8/2025" at bounding box center [388, 33] width 99 height 18
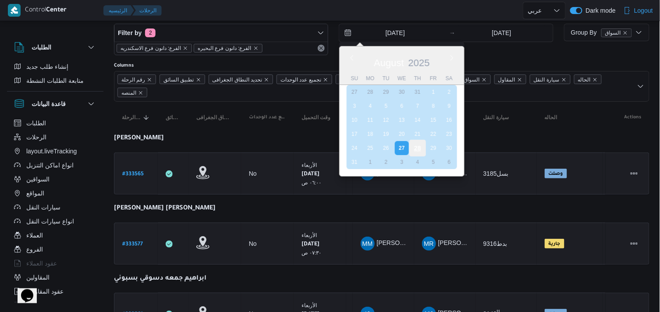
click at [414, 146] on div "28" at bounding box center [417, 148] width 17 height 17
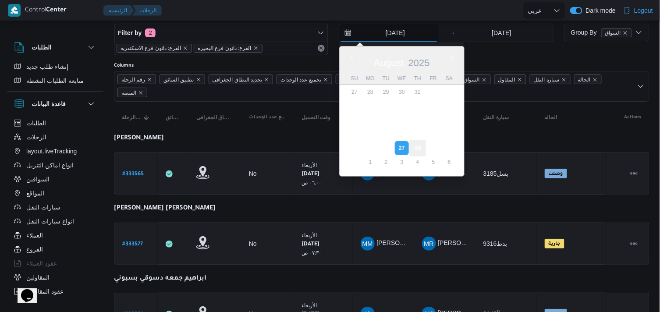
type input "[DATE]"
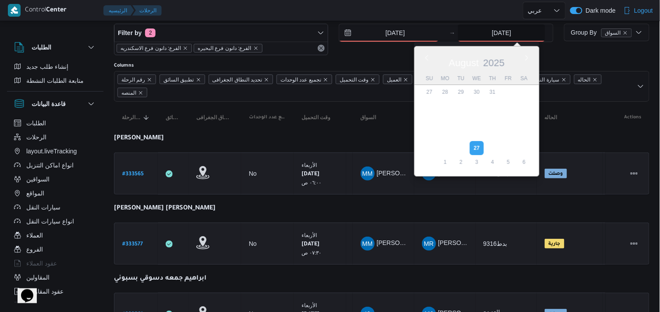
click at [498, 34] on input "27/8/2025" at bounding box center [501, 33] width 87 height 18
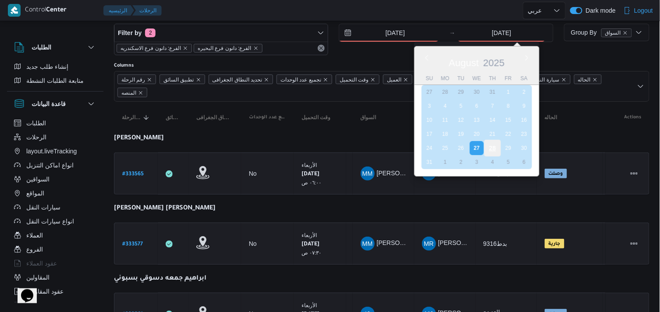
click at [488, 140] on div "28" at bounding box center [492, 148] width 17 height 17
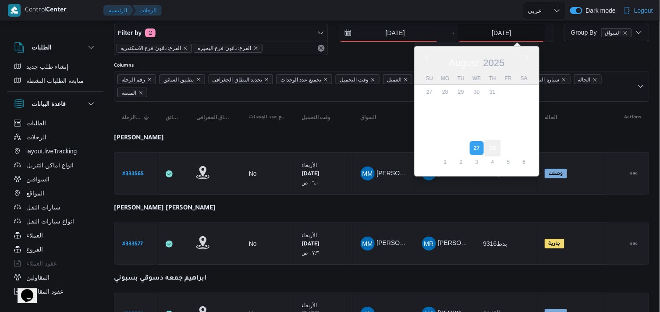
type input "[DATE]"
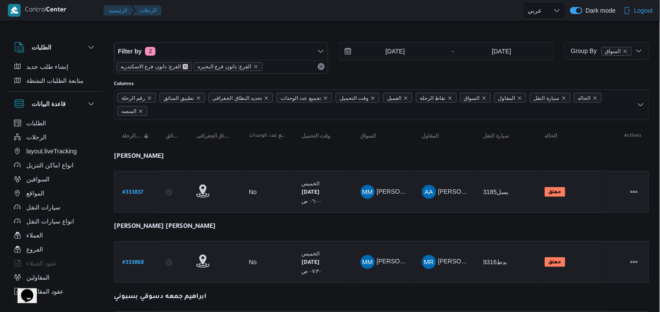
click at [183, 66] on icon "remove selected entity" at bounding box center [185, 66] width 5 height 5
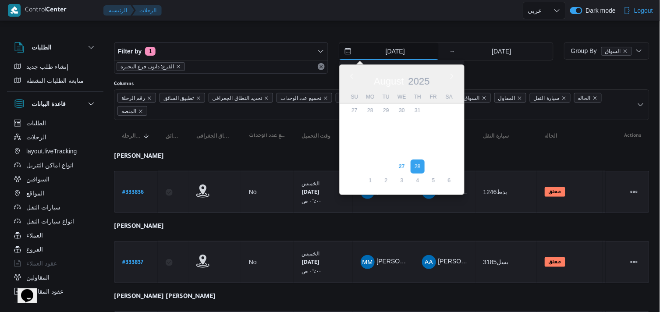
click at [410, 50] on input "[DATE]" at bounding box center [388, 51] width 99 height 18
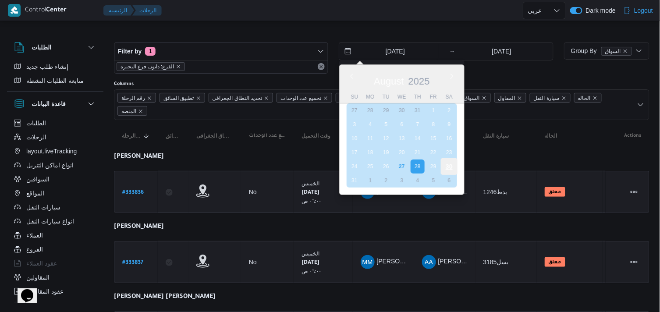
click at [446, 165] on div "30" at bounding box center [449, 166] width 17 height 17
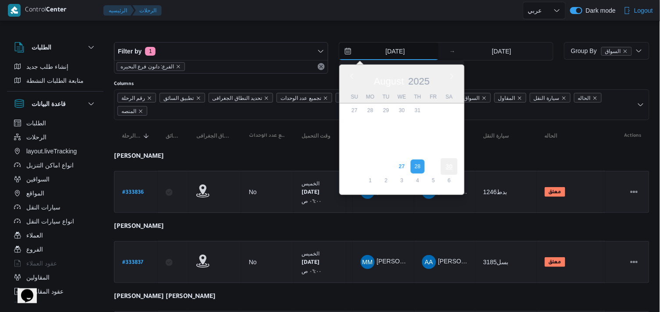
type input "[DATE]"
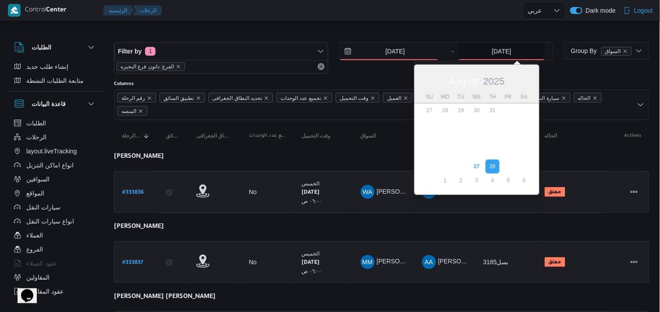
click at [498, 53] on input "[DATE]" at bounding box center [501, 51] width 87 height 18
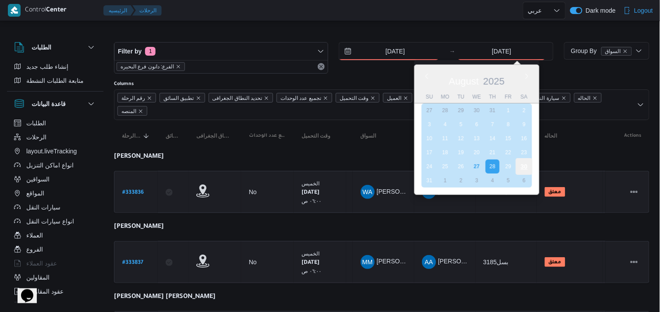
click at [498, 159] on div "30" at bounding box center [524, 166] width 17 height 17
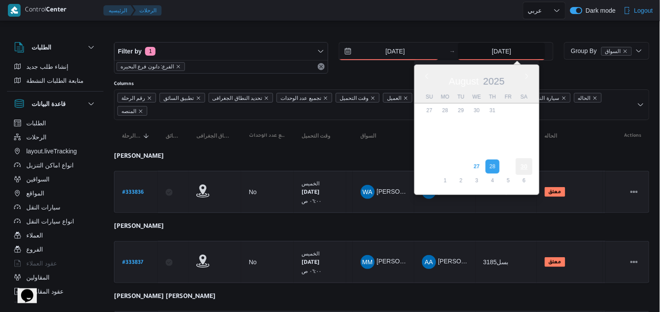
type input "[DATE]"
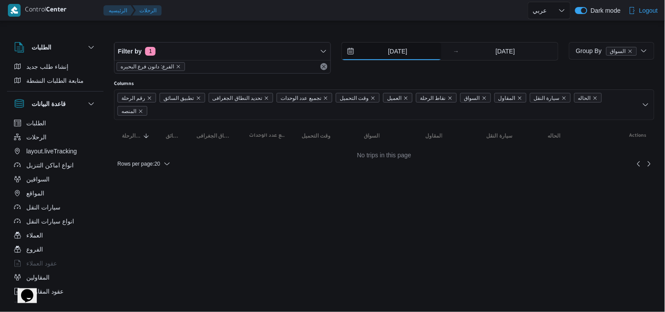
click at [384, 48] on input "[DATE]" at bounding box center [391, 51] width 99 height 18
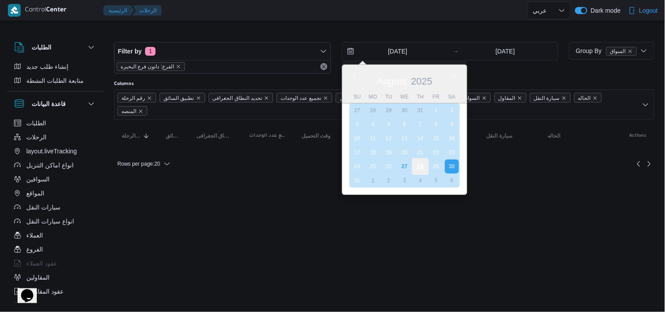
click at [416, 163] on div "28" at bounding box center [420, 166] width 17 height 17
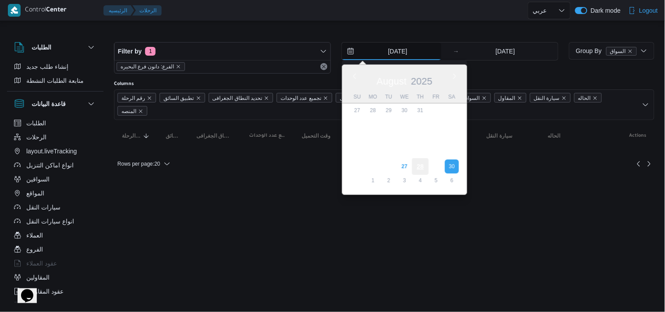
type input "[DATE]"
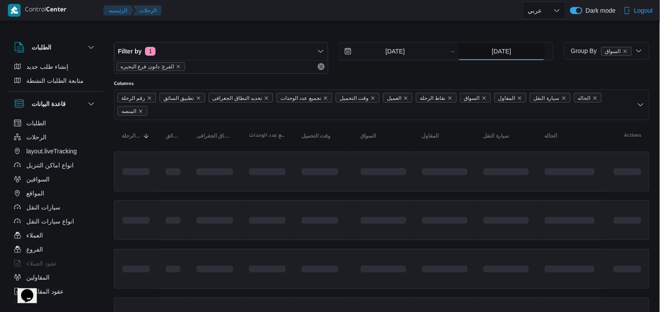
click at [492, 56] on input "[DATE]" at bounding box center [501, 51] width 87 height 18
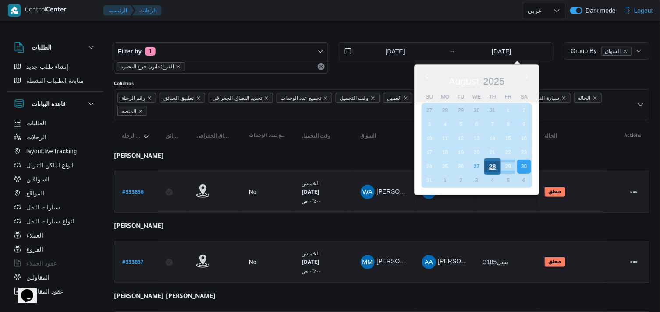
click at [489, 159] on div "28" at bounding box center [492, 166] width 17 height 17
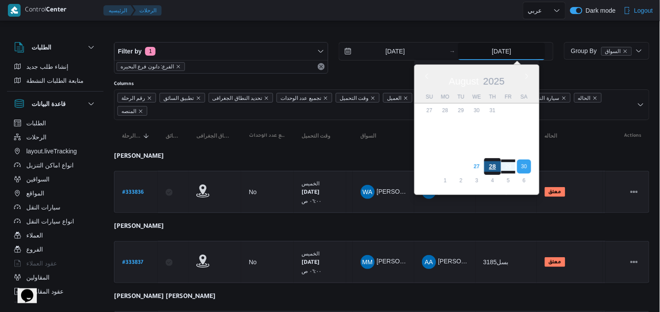
type input "[DATE]"
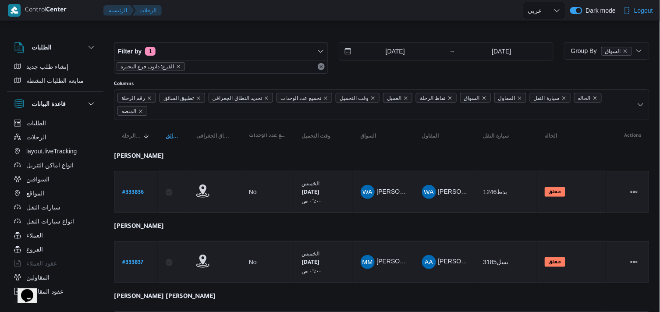
click at [163, 140] on span "تطبيق السائق Click to sort in ascending order" at bounding box center [173, 136] width 22 height 14
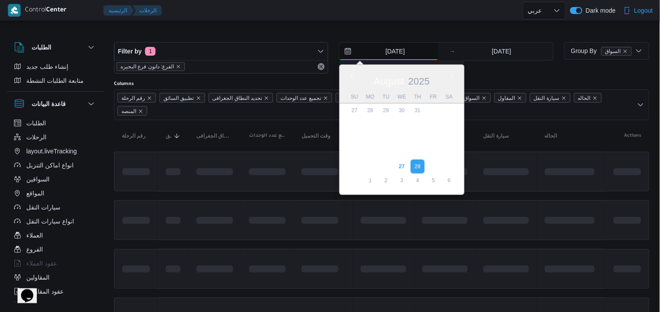
click at [375, 59] on input "[DATE]" at bounding box center [388, 51] width 99 height 18
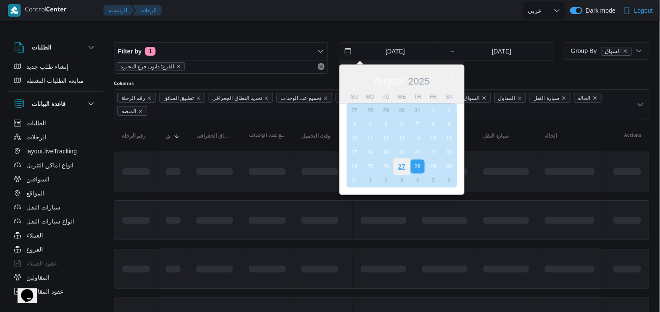
click at [400, 162] on div "27" at bounding box center [401, 166] width 17 height 17
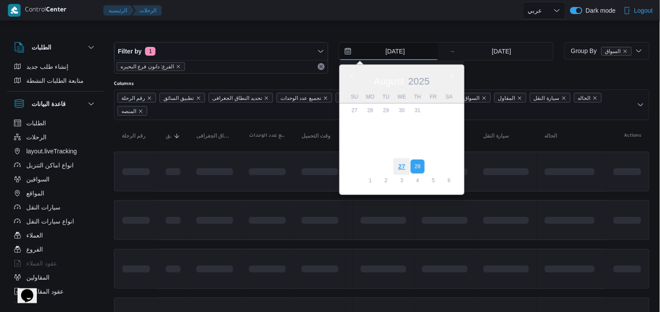
type input "27/8/2025"
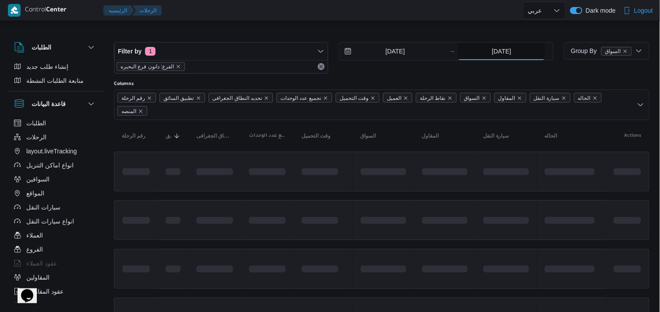
click at [498, 59] on input "[DATE]" at bounding box center [501, 51] width 87 height 18
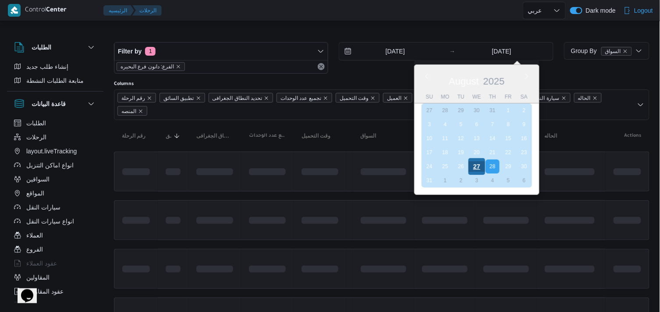
click at [481, 163] on div "27" at bounding box center [476, 166] width 17 height 17
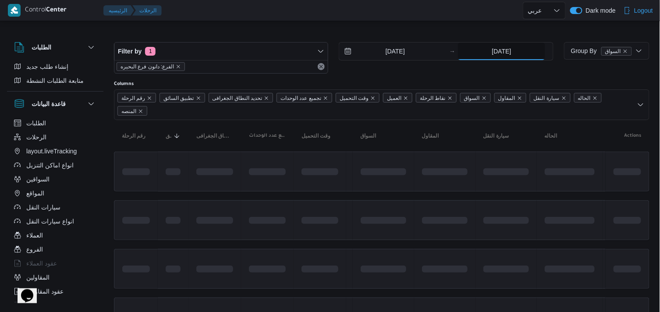
type input "27/8/2025"
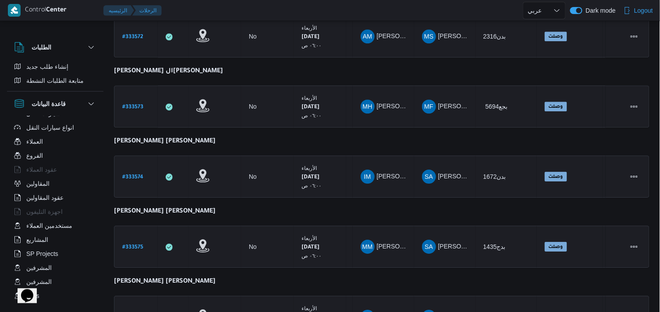
scroll to position [764, 0]
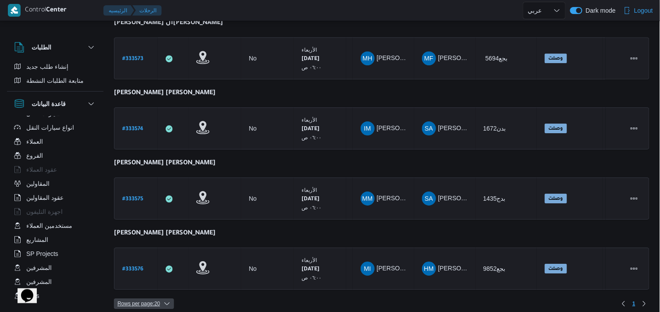
click at [134, 298] on span "Rows per page : 20" at bounding box center [138, 303] width 42 height 11
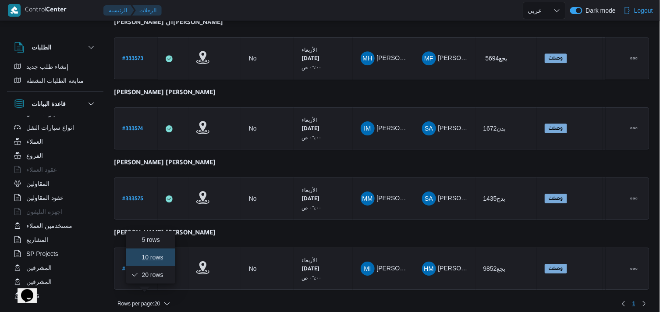
click at [139, 261] on span "10 rows" at bounding box center [150, 257] width 39 height 7
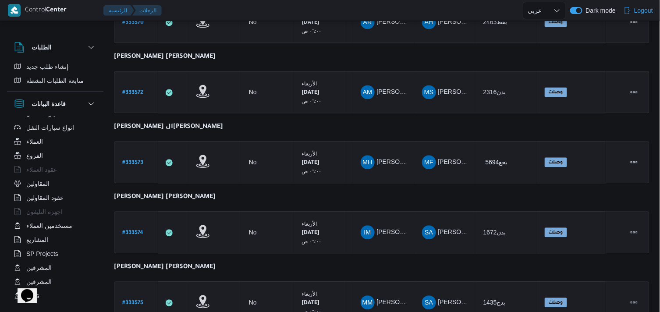
scroll to position [555, 0]
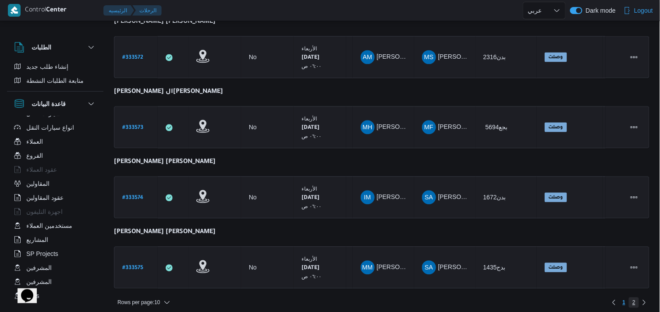
click at [498, 298] on span "2" at bounding box center [634, 302] width 10 height 11
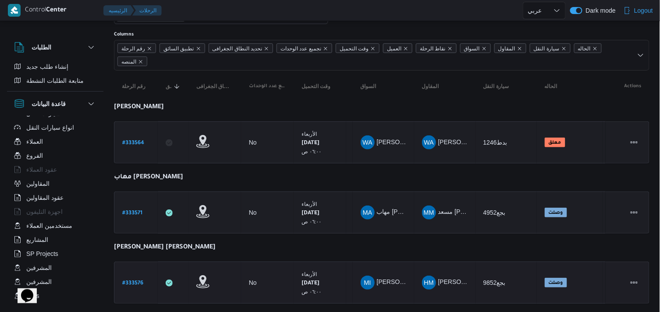
scroll to position [69, 0]
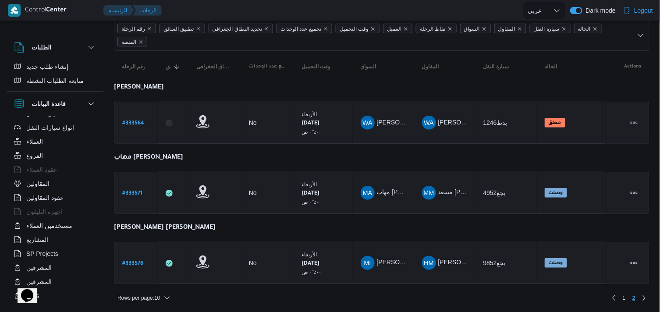
click at [149, 298] on div "Rows per page : 10 1 2" at bounding box center [382, 297] width 546 height 21
click at [149, 297] on span "Rows per page : 10" at bounding box center [138, 298] width 42 height 11
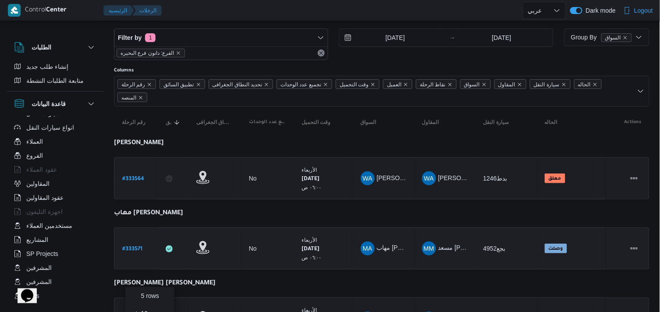
scroll to position [0, 0]
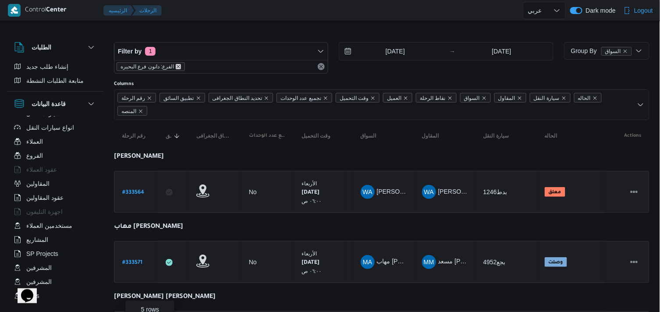
click at [176, 68] on icon "remove selected entity" at bounding box center [178, 66] width 5 height 5
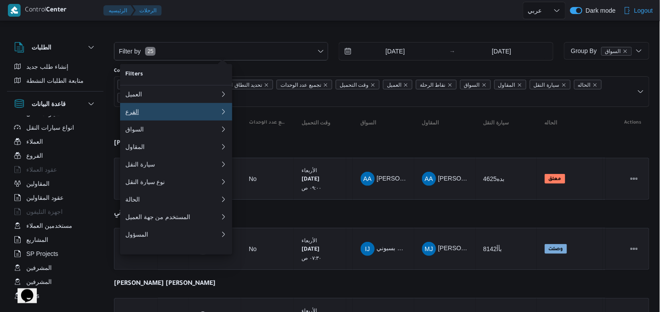
click at [186, 115] on div "الفرع" at bounding box center [170, 111] width 91 height 7
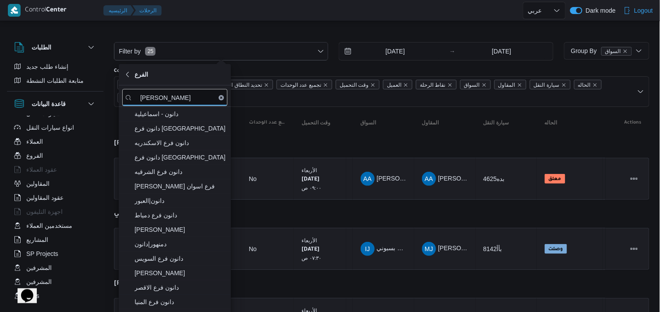
type input "دانون"
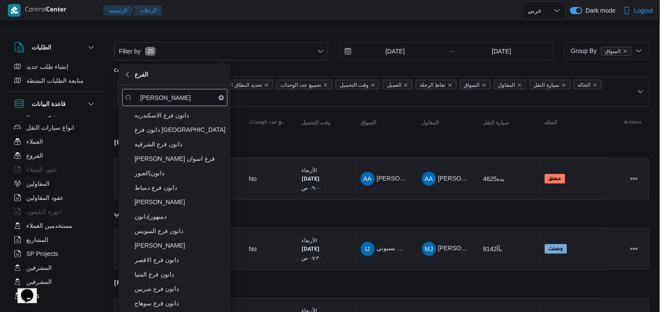
scroll to position [31, 0]
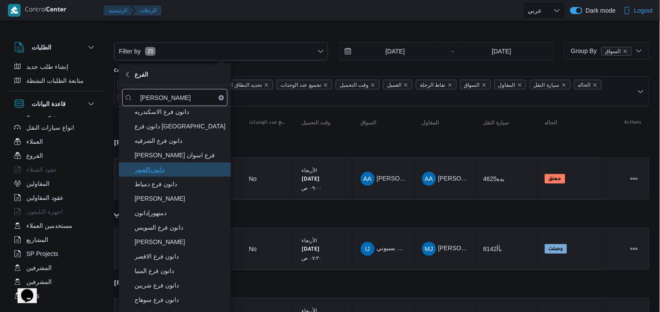
click at [192, 167] on span "دانون|العبور" at bounding box center [179, 169] width 91 height 11
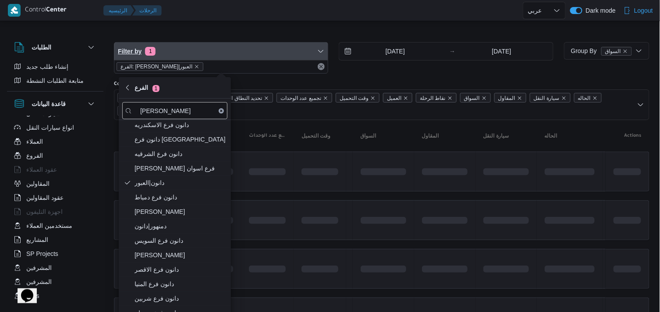
click at [261, 57] on span "Filter by 1" at bounding box center [220, 51] width 213 height 18
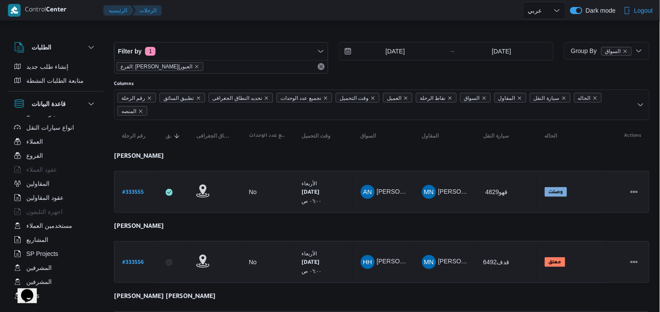
click at [293, 28] on div at bounding box center [381, 35] width 535 height 14
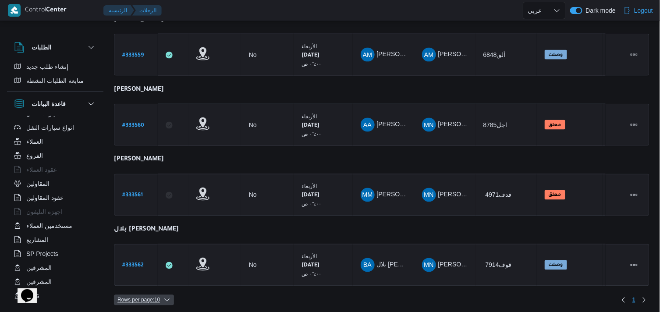
click at [156, 298] on span "Rows per page : 10" at bounding box center [138, 300] width 42 height 11
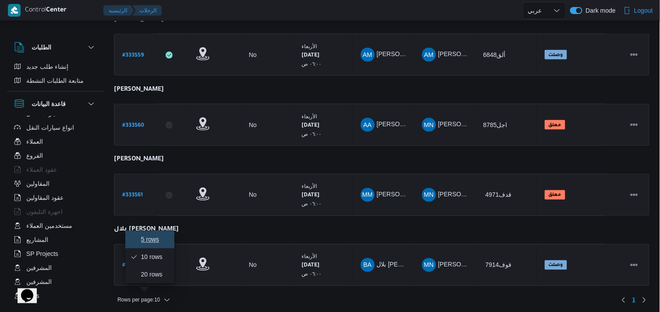
click at [156, 242] on span "5 rows" at bounding box center [155, 239] width 28 height 7
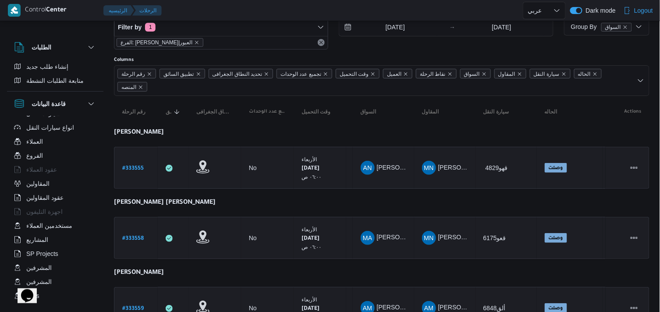
scroll to position [209, 0]
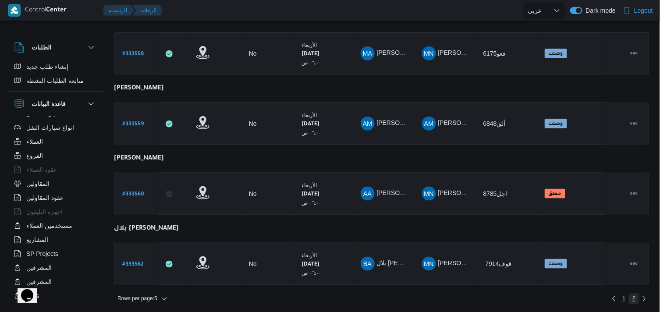
click at [498, 295] on span "2" at bounding box center [633, 299] width 3 height 11
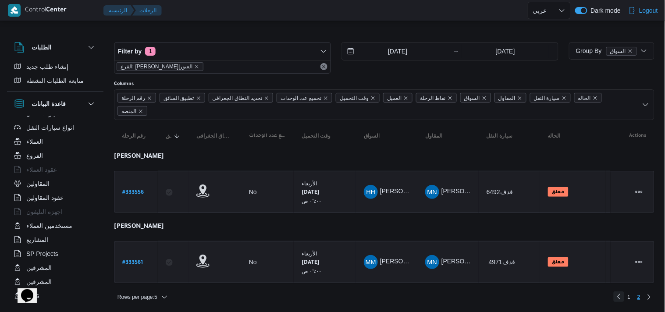
click at [498, 291] on link "Previous page, 1" at bounding box center [618, 296] width 11 height 11
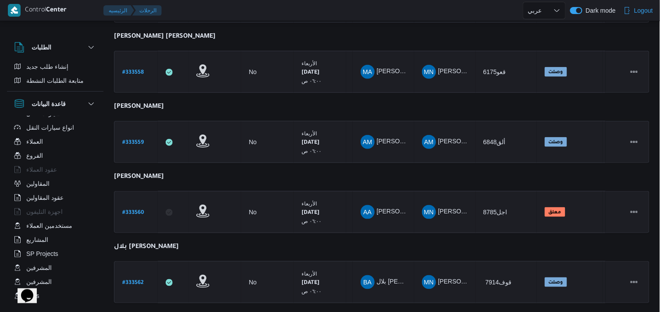
scroll to position [209, 0]
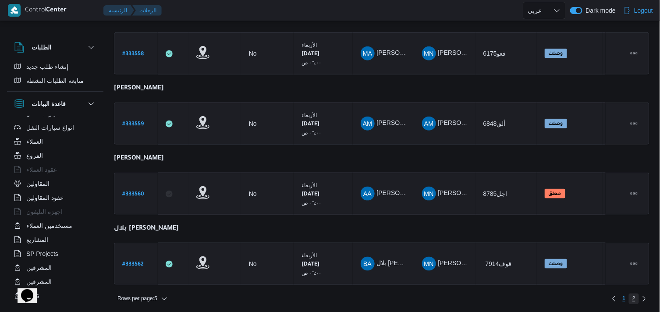
click at [498, 294] on span "2" at bounding box center [633, 299] width 3 height 11
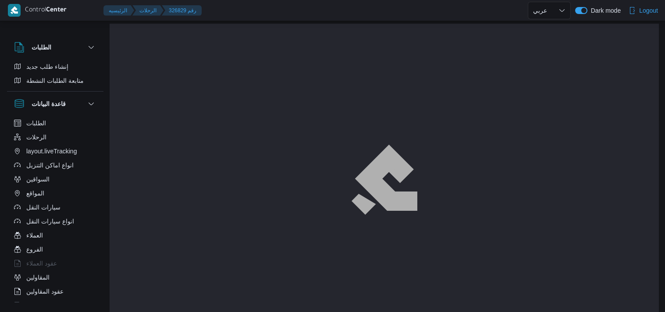
select select "ar"
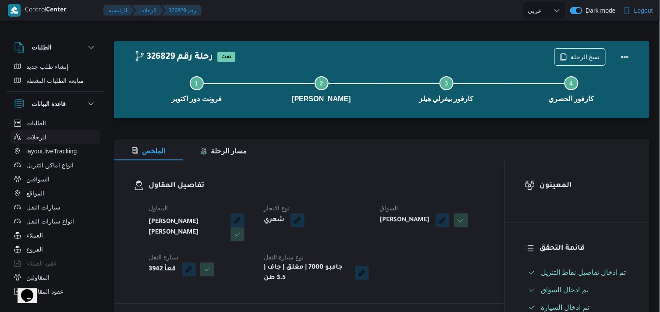
click at [32, 132] on span "الرحلات" at bounding box center [36, 137] width 20 height 11
select select "ar"
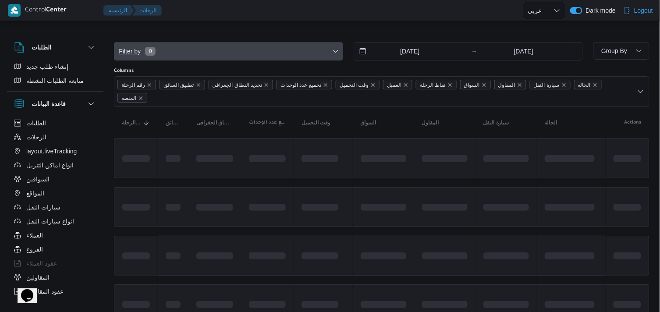
click at [210, 53] on span "Filter by 0" at bounding box center [228, 51] width 228 height 18
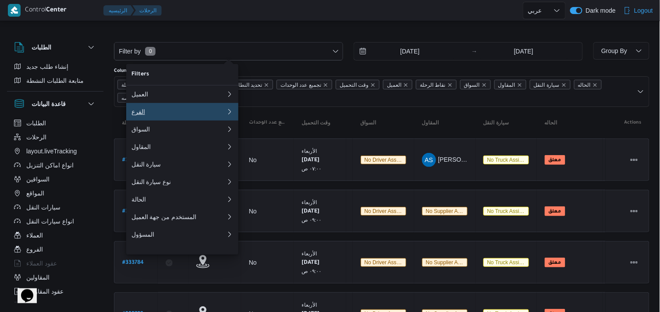
click at [195, 119] on button "الفرع" at bounding box center [182, 112] width 112 height 18
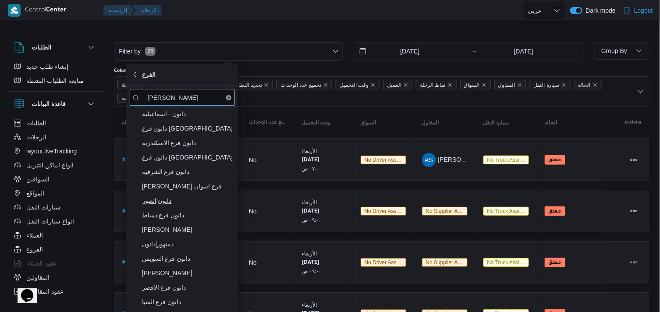
type input "دانون"
click at [174, 202] on span "دانون|العبور" at bounding box center [187, 200] width 91 height 11
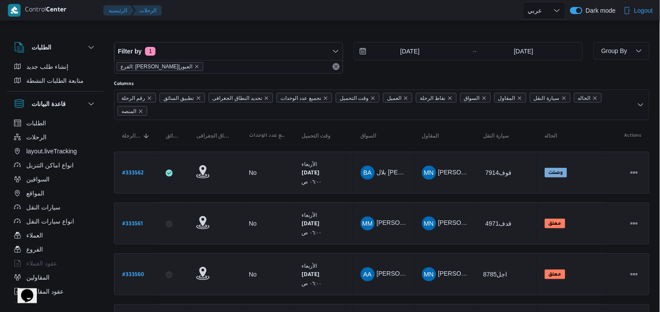
click at [173, 29] on div at bounding box center [381, 35] width 535 height 14
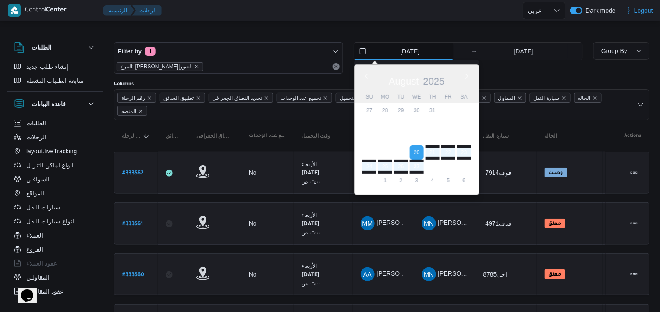
click at [419, 54] on input "20/8/2025" at bounding box center [403, 51] width 99 height 18
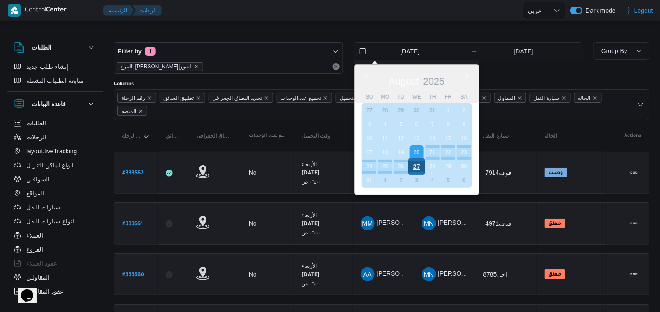
click at [418, 168] on div "27" at bounding box center [416, 166] width 17 height 17
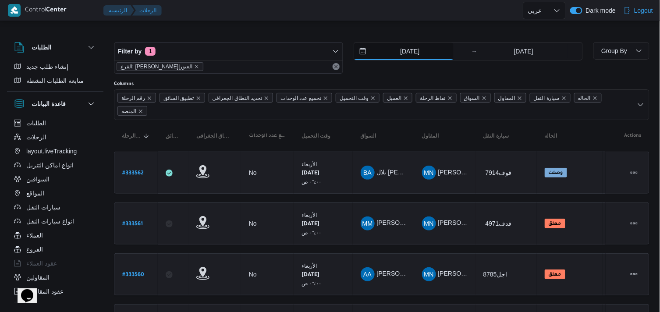
click at [430, 51] on input "27/8/2025" at bounding box center [403, 51] width 99 height 18
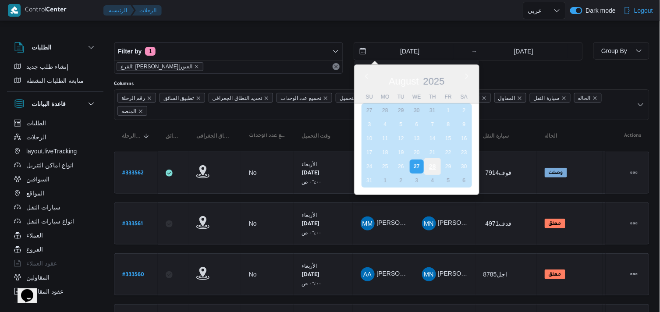
click at [434, 162] on div "28" at bounding box center [432, 166] width 17 height 17
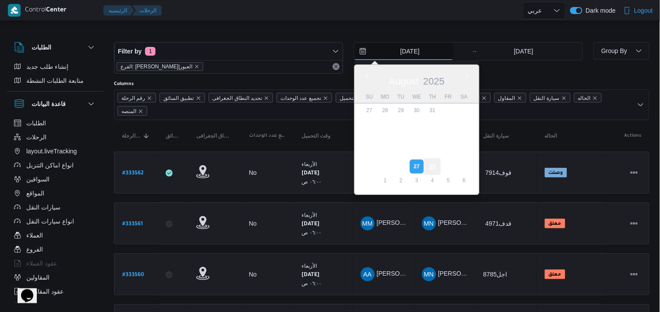
type input "[DATE]"
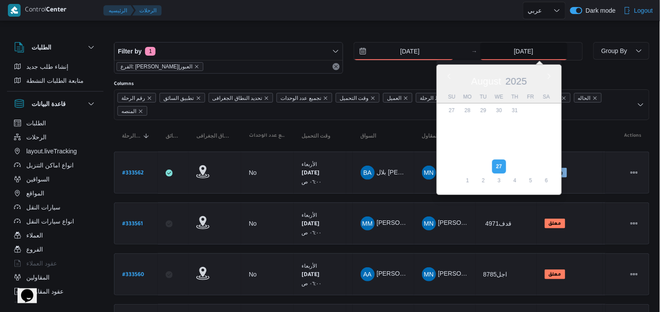
click at [527, 51] on input "27/8/2025" at bounding box center [523, 51] width 87 height 18
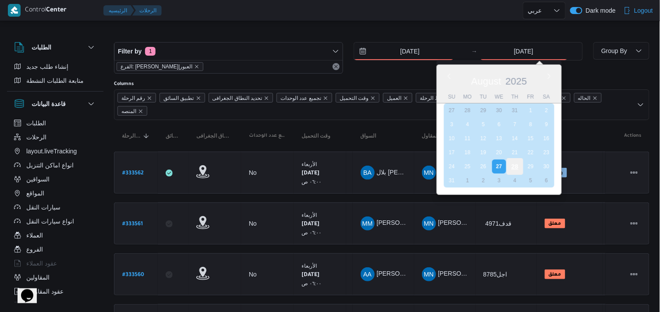
click at [513, 163] on div "28" at bounding box center [514, 166] width 17 height 17
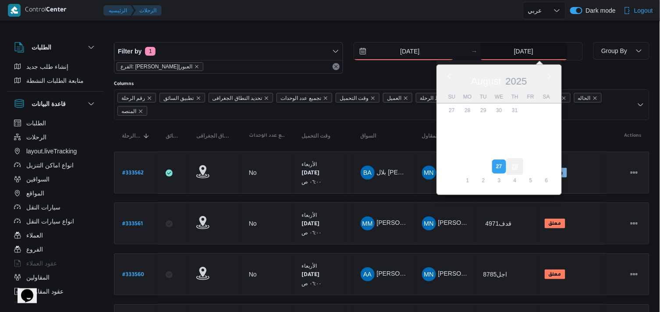
type input "[DATE]"
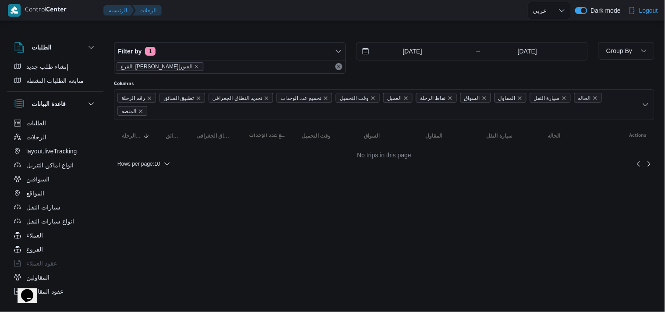
click at [244, 29] on div at bounding box center [384, 35] width 540 height 14
click at [159, 159] on span "Rows per page : 10" at bounding box center [138, 164] width 42 height 11
click at [159, 132] on span "20 rows" at bounding box center [155, 129] width 28 height 7
click at [616, 46] on span "Group By" at bounding box center [619, 51] width 28 height 11
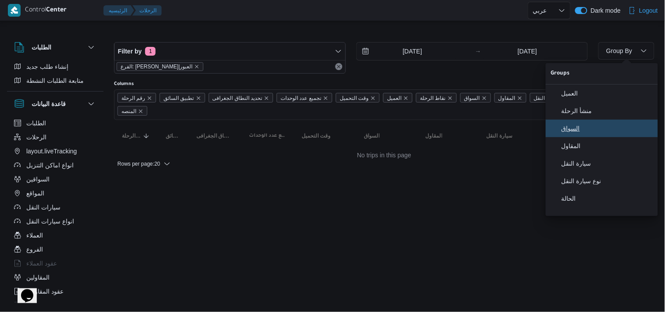
click at [605, 132] on span "السواق" at bounding box center [606, 128] width 91 height 7
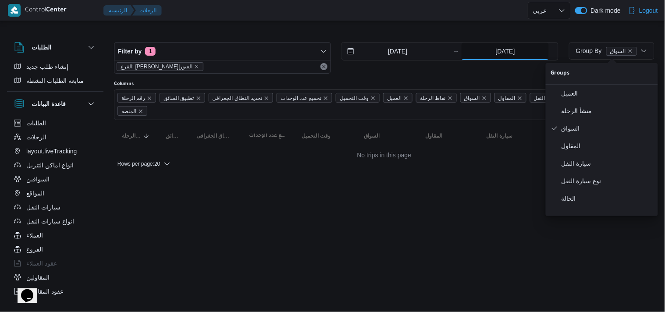
click at [537, 46] on input "[DATE]" at bounding box center [504, 51] width 87 height 18
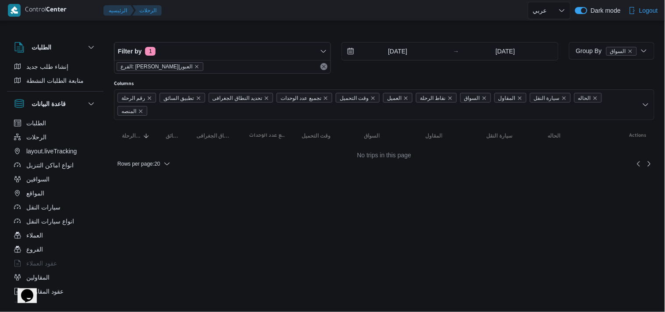
click at [216, 232] on html "Control Center الرئيسيه الرحلات English عربي Dark mode Logout الطلبات إنشاء طلب…" at bounding box center [332, 156] width 665 height 312
drag, startPoint x: 419, startPoint y: 188, endPoint x: 401, endPoint y: 185, distance: 18.2
click at [419, 188] on html "Control Center الرئيسيه الرحلات English عربي Dark mode Logout الطلبات إنشاء طلب…" at bounding box center [332, 156] width 665 height 312
click at [357, 29] on div at bounding box center [384, 35] width 540 height 14
select select "ar"
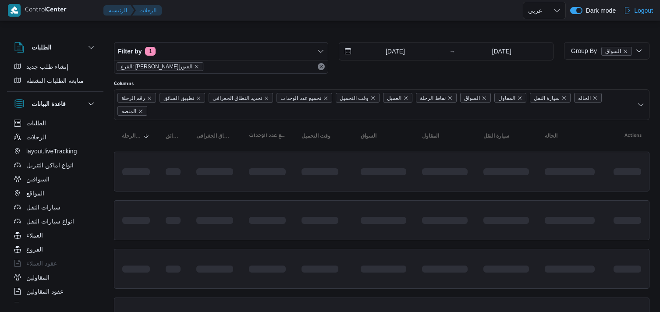
select select "ar"
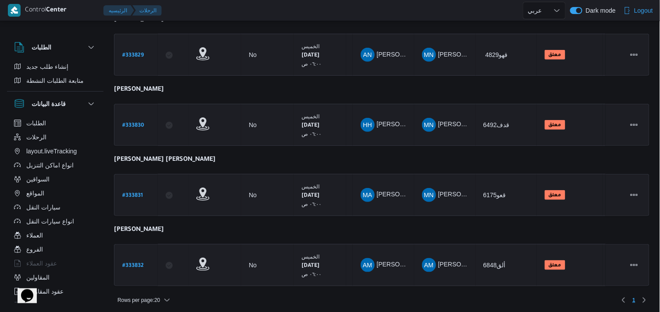
scroll to position [139, 0]
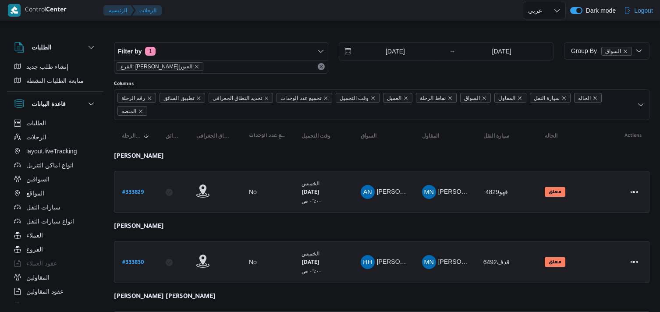
select select "ar"
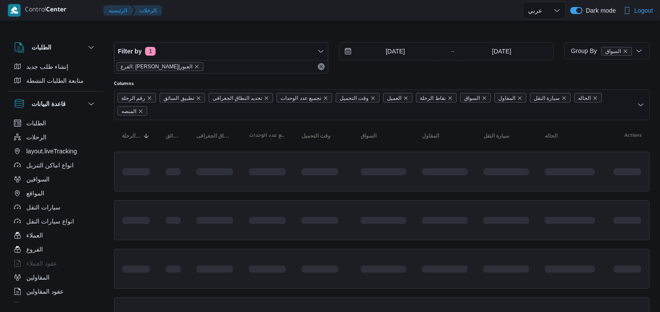
select select "ar"
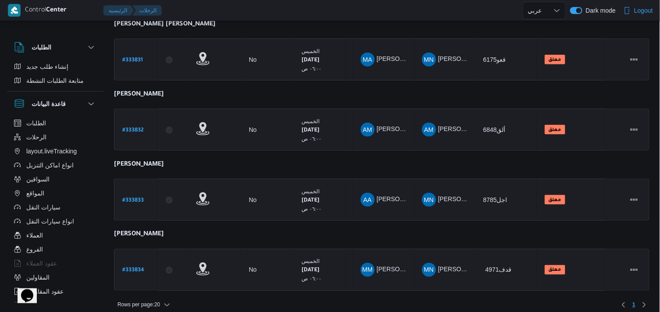
scroll to position [278, 0]
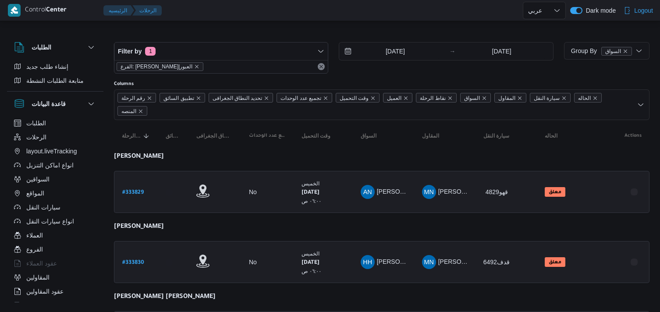
select select "ar"
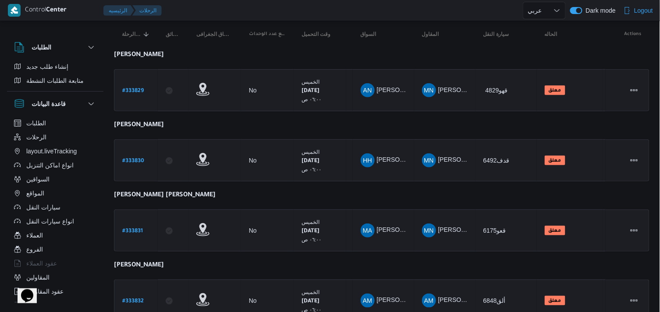
scroll to position [7, 0]
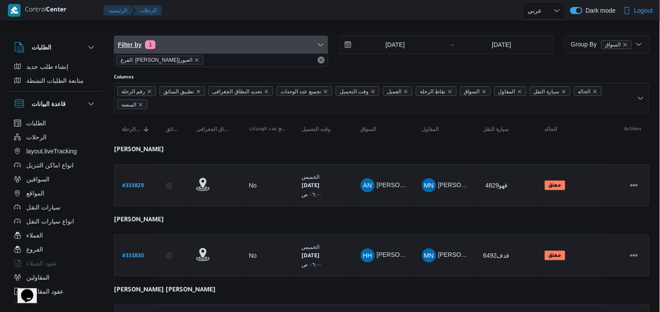
click at [212, 41] on span "Filter by 1" at bounding box center [220, 45] width 213 height 18
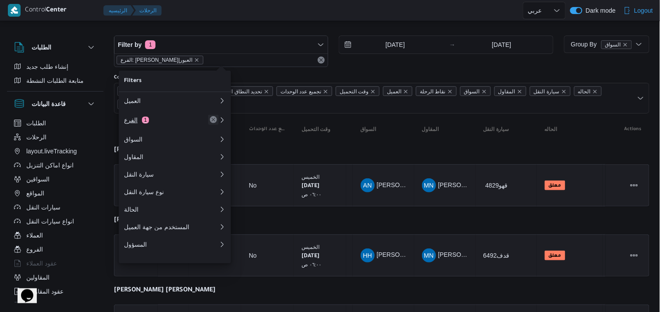
click at [210, 117] on button "Remove" at bounding box center [213, 119] width 11 height 11
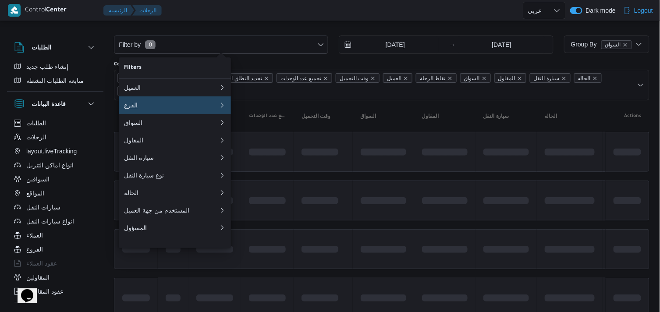
click at [205, 103] on div "الفرع" at bounding box center [169, 105] width 91 height 7
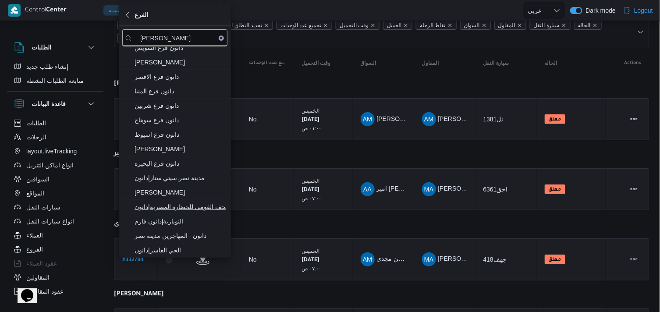
scroll to position [104, 0]
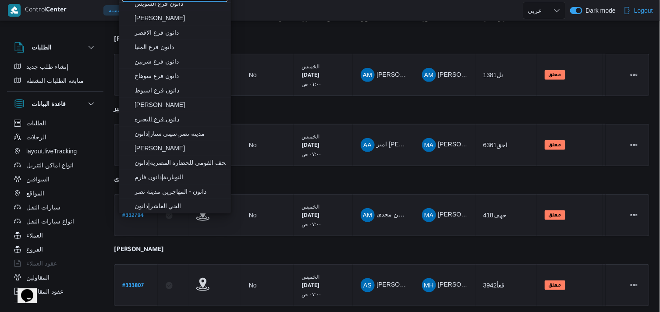
type input "دانون"
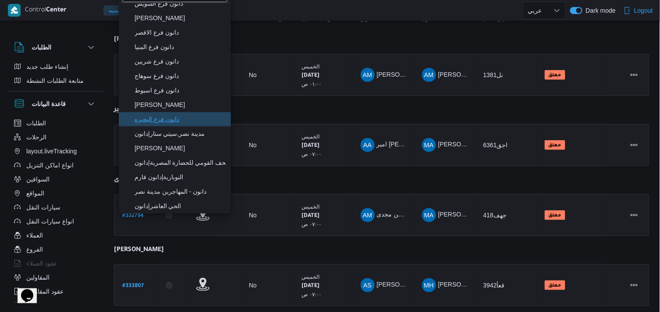
click at [189, 119] on span "دانون فرع البحيره" at bounding box center [179, 119] width 91 height 11
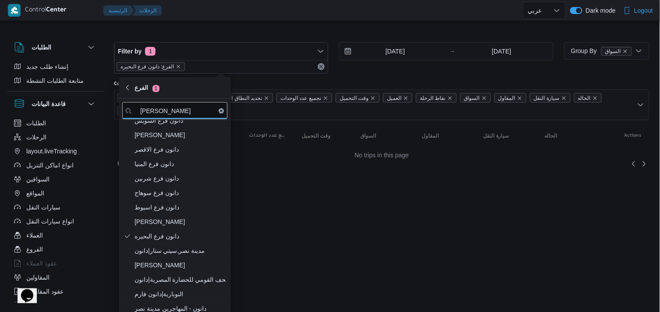
click at [296, 31] on div at bounding box center [381, 35] width 535 height 14
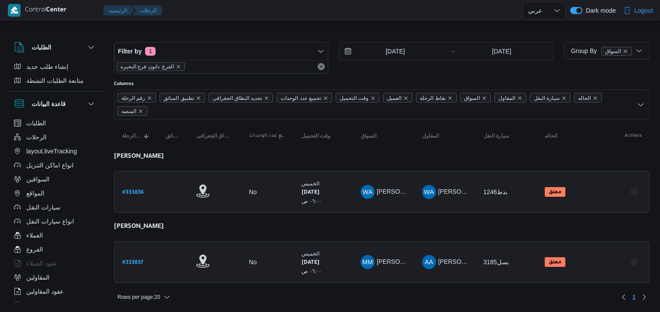
select select "ar"
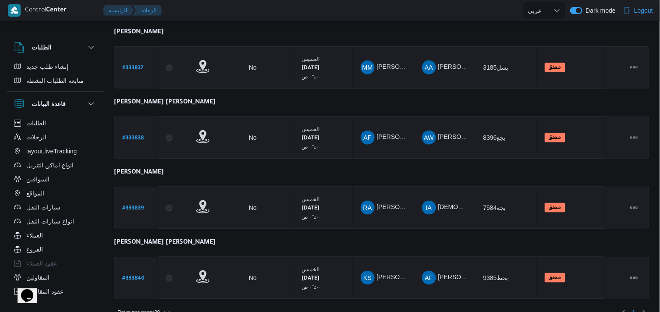
scroll to position [209, 0]
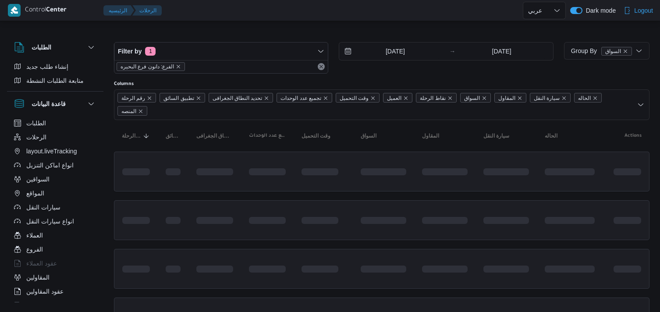
select select "ar"
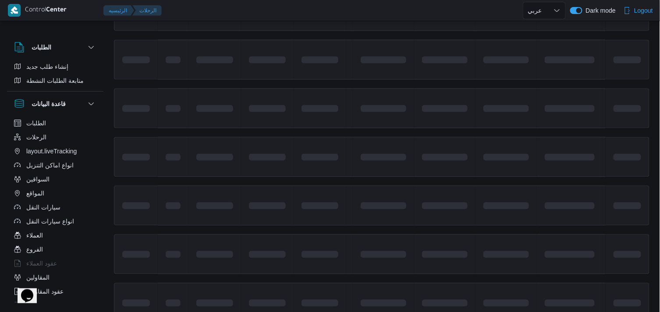
scroll to position [417, 0]
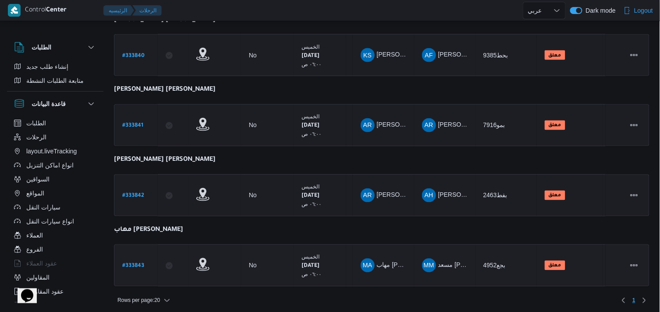
click at [141, 263] on b "# 333843" at bounding box center [133, 266] width 22 height 6
select select "ar"
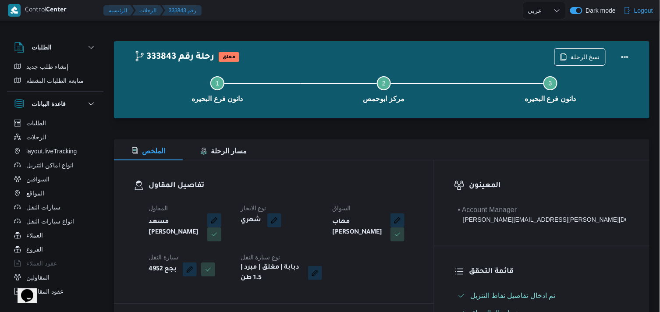
select select "ar"
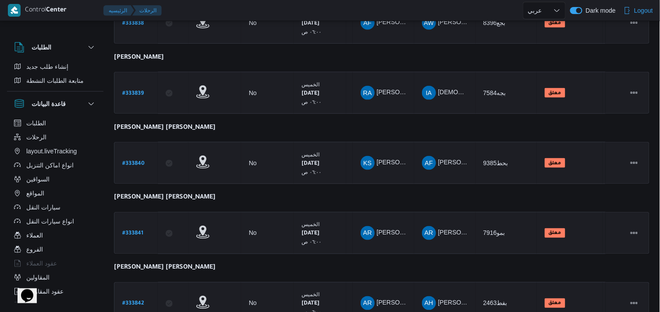
scroll to position [417, 0]
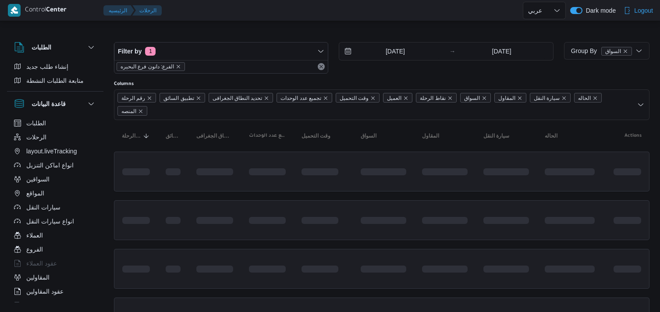
select select "ar"
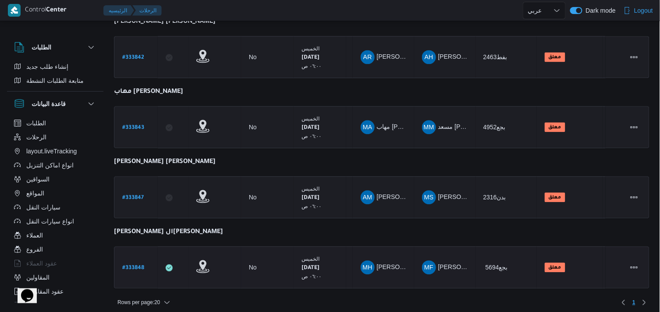
click at [127, 265] on b "# 333848" at bounding box center [133, 268] width 22 height 6
select select "ar"
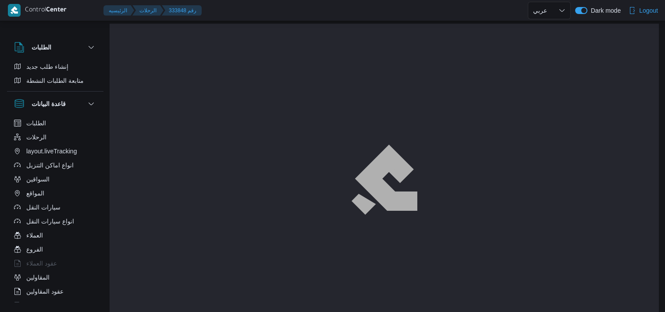
select select "ar"
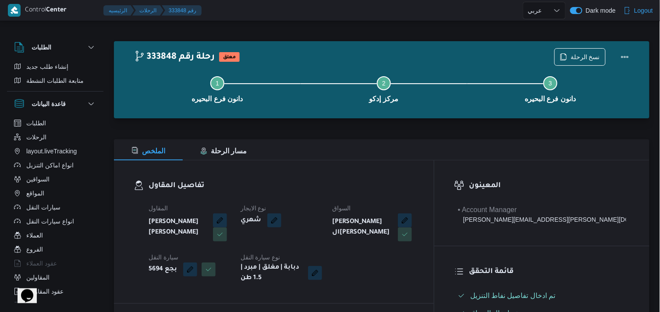
select select "ar"
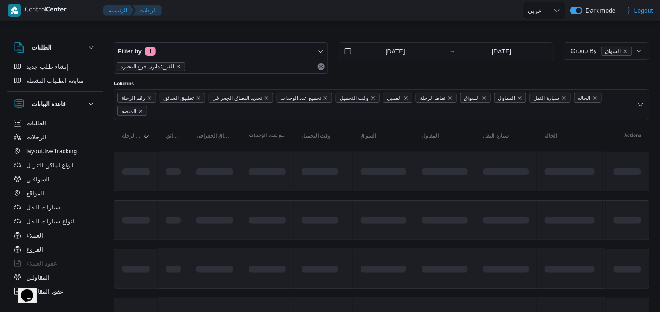
scroll to position [555, 0]
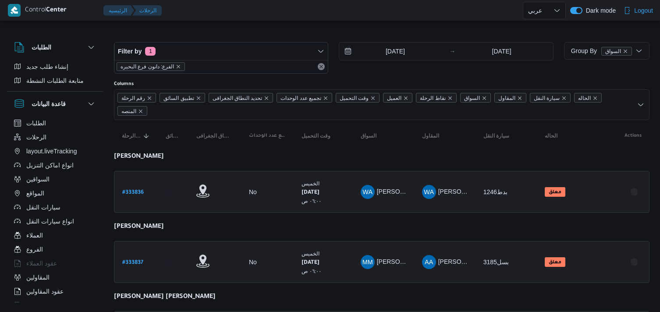
select select "ar"
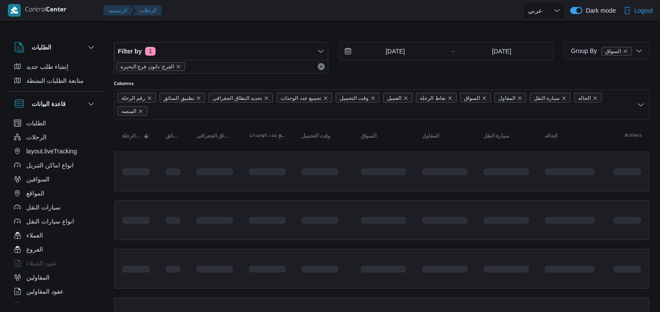
select select "ar"
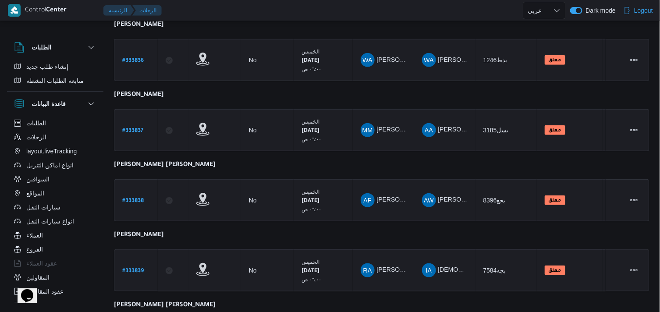
scroll to position [764, 0]
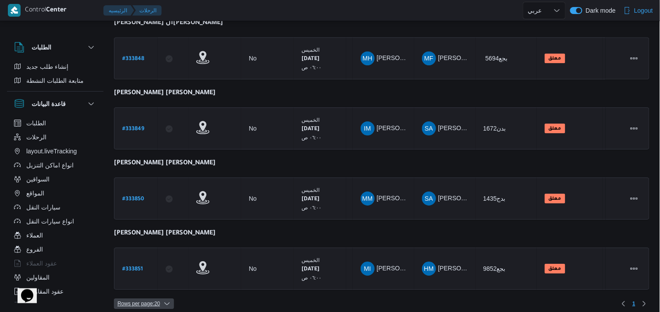
click at [152, 298] on span "Rows per page : 20" at bounding box center [138, 303] width 42 height 11
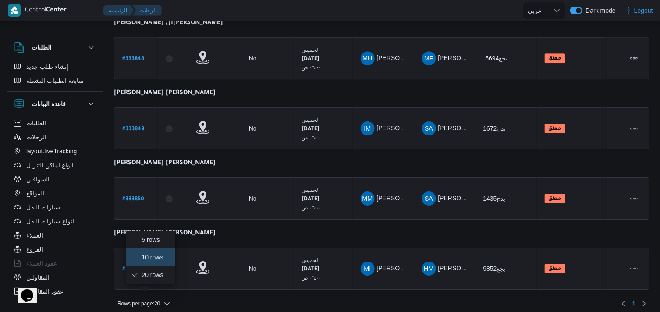
click at [155, 249] on button "10 rows" at bounding box center [150, 257] width 49 height 18
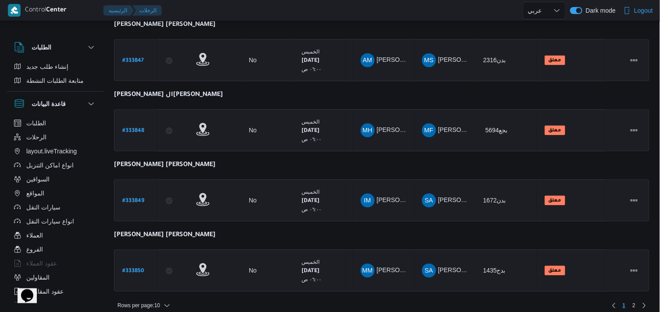
scroll to position [555, 0]
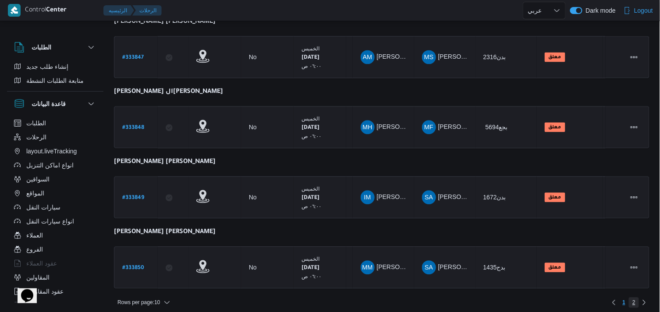
click at [632, 297] on span "2" at bounding box center [633, 302] width 3 height 11
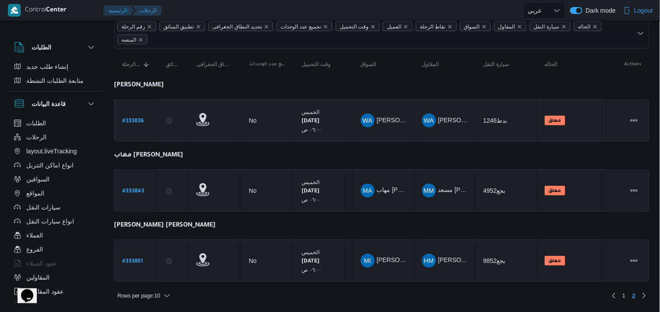
scroll to position [69, 0]
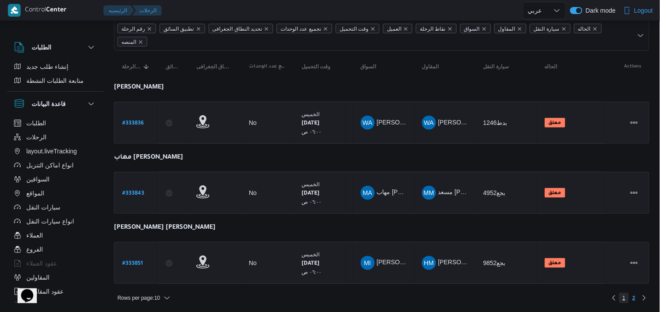
click at [622, 299] on span "1" at bounding box center [624, 298] width 10 height 11
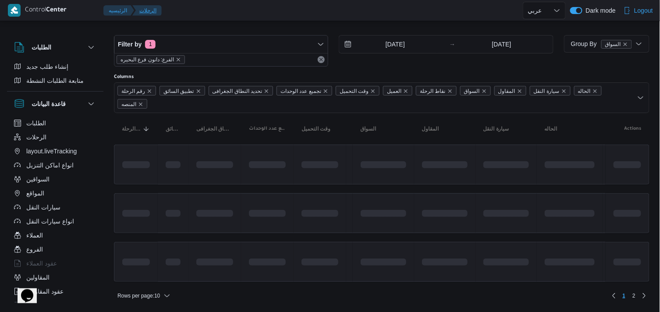
scroll to position [69, 0]
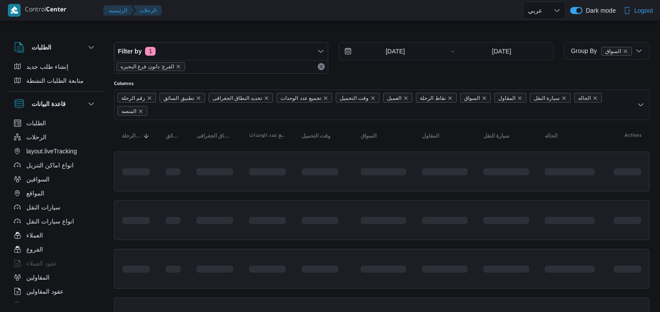
select select "ar"
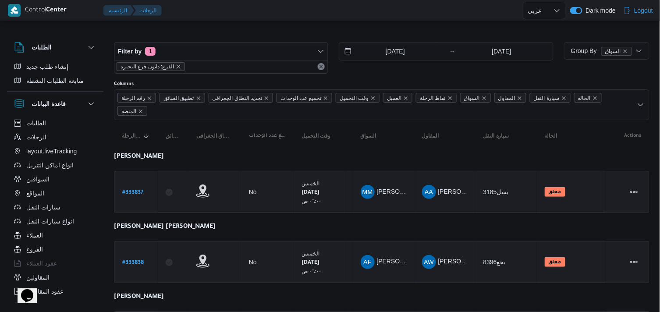
click at [216, 39] on div "Filter by 1 الفرع: دانون فرع البحيره [DATE] → [DATE]" at bounding box center [334, 58] width 450 height 42
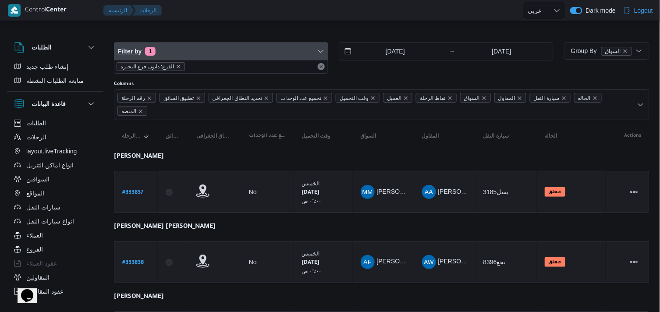
click at [212, 43] on span "Filter by 1" at bounding box center [220, 51] width 213 height 18
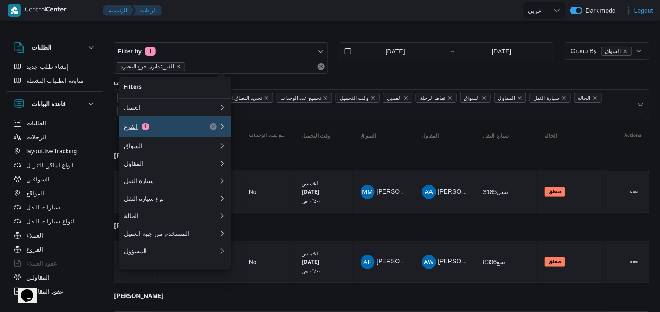
click at [177, 126] on div "الفرع 1" at bounding box center [161, 126] width 74 height 7
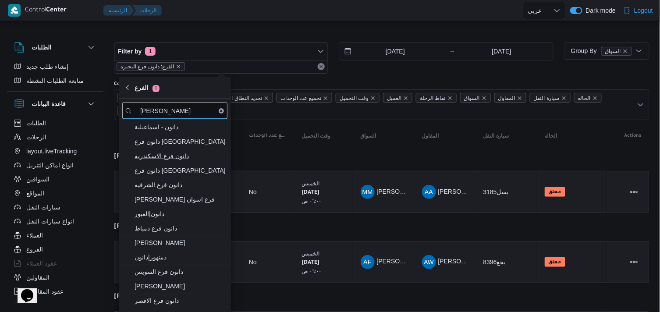
type input "[PERSON_NAME]"
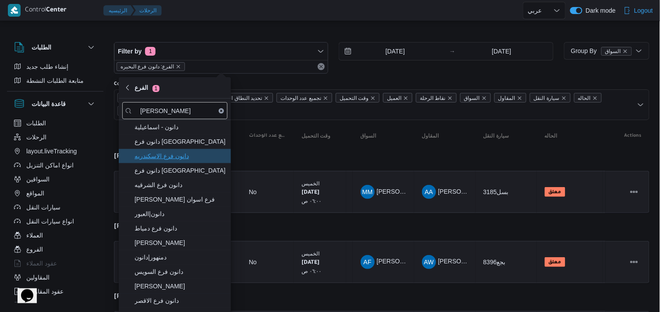
click at [182, 158] on span "دانون فرع الاسكندريه" at bounding box center [179, 156] width 91 height 11
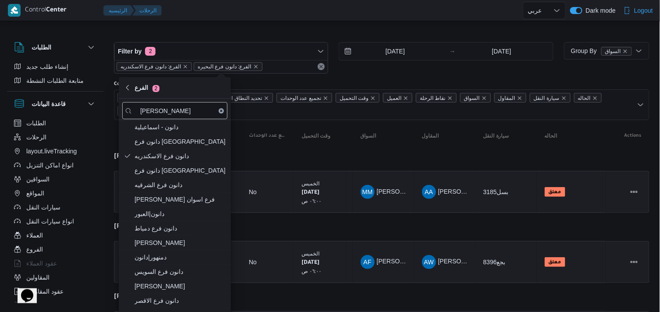
click at [202, 73] on div "Filter by 2 الفرع: دانون فرع الاسكندريه الفرع: دانون فرع البحيره" at bounding box center [221, 58] width 214 height 32
click at [253, 67] on icon "remove selected entity" at bounding box center [255, 66] width 5 height 5
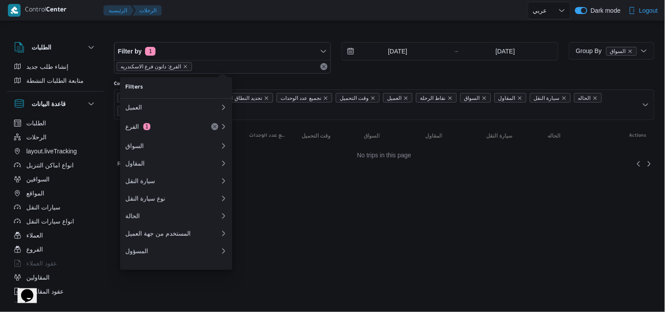
click at [252, 34] on div at bounding box center [384, 35] width 540 height 14
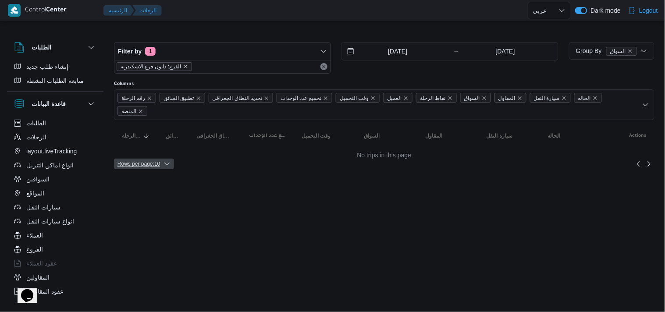
click at [148, 159] on span "Rows per page : 10" at bounding box center [138, 164] width 42 height 11
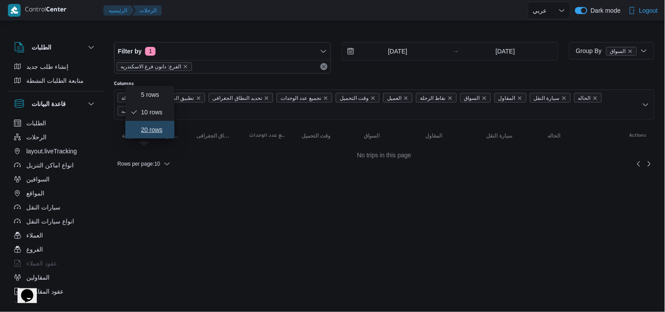
click at [145, 128] on button "20 rows" at bounding box center [149, 130] width 49 height 18
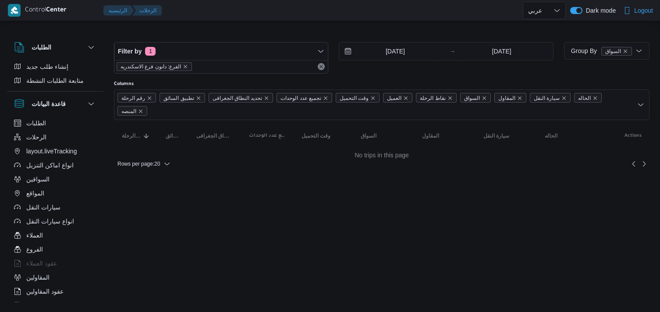
select select "ar"
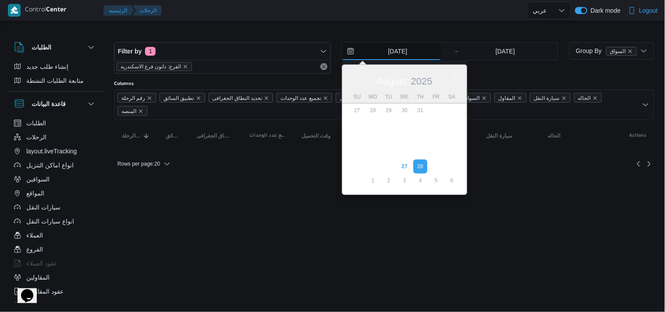
click at [395, 44] on input "[DATE]" at bounding box center [391, 51] width 99 height 18
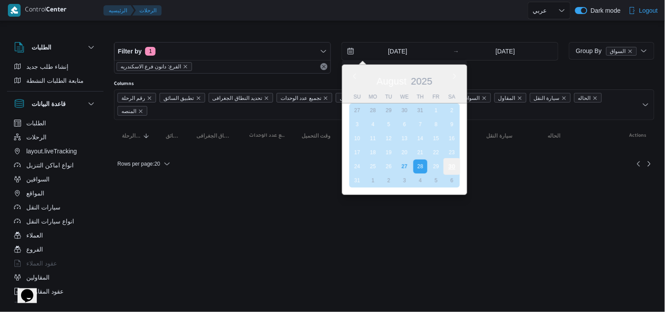
click at [449, 163] on div "30" at bounding box center [451, 166] width 17 height 17
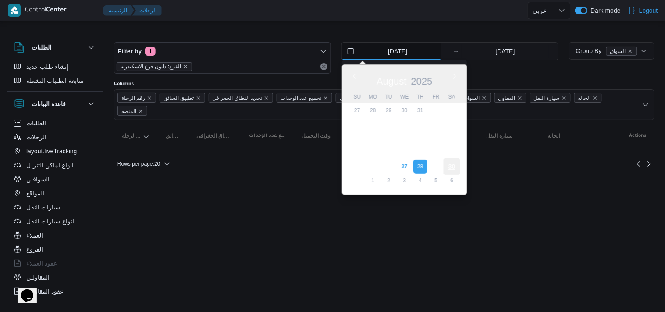
type input "[DATE]"
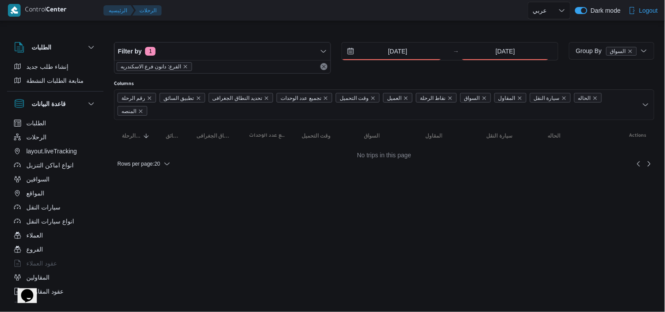
drag, startPoint x: 478, startPoint y: 64, endPoint x: 279, endPoint y: 78, distance: 199.8
click at [279, 78] on div "Filter by 1 الفرع: دانون فرع الاسكندريه 30/8/2025 → 28/8/2025" at bounding box center [336, 58] width 455 height 42
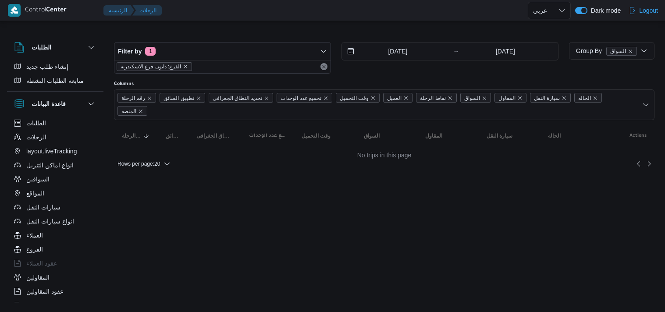
select select "ar"
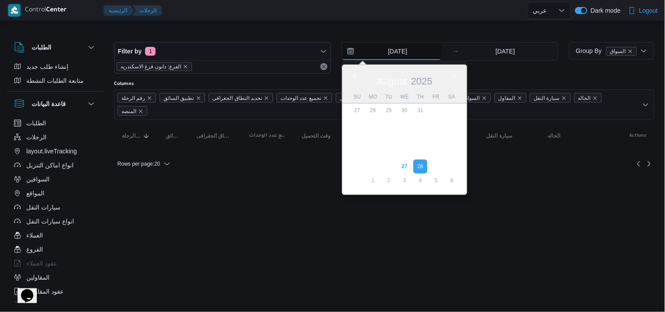
click at [400, 57] on input "[DATE]" at bounding box center [391, 51] width 99 height 18
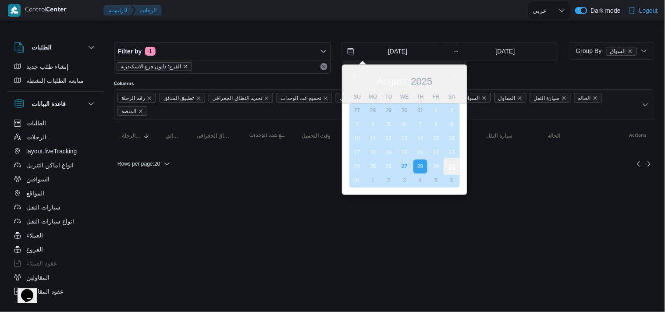
click at [447, 163] on div "30" at bounding box center [451, 166] width 17 height 17
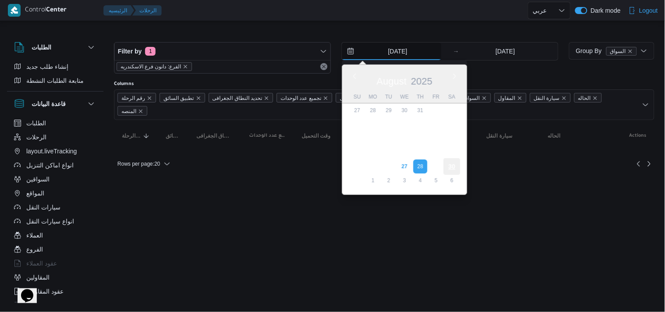
type input "[DATE]"
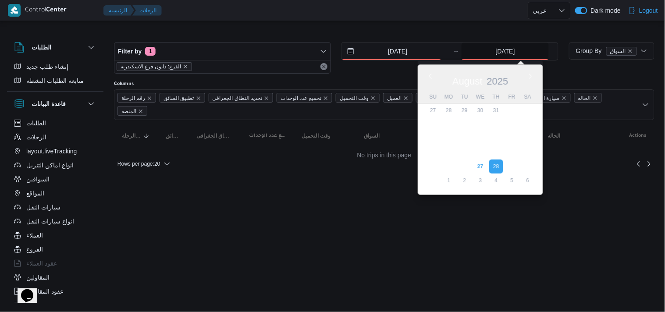
click at [502, 55] on input "[DATE]" at bounding box center [504, 51] width 87 height 18
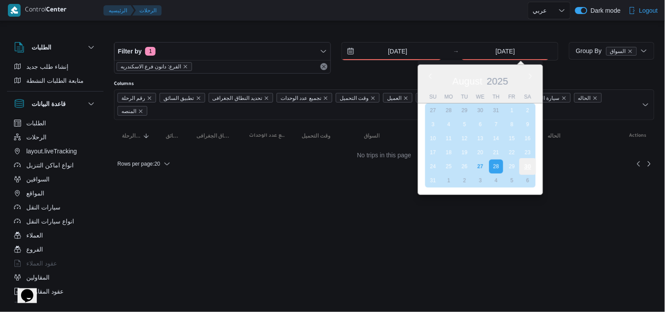
click at [524, 160] on div "30" at bounding box center [527, 166] width 17 height 17
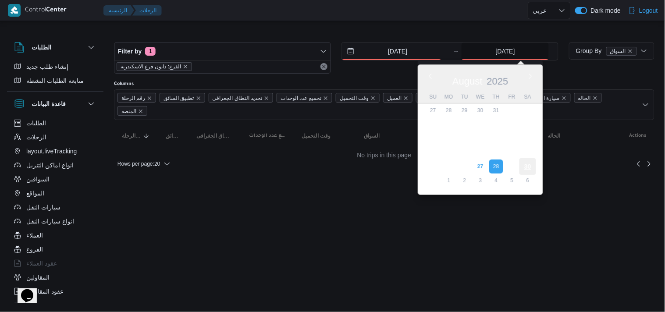
type input "[DATE]"
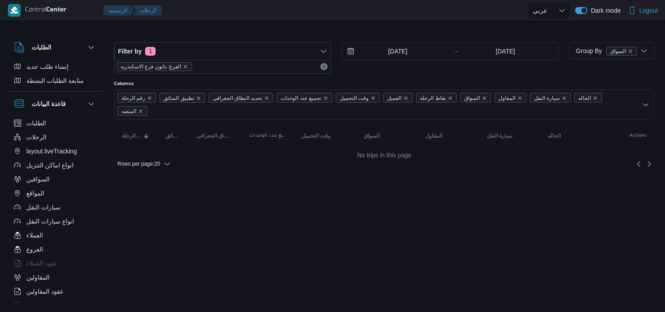
select select "ar"
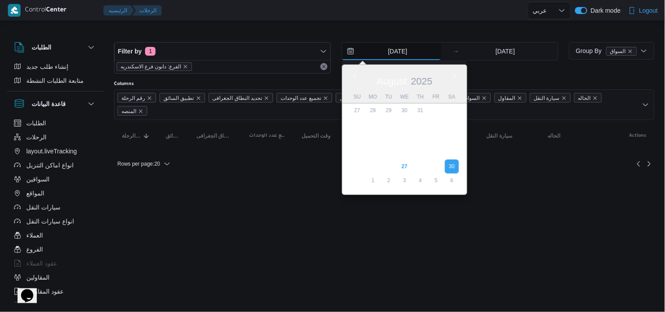
click at [366, 57] on input "30/8/2025" at bounding box center [391, 51] width 99 height 18
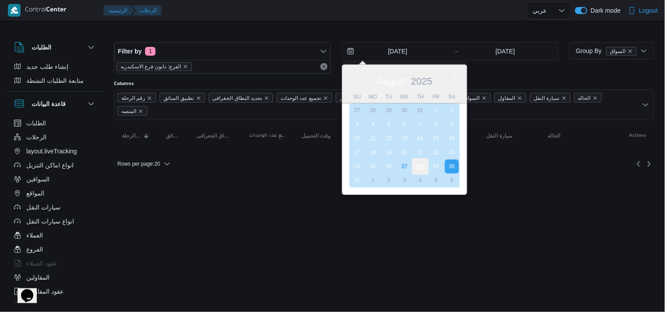
click at [423, 159] on div "28" at bounding box center [420, 166] width 17 height 17
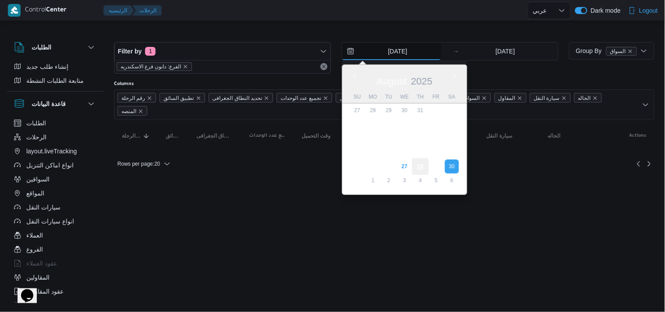
type input "[DATE]"
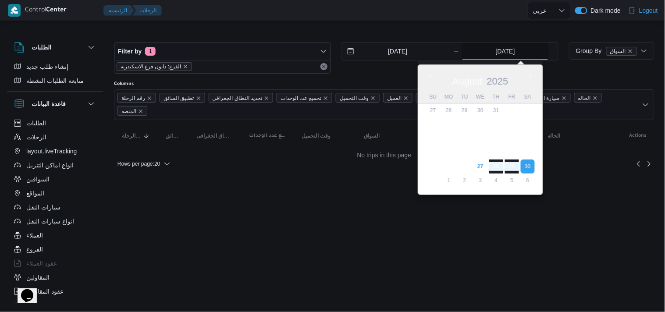
click at [495, 59] on input "30/8/2025" at bounding box center [504, 51] width 87 height 18
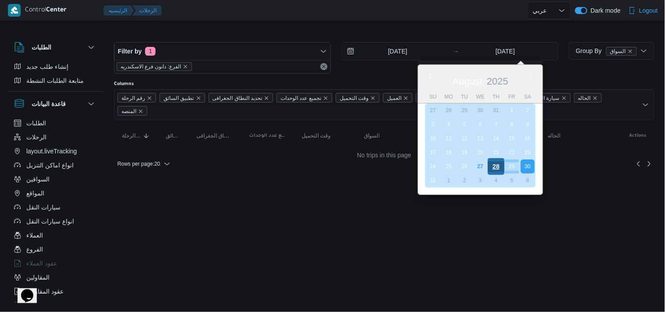
click at [492, 162] on div "28" at bounding box center [496, 166] width 17 height 17
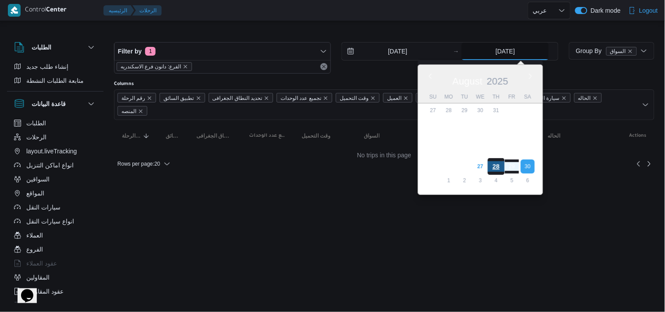
type input "[DATE]"
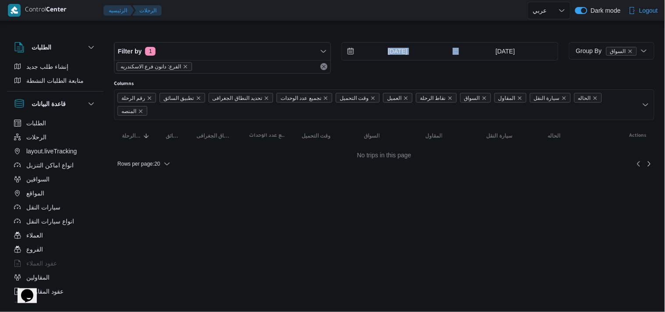
drag, startPoint x: 439, startPoint y: 42, endPoint x: 460, endPoint y: 54, distance: 24.9
click at [460, 54] on div "28/8/2025 → 28/8/2025" at bounding box center [449, 51] width 217 height 18
click at [460, 54] on div "→" at bounding box center [455, 51] width 11 height 6
click at [452, 53] on div "→" at bounding box center [455, 51] width 11 height 6
click at [455, 52] on div "→" at bounding box center [456, 51] width 6 height 6
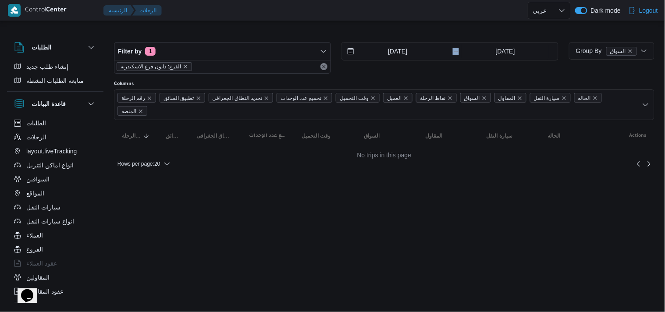
click at [455, 52] on div "→" at bounding box center [456, 51] width 6 height 6
drag, startPoint x: 455, startPoint y: 52, endPoint x: 530, endPoint y: 42, distance: 75.9
click at [530, 42] on div "28/8/2025 → 28/8/2025" at bounding box center [449, 51] width 217 height 18
click at [523, 37] on div "Filter by 1 الفرع: دانون فرع الاسكندريه 28/8/2025 → 28/8/2025" at bounding box center [336, 58] width 455 height 42
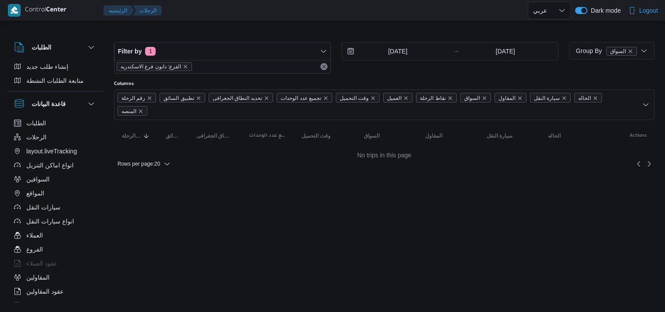
select select "ar"
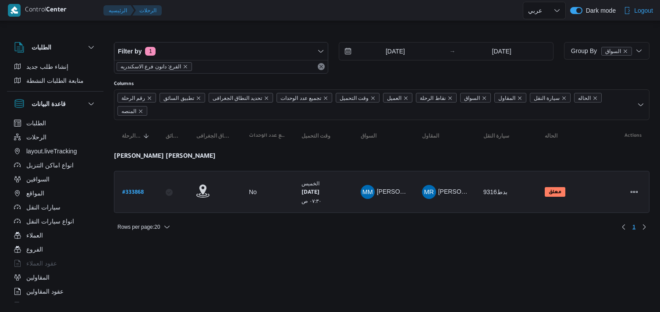
select select "ar"
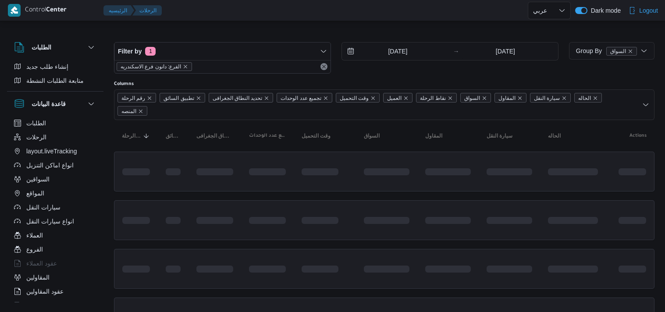
select select "ar"
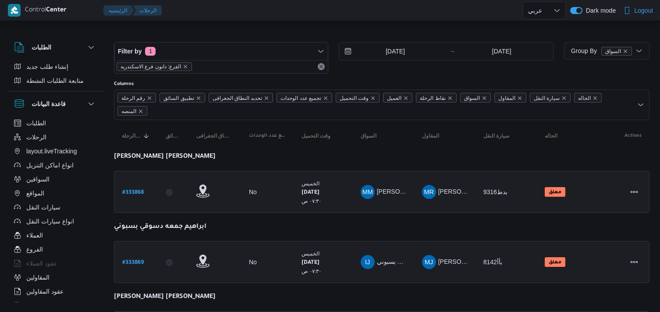
select select "ar"
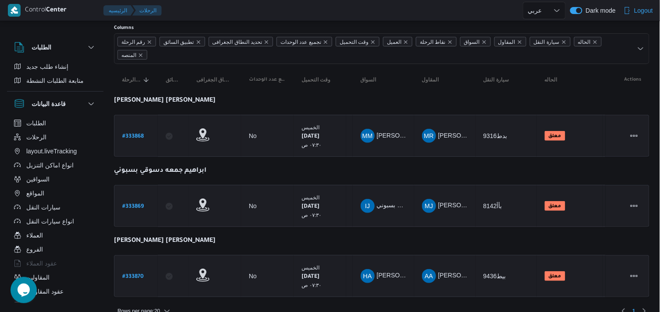
scroll to position [69, 0]
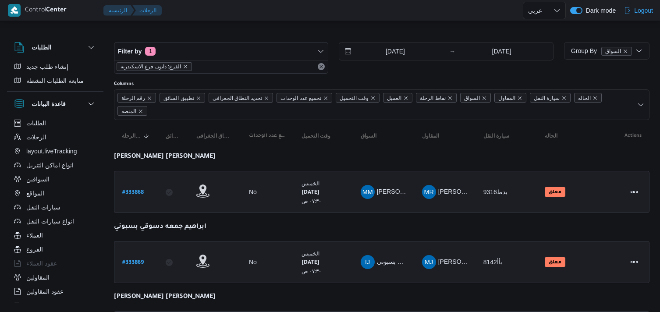
select select "ar"
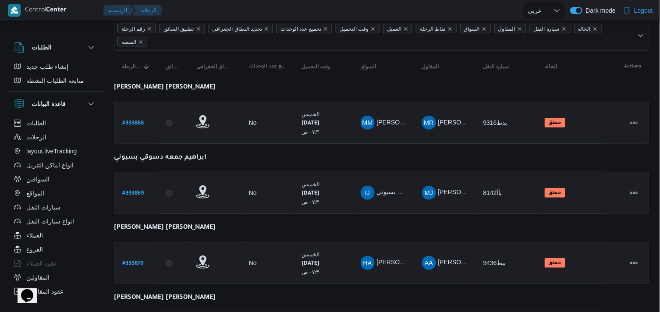
scroll to position [139, 0]
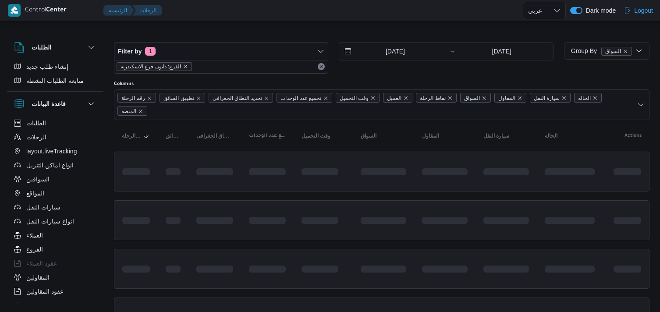
select select "ar"
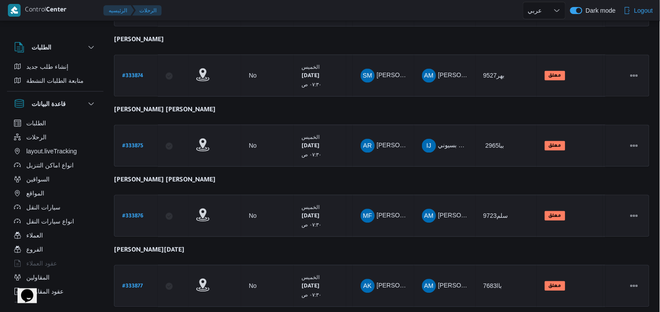
scroll to position [487, 0]
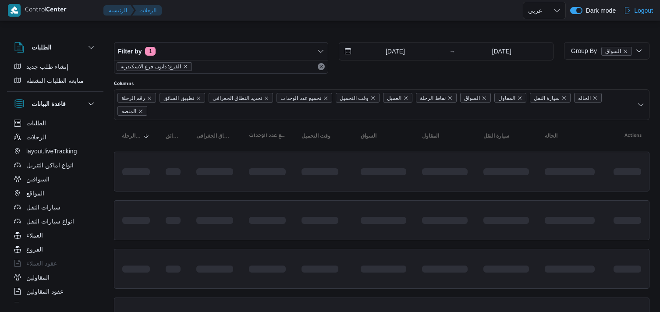
select select "ar"
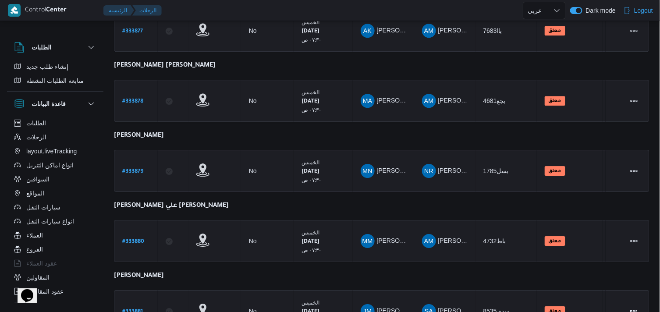
scroll to position [764, 0]
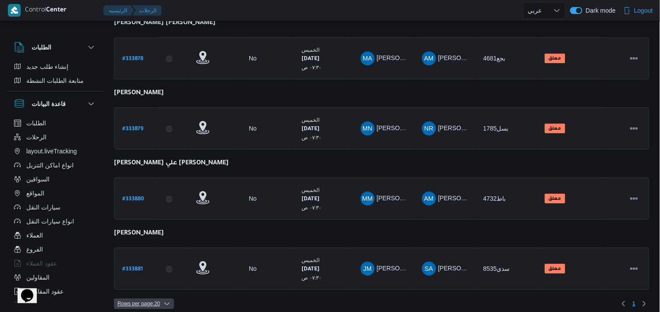
click at [117, 298] on span "Rows per page : 20" at bounding box center [138, 303] width 42 height 11
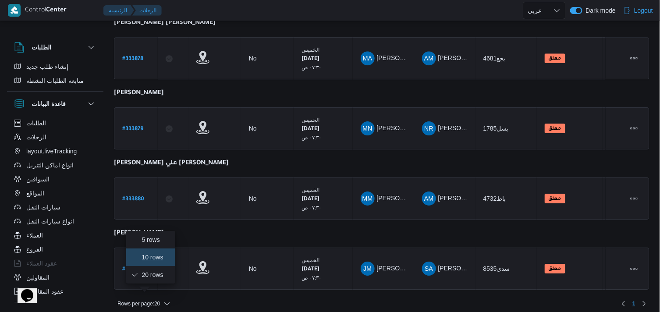
click at [136, 266] on button "10 rows" at bounding box center [150, 257] width 49 height 18
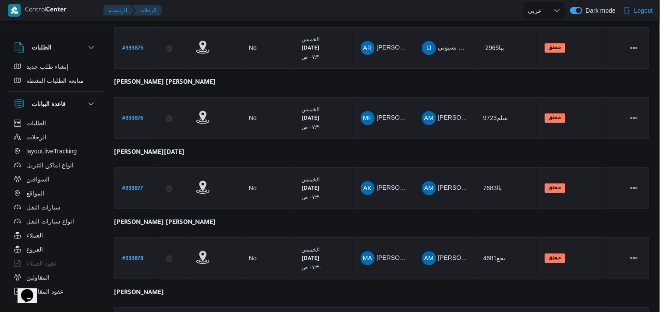
scroll to position [555, 0]
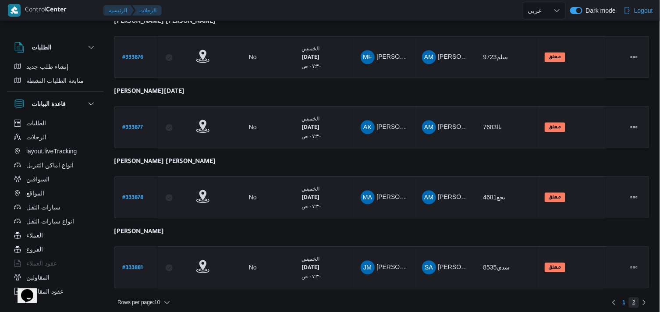
click at [636, 298] on span "2" at bounding box center [634, 302] width 10 height 11
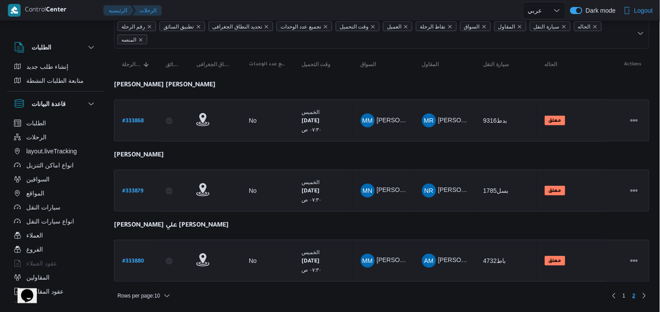
scroll to position [69, 0]
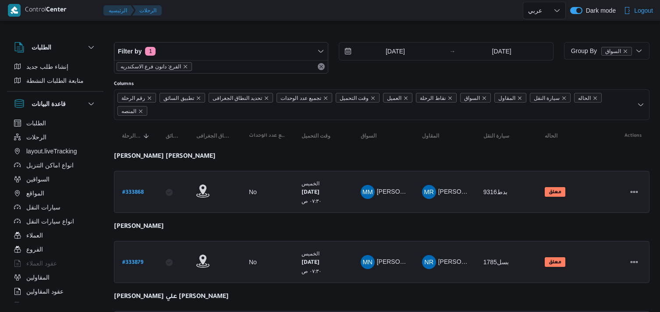
select select "ar"
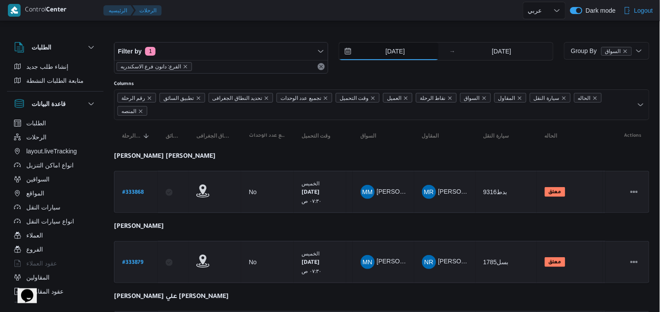
click at [373, 46] on input "[DATE]" at bounding box center [388, 51] width 99 height 18
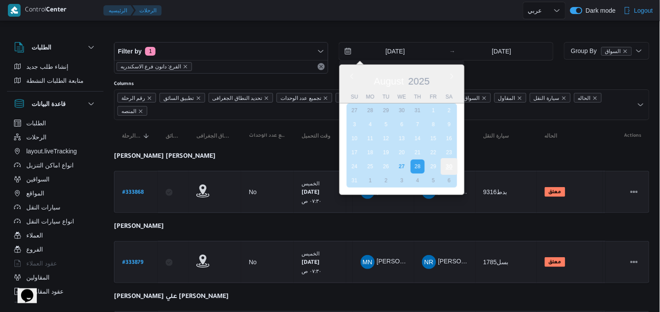
click at [449, 162] on div "30" at bounding box center [449, 166] width 17 height 17
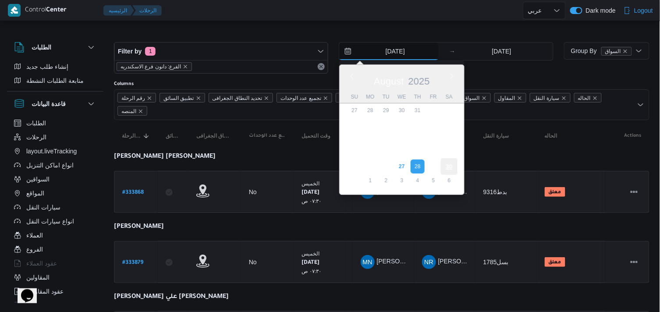
type input "[DATE]"
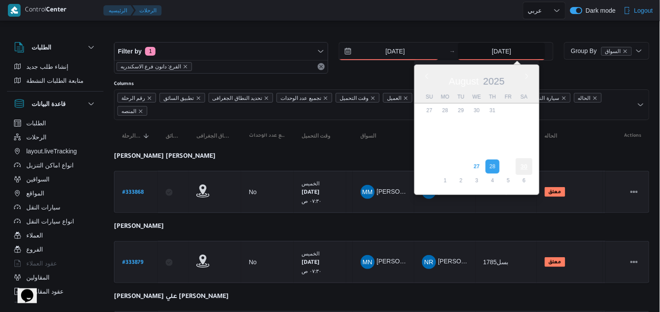
drag, startPoint x: 484, startPoint y: 59, endPoint x: 527, endPoint y: 160, distance: 110.3
click at [527, 60] on div "28/8/2025 Previous Month Next month August 2025 August 2025 Su Mo Tu We Th Fr S…" at bounding box center [505, 51] width 95 height 18
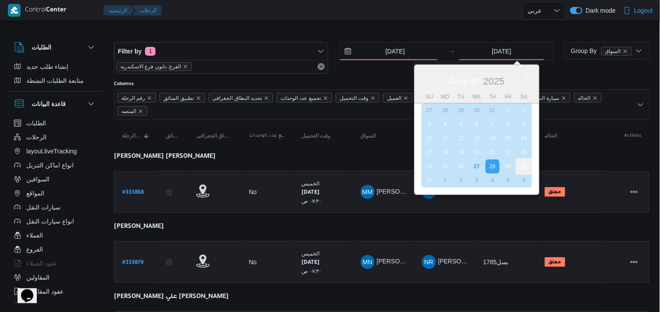
click at [527, 160] on div "30" at bounding box center [524, 166] width 17 height 17
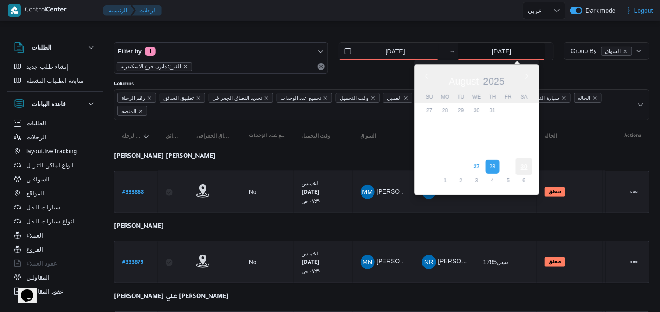
type input "[DATE]"
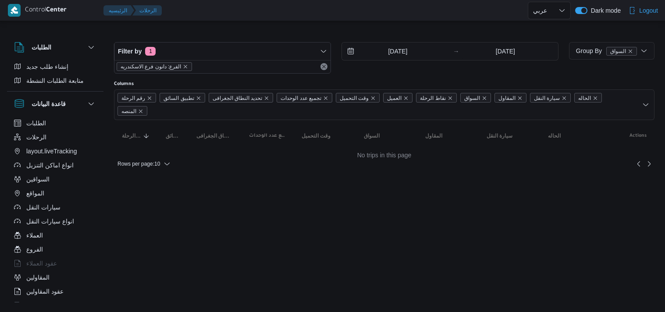
select select "ar"
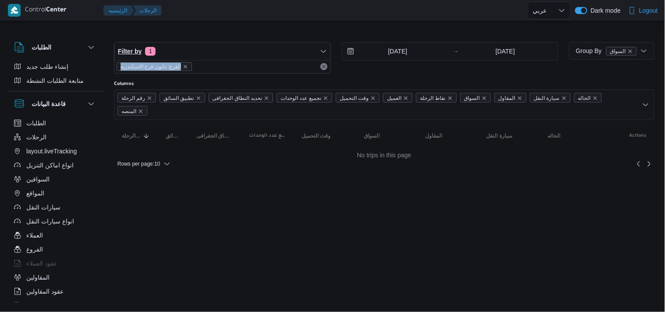
drag, startPoint x: 228, startPoint y: 63, endPoint x: 231, endPoint y: 52, distance: 11.8
click at [231, 52] on div "Filter by 1 الفرع: دانون فرع الاسكندريه" at bounding box center [222, 58] width 217 height 32
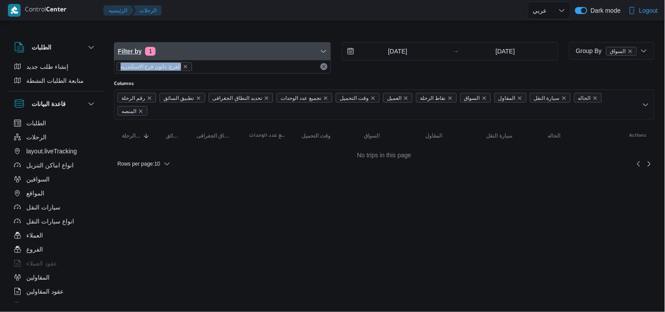
click at [231, 52] on span "Filter by 1" at bounding box center [222, 51] width 216 height 18
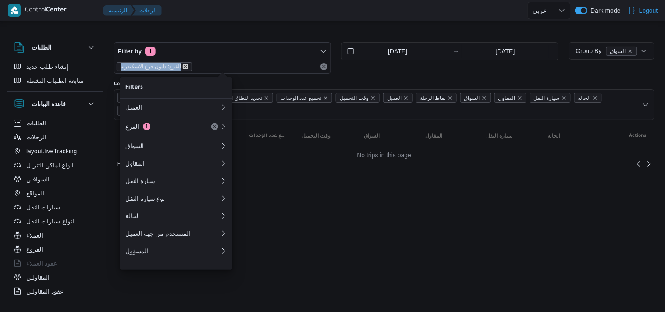
click at [184, 64] on icon "remove selected entity" at bounding box center [185, 66] width 5 height 5
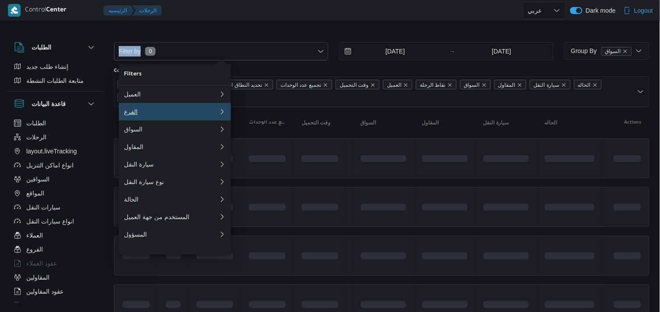
click at [176, 110] on div "الفرع" at bounding box center [169, 111] width 91 height 7
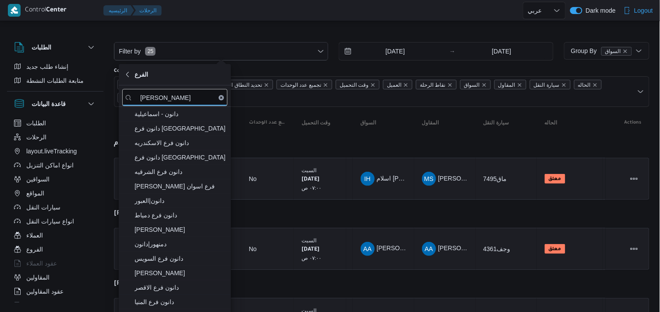
type input "[PERSON_NAME]"
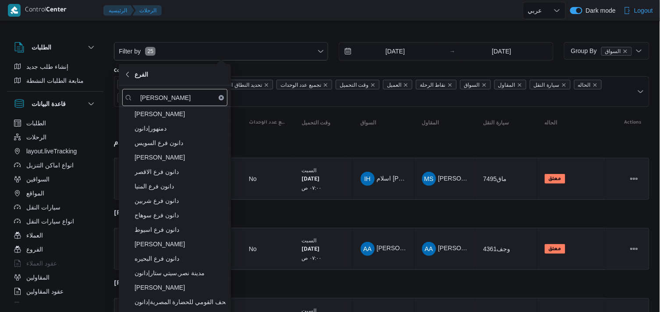
scroll to position [152, 0]
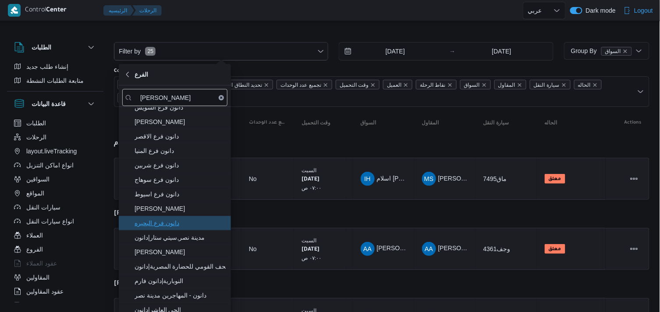
click at [204, 224] on span "دانون فرع البحيره" at bounding box center [179, 223] width 91 height 11
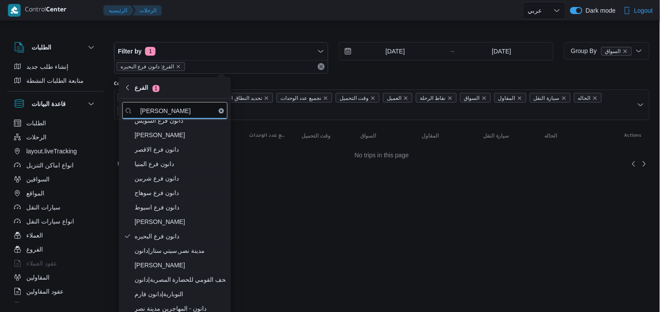
click at [334, 44] on div "Filter by 1 الفرع: دانون فرع البحيره 30/8/2025 → 30/8/2025" at bounding box center [334, 58] width 450 height 42
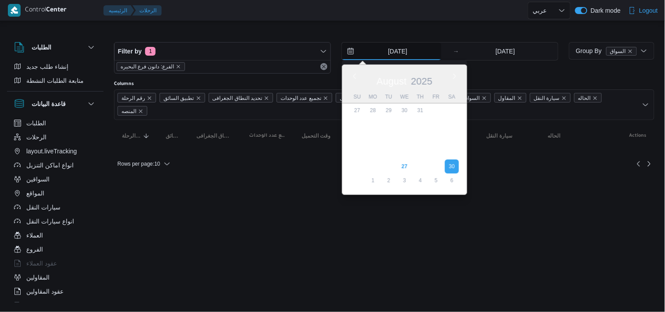
click at [366, 50] on input "[DATE]" at bounding box center [391, 51] width 99 height 18
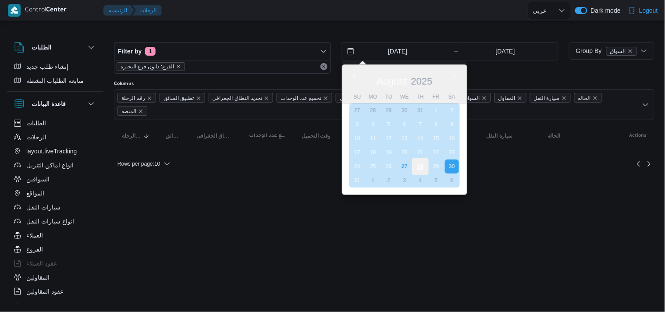
click at [425, 167] on div "28" at bounding box center [420, 166] width 17 height 17
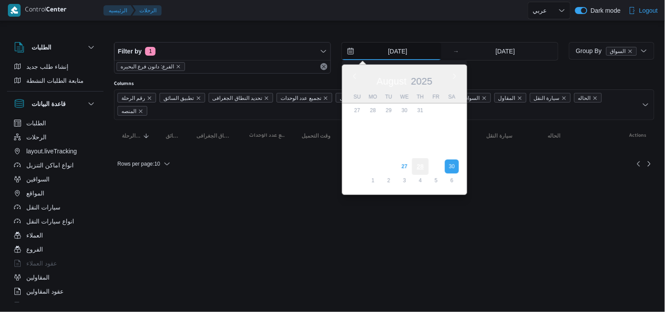
type input "[DATE]"
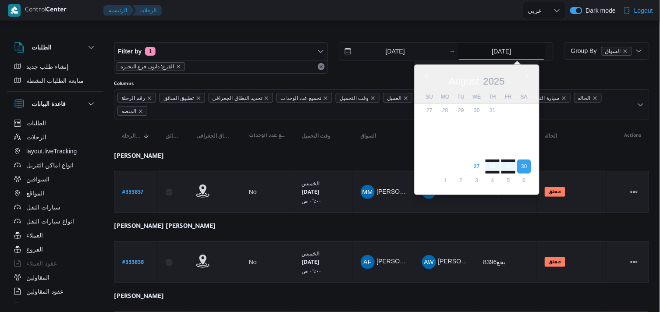
click at [499, 54] on input "[DATE]" at bounding box center [501, 51] width 87 height 18
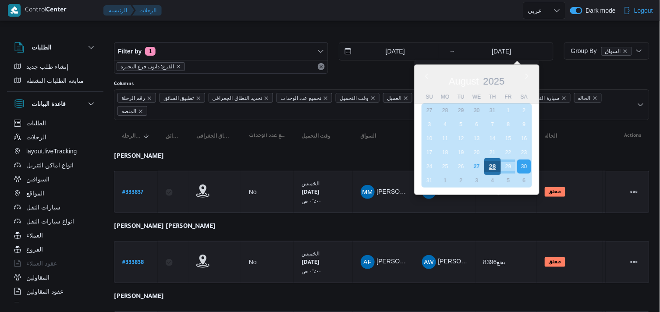
click at [494, 159] on div "28" at bounding box center [492, 166] width 17 height 17
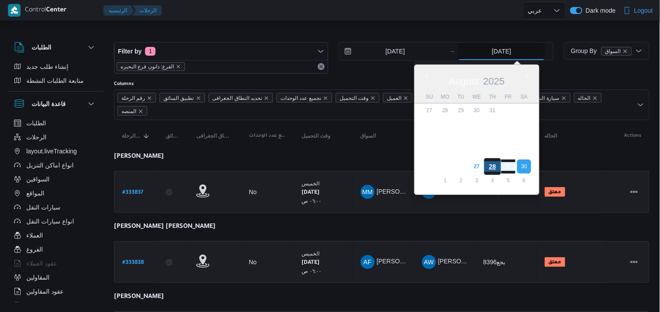
type input "[DATE]"
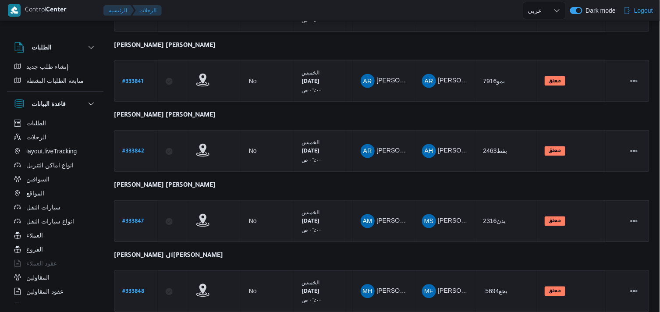
scroll to position [555, 0]
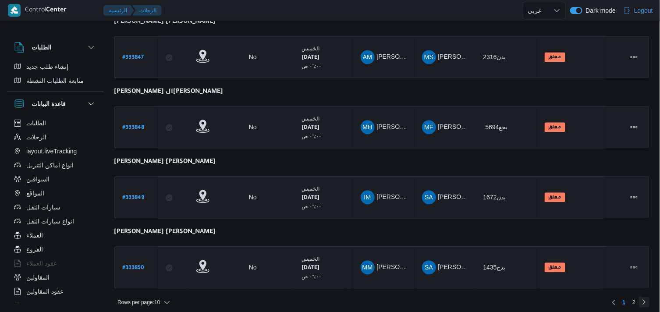
click at [640, 297] on link "Next page, 2" at bounding box center [644, 302] width 11 height 11
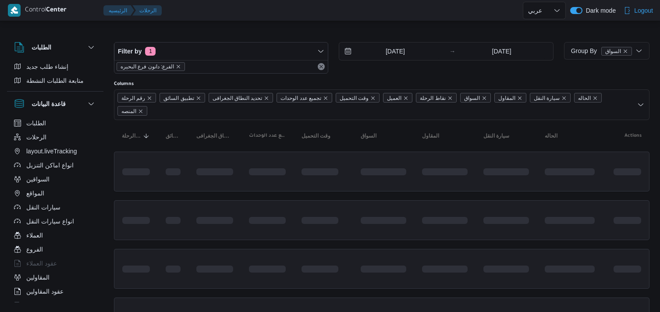
select select "ar"
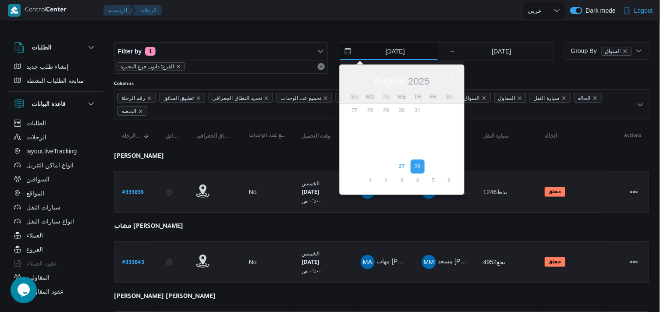
click at [399, 56] on input "[DATE]" at bounding box center [388, 51] width 99 height 18
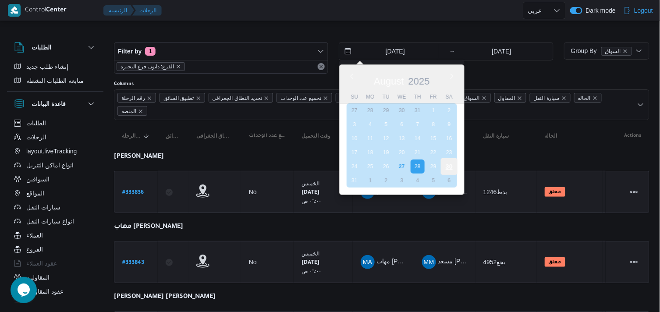
click at [444, 161] on div "30" at bounding box center [449, 166] width 17 height 17
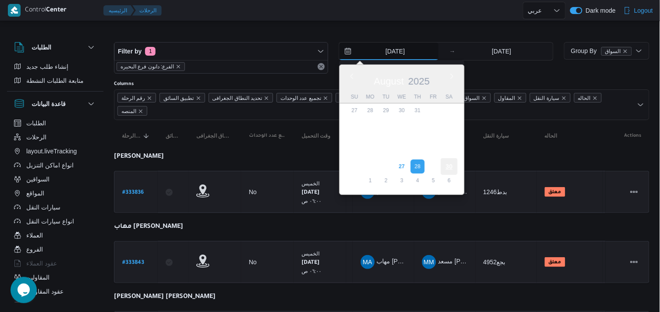
type input "[DATE]"
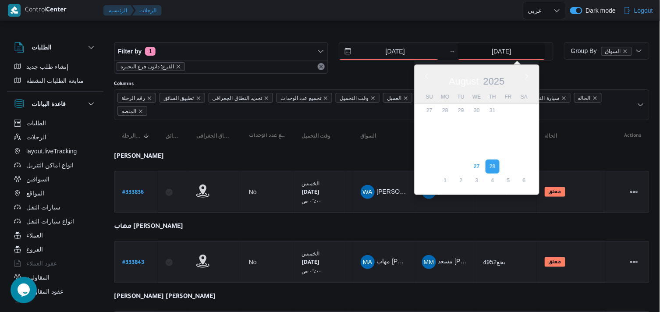
click at [495, 49] on input "[DATE]" at bounding box center [501, 51] width 87 height 18
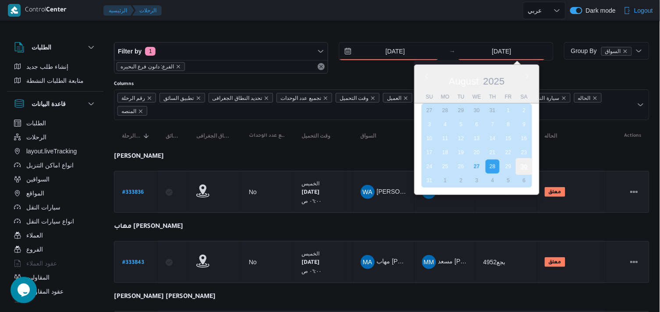
click at [524, 160] on div "30" at bounding box center [524, 166] width 17 height 17
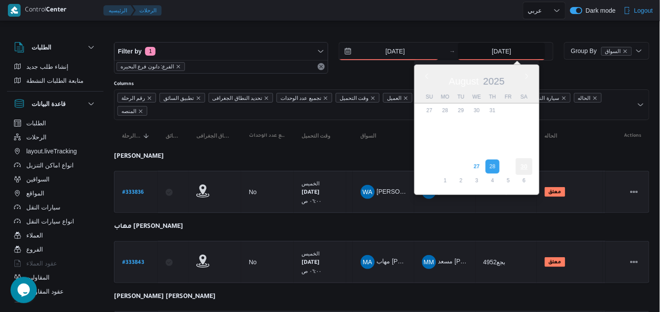
type input "[DATE]"
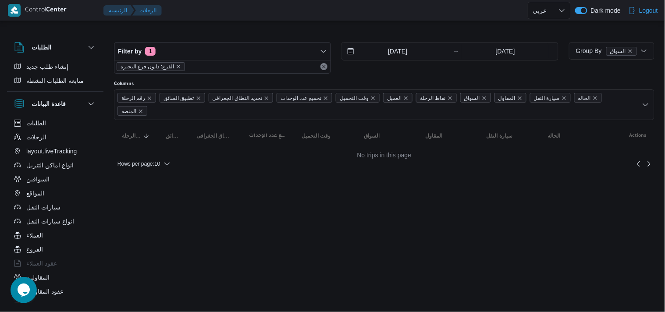
click at [321, 27] on div "Filter by 1 الفرع: دانون فرع البحيره [DATE] → [DATE] Group By السواق Columns رق…" at bounding box center [327, 101] width 665 height 157
